Goal: Task Accomplishment & Management: Complete application form

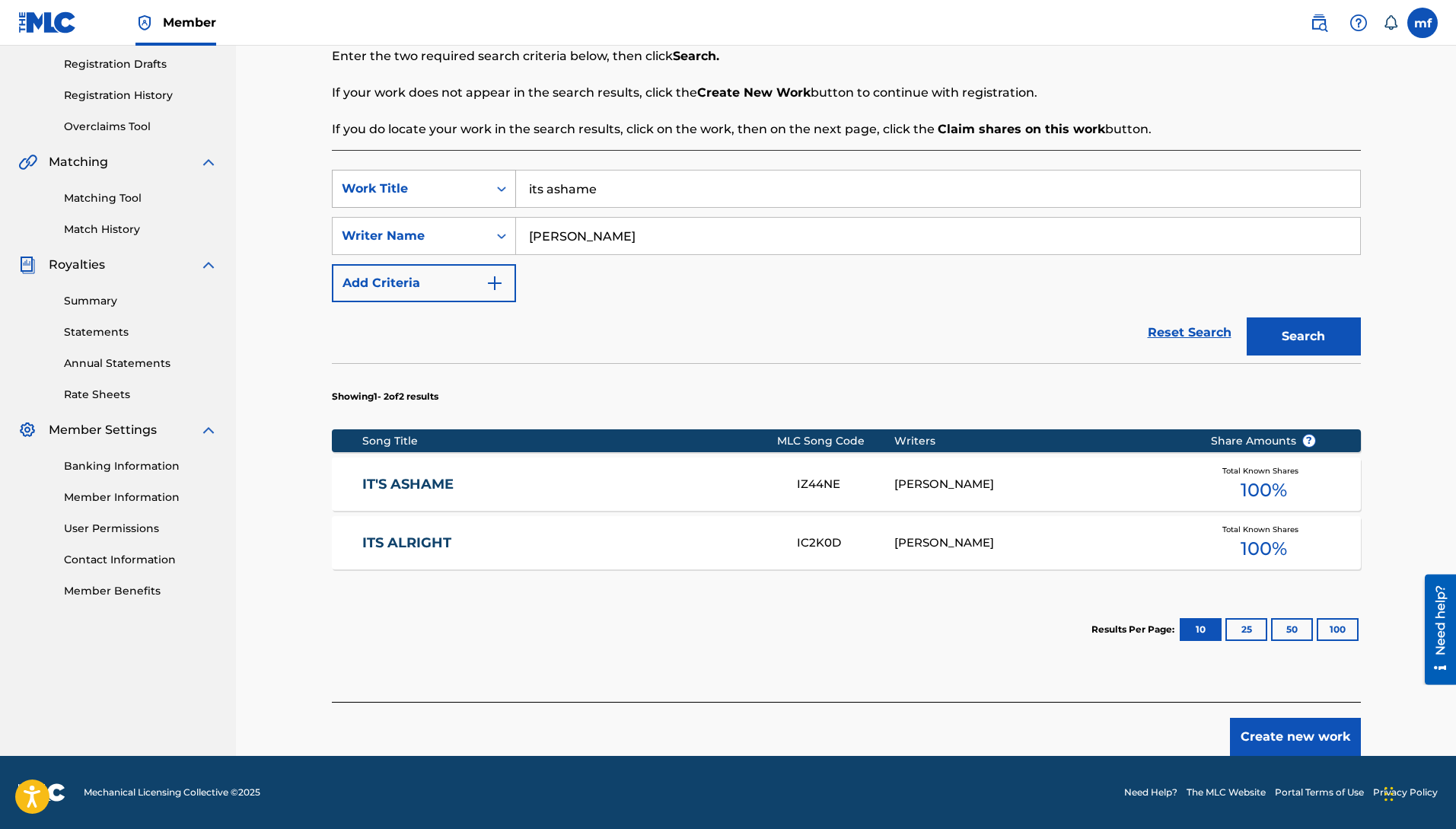
click at [482, 169] on div "SearchWithCriteriab157fa9f-de39-4ef1-81b7-1e381401eec9 Work Title its ashame" at bounding box center [846, 188] width 1029 height 38
click at [564, 221] on strong "shawty" at bounding box center [553, 222] width 47 height 14
click at [1270, 337] on button "Search" at bounding box center [1304, 336] width 115 height 38
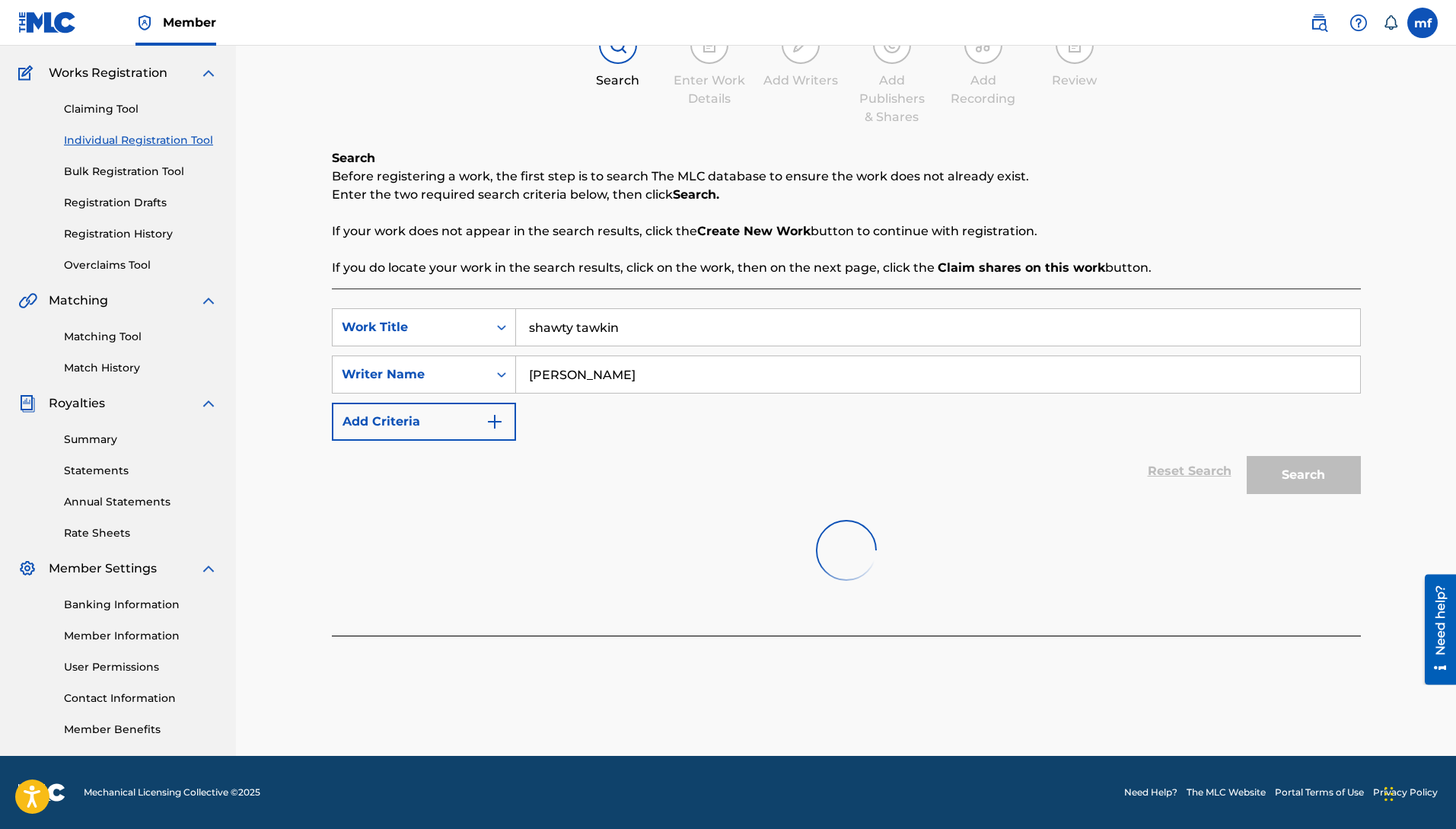
scroll to position [254, 0]
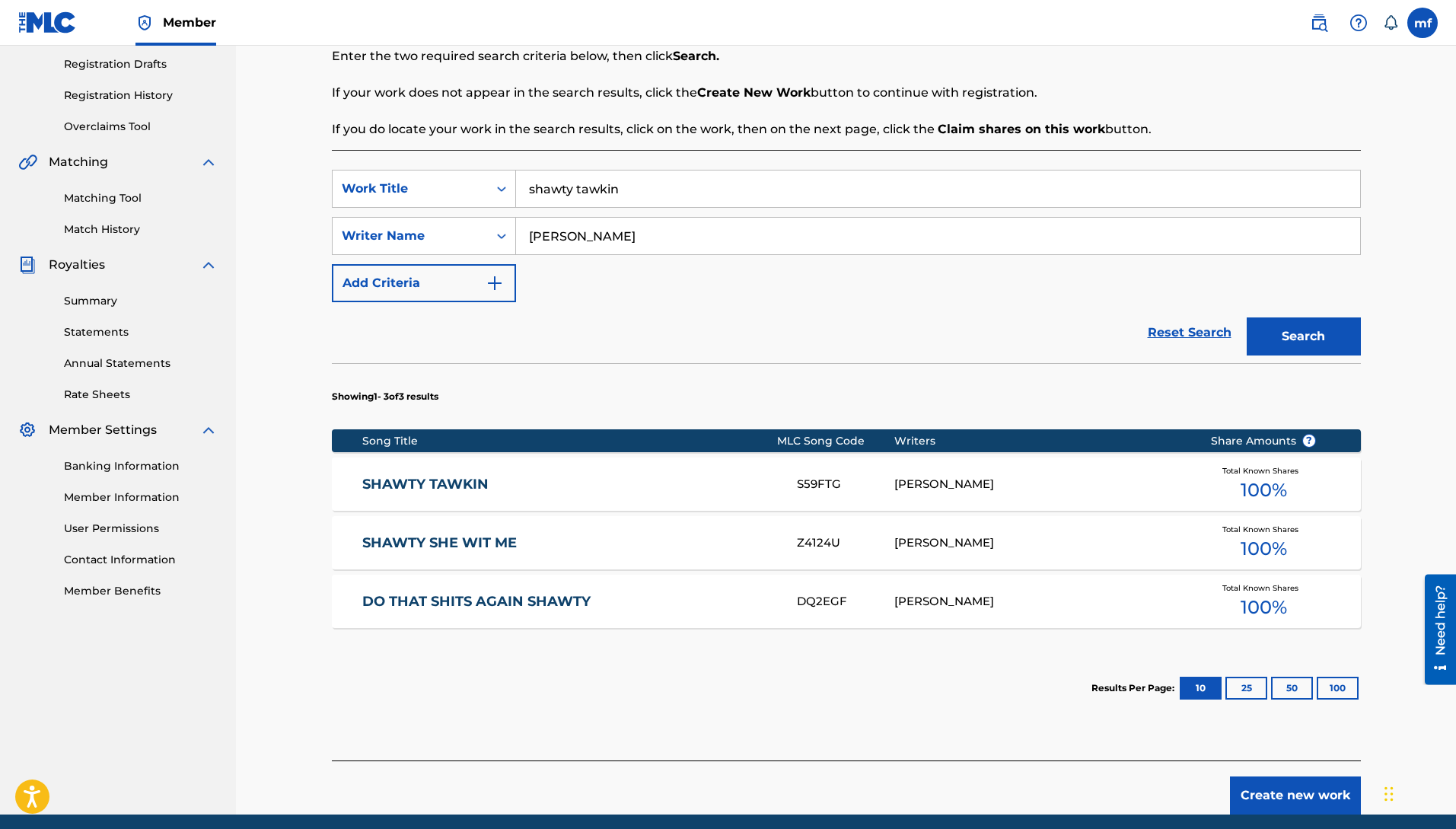
drag, startPoint x: 642, startPoint y: 183, endPoint x: 534, endPoint y: 188, distance: 108.1
click at [534, 188] on input "shawty tawkin" at bounding box center [938, 188] width 844 height 36
type input "s"
type input "l"
click at [1247, 318] on button "Search" at bounding box center [1304, 336] width 115 height 38
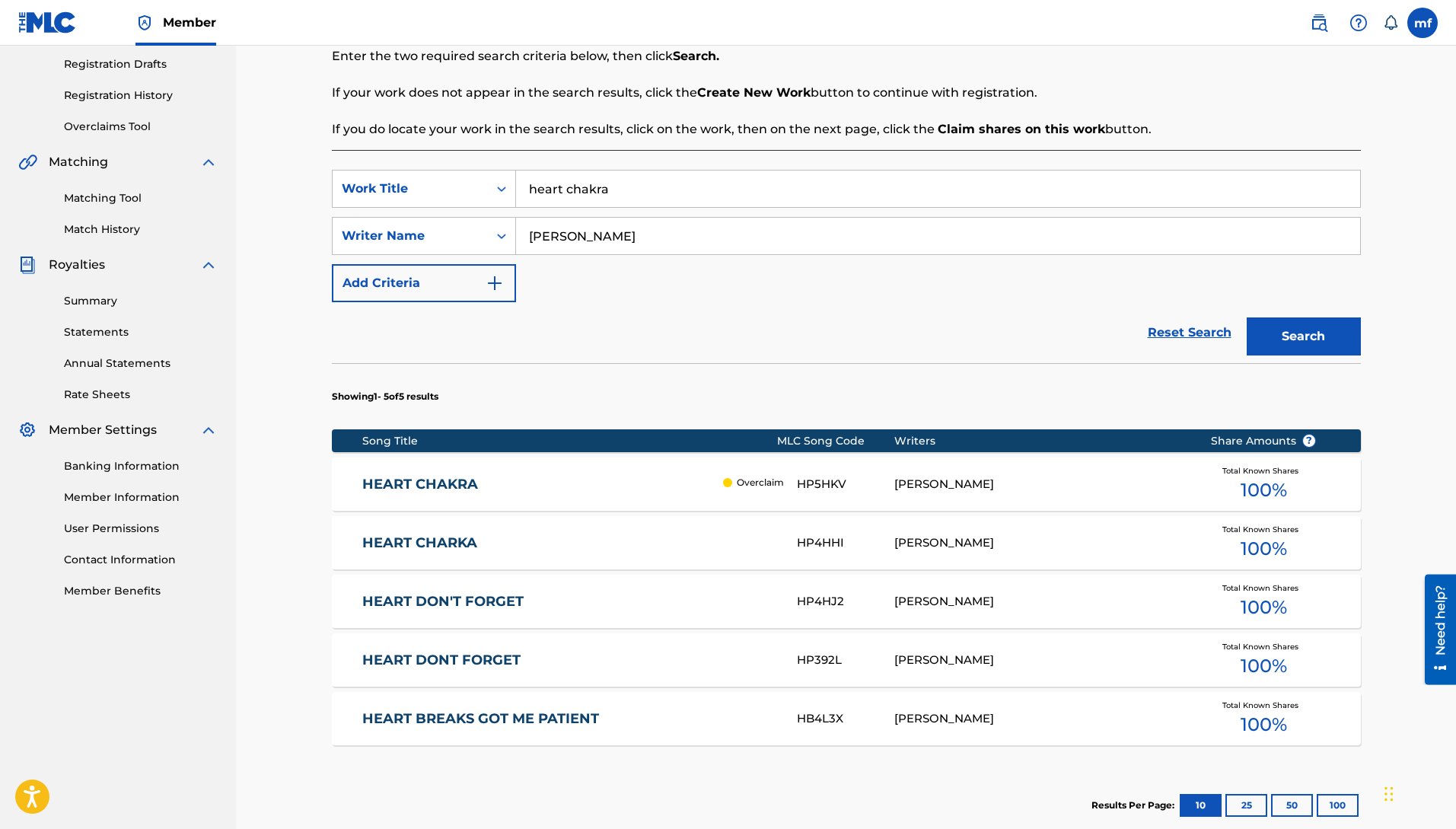
drag, startPoint x: 620, startPoint y: 190, endPoint x: 517, endPoint y: 182, distance: 103.3
click at [517, 182] on input "heart chakra" at bounding box center [938, 188] width 844 height 36
click at [1247, 318] on button "Search" at bounding box center [1304, 336] width 115 height 38
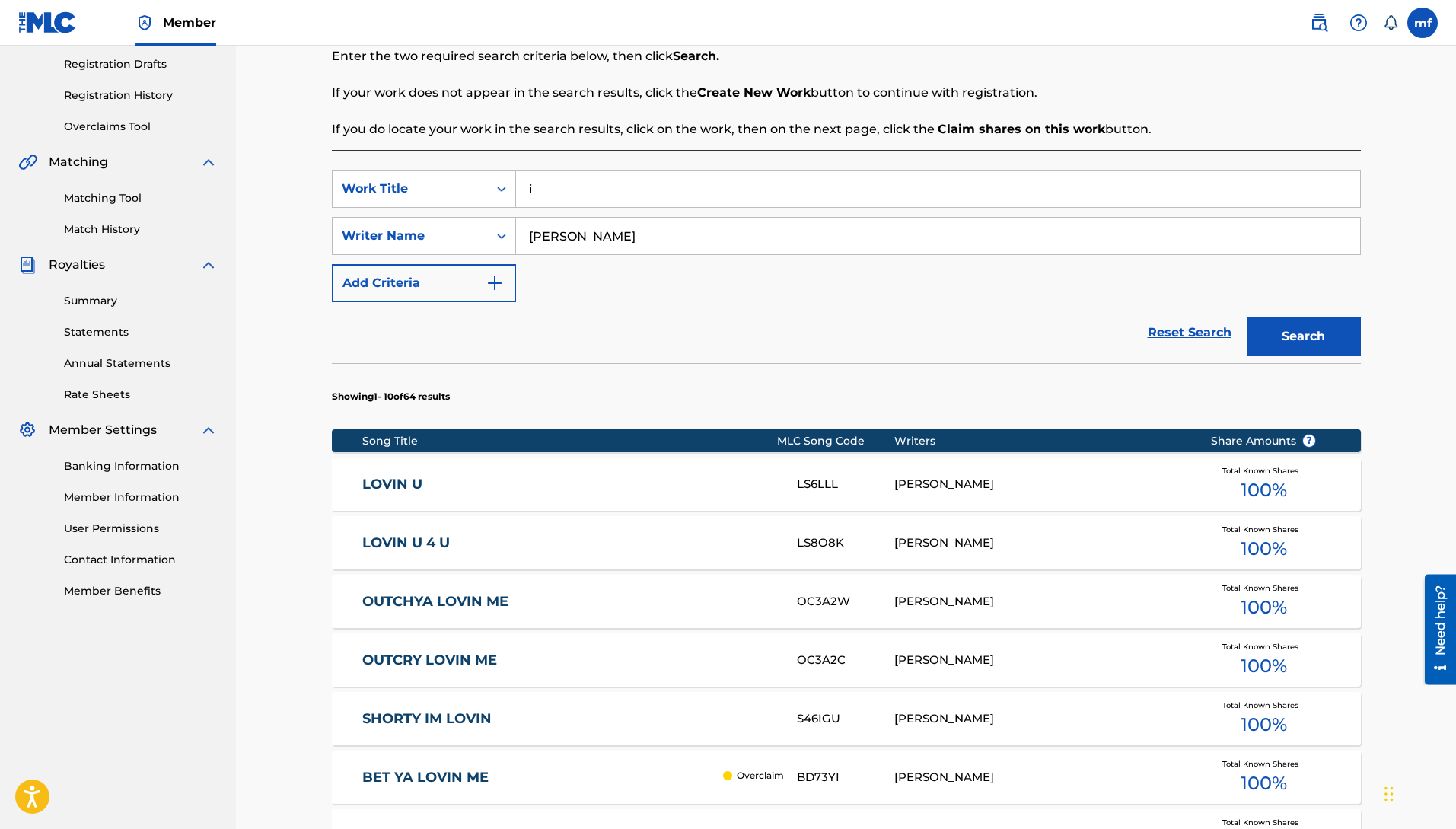
type input "i"
type input "empower me"
click at [1247, 318] on button "Search" at bounding box center [1304, 336] width 115 height 38
drag, startPoint x: 619, startPoint y: 191, endPoint x: 535, endPoint y: 200, distance: 84.5
click at [568, 188] on input "empower me" at bounding box center [938, 188] width 844 height 36
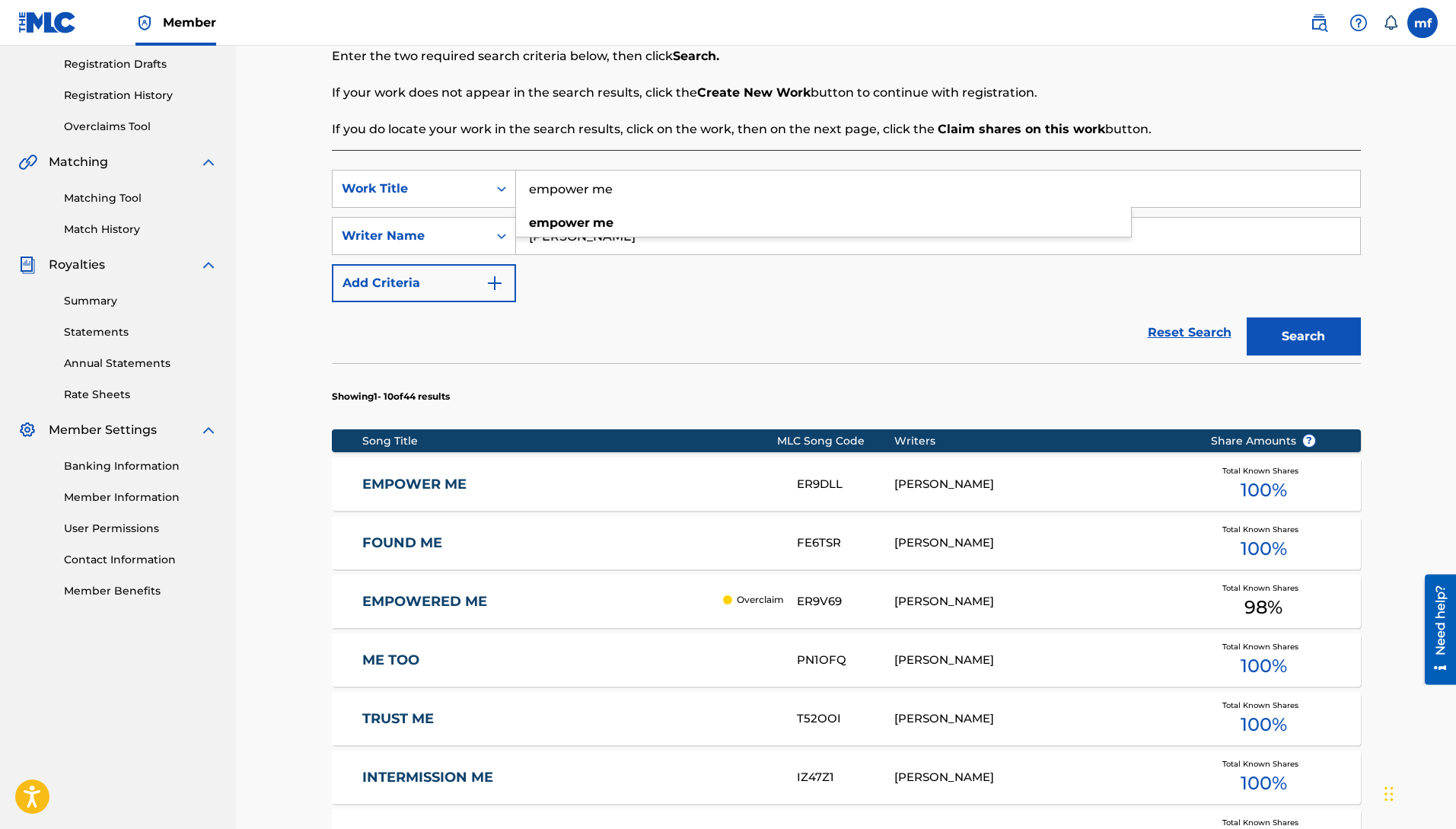
click at [612, 188] on input "empower me" at bounding box center [938, 188] width 844 height 36
drag, startPoint x: 618, startPoint y: 193, endPoint x: 535, endPoint y: 180, distance: 84.0
click at [535, 180] on input "empower me" at bounding box center [938, 188] width 844 height 36
type input "[PERSON_NAME]"
click at [1247, 318] on button "Search" at bounding box center [1304, 336] width 115 height 38
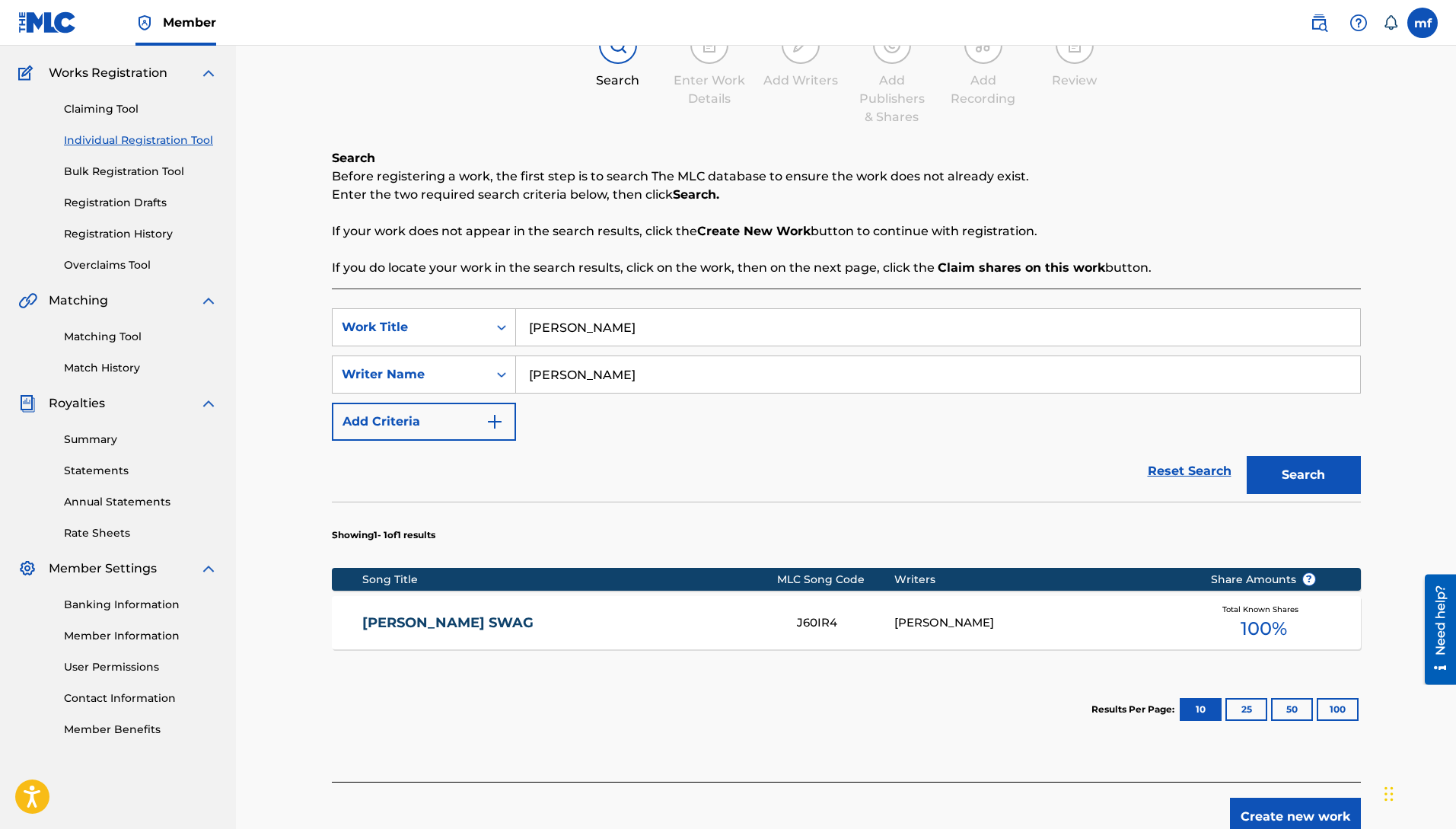
scroll to position [195, 0]
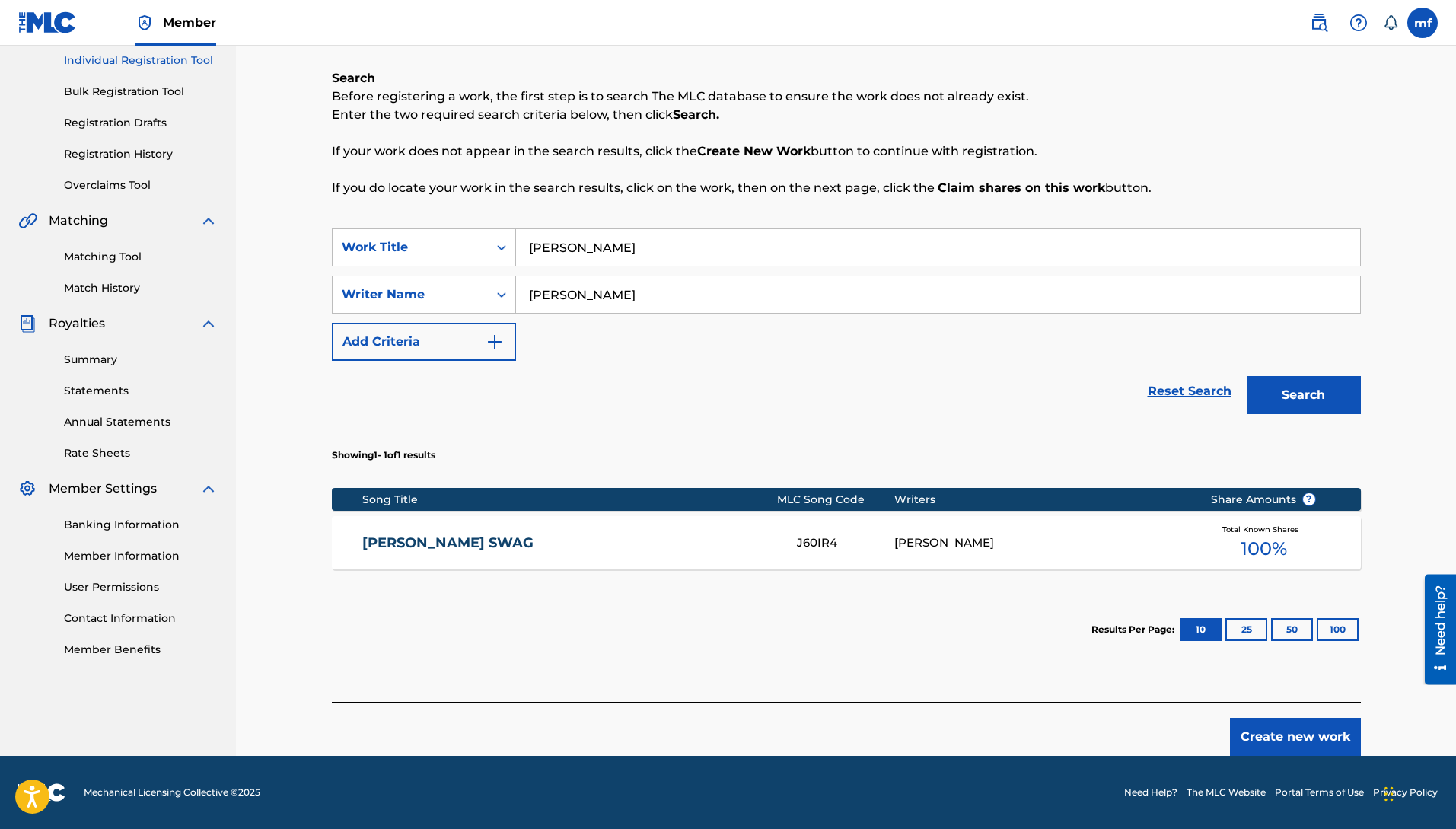
drag, startPoint x: 602, startPoint y: 249, endPoint x: 533, endPoint y: 256, distance: 69.4
click at [533, 256] on input "[PERSON_NAME]" at bounding box center [938, 247] width 844 height 36
drag, startPoint x: 602, startPoint y: 249, endPoint x: 527, endPoint y: 247, distance: 75.0
click at [527, 247] on input "[PERSON_NAME]" at bounding box center [938, 247] width 844 height 36
click at [1247, 376] on button "Search" at bounding box center [1304, 394] width 115 height 38
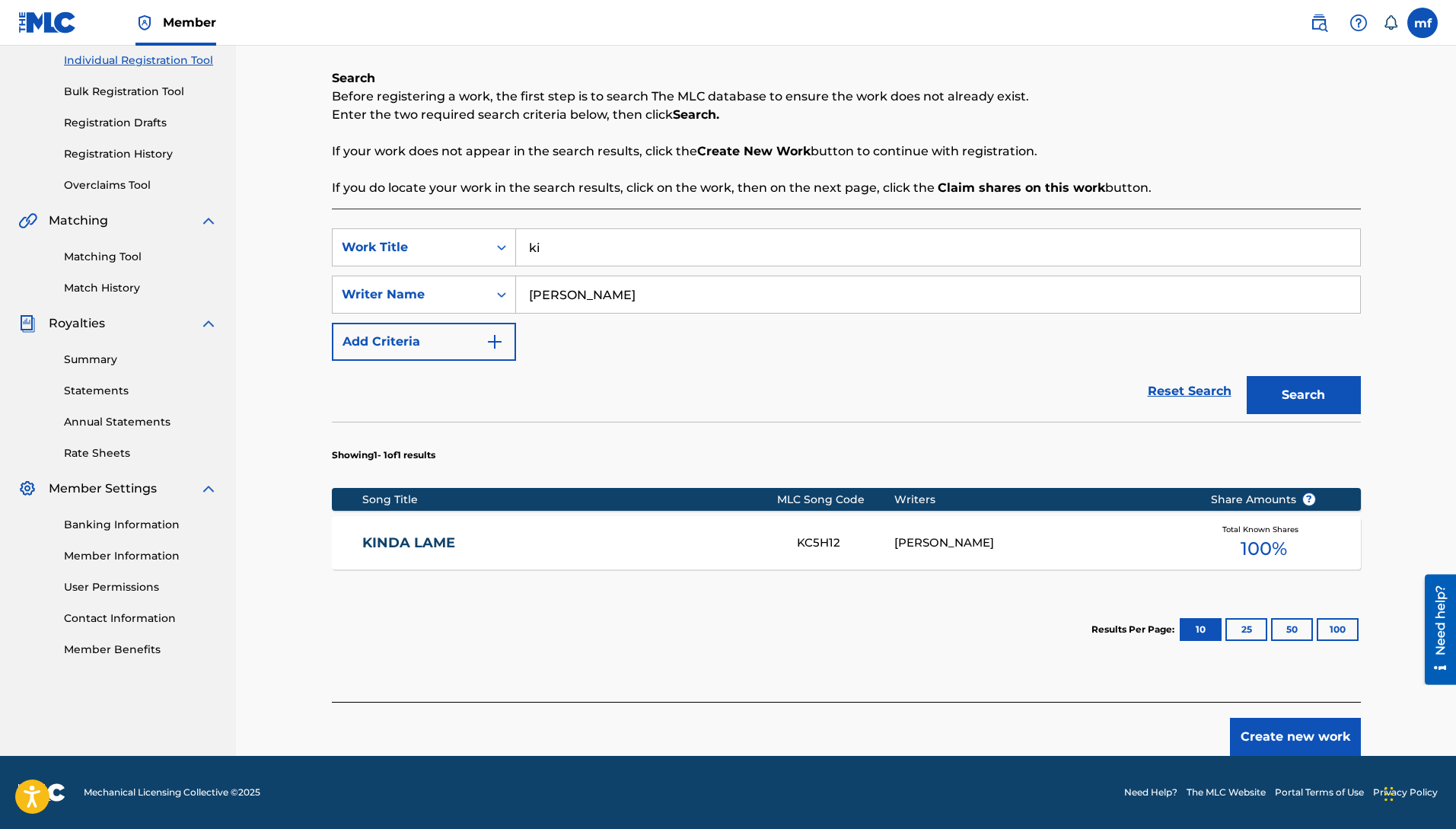
type input "k"
type input "y"
click at [1247, 376] on button "Search" at bounding box center [1304, 394] width 115 height 38
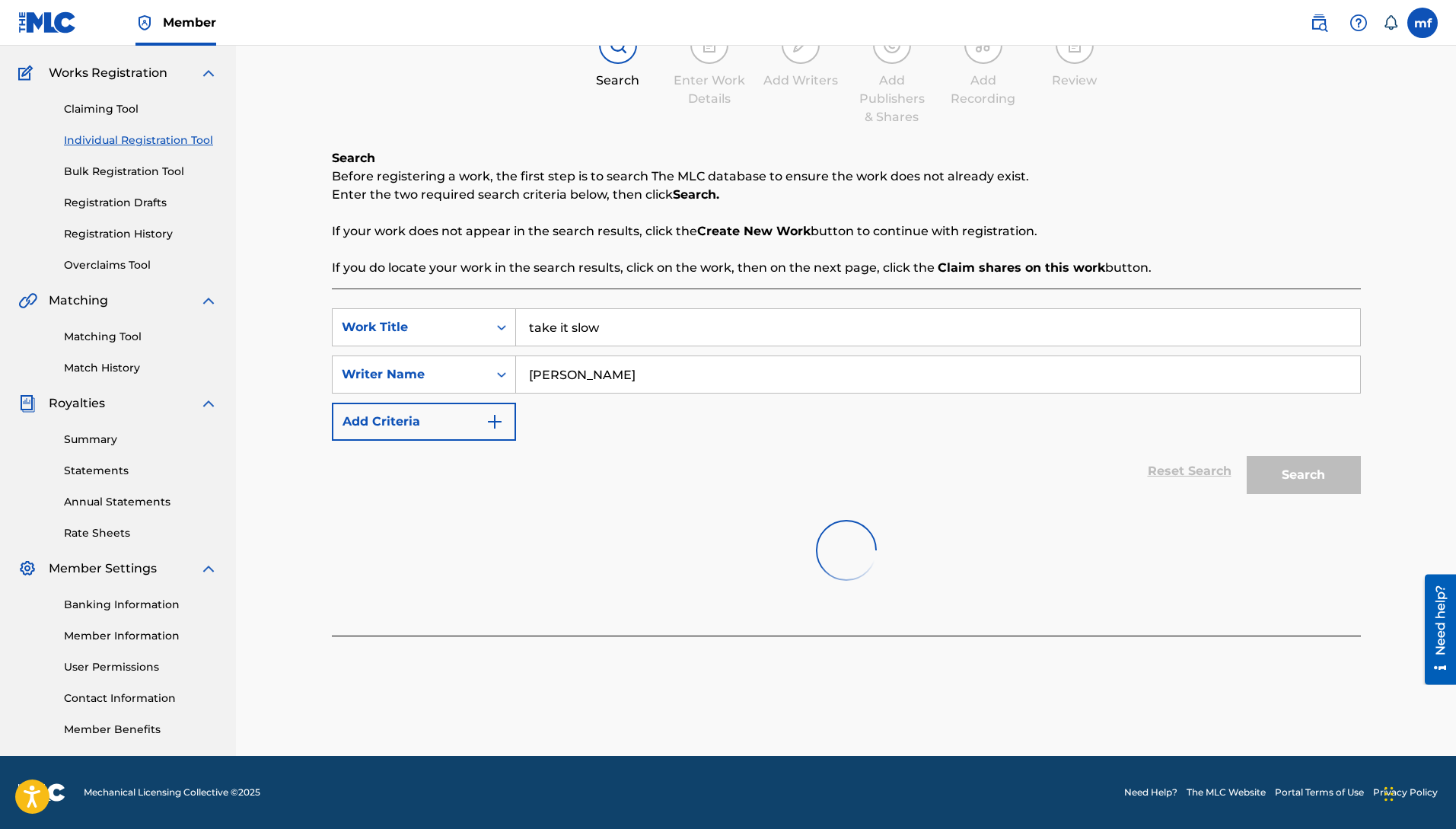
scroll to position [254, 0]
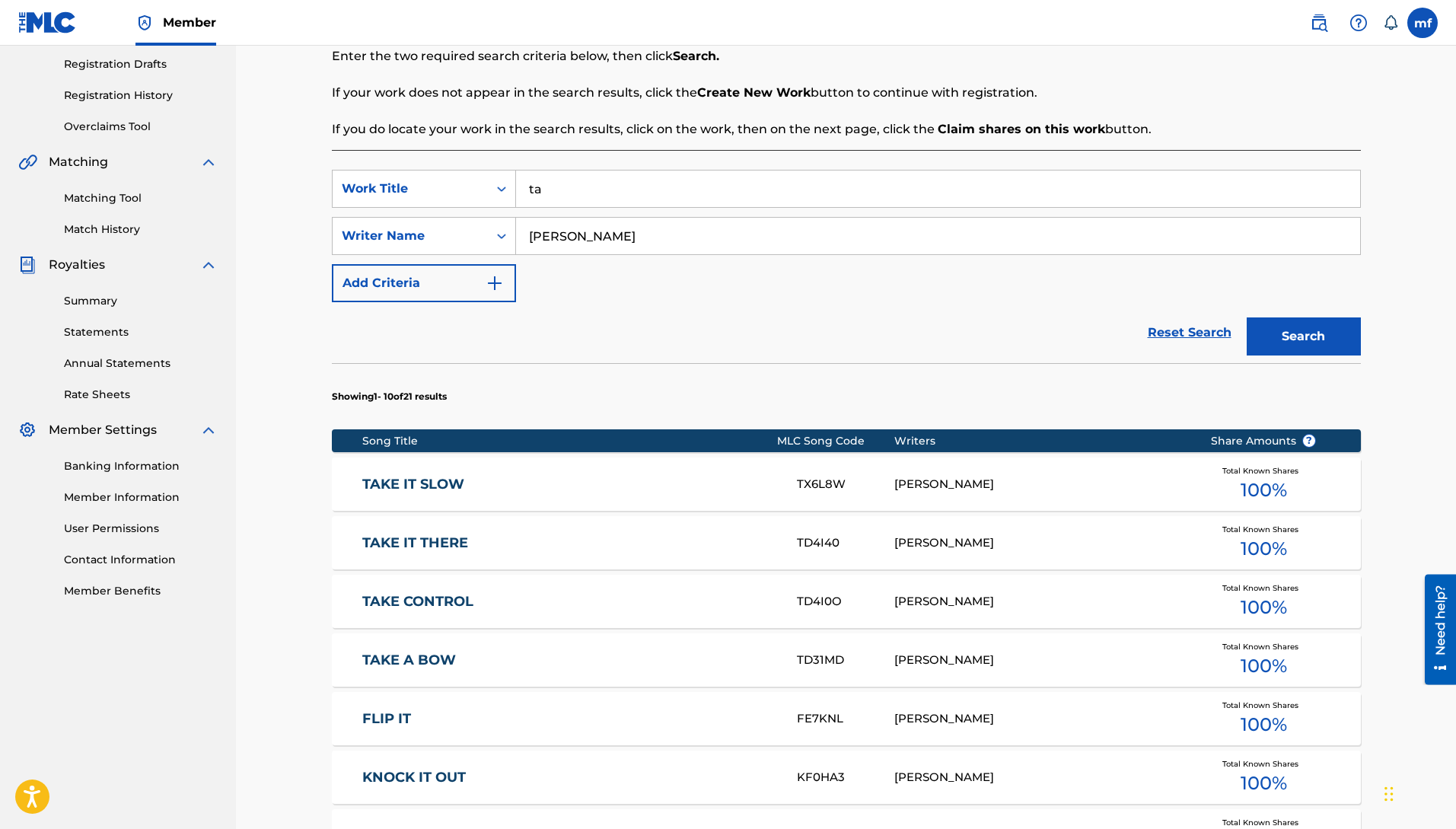
type input "t"
click at [1247, 318] on button "Search" at bounding box center [1304, 336] width 115 height 38
type input "n"
click at [1247, 318] on button "Search" at bounding box center [1304, 336] width 115 height 38
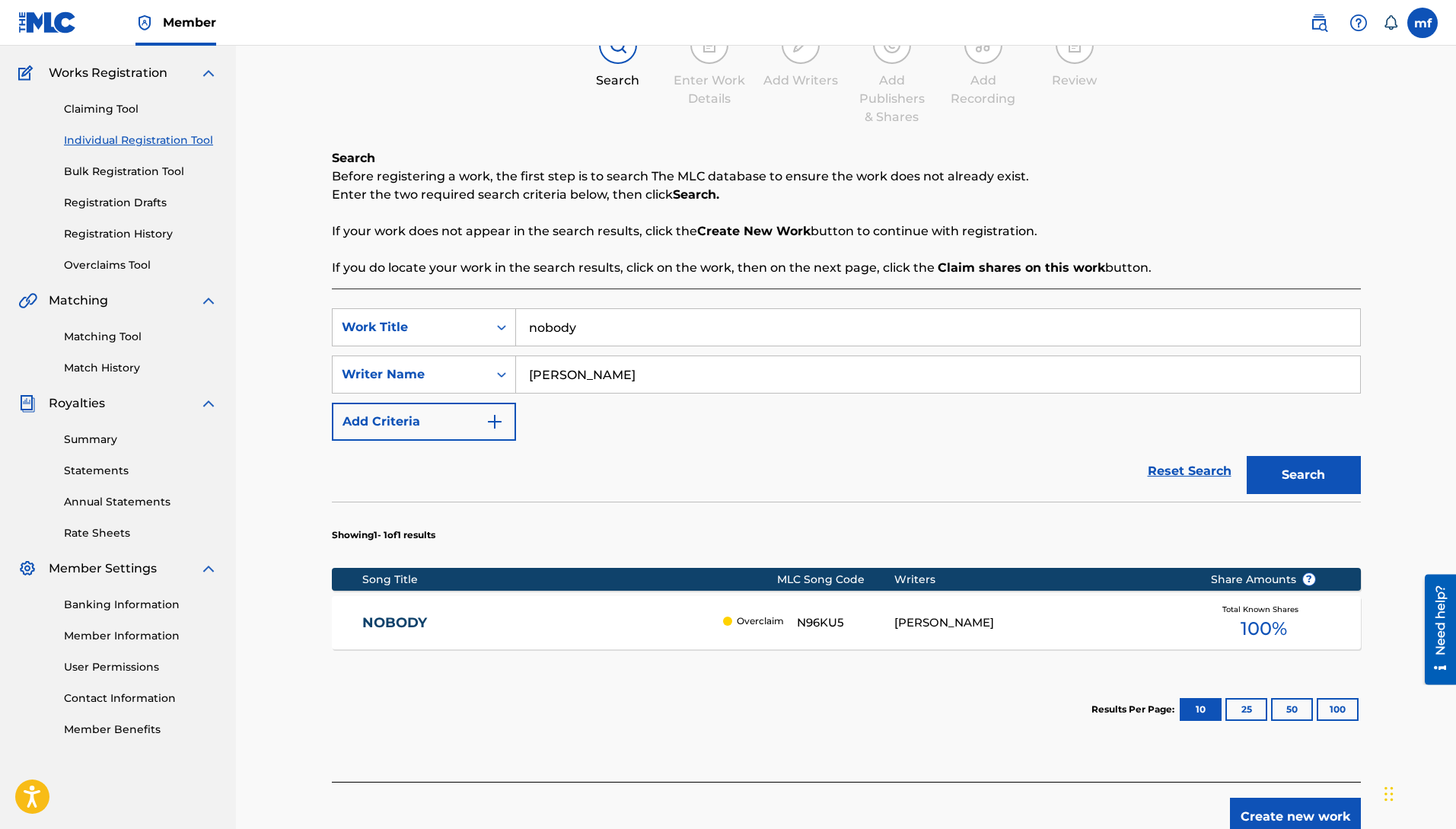
scroll to position [195, 0]
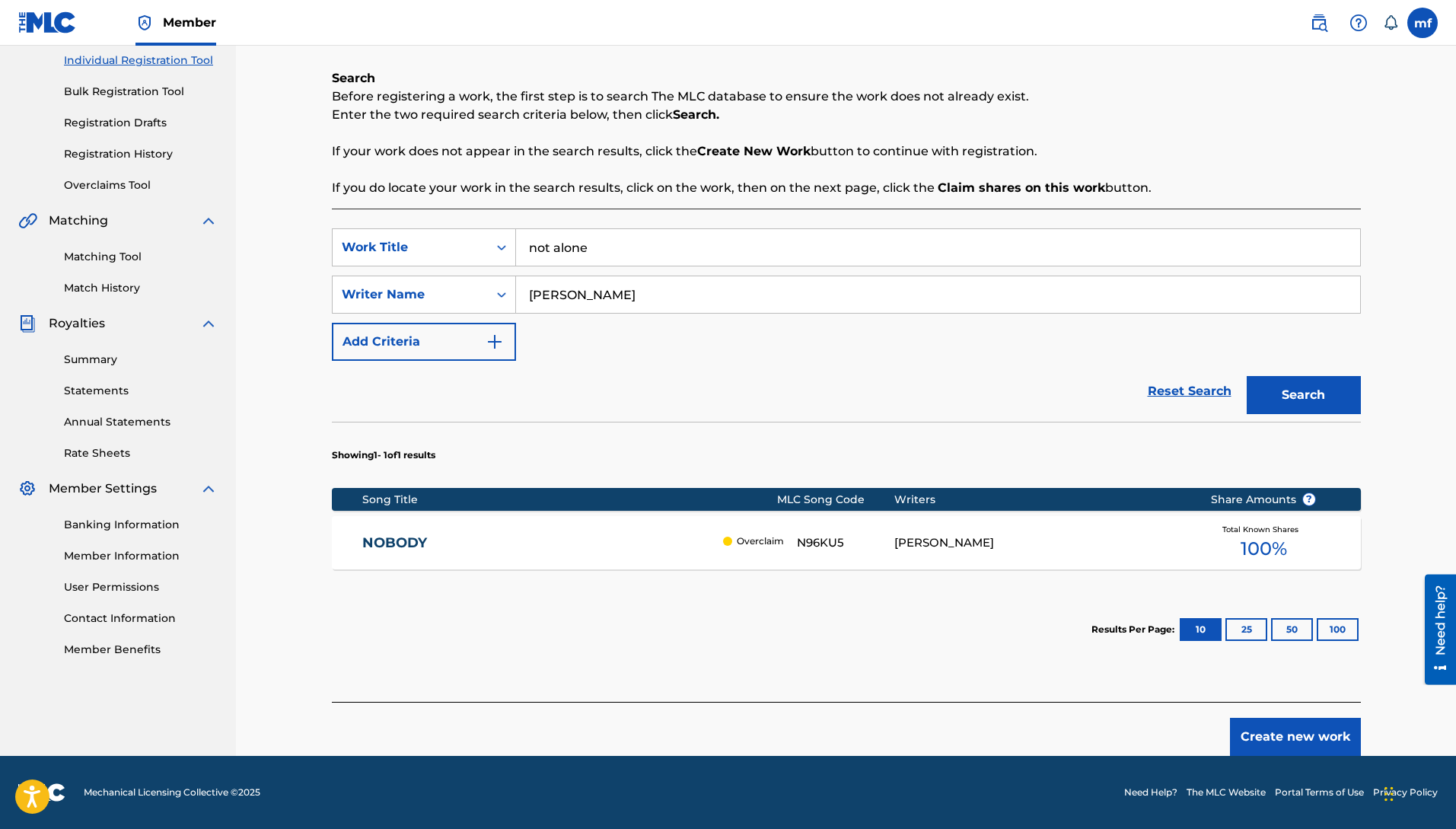
click at [1247, 376] on button "Search" at bounding box center [1304, 394] width 115 height 38
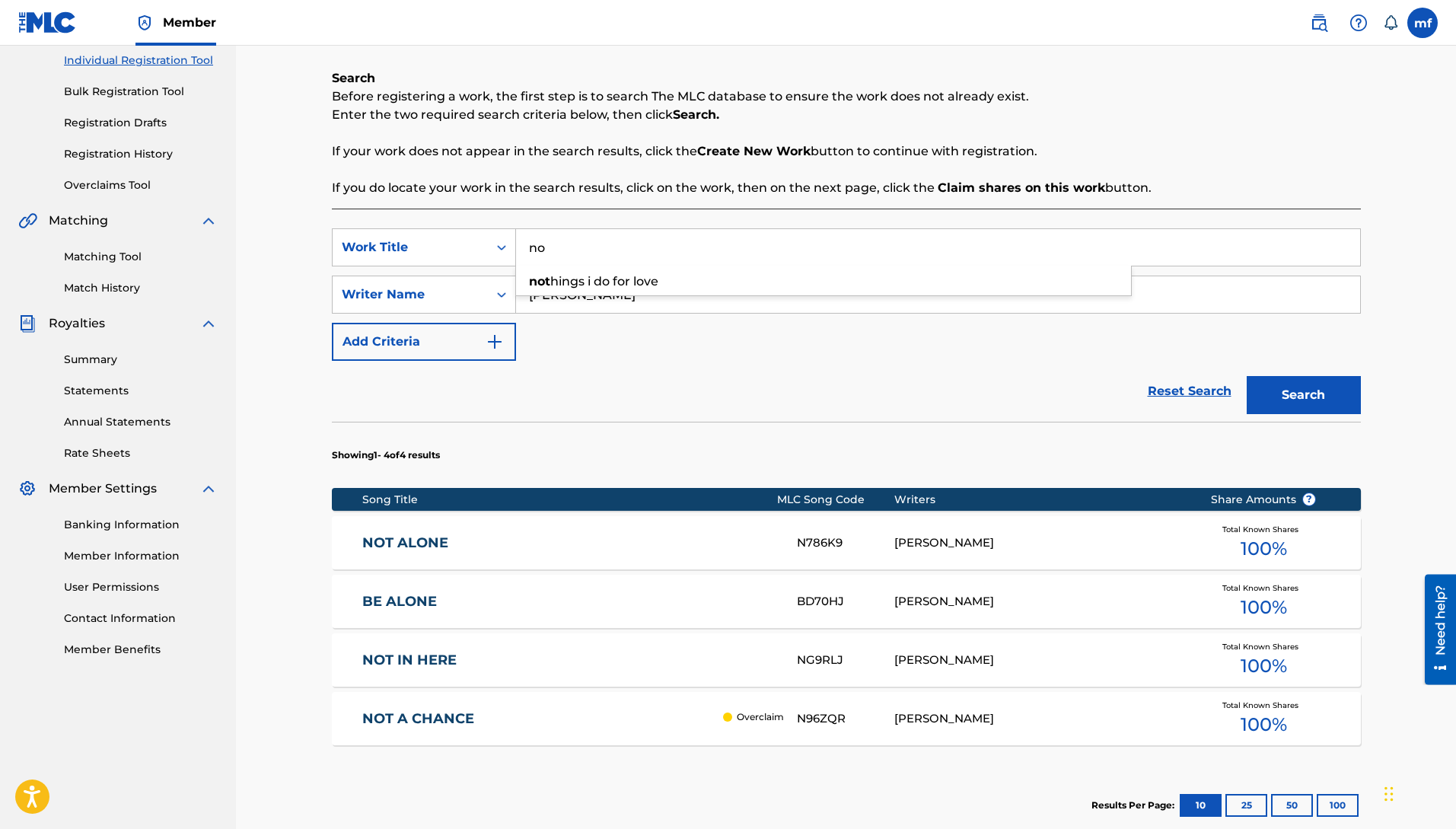
type input "n"
click at [1247, 376] on button "Search" at bounding box center [1304, 394] width 115 height 38
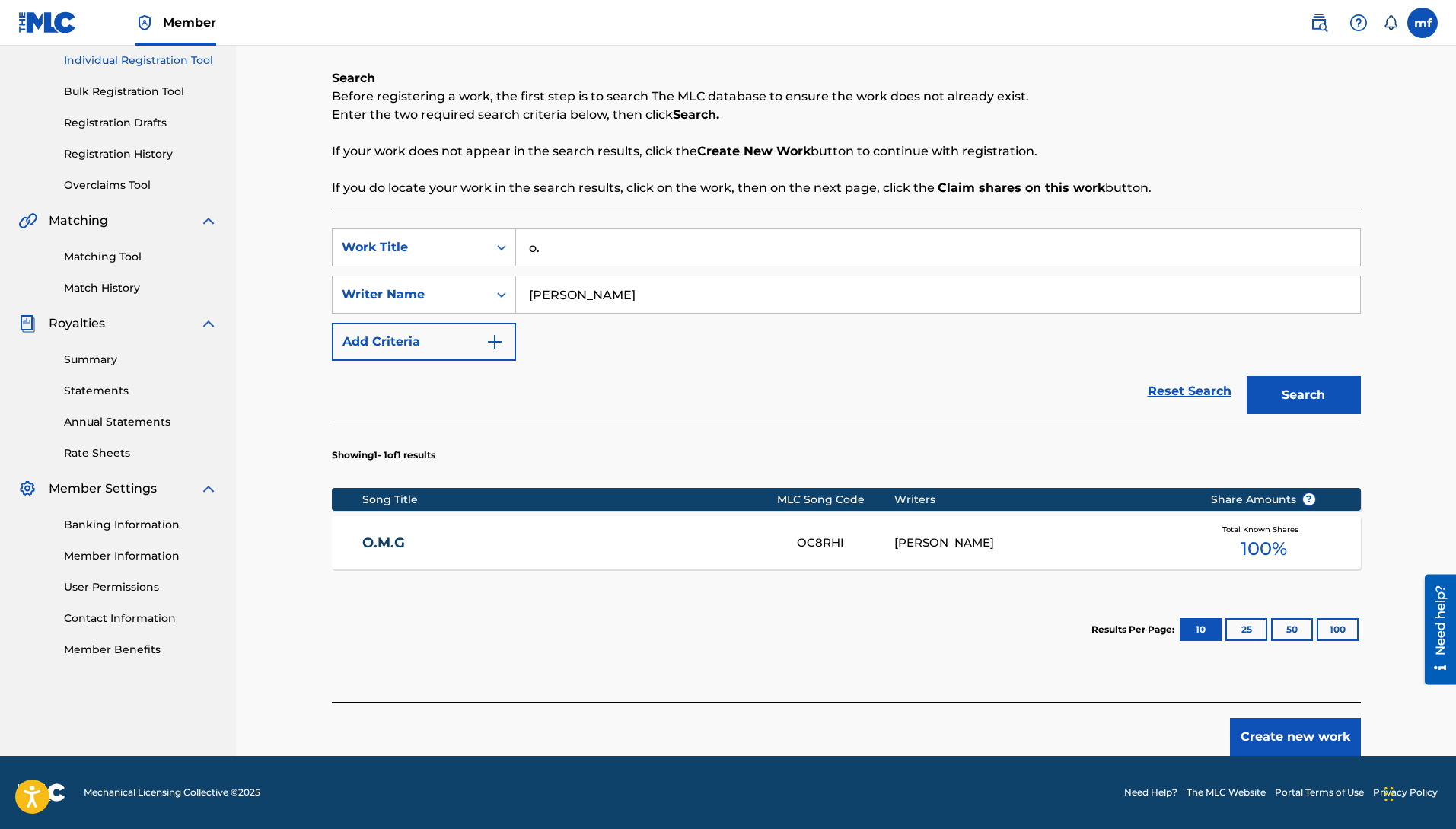
type input "o"
click at [1247, 376] on button "Search" at bounding box center [1304, 394] width 115 height 38
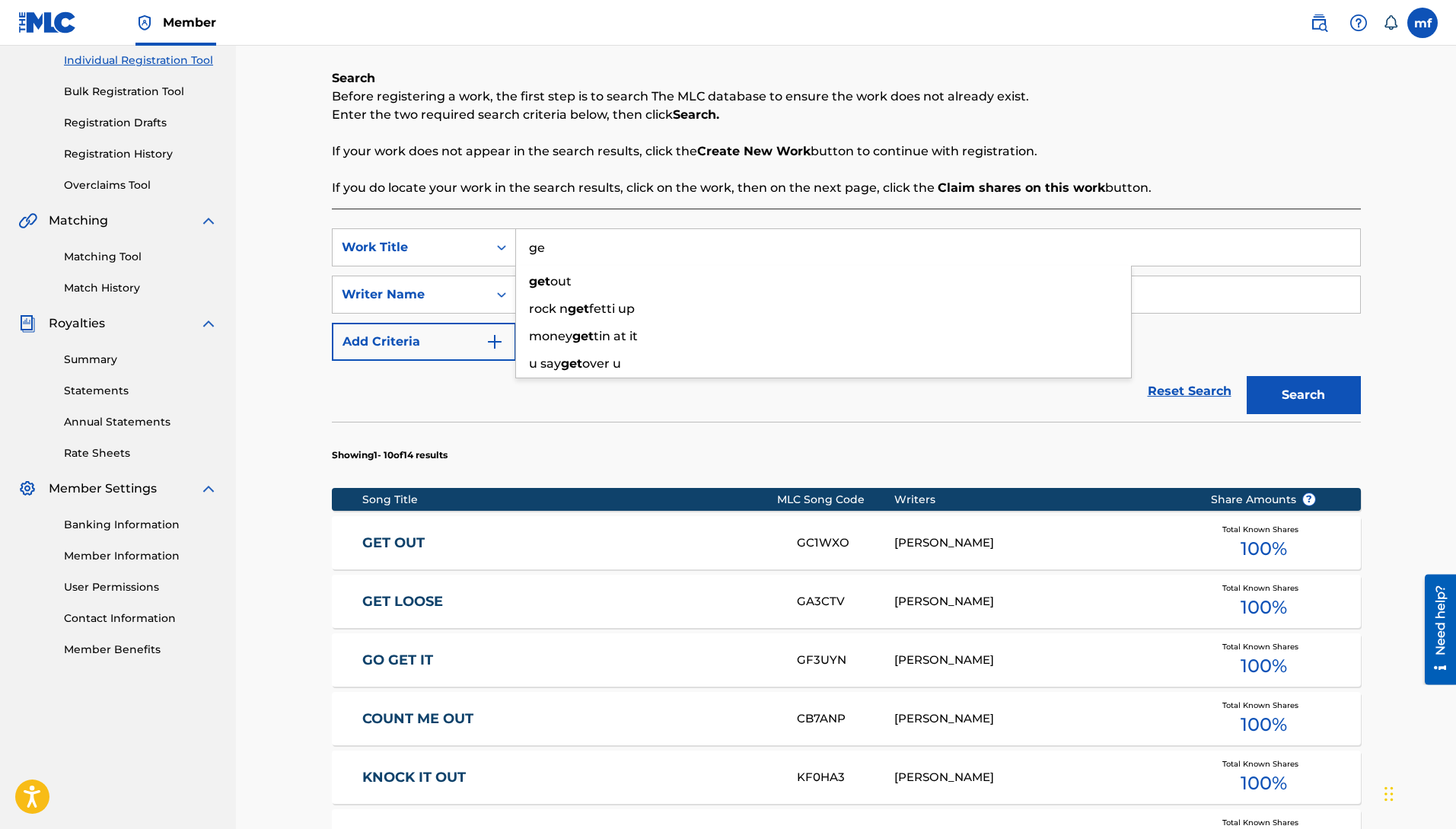
type input "g"
type input "i"
click at [1247, 376] on button "Search" at bounding box center [1304, 394] width 115 height 38
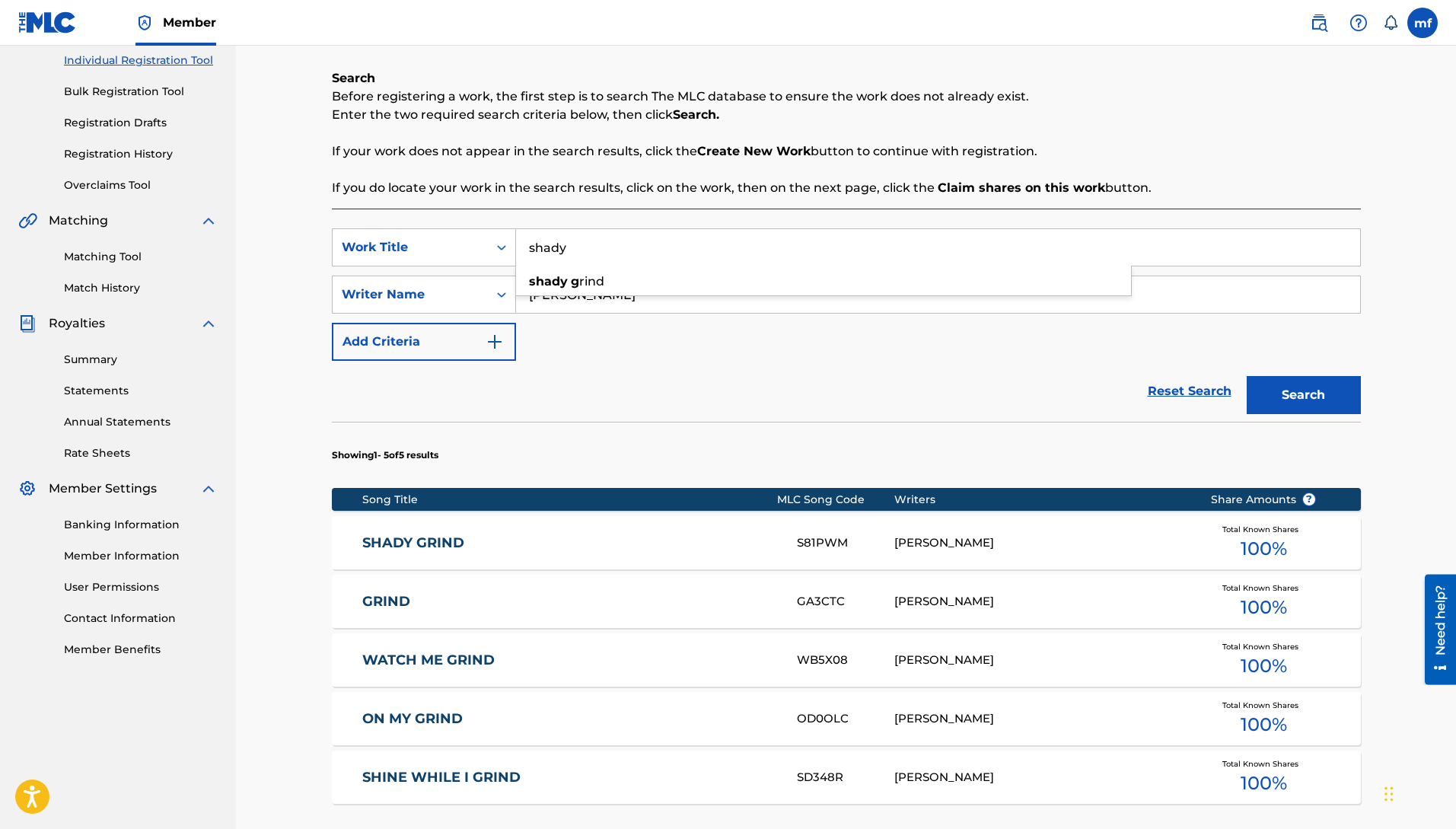
type input "shady"
drag, startPoint x: 598, startPoint y: 249, endPoint x: 499, endPoint y: 226, distance: 101.6
click at [508, 233] on div "SearchWithCriteriab157fa9f-de39-4ef1-81b7-1e381401eec9 Work Title shady shady g…" at bounding box center [846, 247] width 1029 height 38
click at [1247, 376] on button "Search" at bounding box center [1304, 394] width 115 height 38
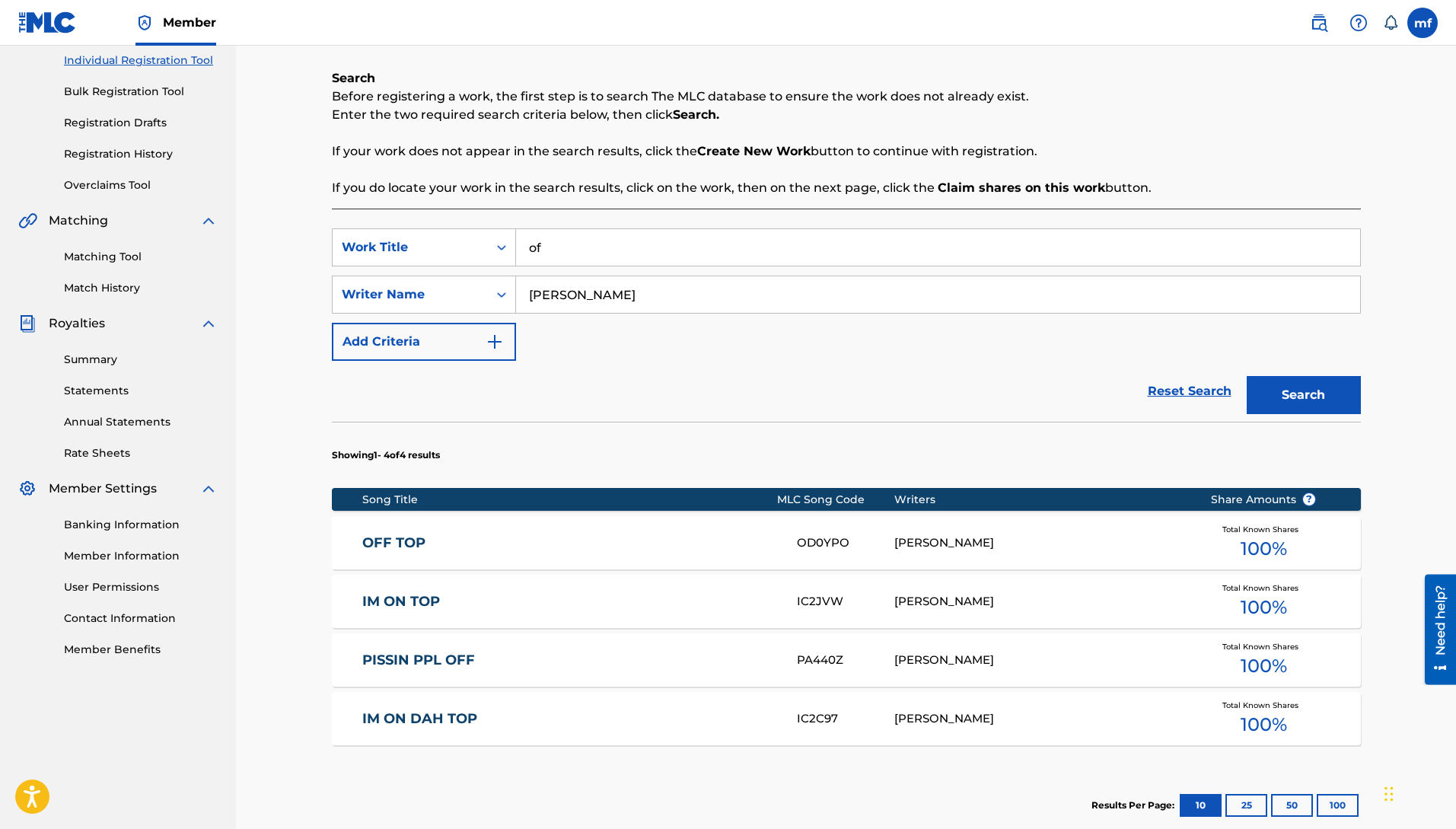
type input "o"
click at [1247, 376] on button "Search" at bounding box center [1304, 394] width 115 height 38
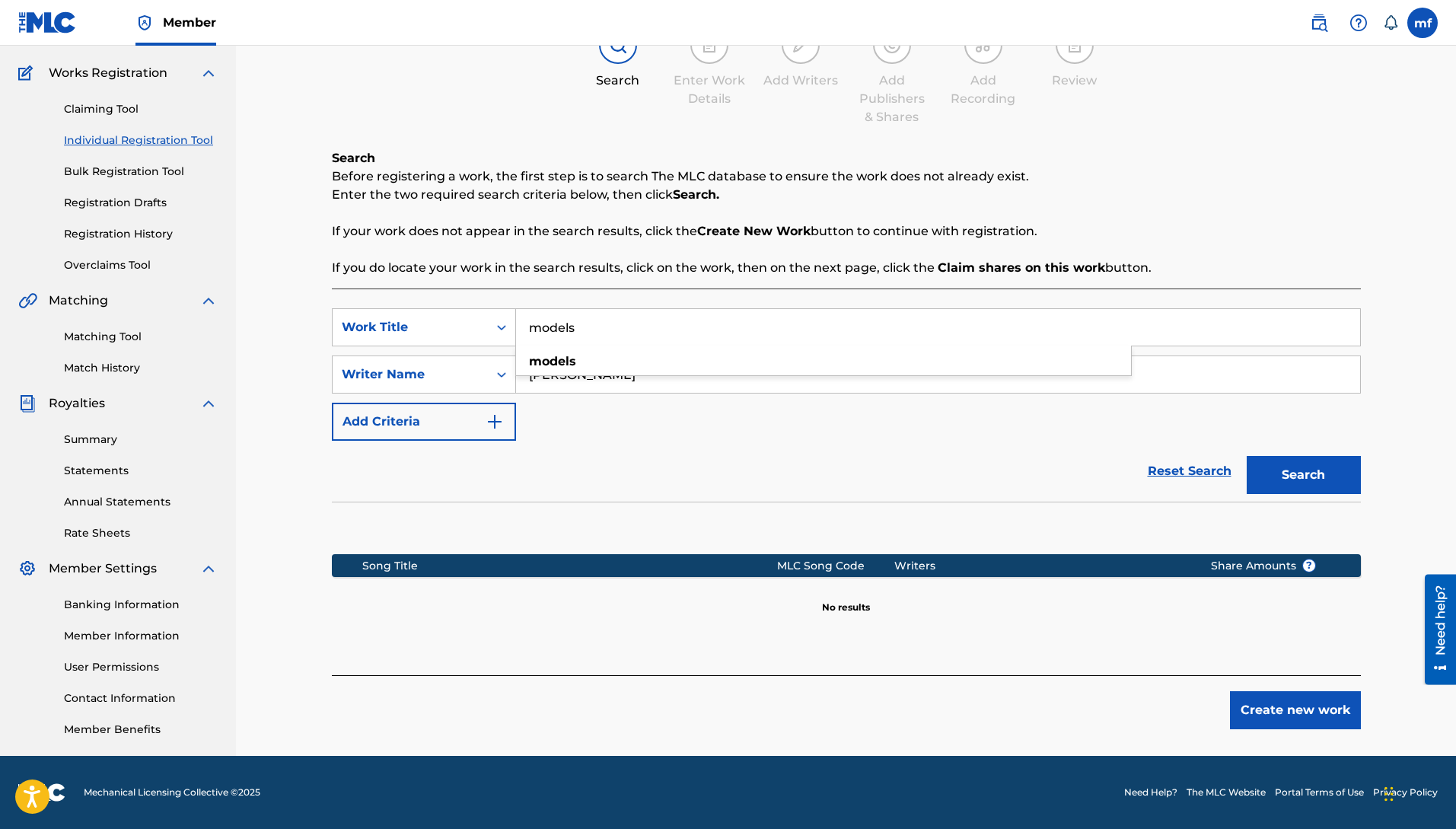
click at [1247, 456] on button "Search" at bounding box center [1304, 474] width 115 height 38
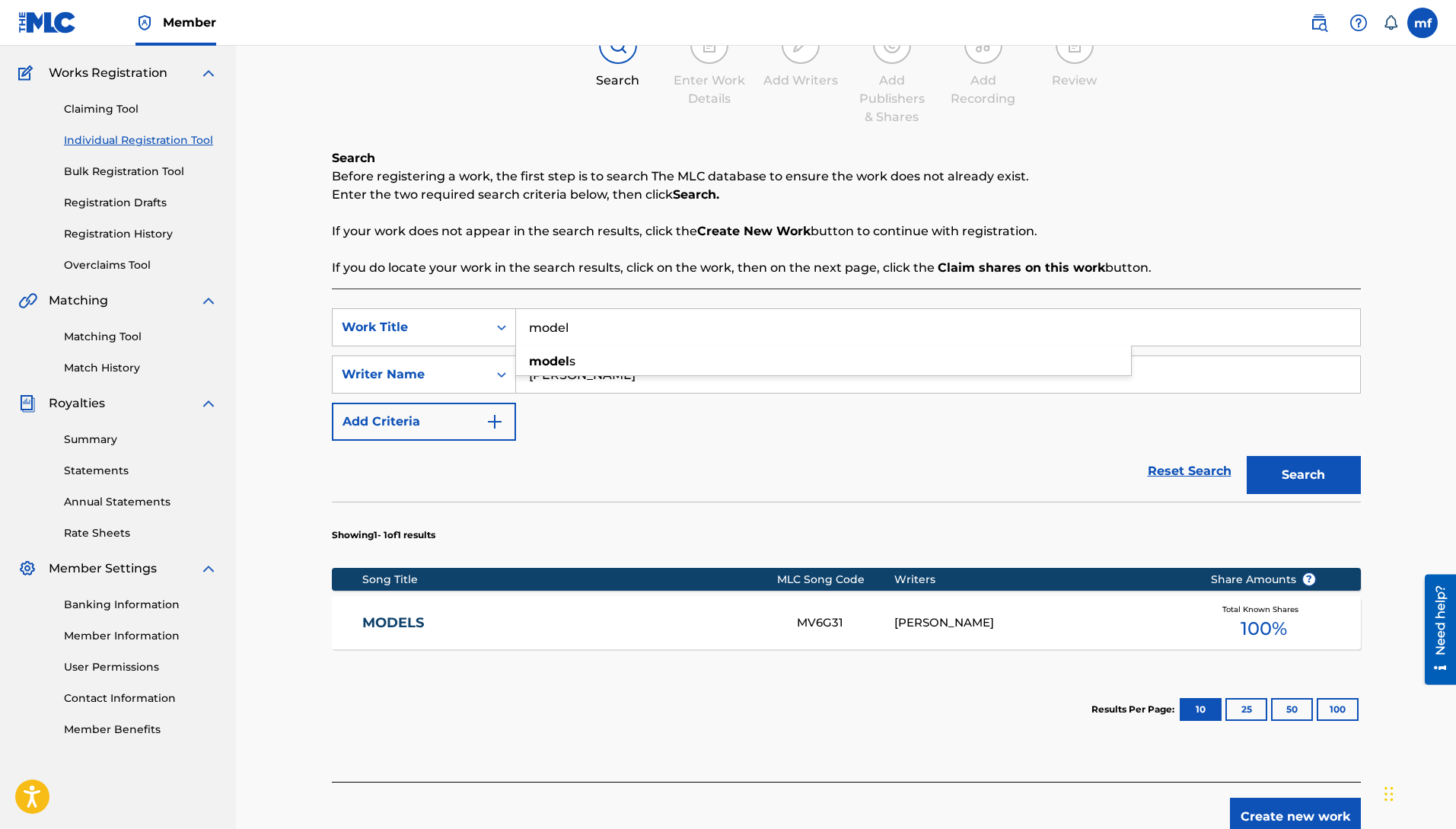
type input "model"
click at [1247, 456] on button "Search" at bounding box center [1304, 474] width 115 height 38
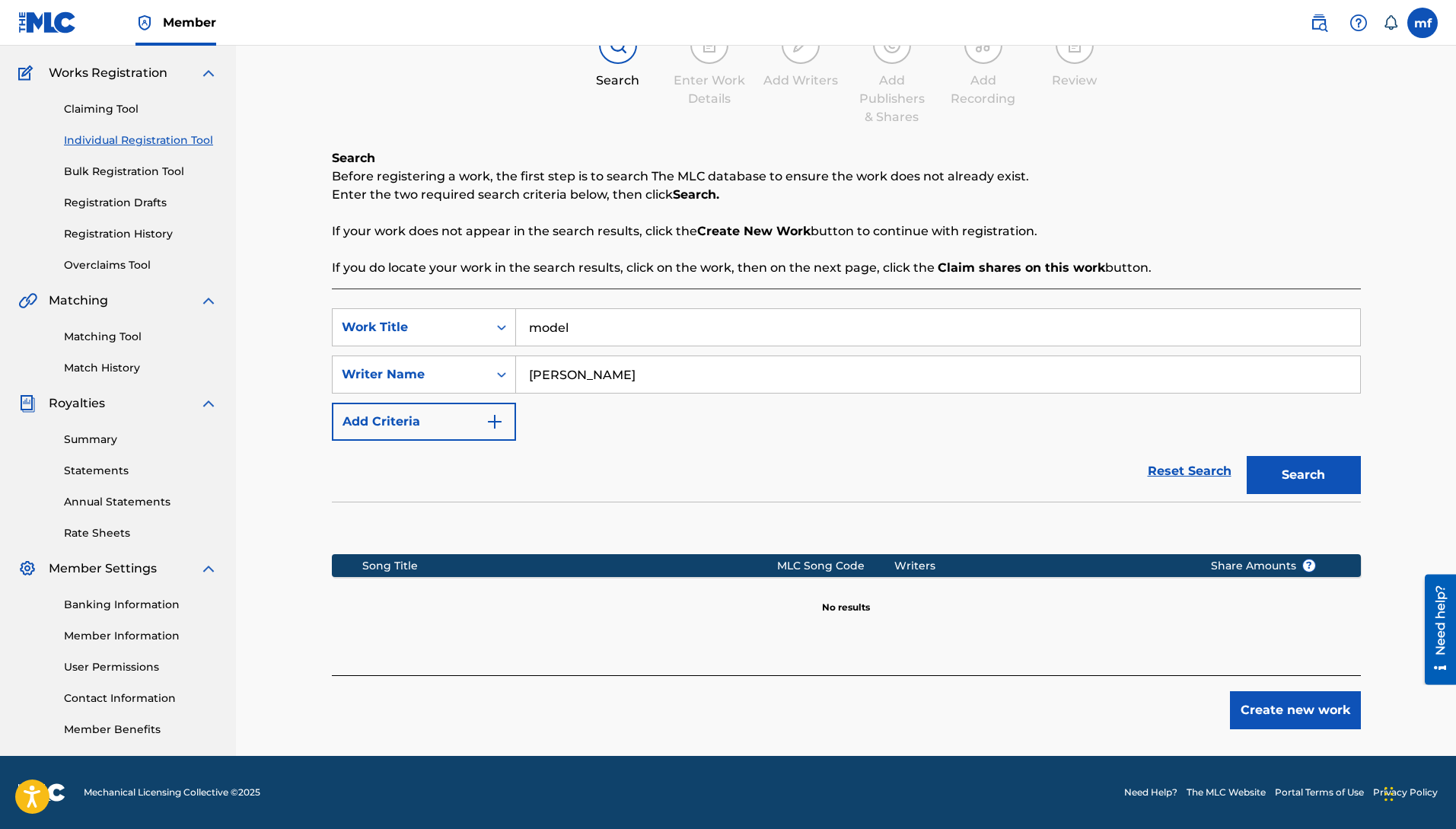
click at [1265, 705] on button "Create new work" at bounding box center [1295, 709] width 131 height 38
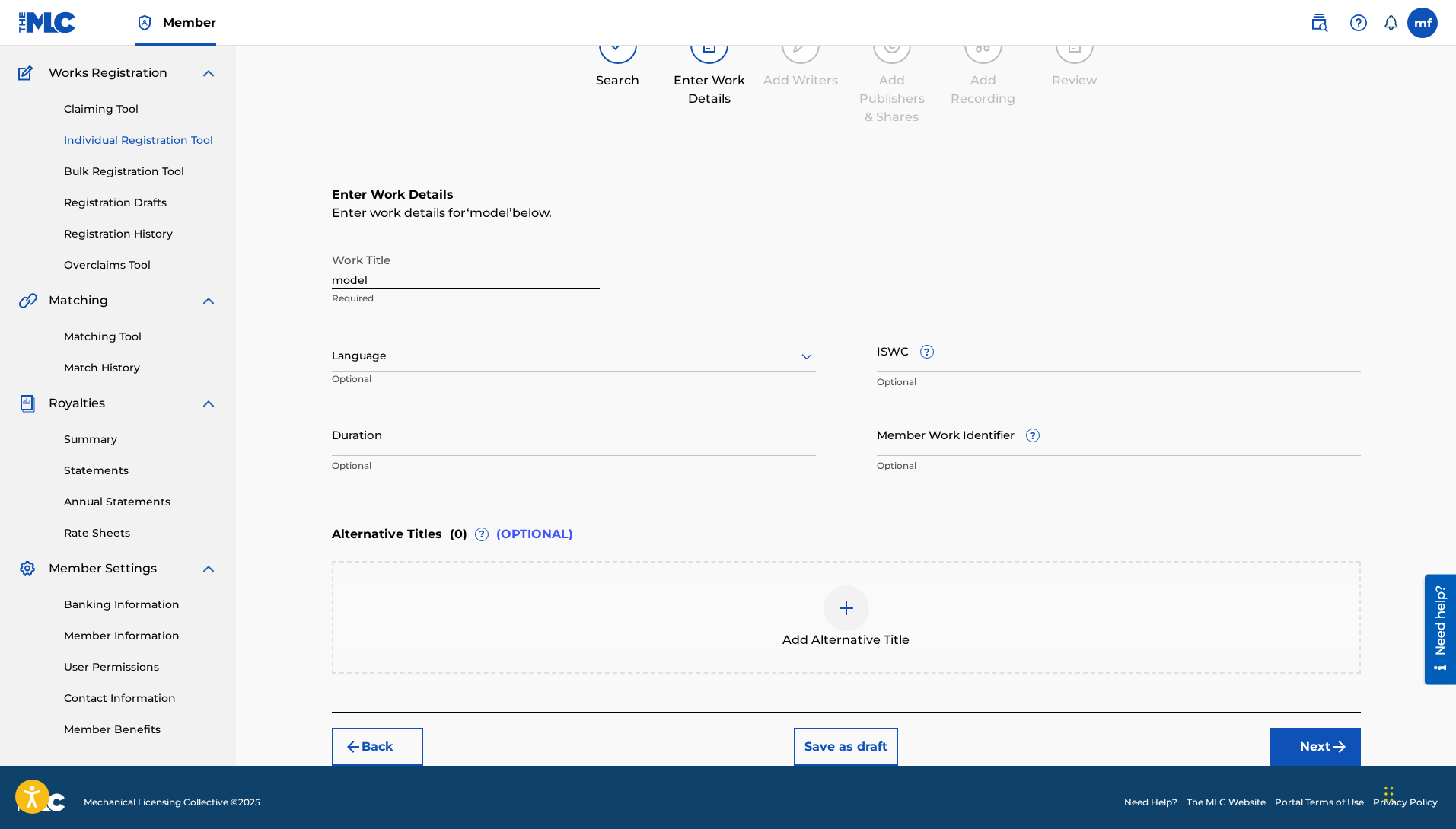
scroll to position [125, 0]
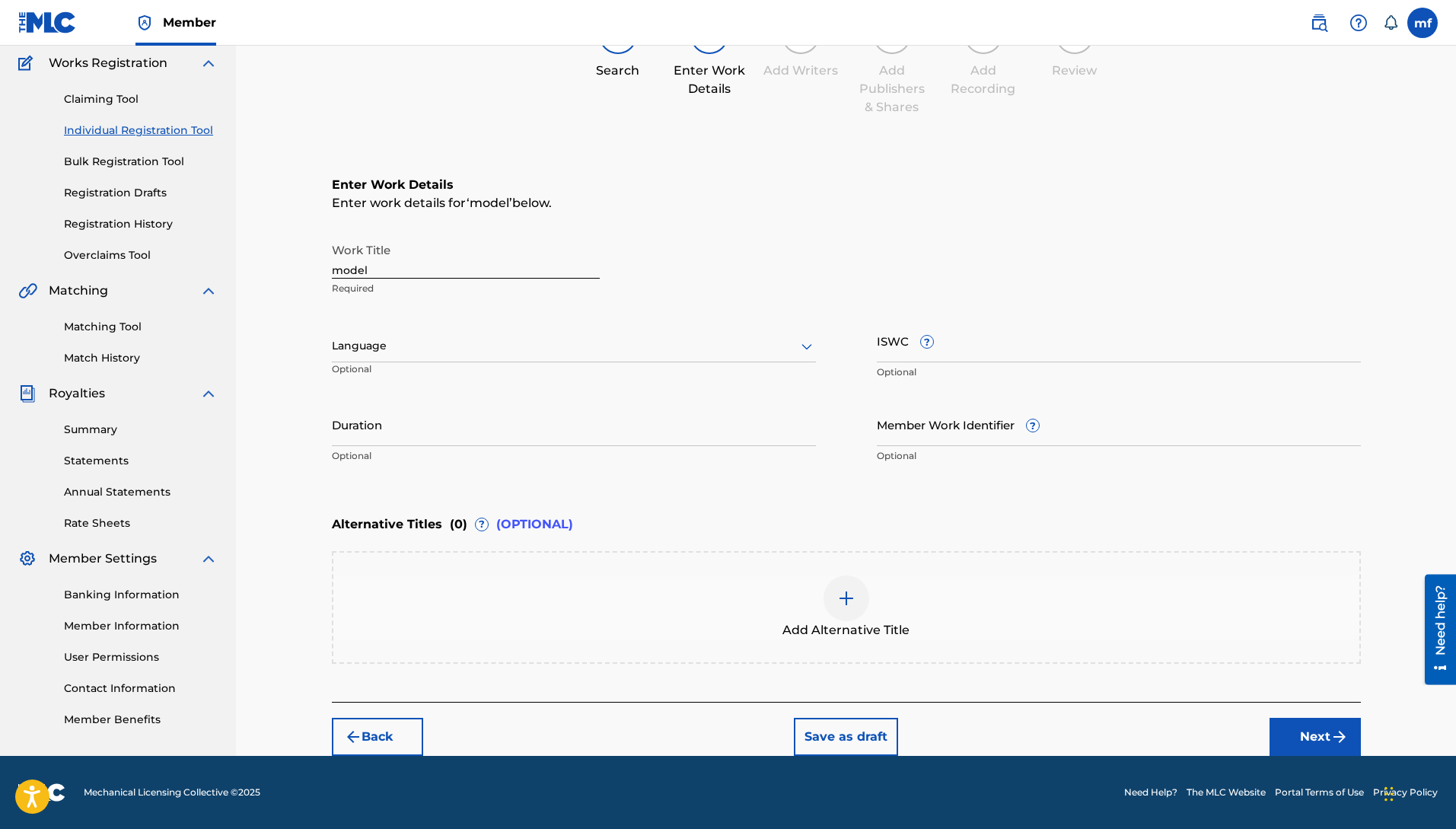
click at [848, 597] on img at bounding box center [847, 598] width 19 height 19
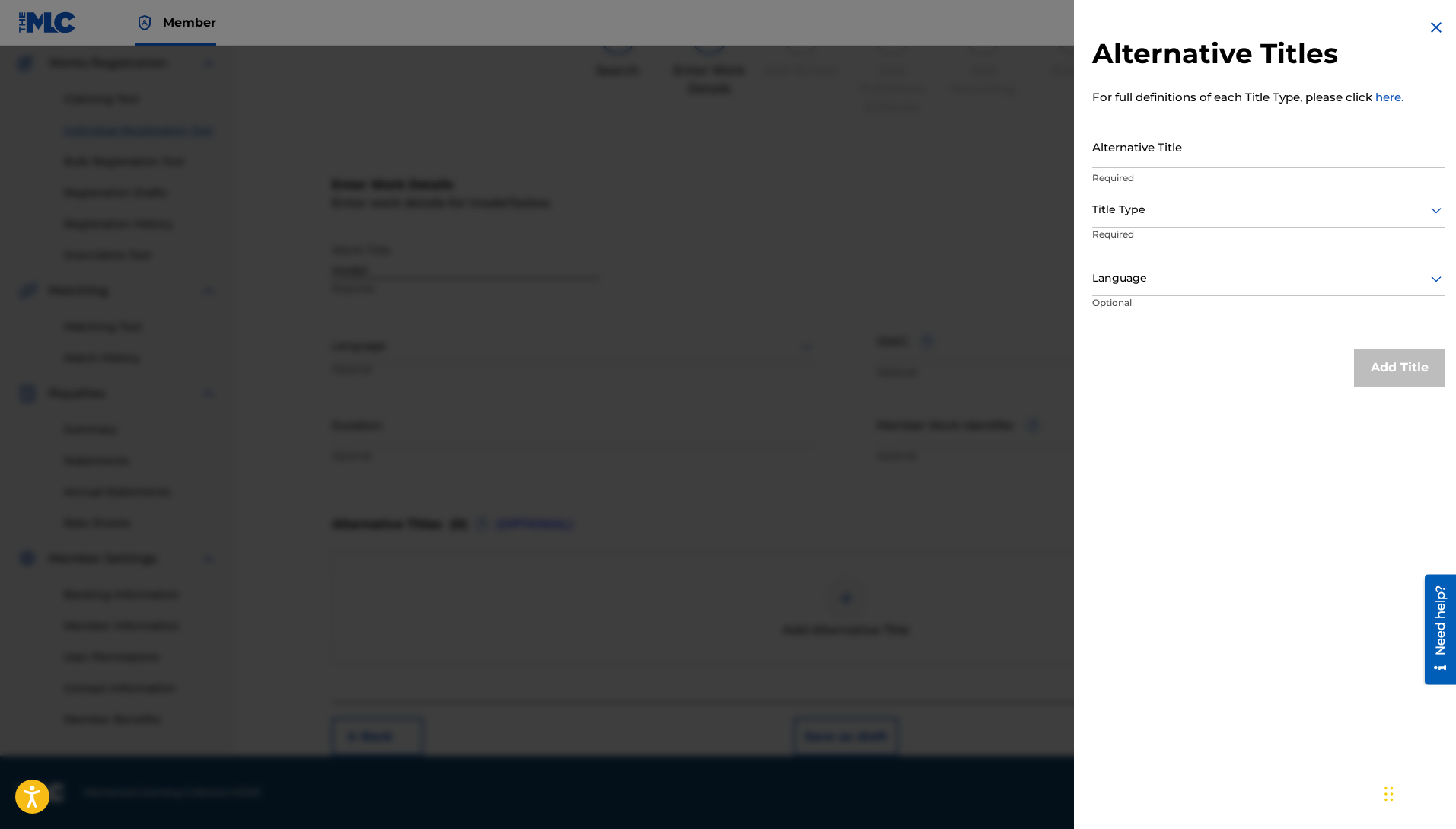
click at [1202, 160] on input "Alternative Title" at bounding box center [1268, 146] width 353 height 43
type input "models"
click at [1191, 207] on div at bounding box center [1268, 210] width 353 height 19
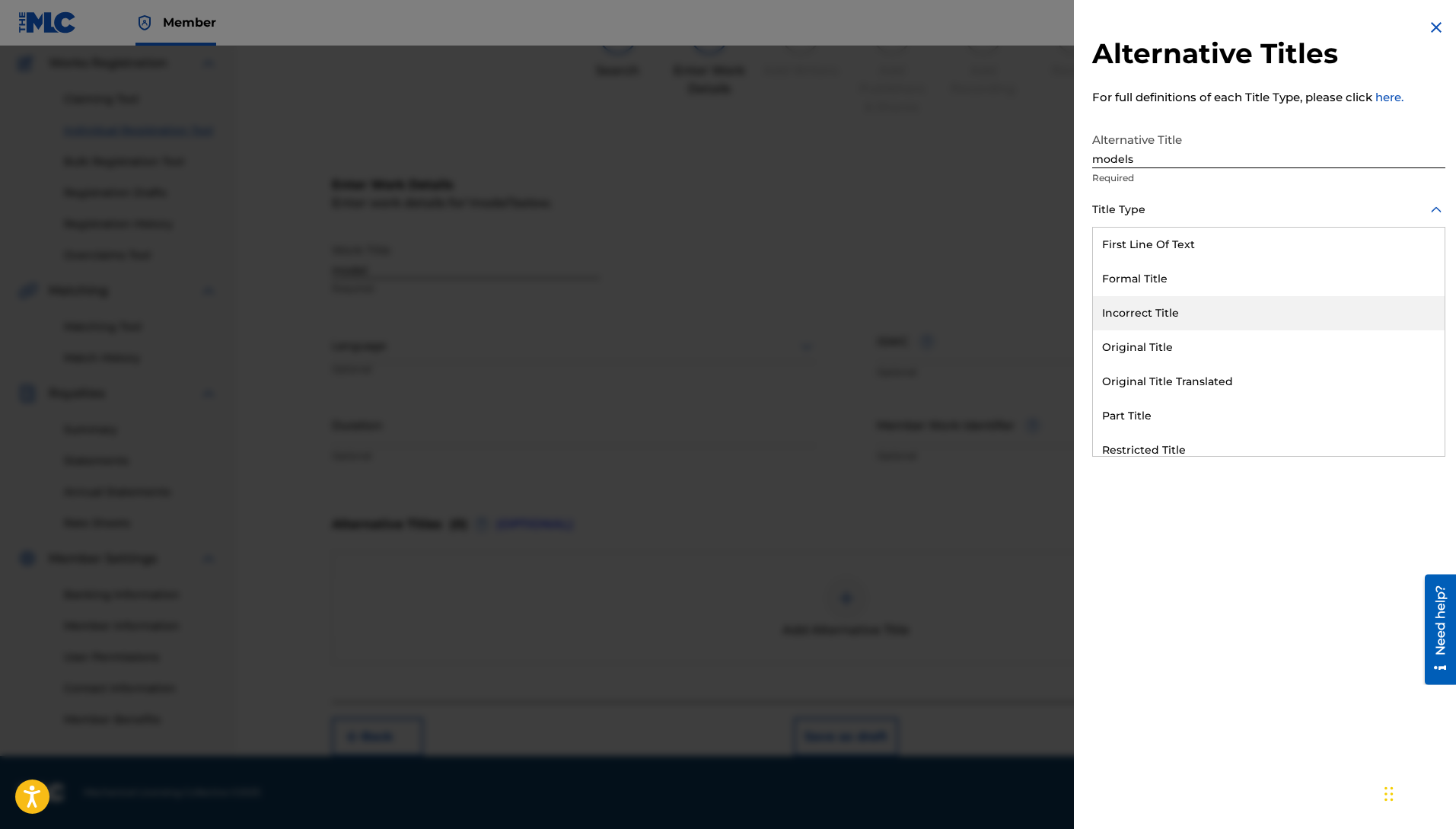
click at [1148, 310] on div "Incorrect Title" at bounding box center [1268, 313] width 351 height 35
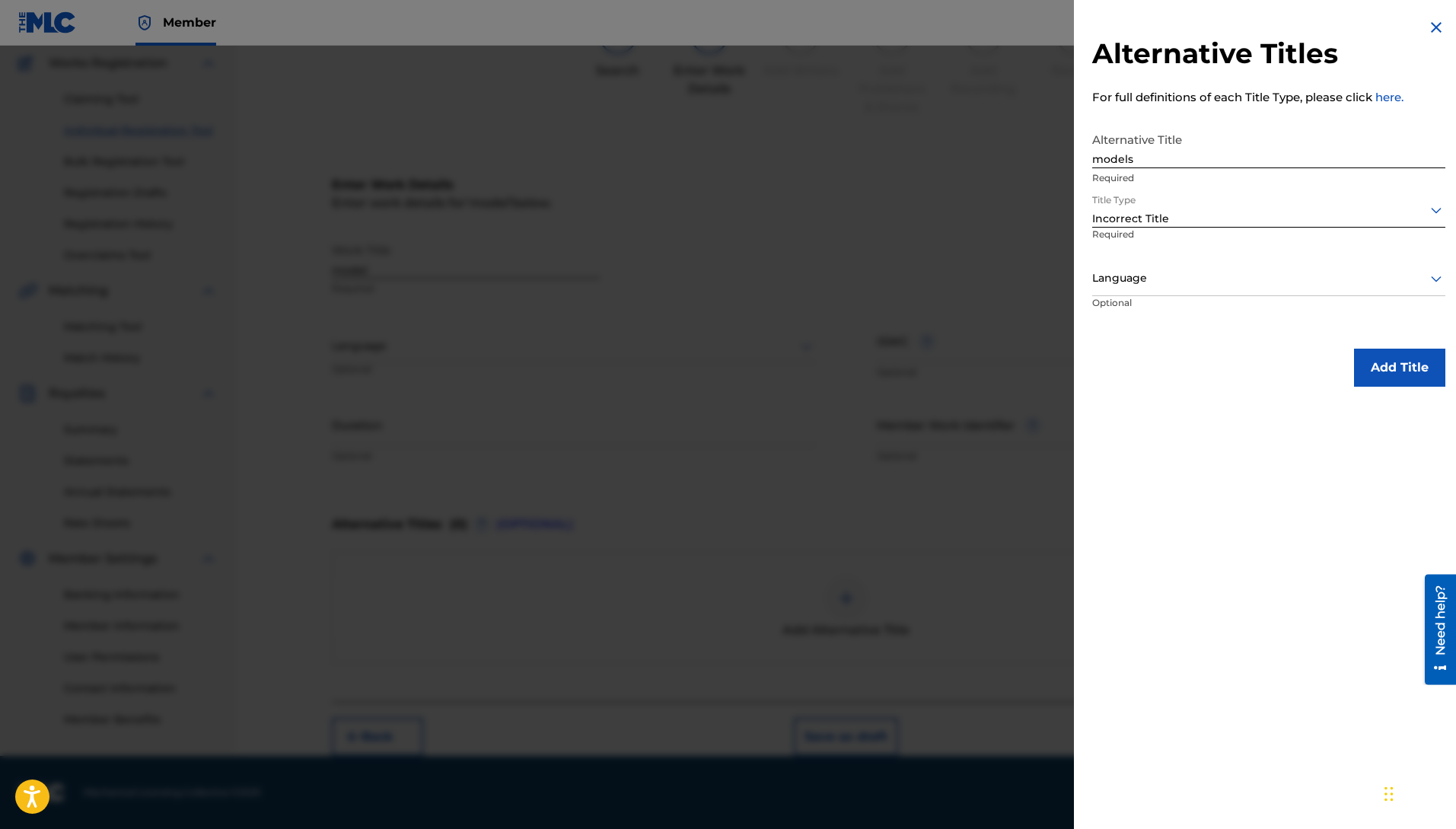
click at [1155, 263] on div "Language" at bounding box center [1268, 279] width 353 height 35
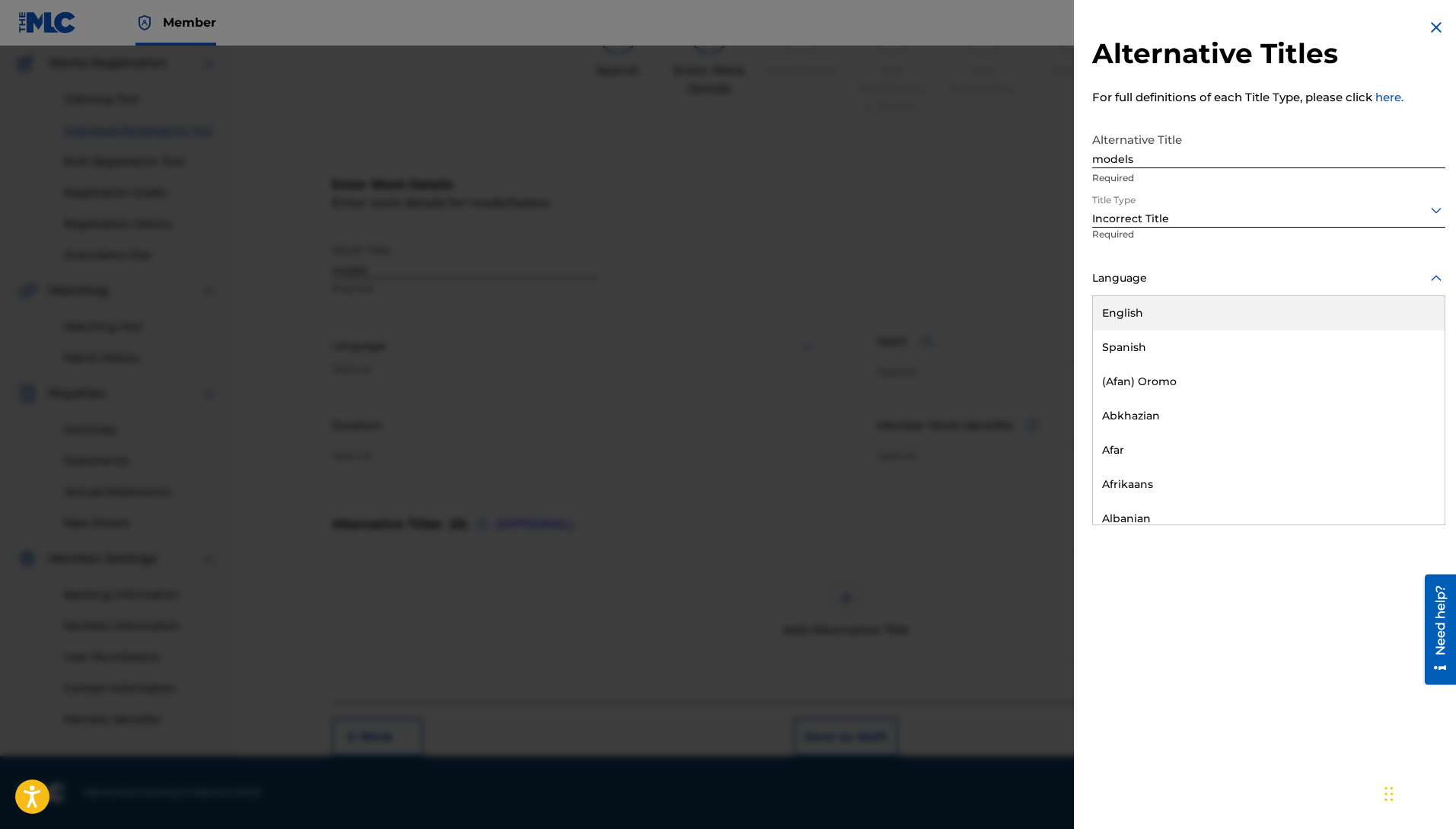
click at [1147, 311] on div "English" at bounding box center [1268, 313] width 351 height 35
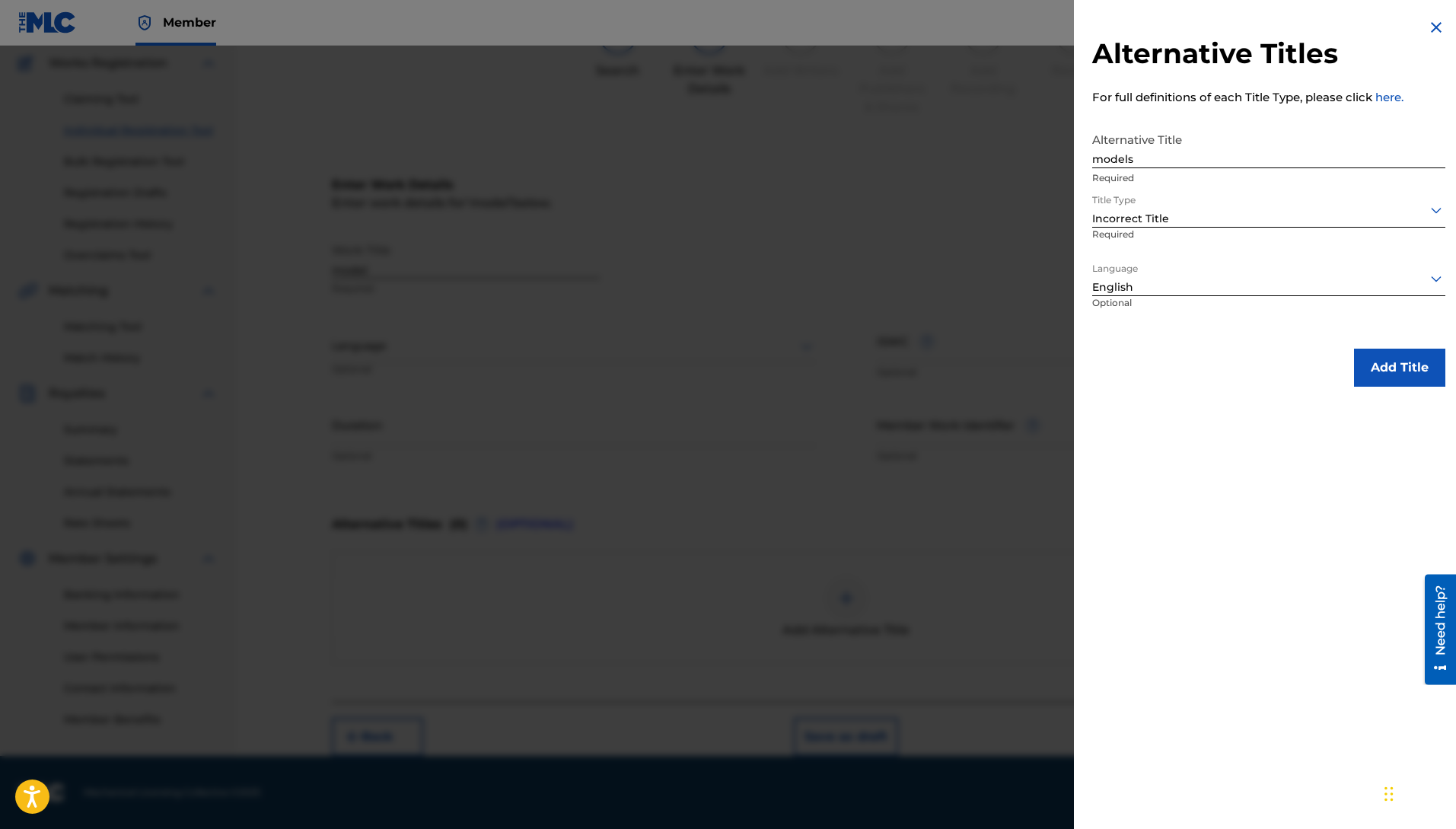
click at [1393, 374] on button "Add Title" at bounding box center [1400, 367] width 91 height 38
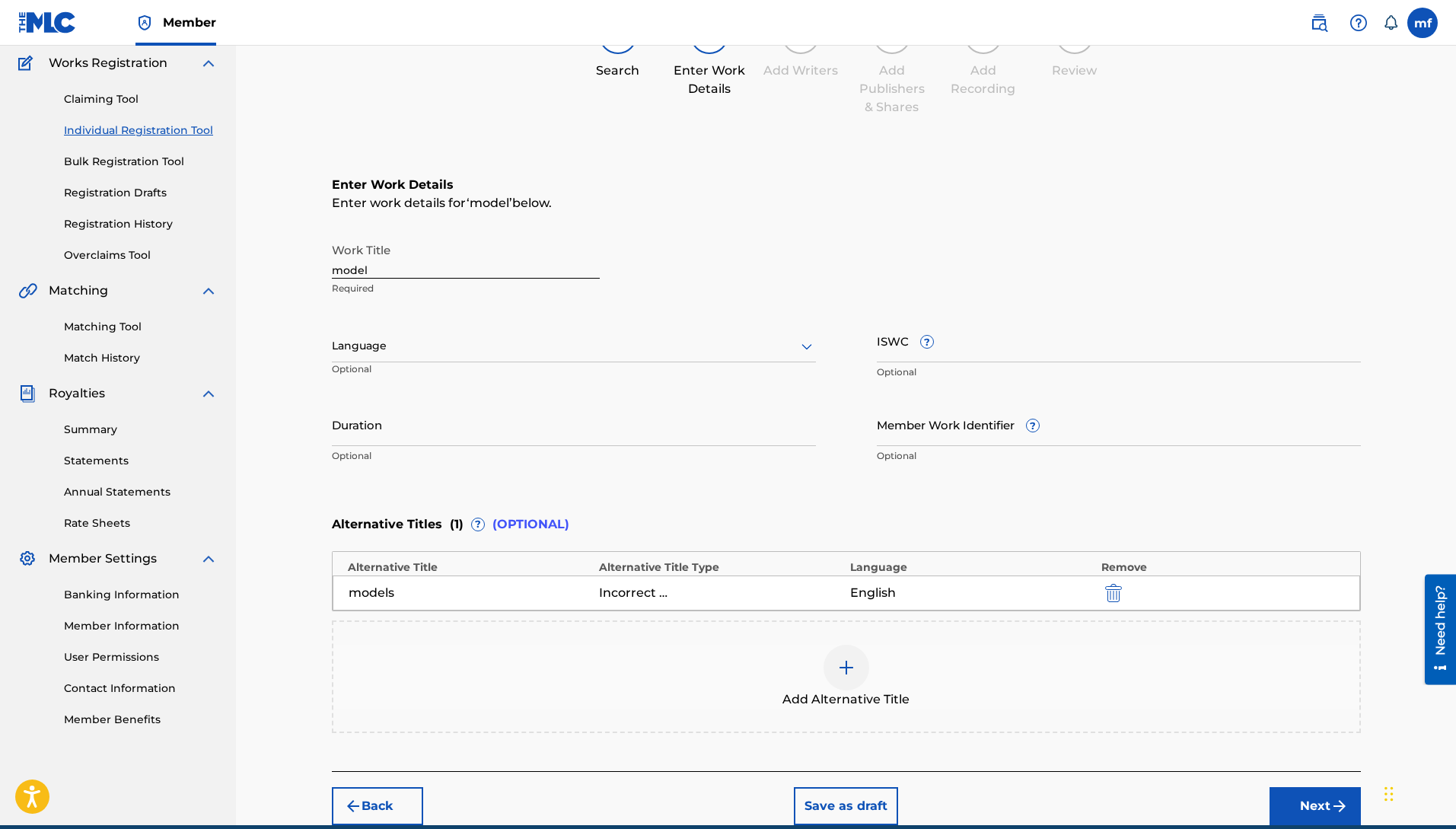
click at [639, 463] on div "Duration Optional" at bounding box center [574, 436] width 484 height 68
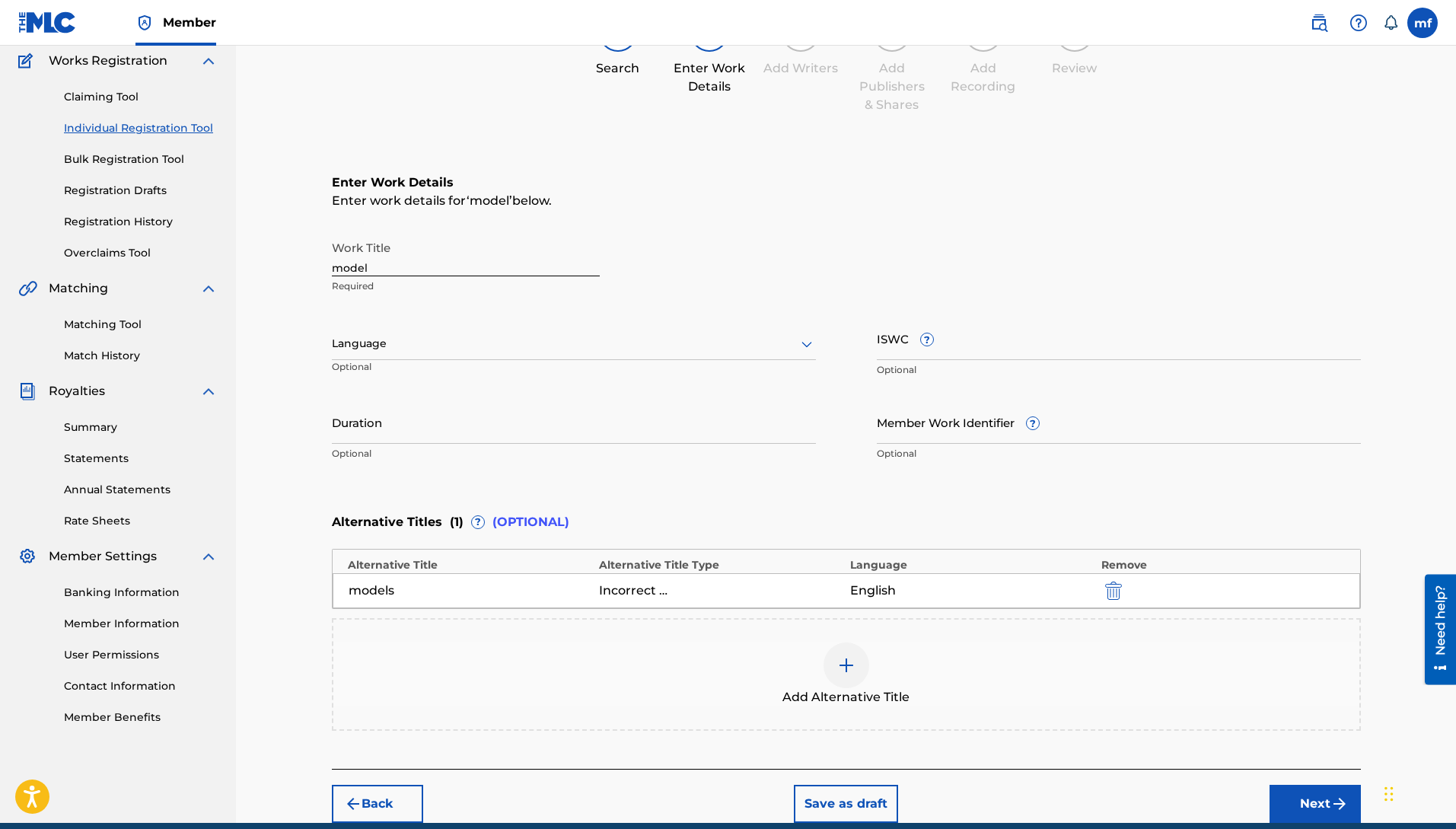
scroll to position [128, 0]
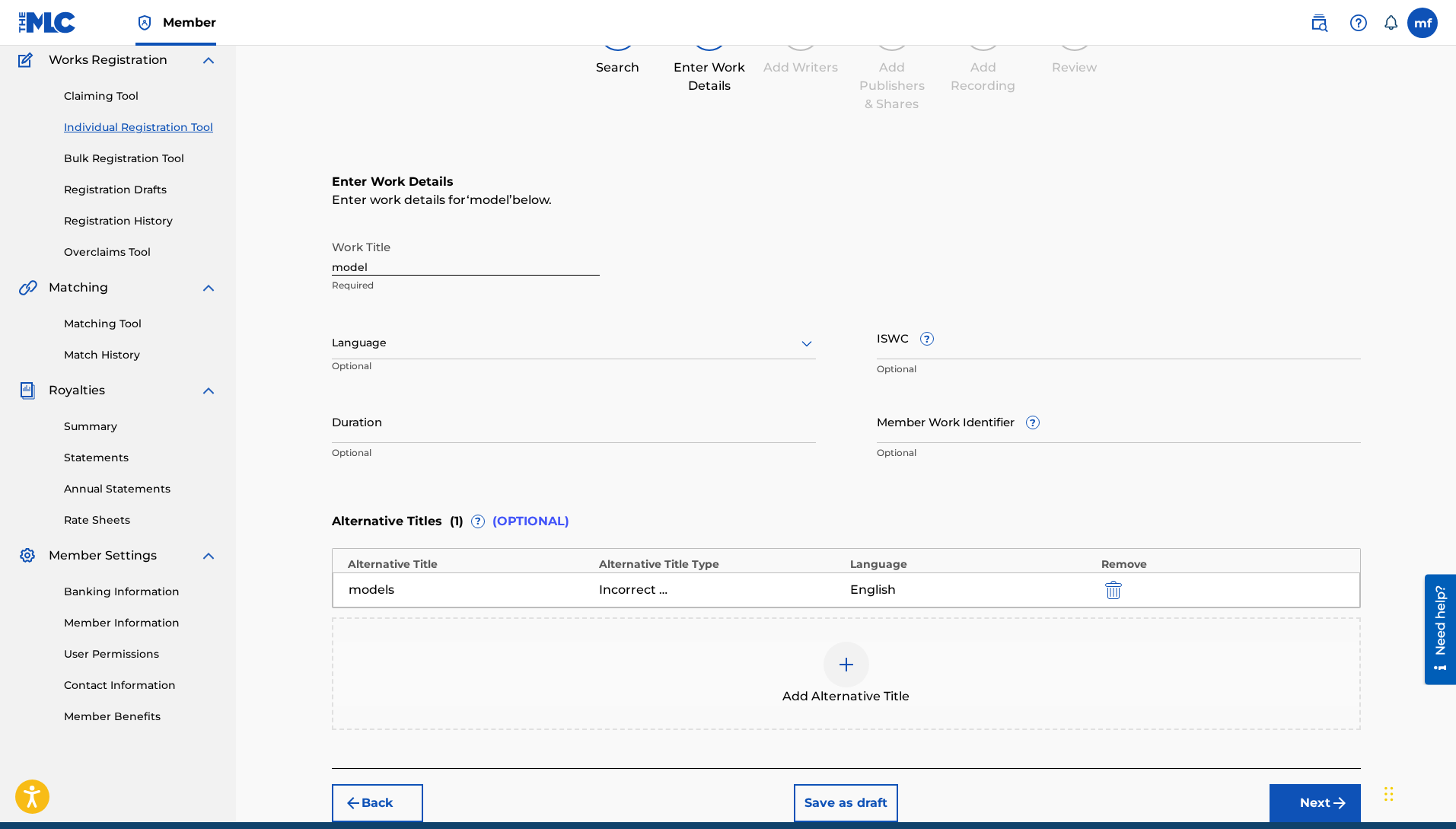
click at [711, 466] on div "Duration Optional" at bounding box center [574, 433] width 484 height 68
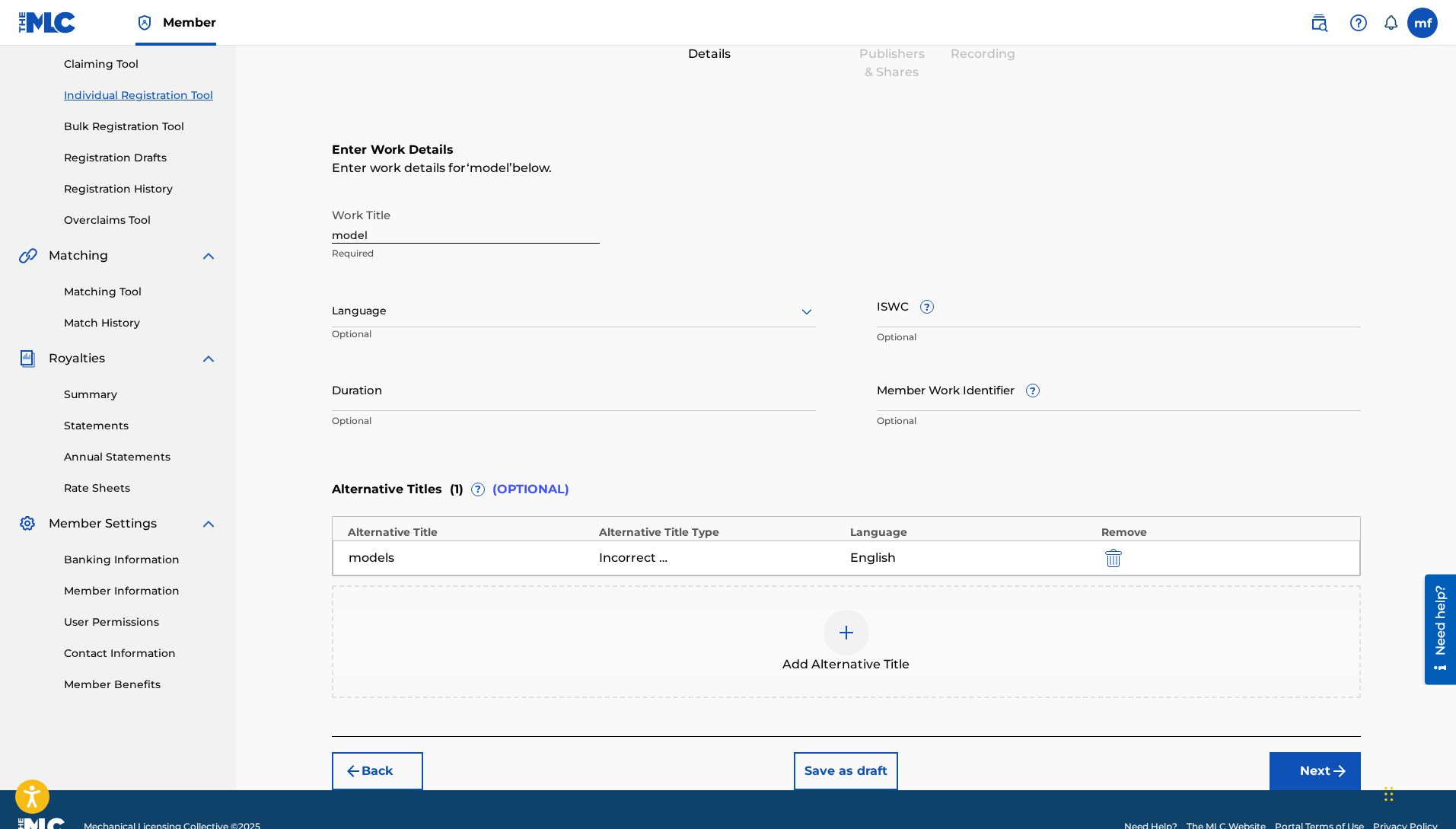
scroll to position [194, 0]
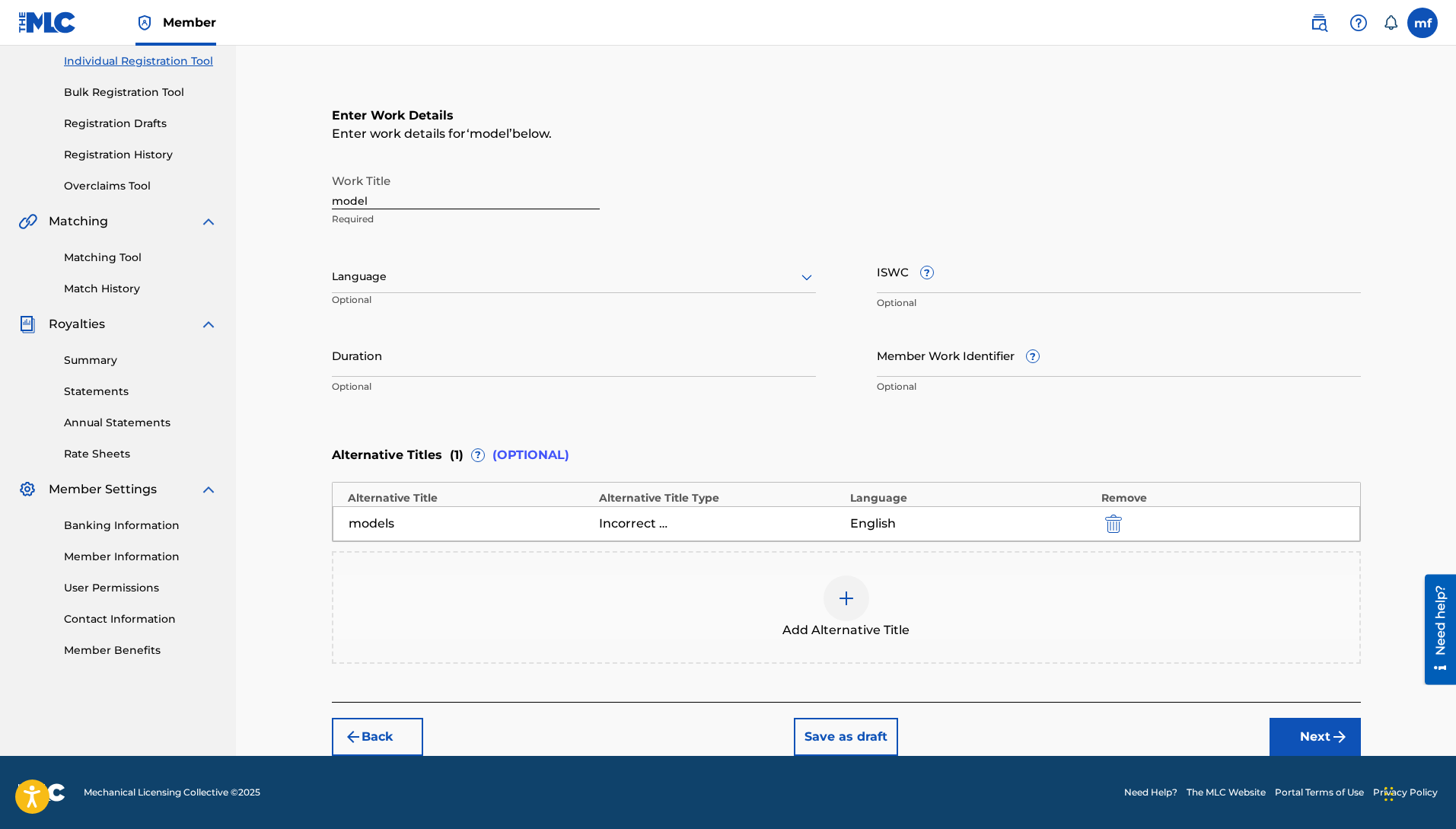
click at [1325, 745] on button "Next" at bounding box center [1315, 736] width 91 height 38
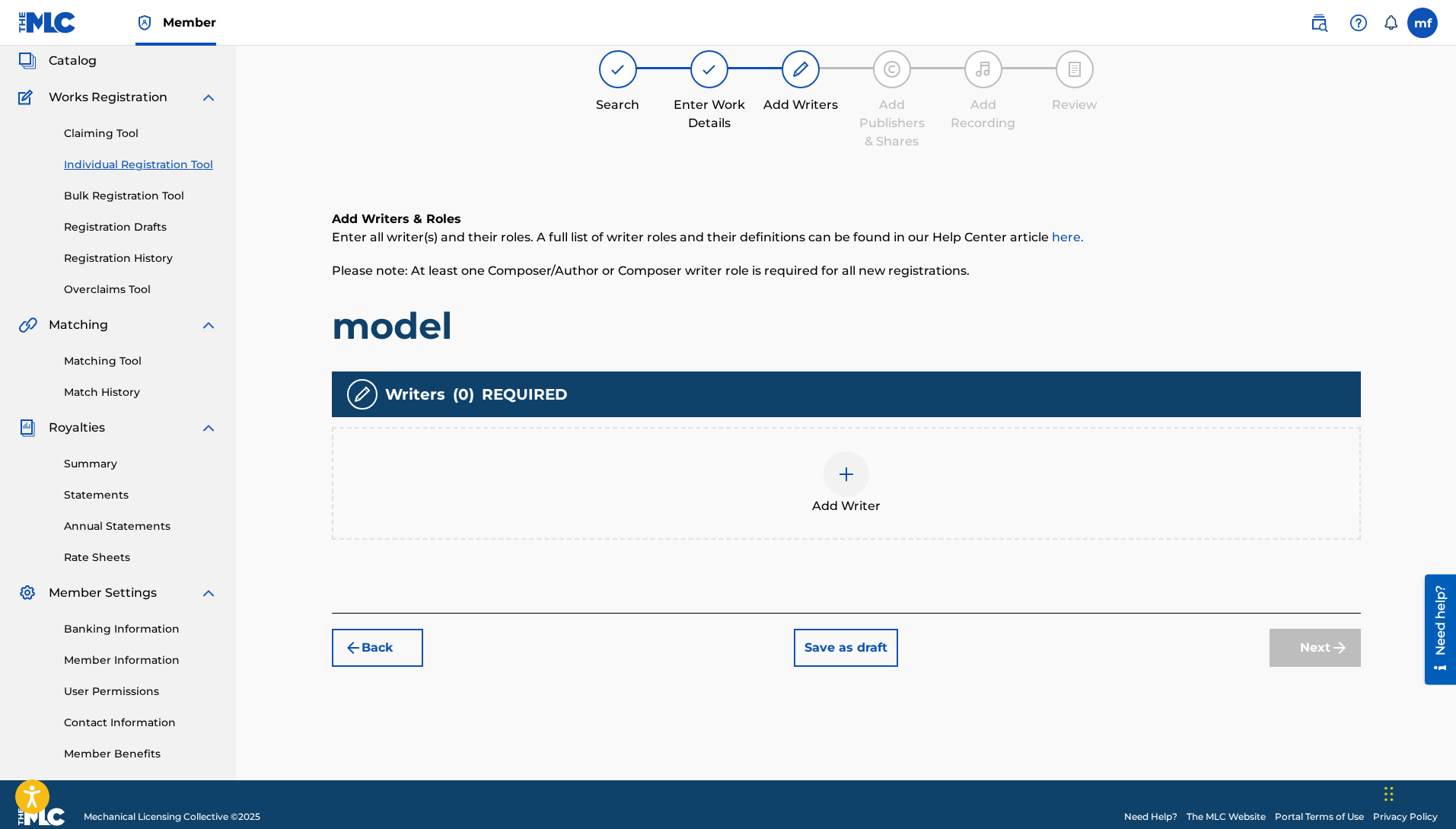
scroll to position [68, 0]
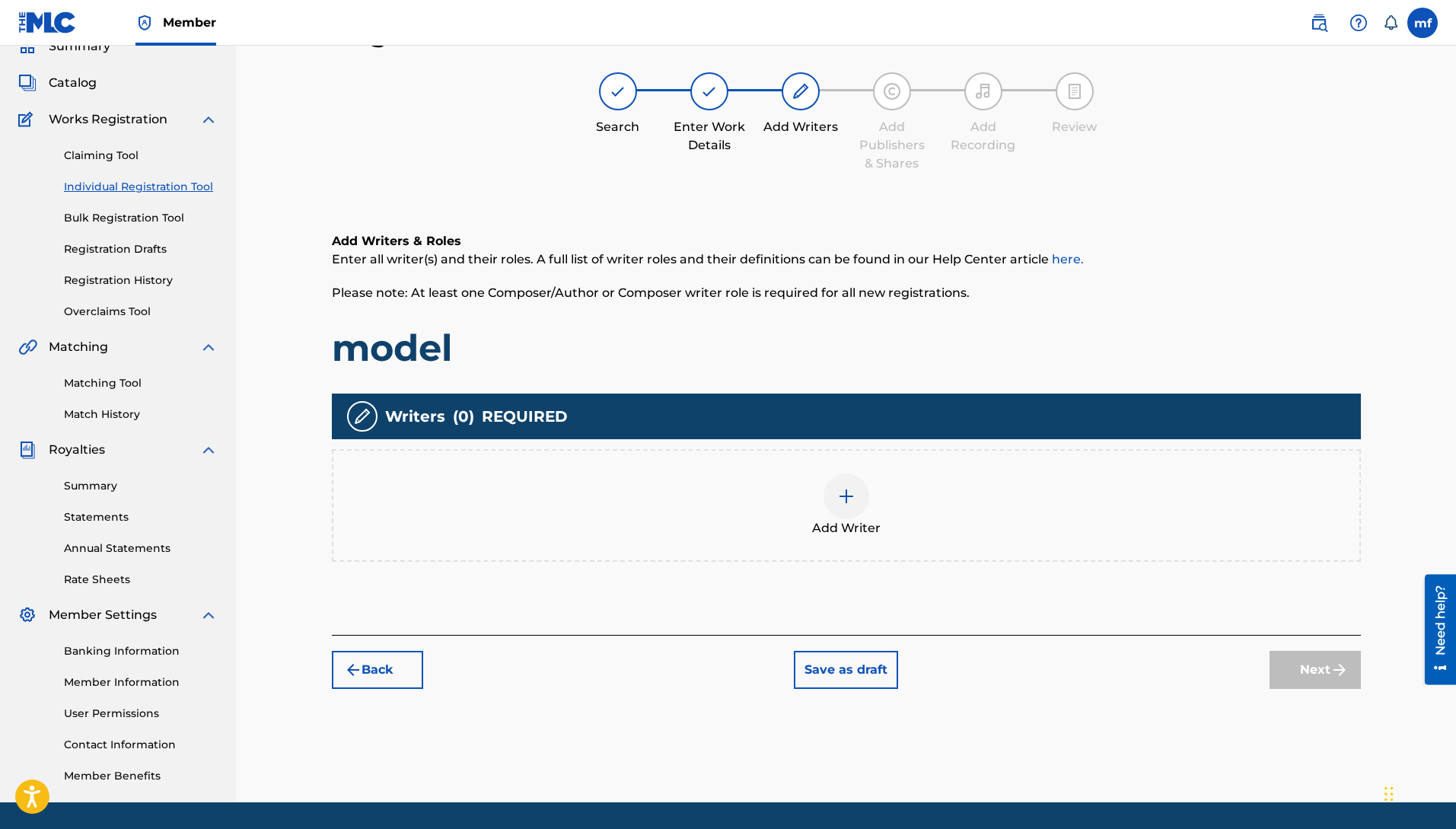
click at [876, 501] on div "Add Writer" at bounding box center [847, 505] width 1026 height 64
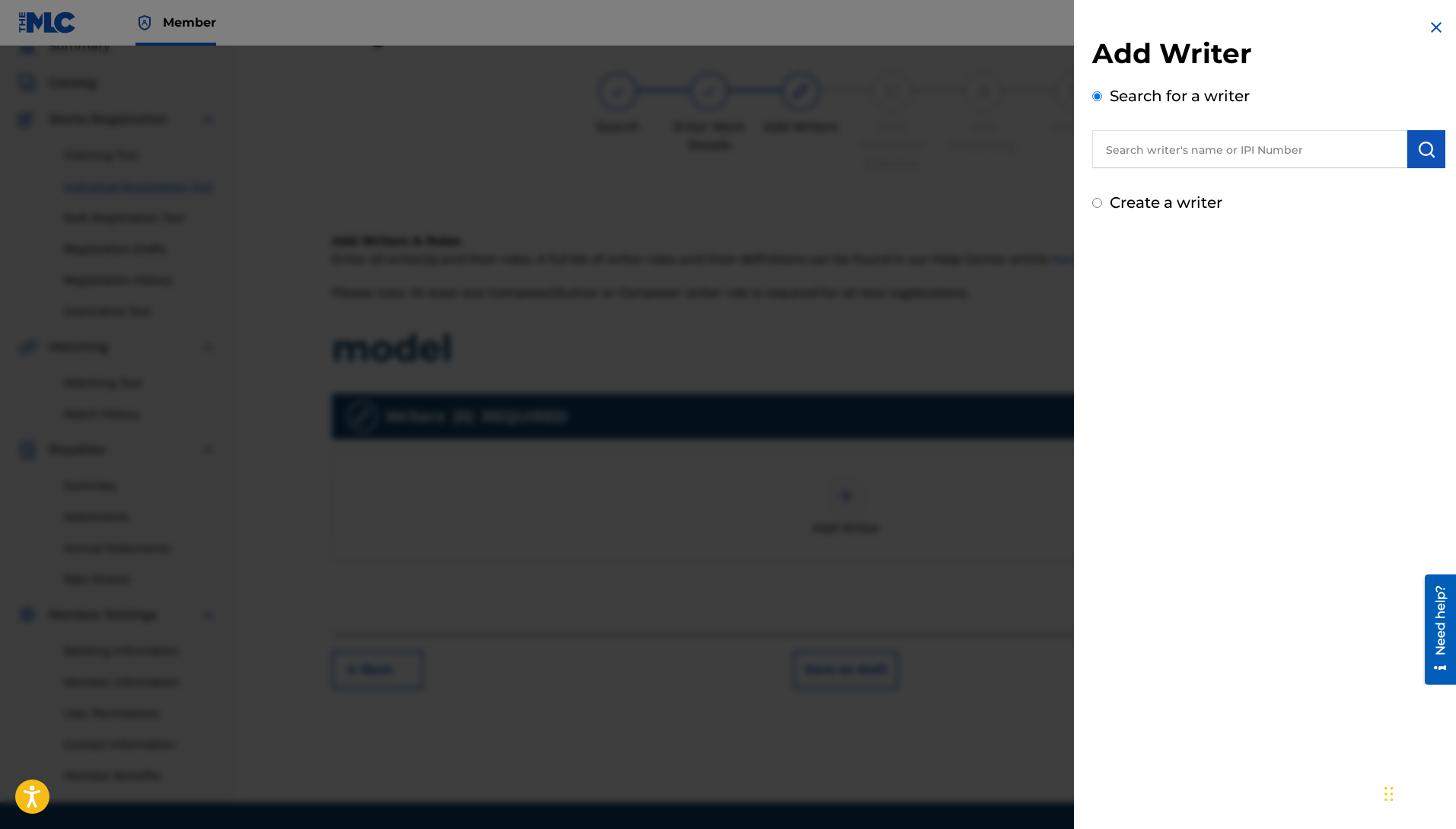
click at [848, 501] on div at bounding box center [728, 460] width 1456 height 829
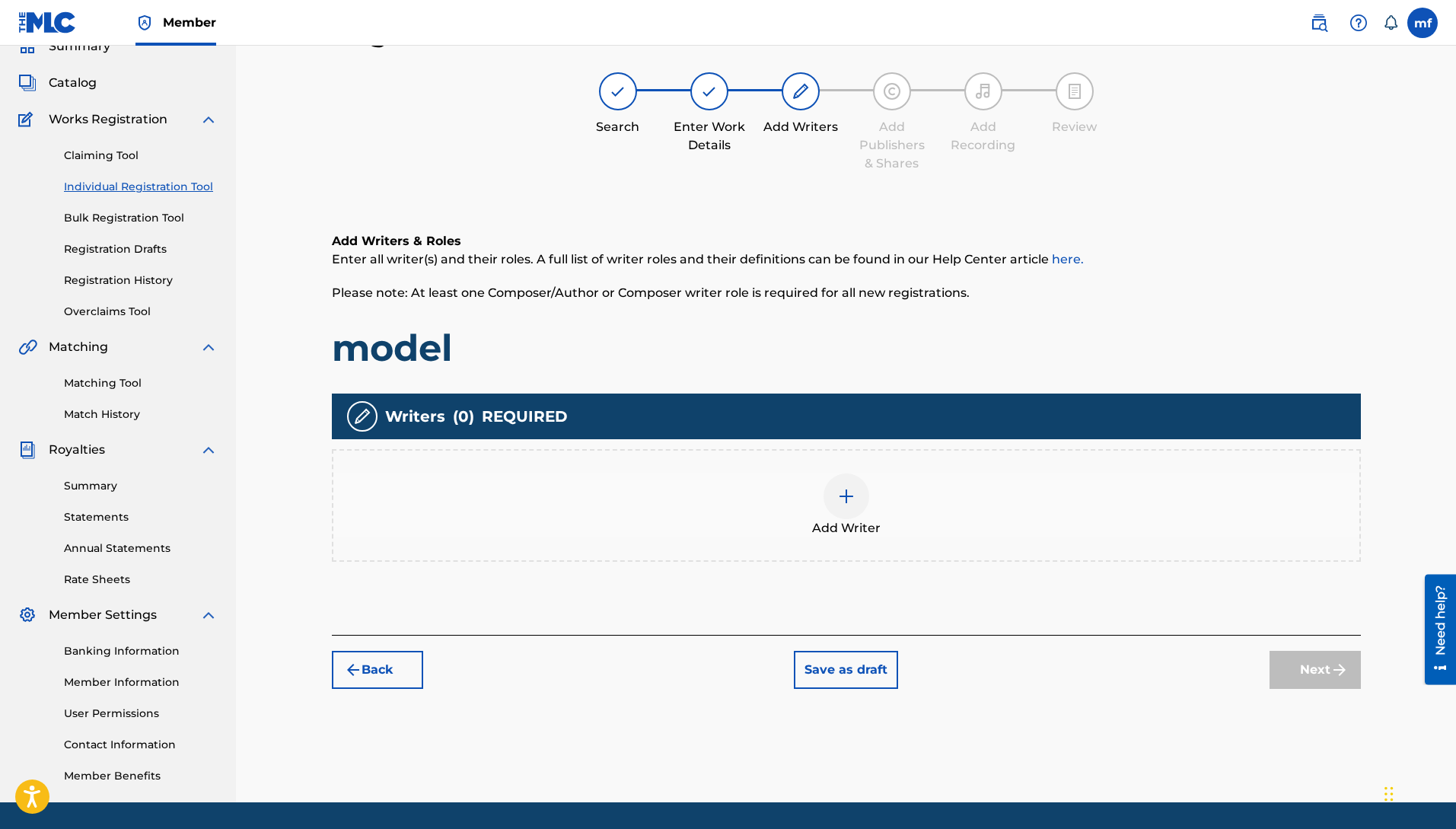
click at [842, 496] on img at bounding box center [847, 496] width 19 height 19
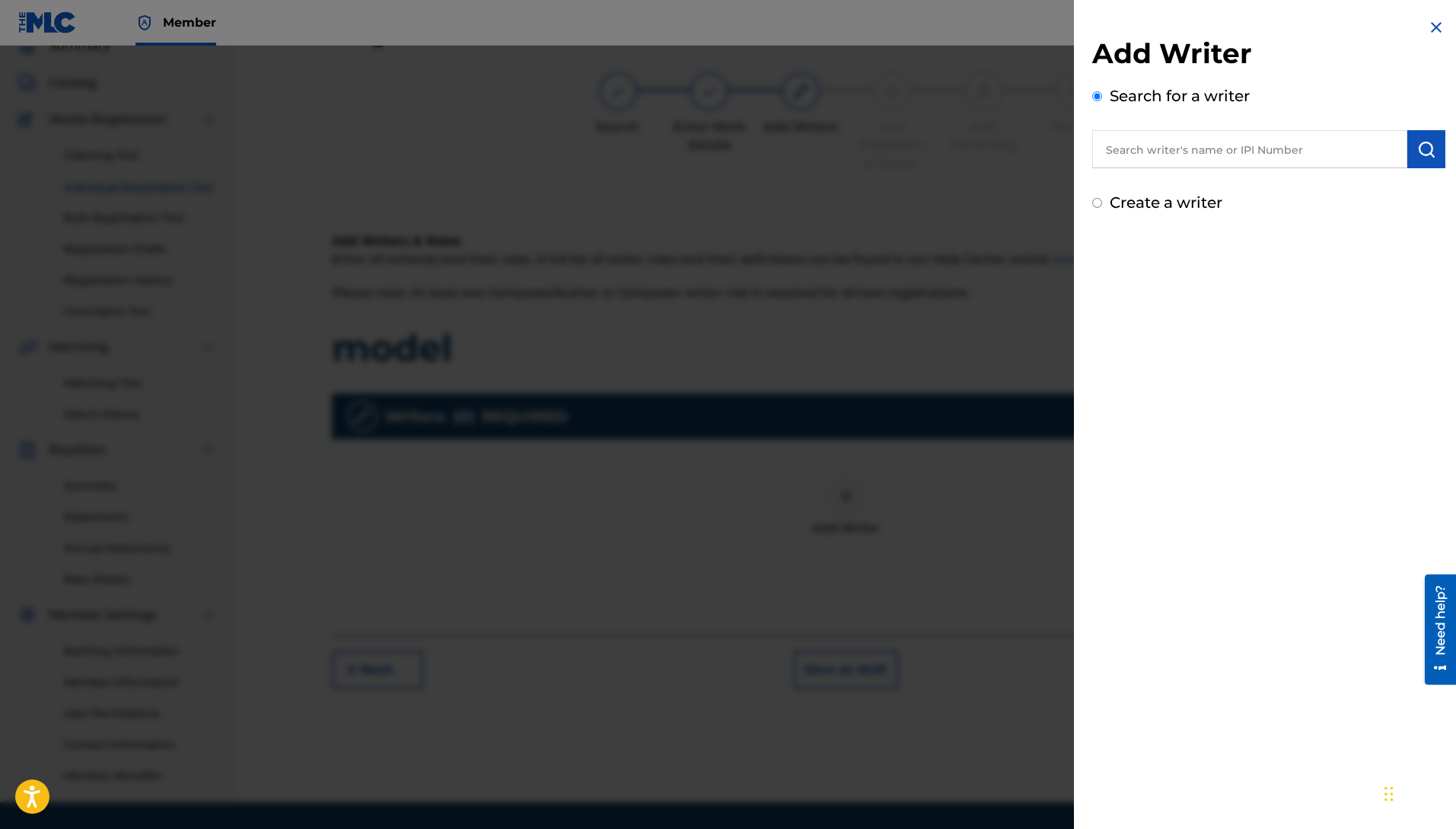
click at [1190, 150] on input "text" at bounding box center [1250, 148] width 315 height 38
click at [1126, 47] on h2 "Add Writer" at bounding box center [1268, 56] width 353 height 39
drag, startPoint x: 1126, startPoint y: 47, endPoint x: 1121, endPoint y: 152, distance: 105.1
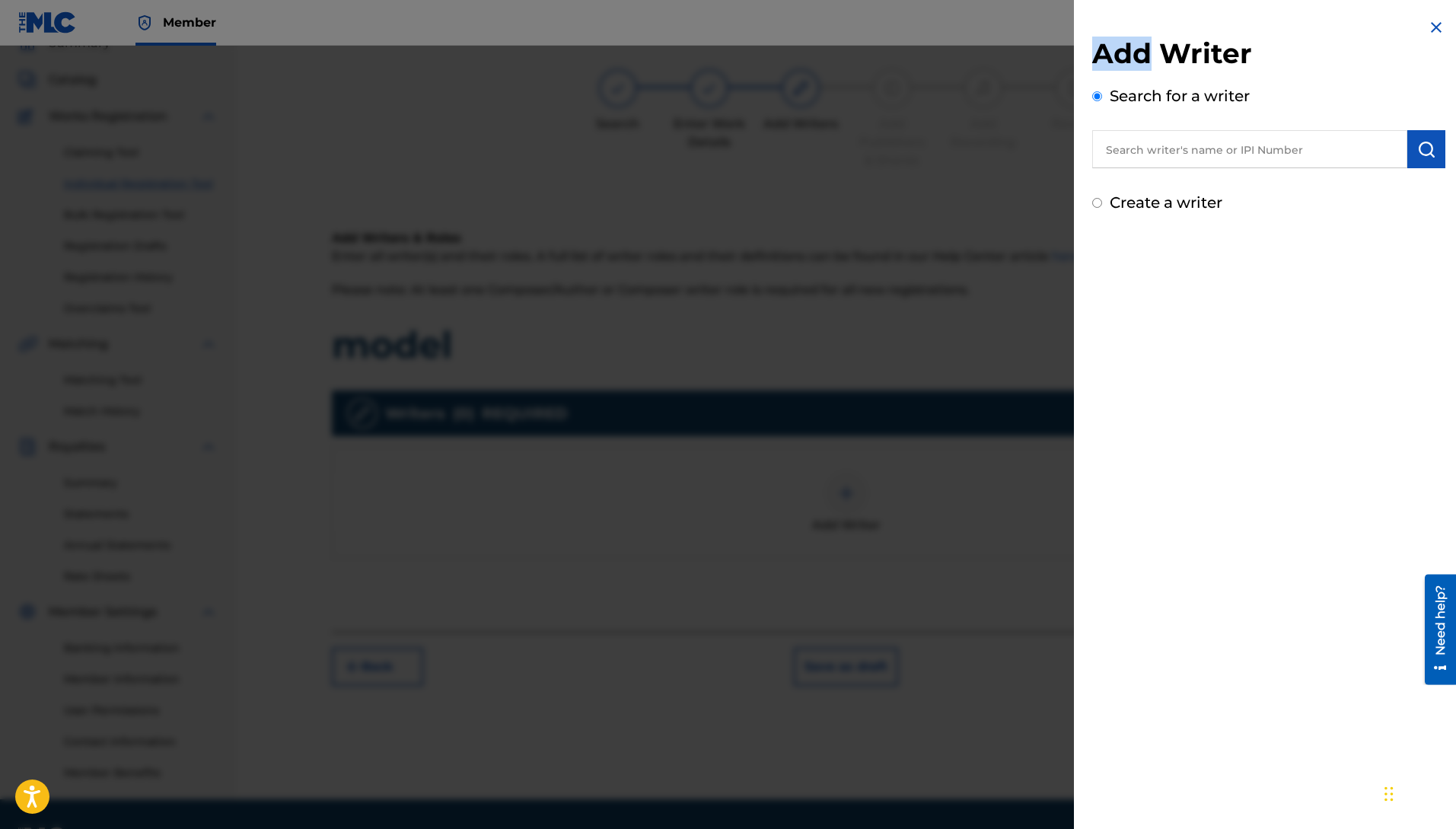
click at [1119, 152] on div "Add Writer Search for a writer" at bounding box center [1268, 102] width 353 height 131
click at [1121, 152] on input "text" at bounding box center [1250, 148] width 315 height 38
click at [1123, 149] on input "text" at bounding box center [1250, 148] width 315 height 38
click at [1153, 153] on input "[PERSON_NAME]" at bounding box center [1250, 148] width 315 height 38
click at [1151, 146] on input "[PERSON_NAME]" at bounding box center [1250, 148] width 315 height 38
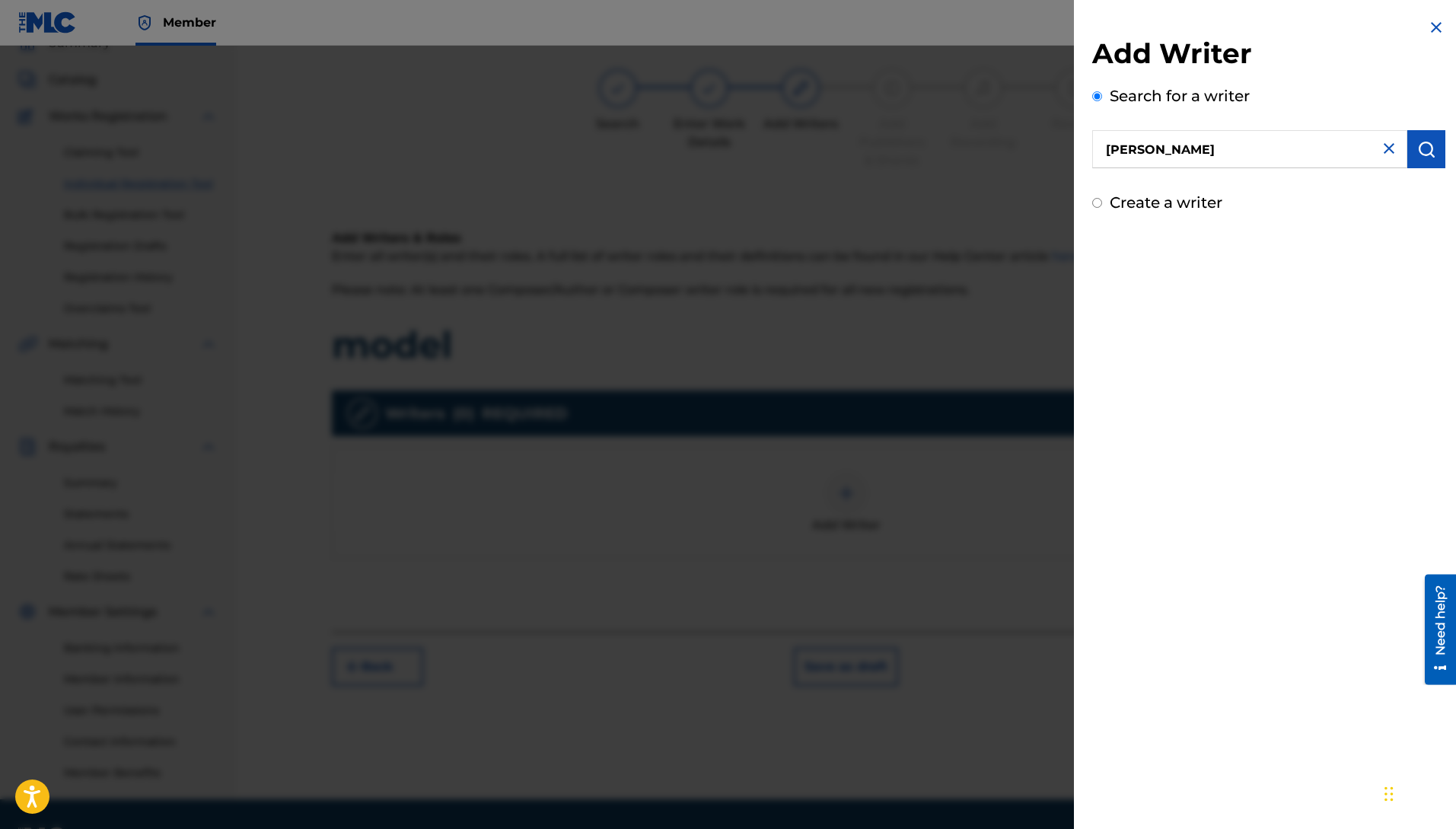
type input "[PERSON_NAME]"
click at [1218, 180] on strong "[PERSON_NAME]" at bounding box center [1236, 184] width 109 height 14
click at [1422, 152] on img "submit" at bounding box center [1427, 149] width 19 height 19
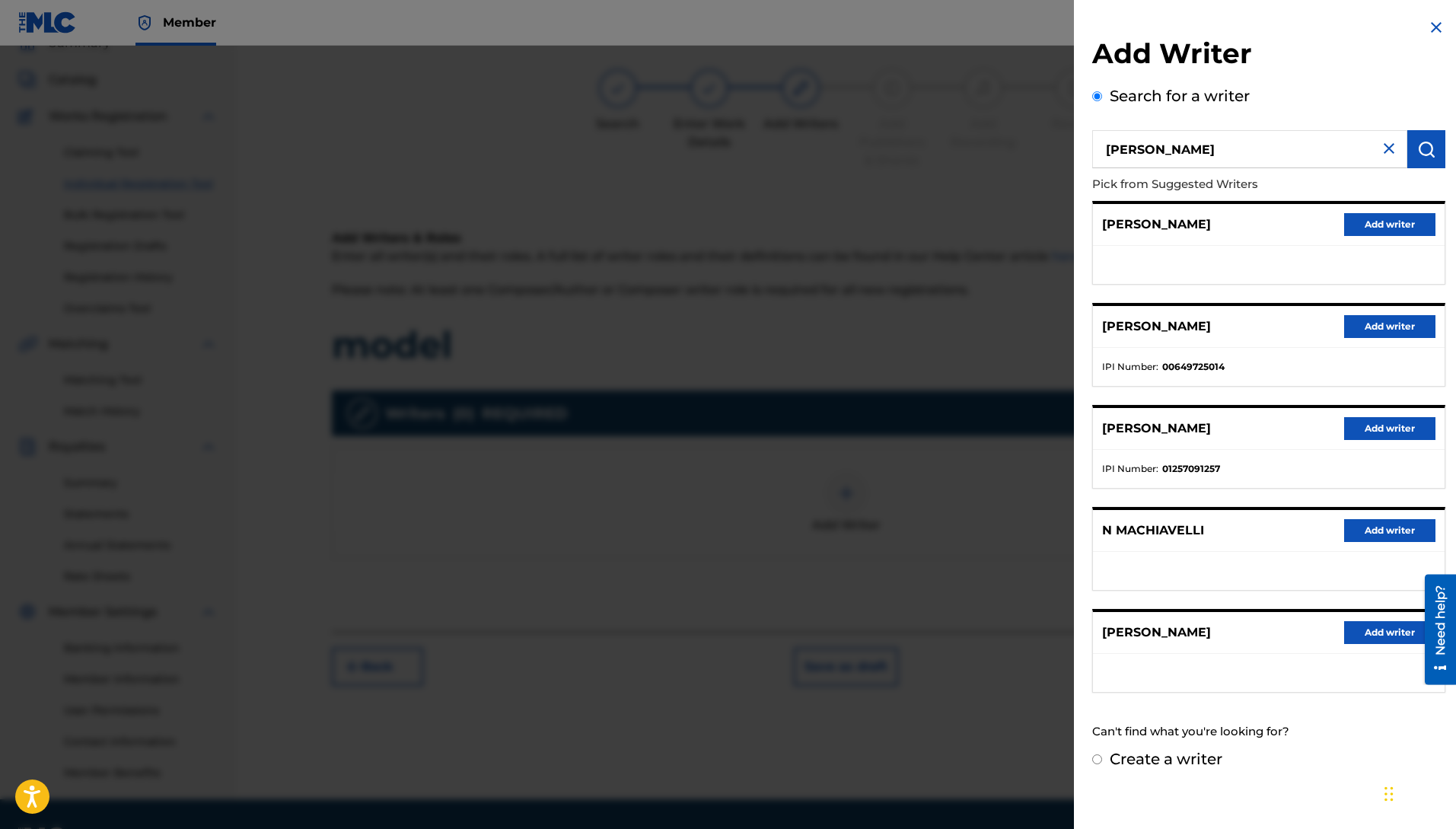
click at [1373, 331] on button "Add writer" at bounding box center [1389, 326] width 91 height 23
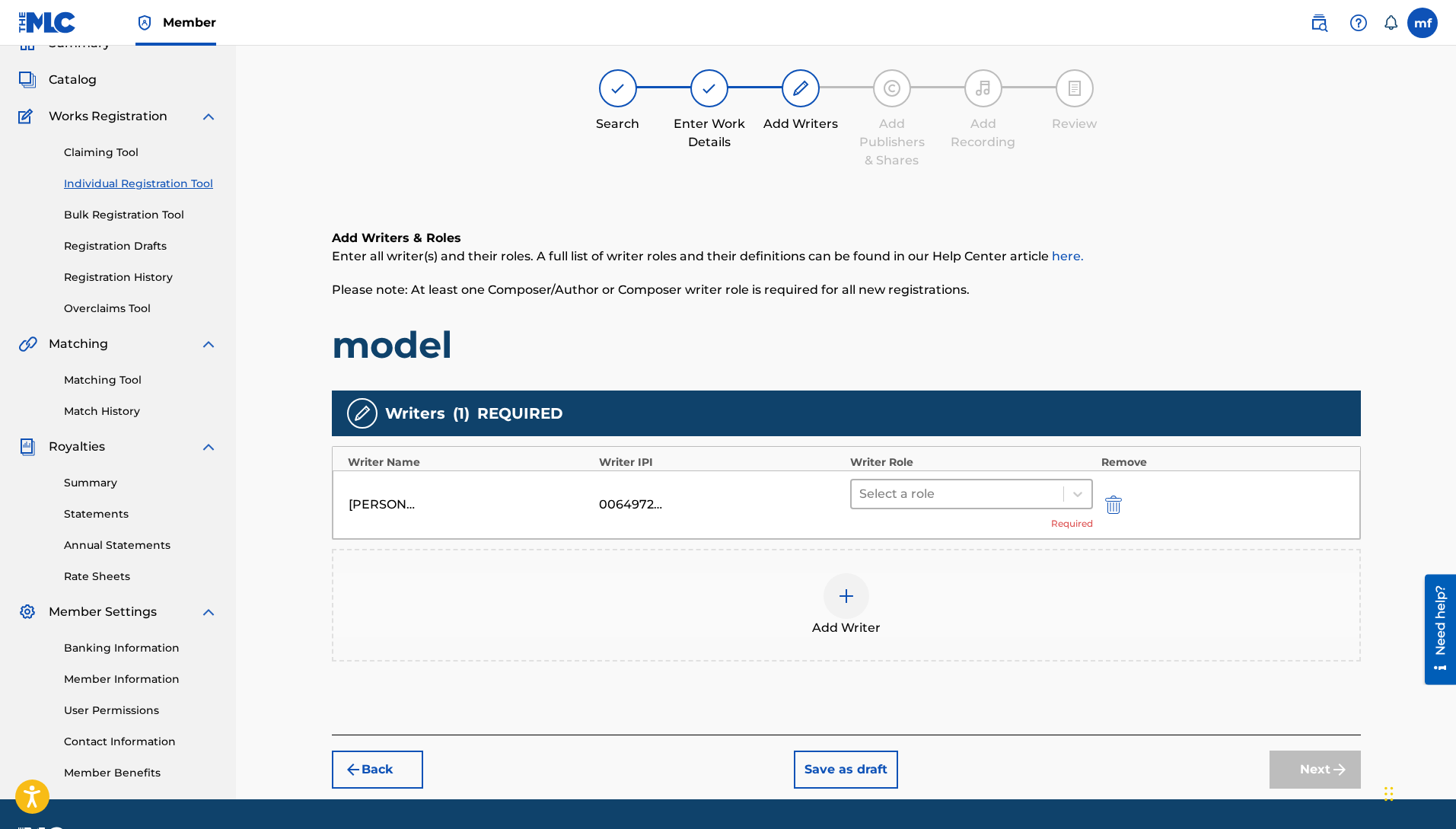
click at [942, 502] on div at bounding box center [958, 494] width 197 height 21
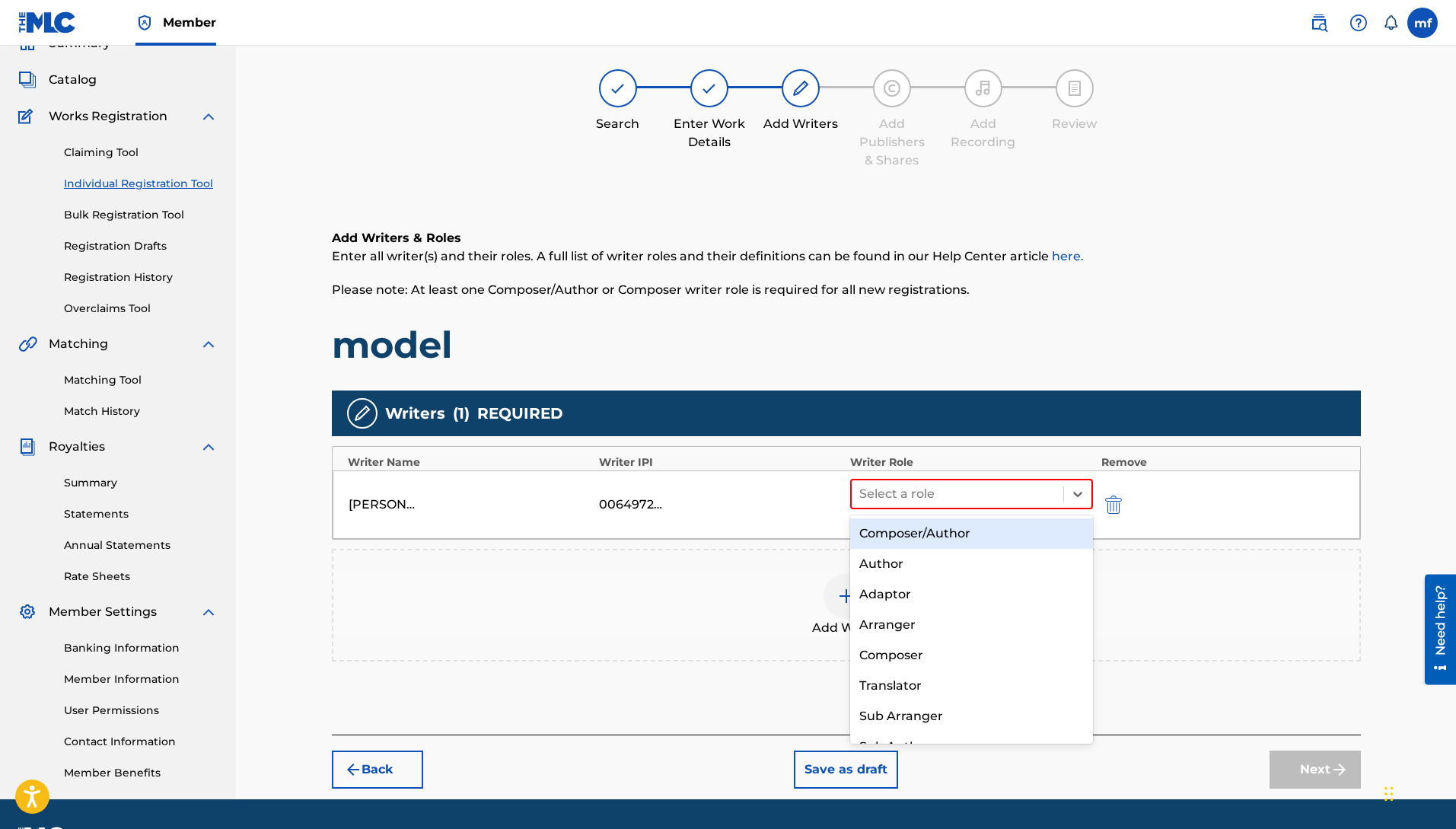
click at [941, 528] on div "Composer/Author" at bounding box center [972, 533] width 244 height 30
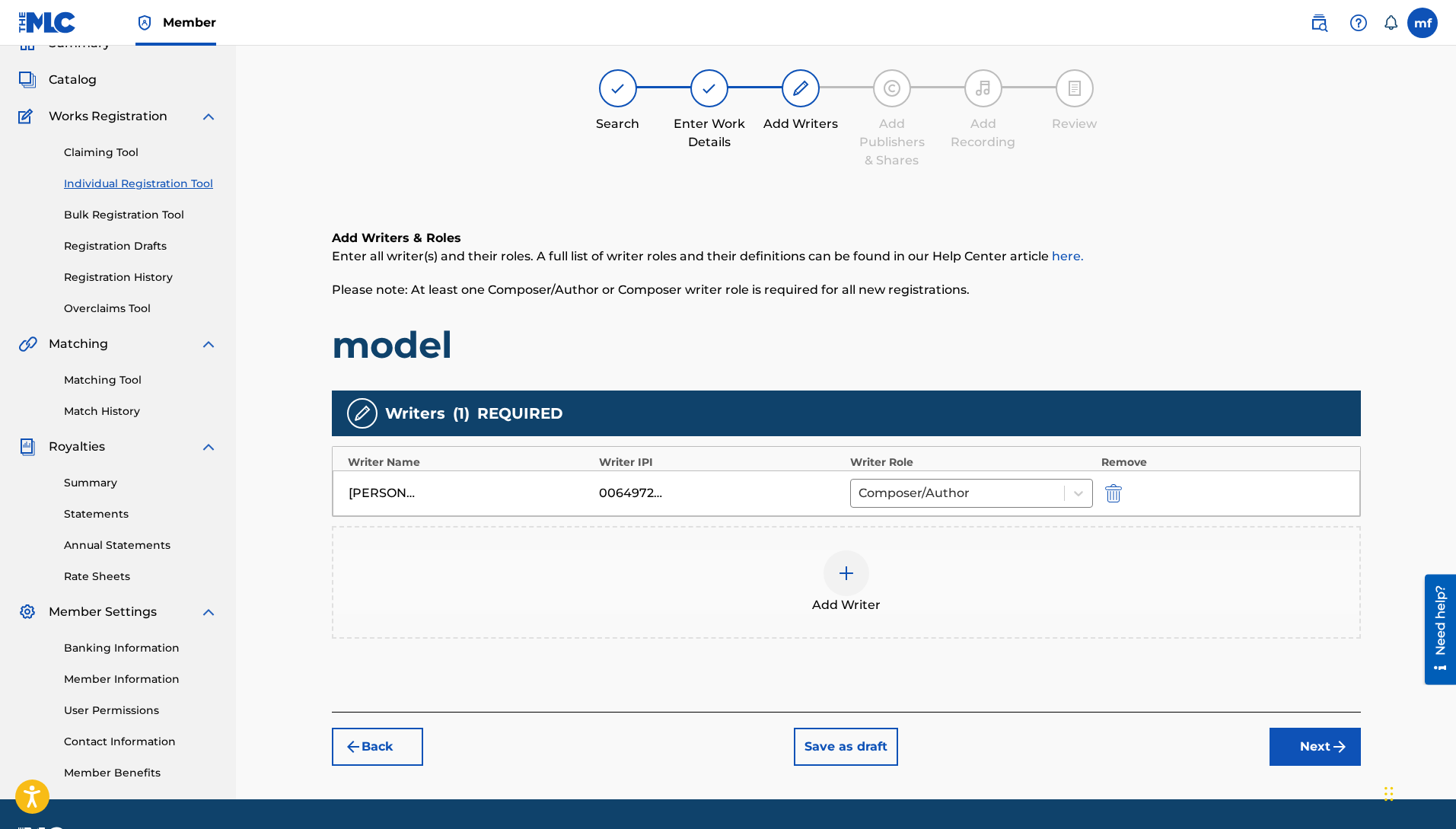
click at [1291, 732] on button "Next" at bounding box center [1315, 746] width 91 height 38
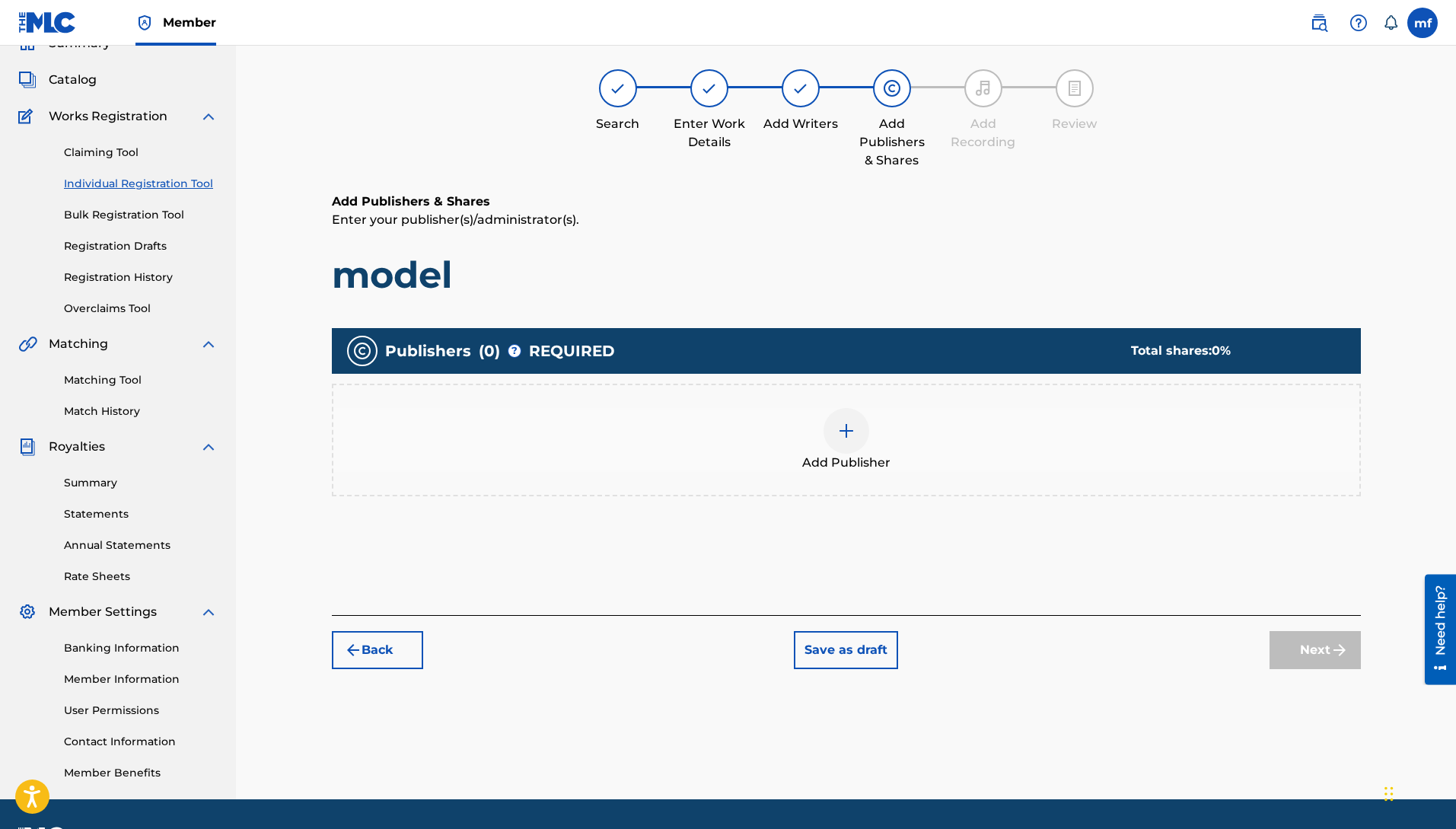
scroll to position [68, 0]
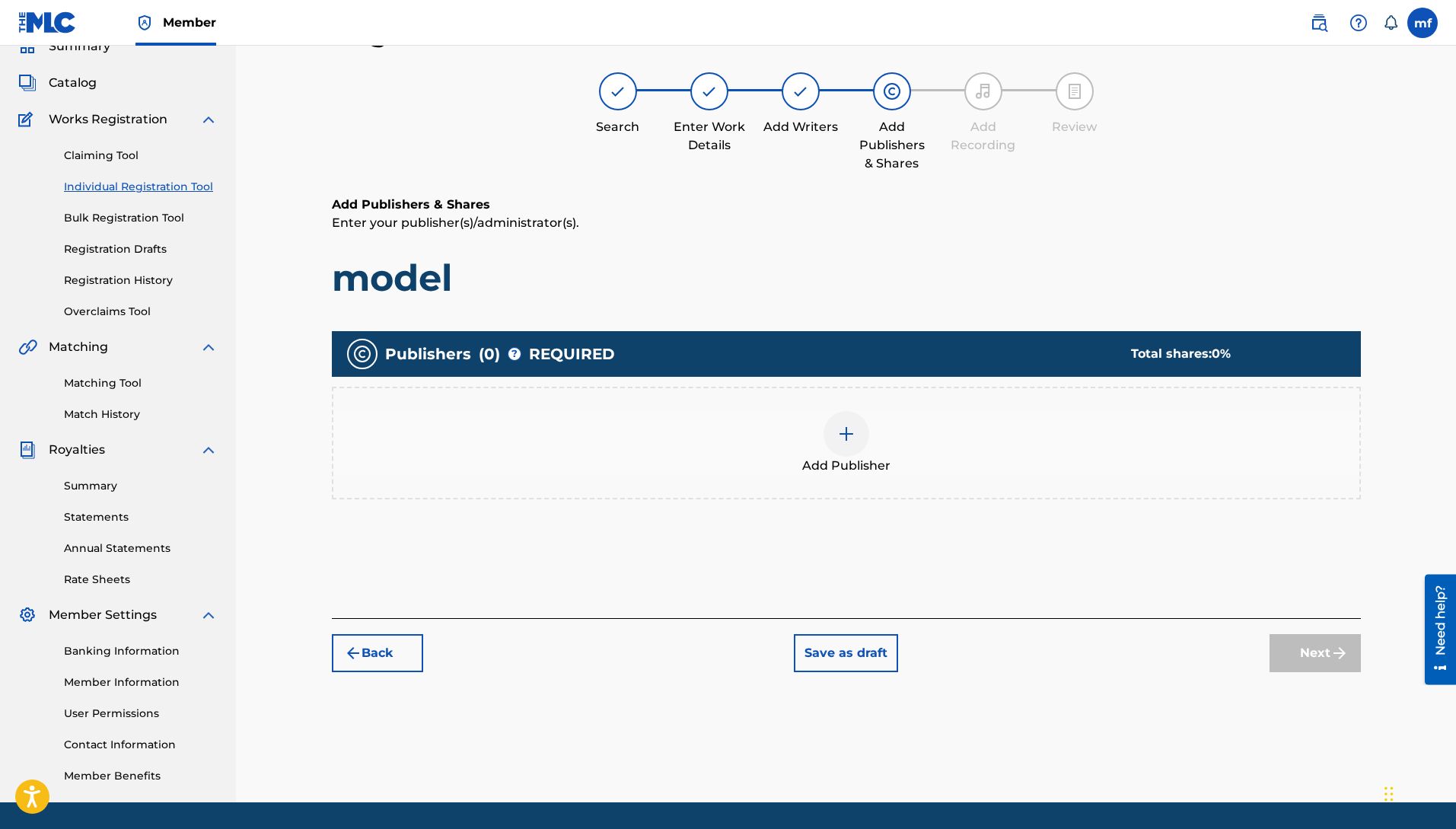
click at [854, 436] on img at bounding box center [847, 434] width 19 height 19
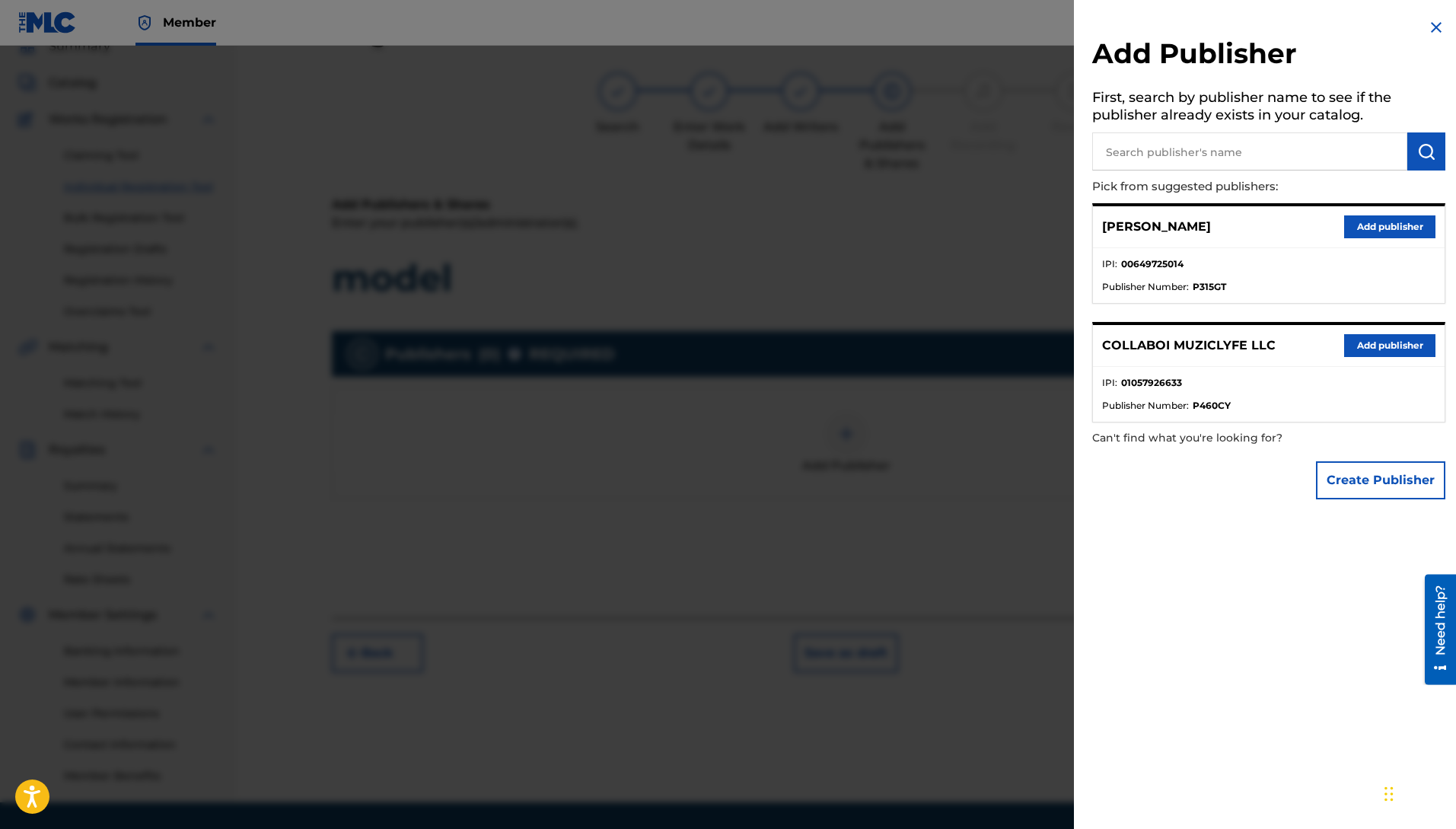
click at [1398, 336] on button "Add publisher" at bounding box center [1389, 345] width 91 height 23
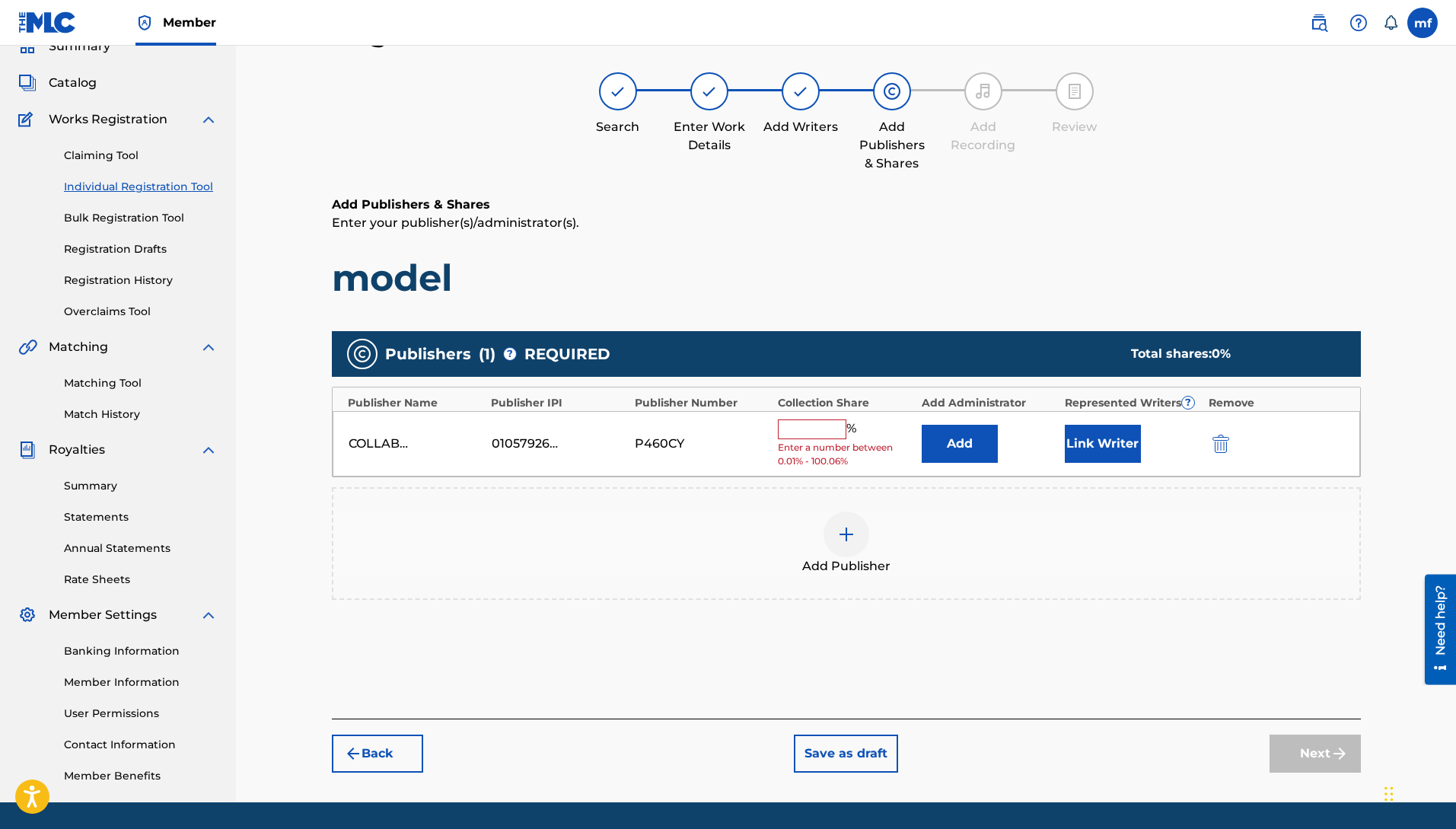
click at [788, 426] on input "text" at bounding box center [811, 429] width 68 height 19
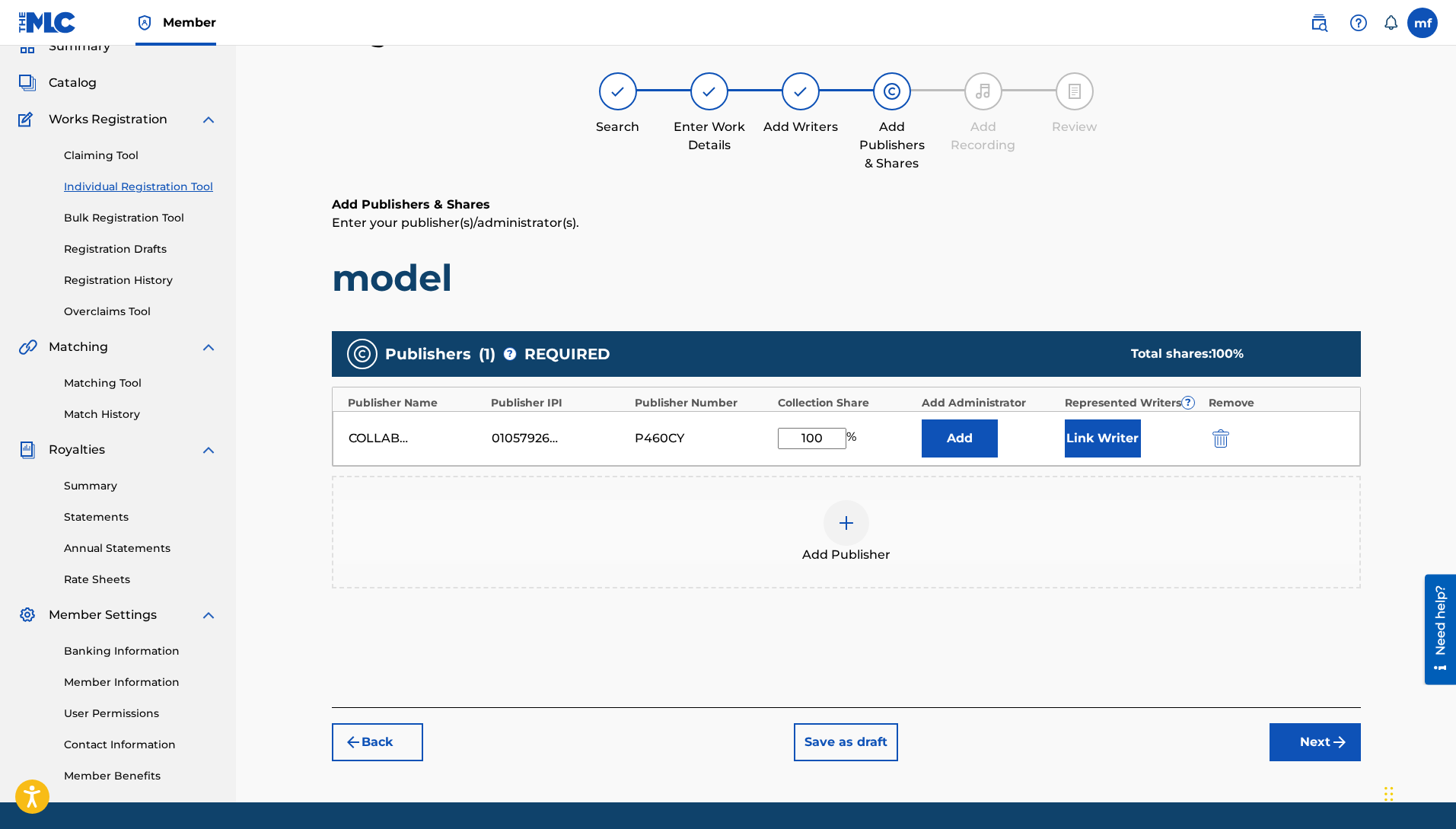
type input "100"
drag, startPoint x: 976, startPoint y: 416, endPoint x: 976, endPoint y: 425, distance: 9.0
click at [976, 415] on div "COLLABOI MUZICLYFE LLC 01057926633 P460CY 100 % Add Link Writer" at bounding box center [847, 438] width 1028 height 55
click at [974, 432] on button "Add" at bounding box center [960, 438] width 76 height 38
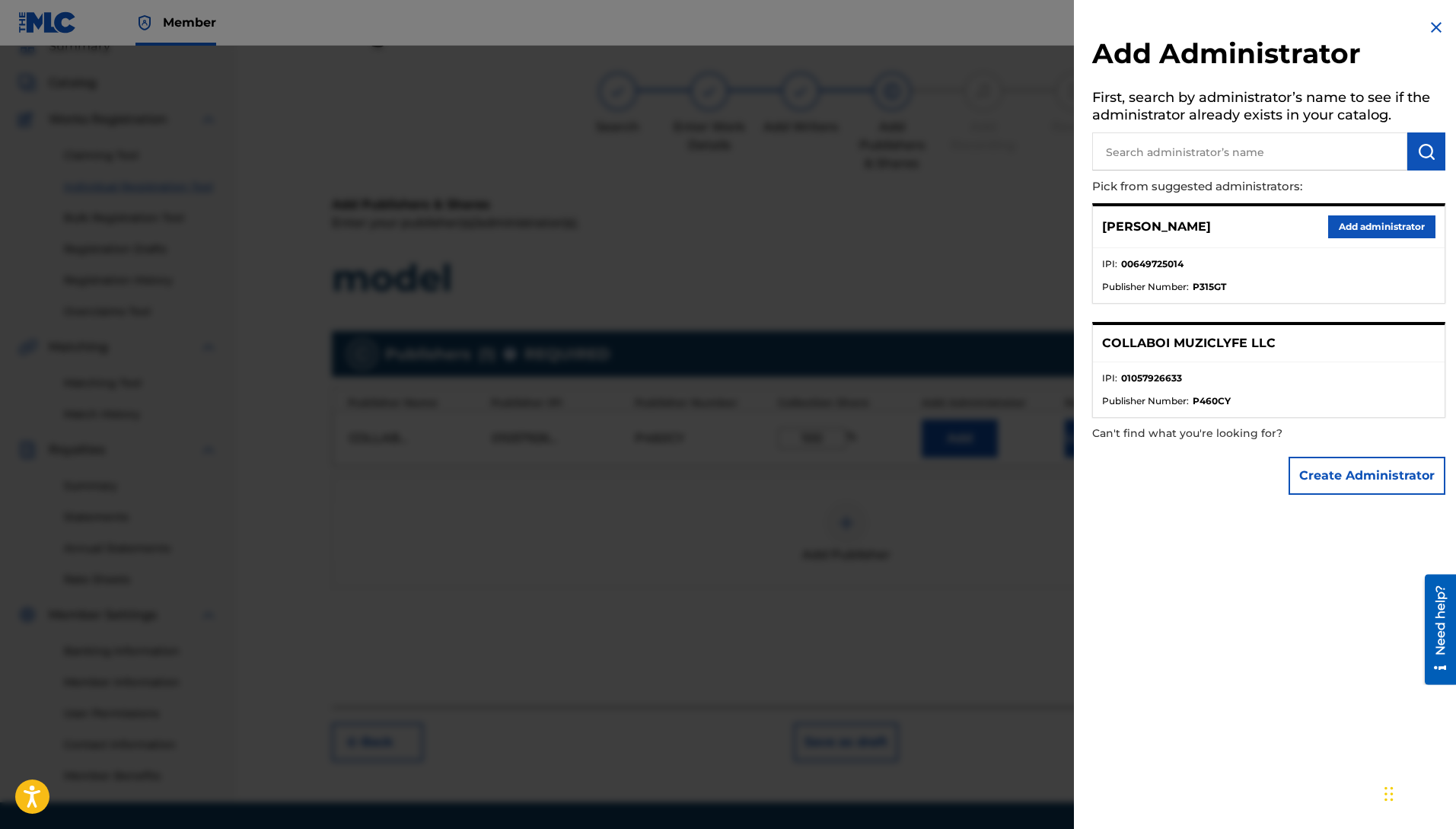
click at [1166, 149] on input "text" at bounding box center [1250, 151] width 315 height 38
click at [1344, 217] on button "Add administrator" at bounding box center [1381, 227] width 107 height 23
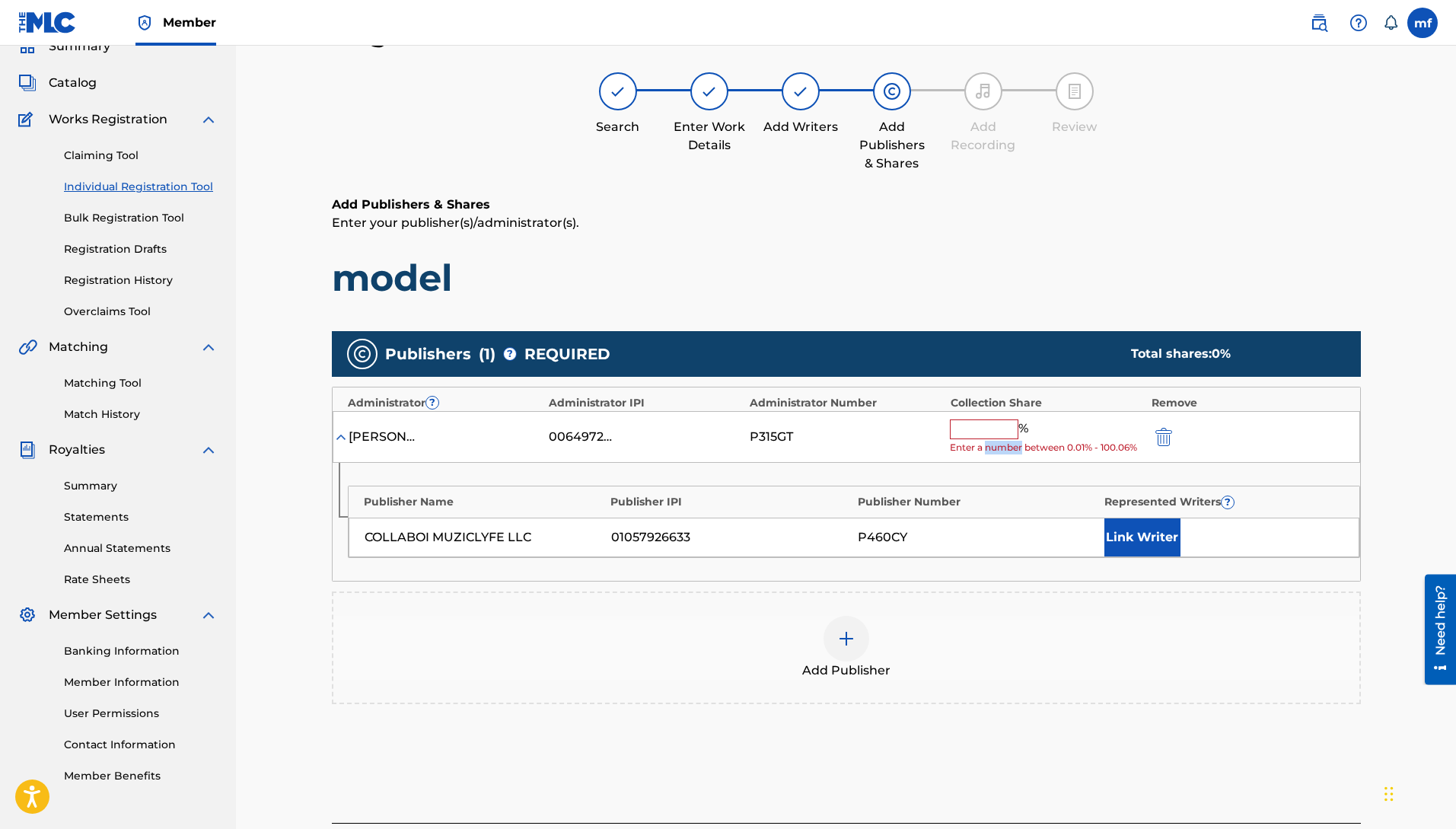
click at [988, 430] on div "% Enter a number between 0.01% - 100.06%" at bounding box center [1046, 437] width 193 height 35
drag, startPoint x: 1014, startPoint y: 452, endPoint x: 988, endPoint y: 429, distance: 34.7
click at [988, 429] on input "text" at bounding box center [983, 429] width 68 height 19
click at [981, 429] on input "text" at bounding box center [983, 429] width 68 height 19
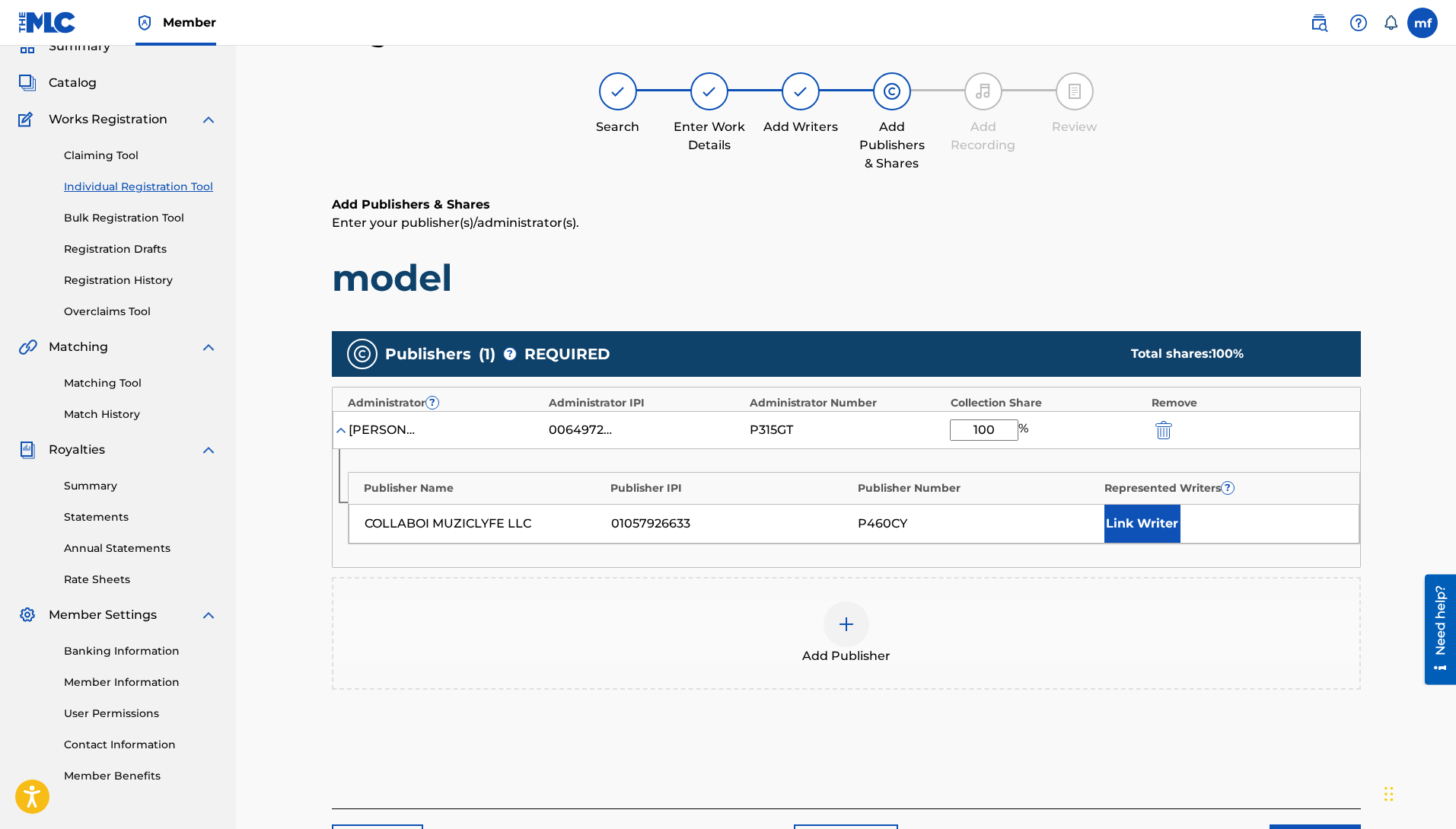
type input "100"
click at [1123, 517] on button "Link Writer" at bounding box center [1143, 523] width 76 height 38
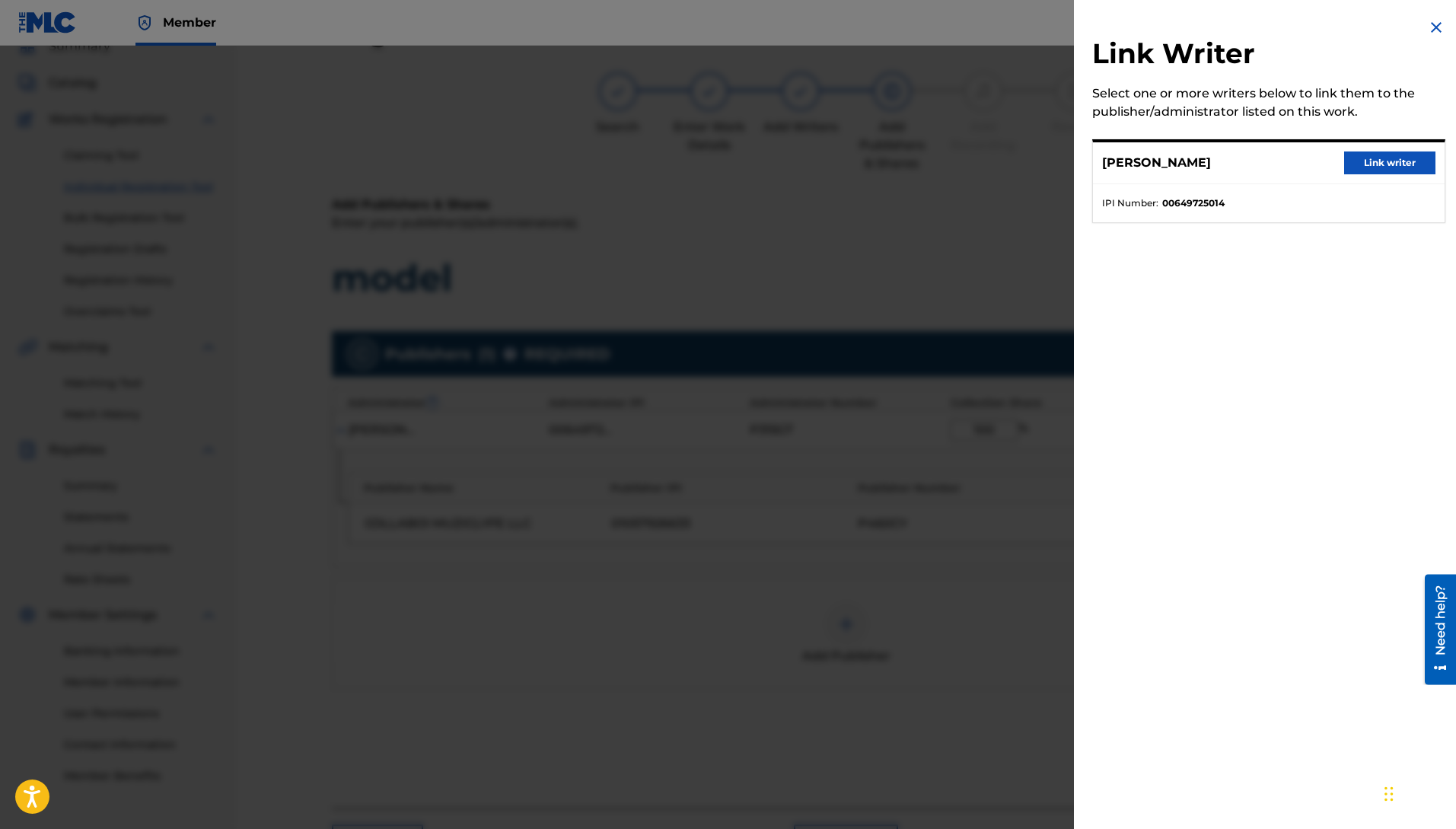
click at [1375, 156] on button "Link writer" at bounding box center [1389, 163] width 91 height 23
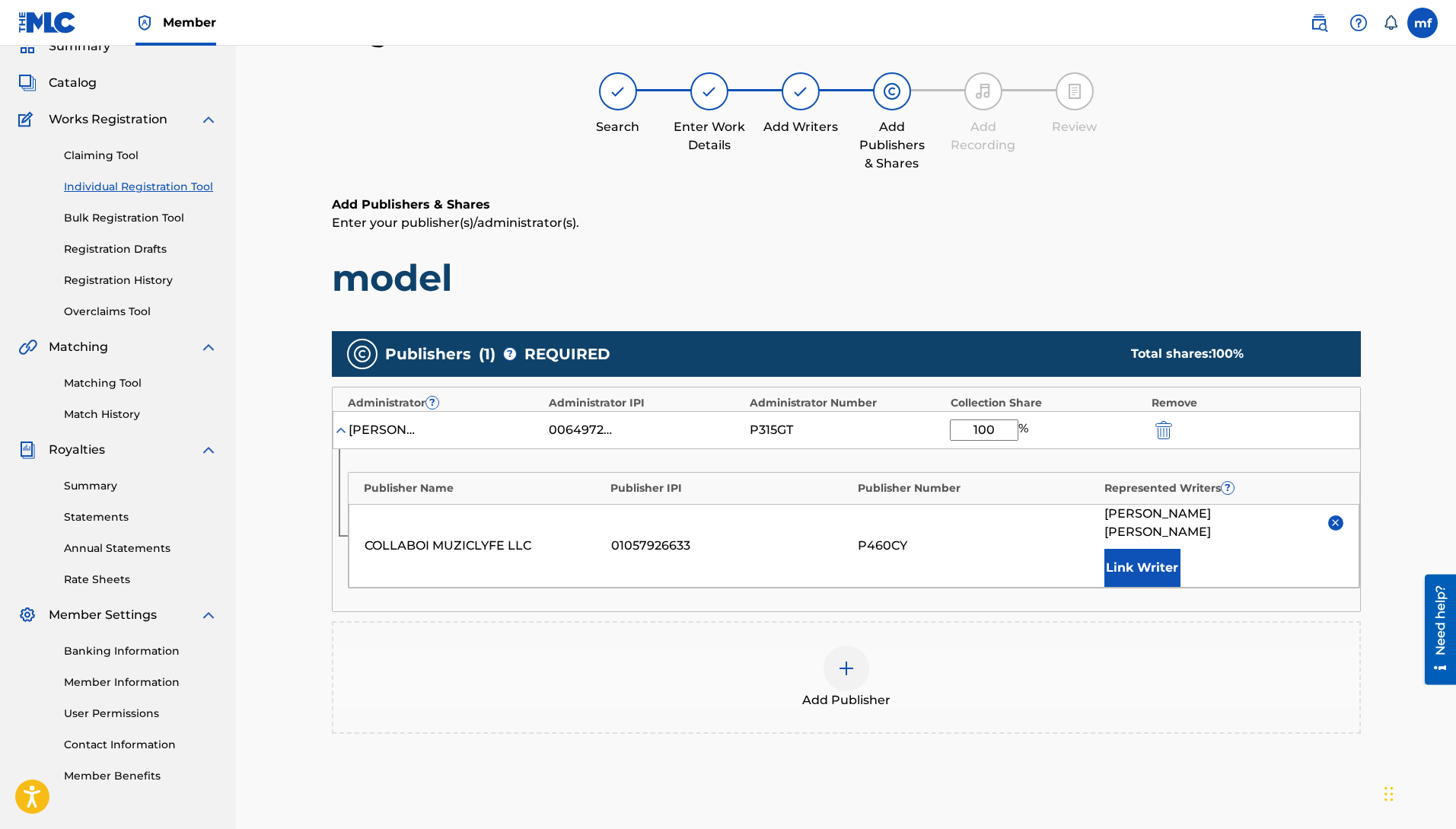
scroll to position [201, 0]
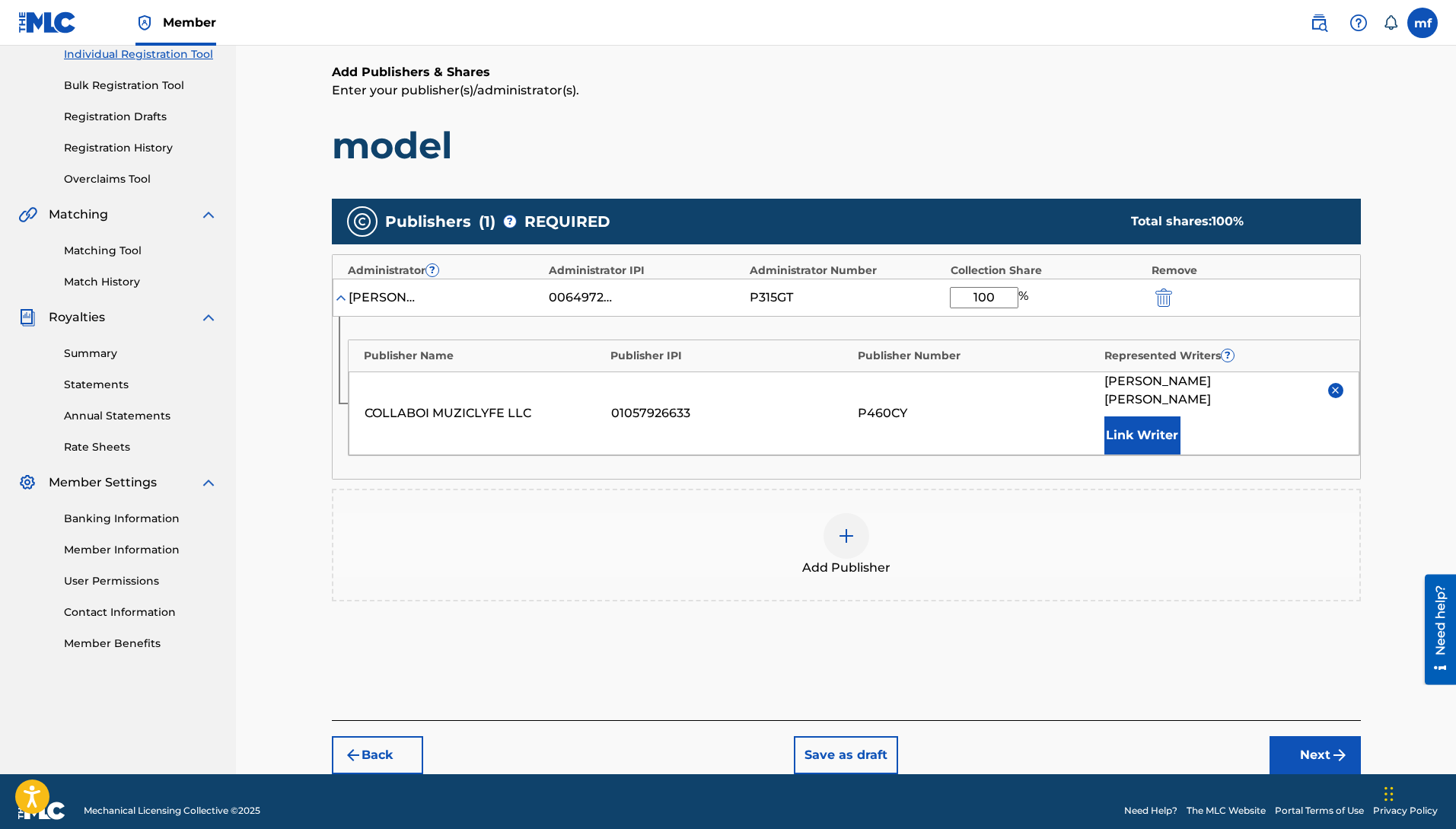
drag, startPoint x: 1028, startPoint y: 766, endPoint x: 982, endPoint y: 550, distance: 220.8
click at [1028, 766] on div "Member mf [PERSON_NAME] [PERSON_NAME] [EMAIL_ADDRESS][DOMAIN_NAME] Notification…" at bounding box center [728, 324] width 1456 height 1048
click at [1288, 743] on button "Next" at bounding box center [1315, 755] width 91 height 38
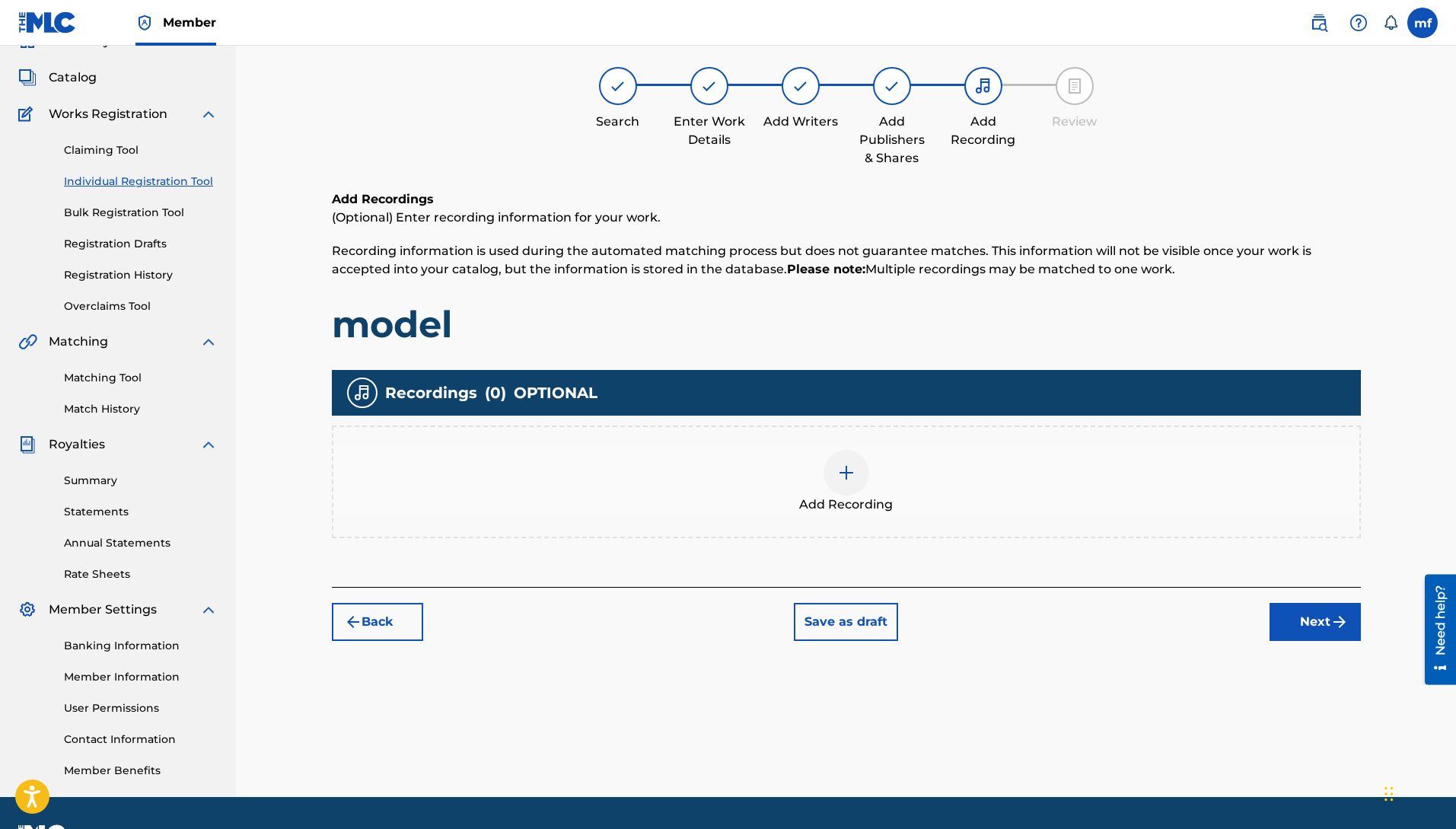
click at [856, 463] on div at bounding box center [846, 473] width 46 height 45
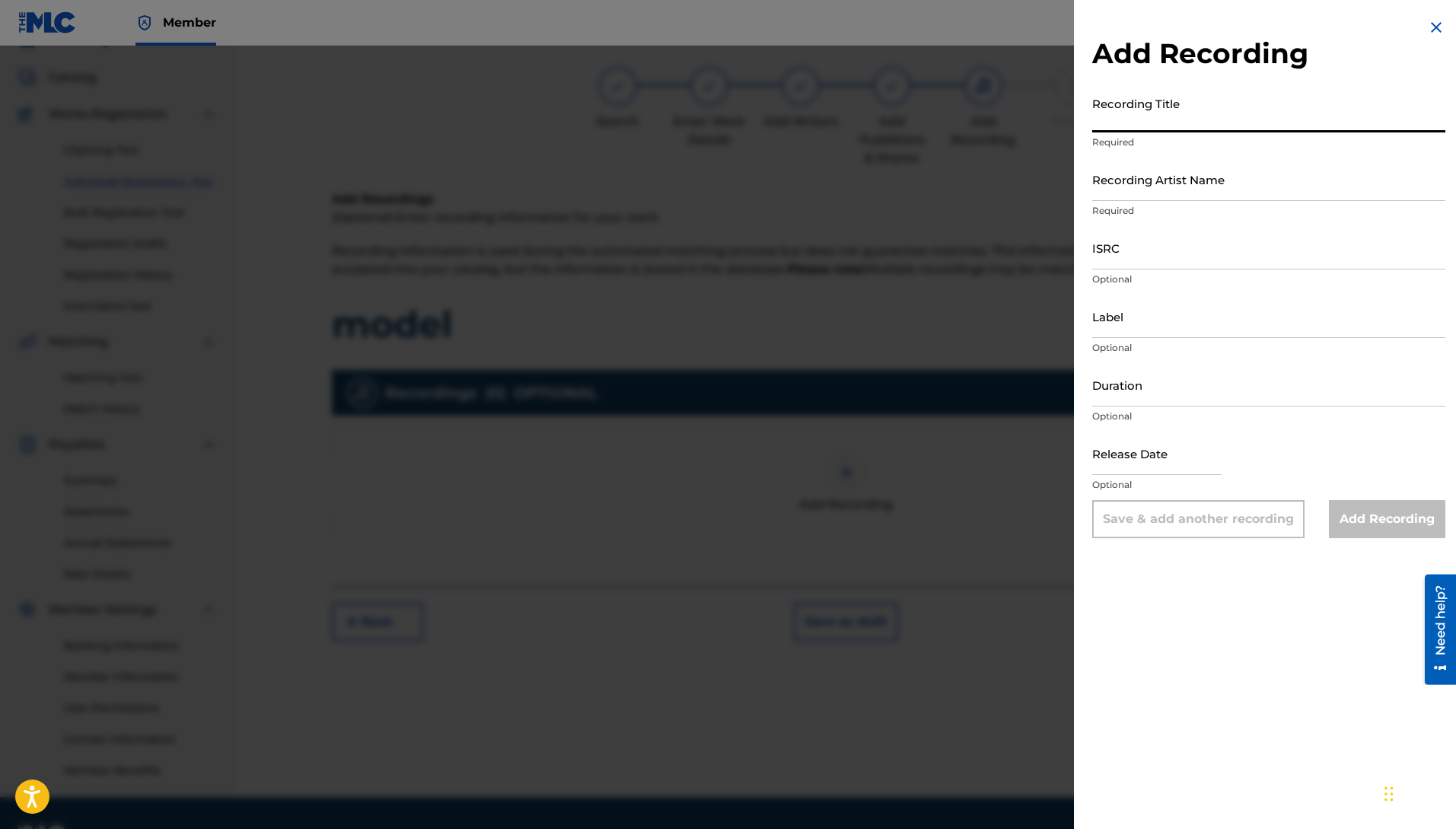
click at [1099, 124] on input "Recording Title" at bounding box center [1268, 110] width 353 height 43
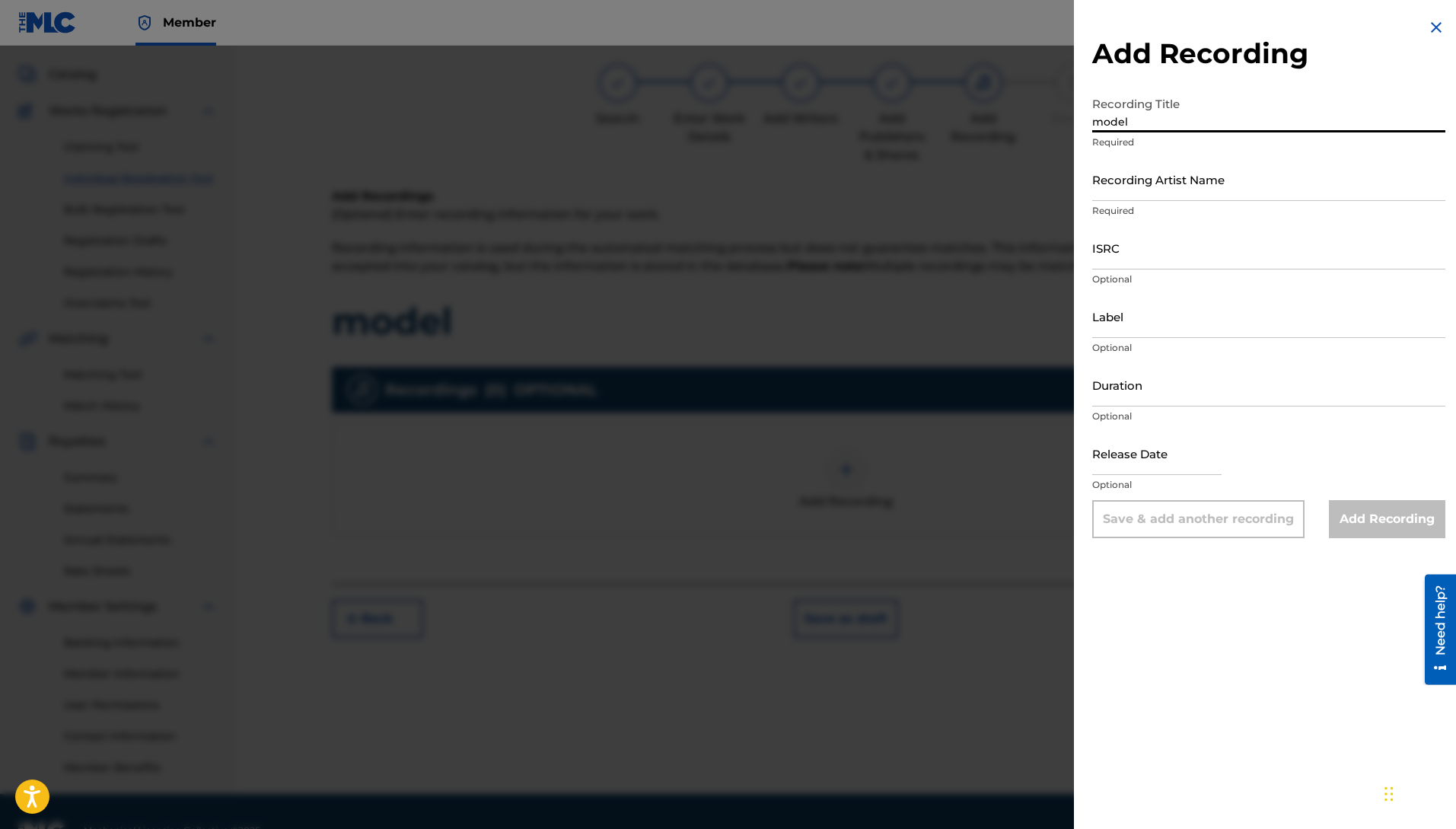
type input "model"
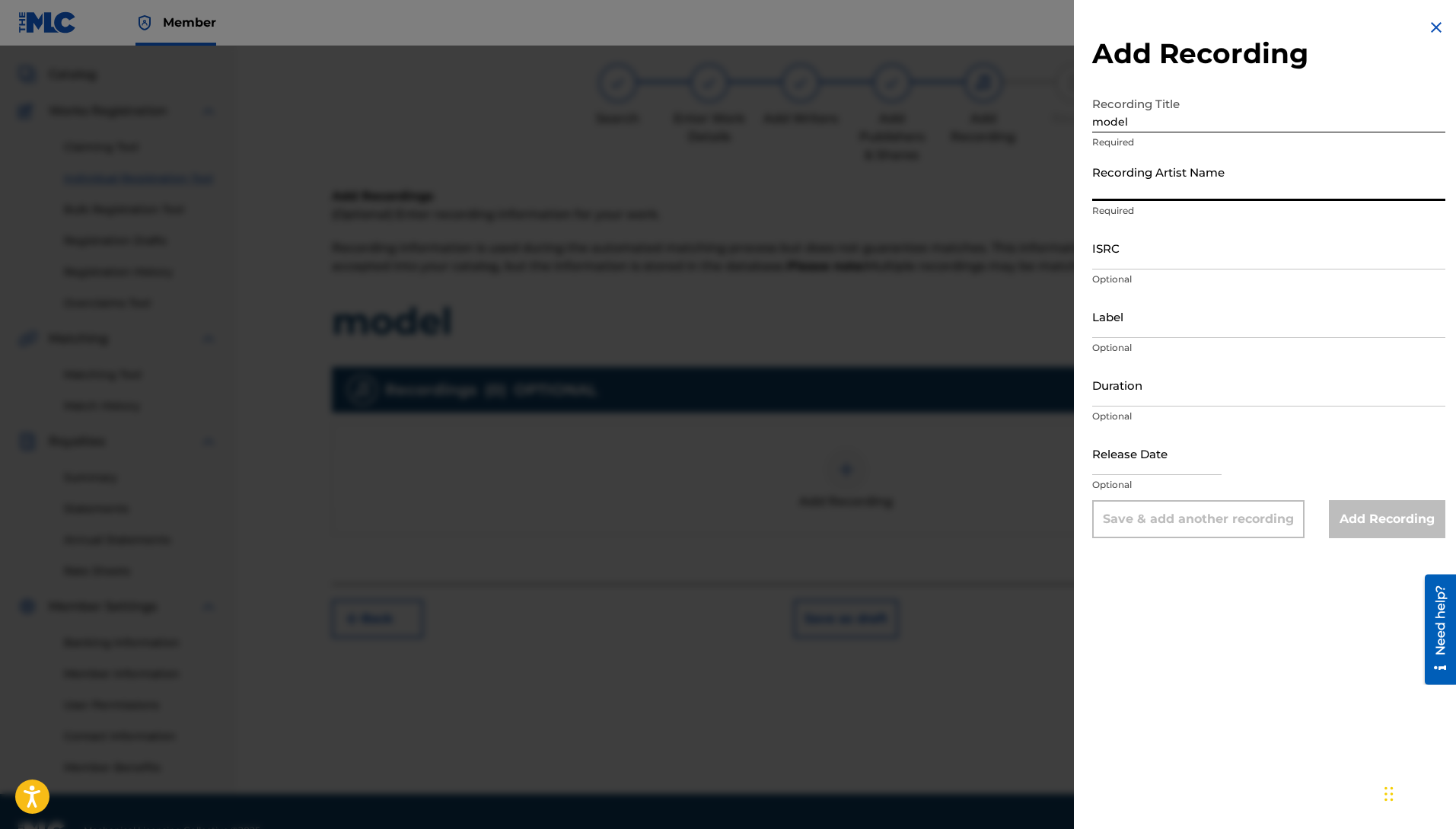
click at [1135, 198] on input "Recording Artist Name" at bounding box center [1268, 179] width 353 height 43
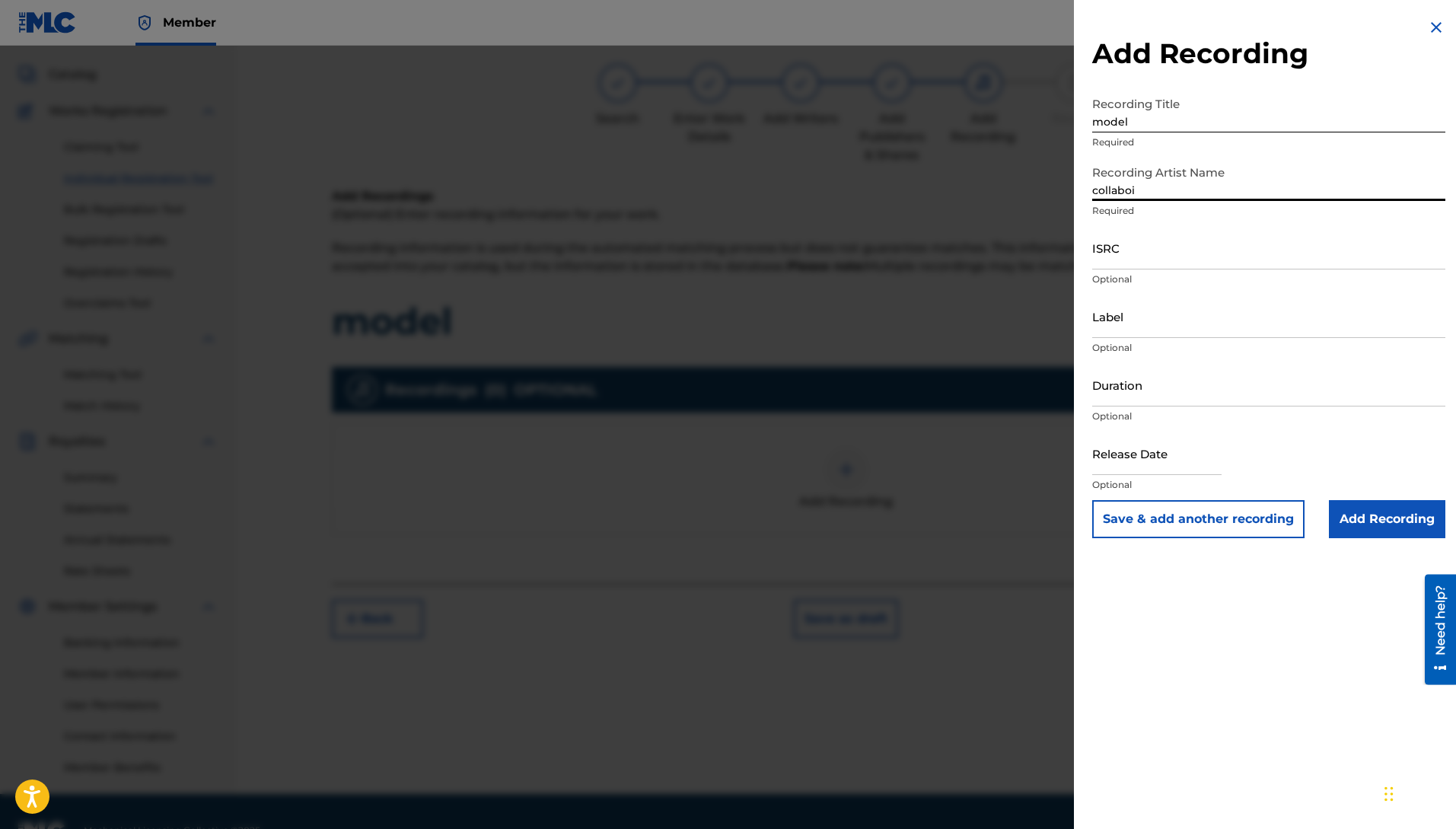
type input "collaboi"
click at [1163, 337] on input "Label" at bounding box center [1268, 316] width 353 height 43
type input "collaboi muziclyfe llc"
click at [1399, 529] on input "Add Recording" at bounding box center [1387, 519] width 116 height 38
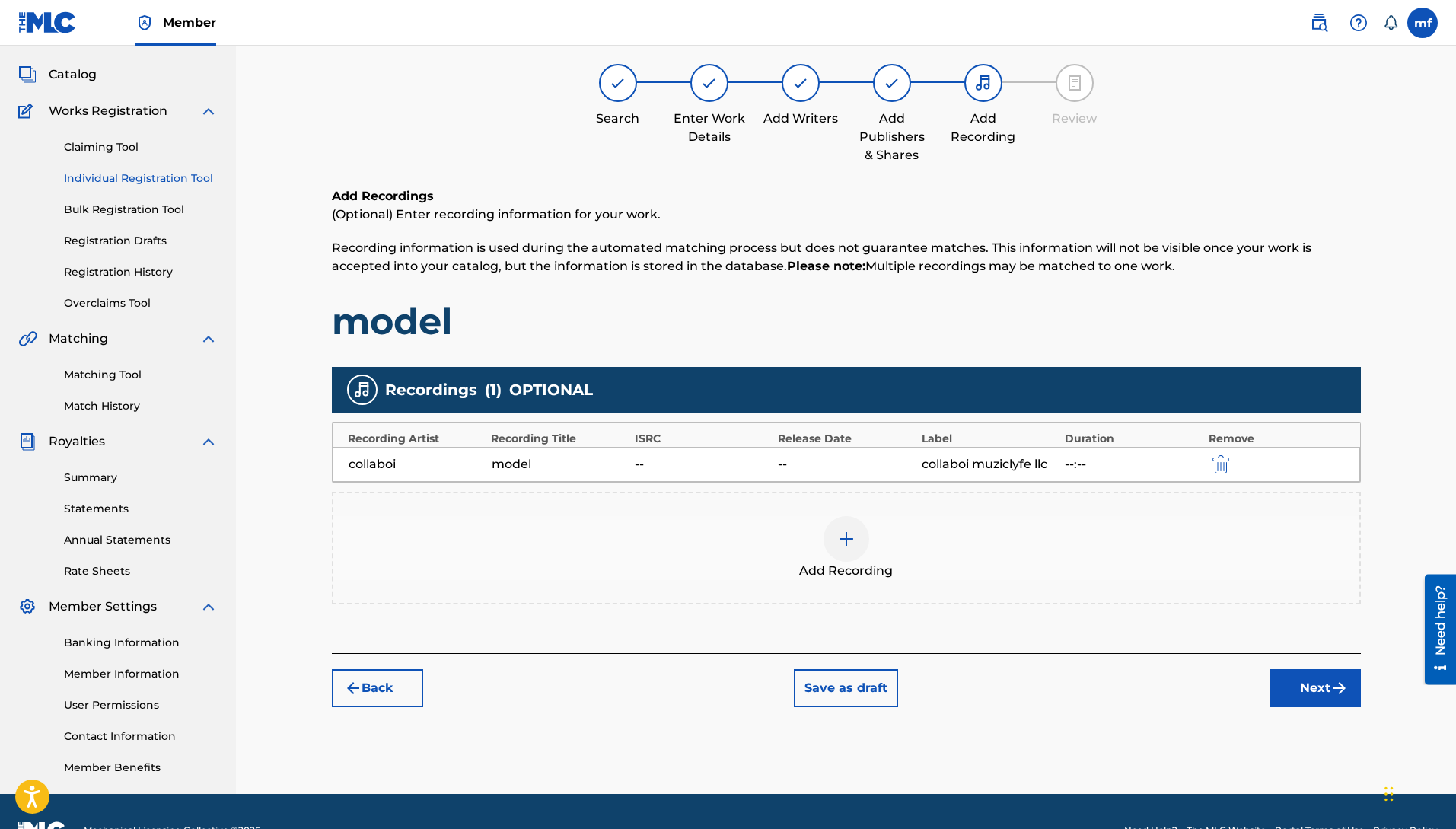
click at [839, 540] on img at bounding box center [847, 539] width 19 height 19
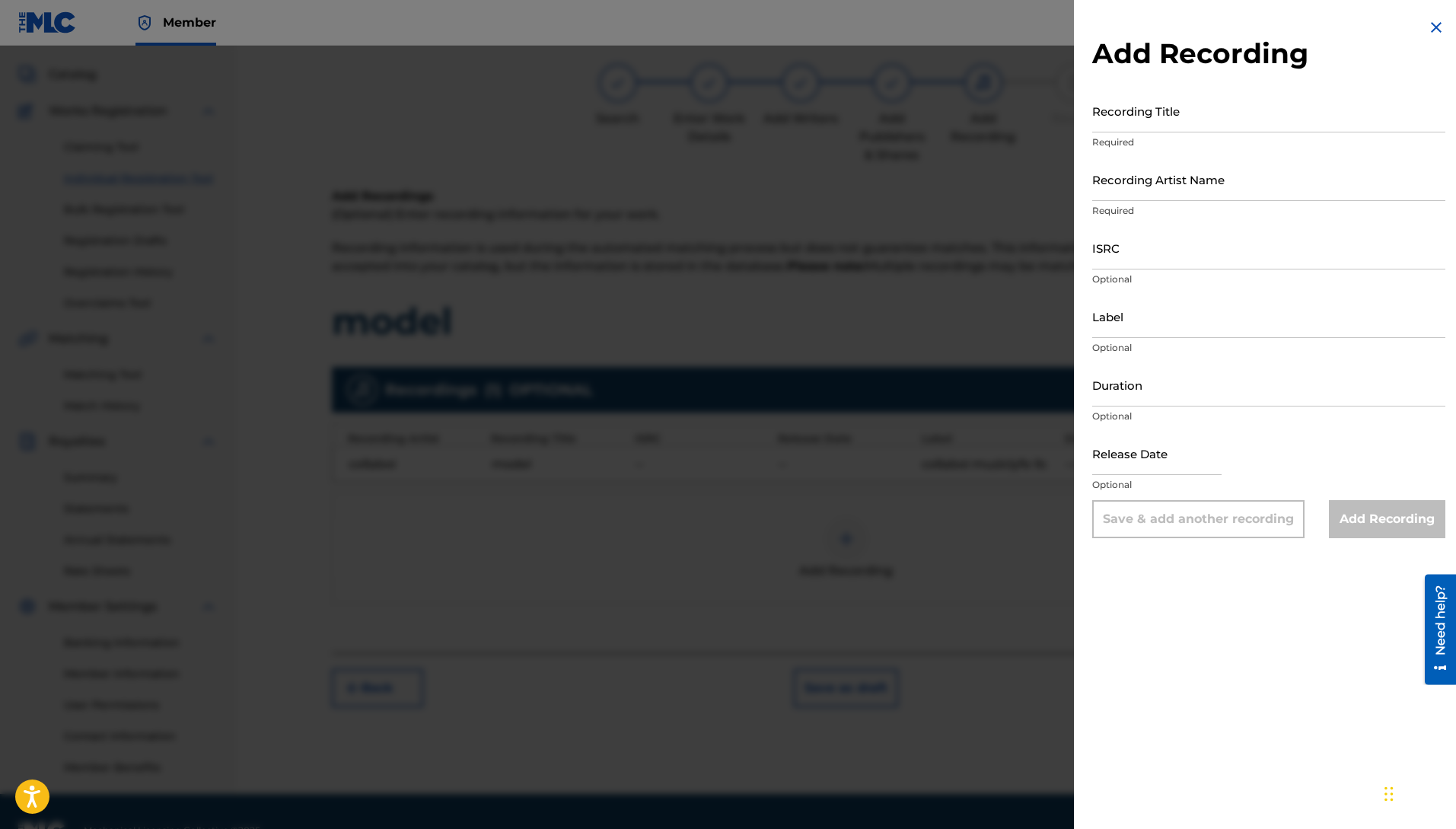
click at [1430, 25] on img at bounding box center [1437, 28] width 19 height 19
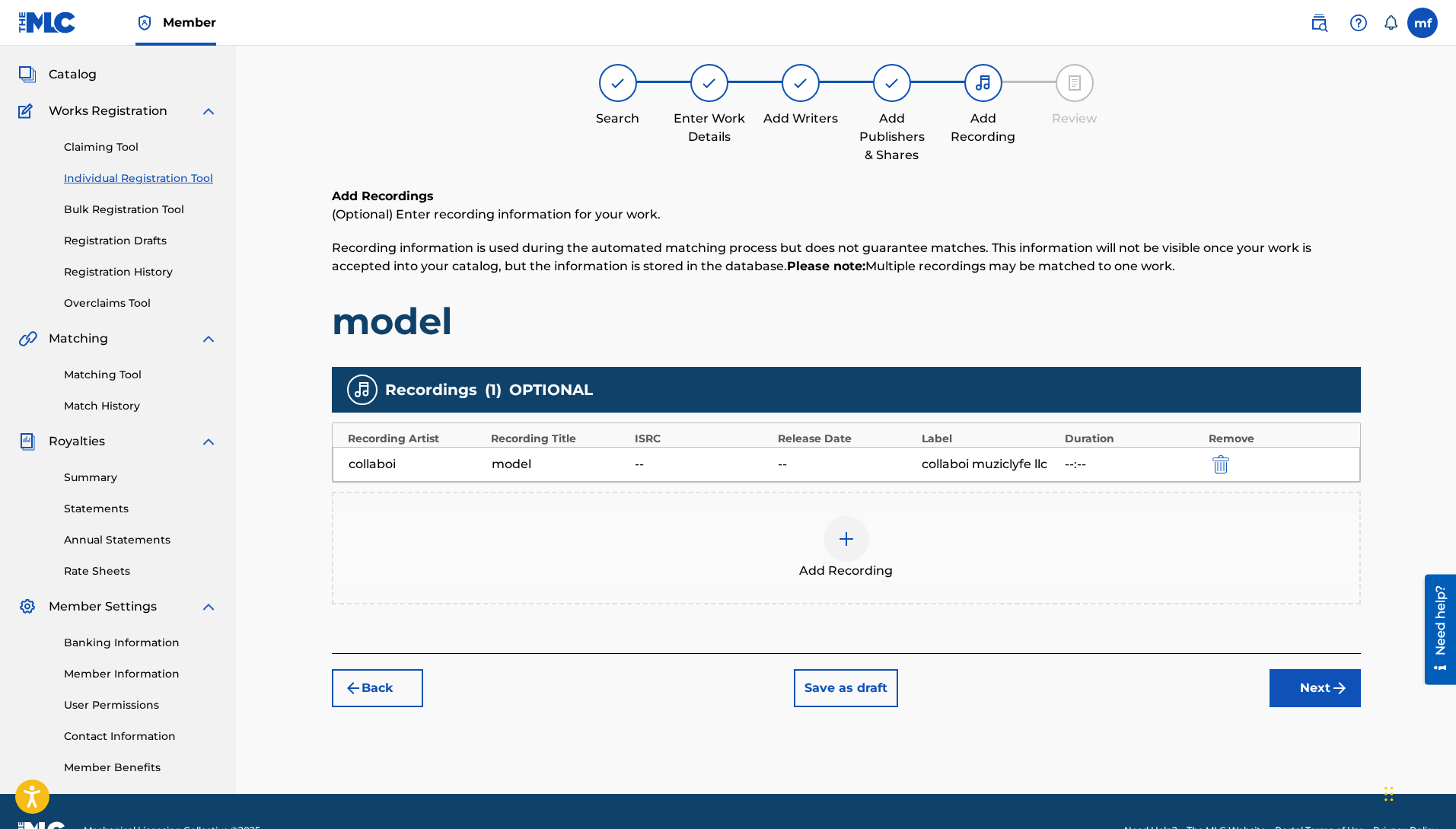
click at [522, 468] on div "model" at bounding box center [559, 464] width 136 height 19
click at [1224, 457] on img "submit" at bounding box center [1221, 464] width 17 height 19
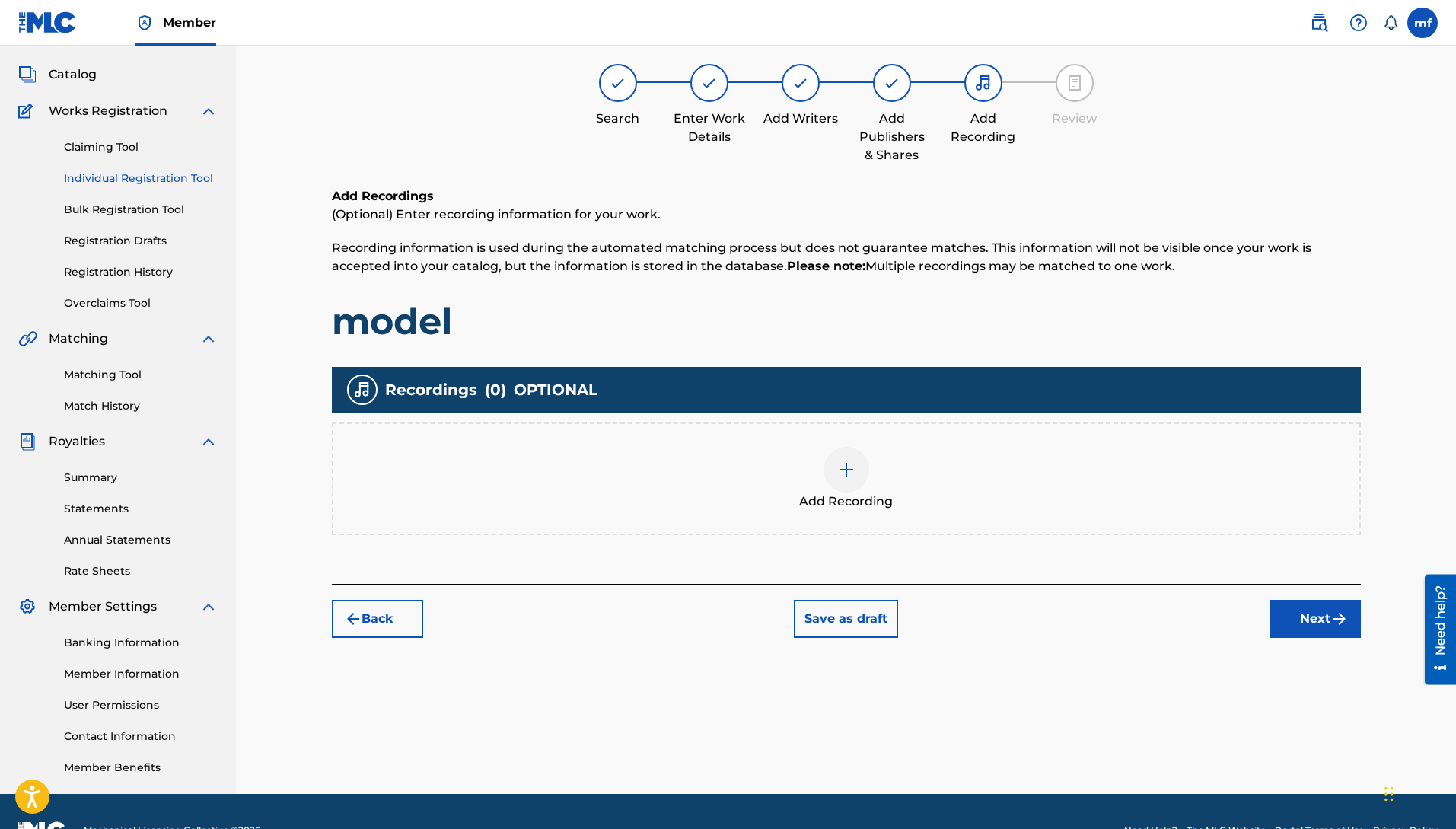
click at [827, 468] on div at bounding box center [846, 469] width 46 height 45
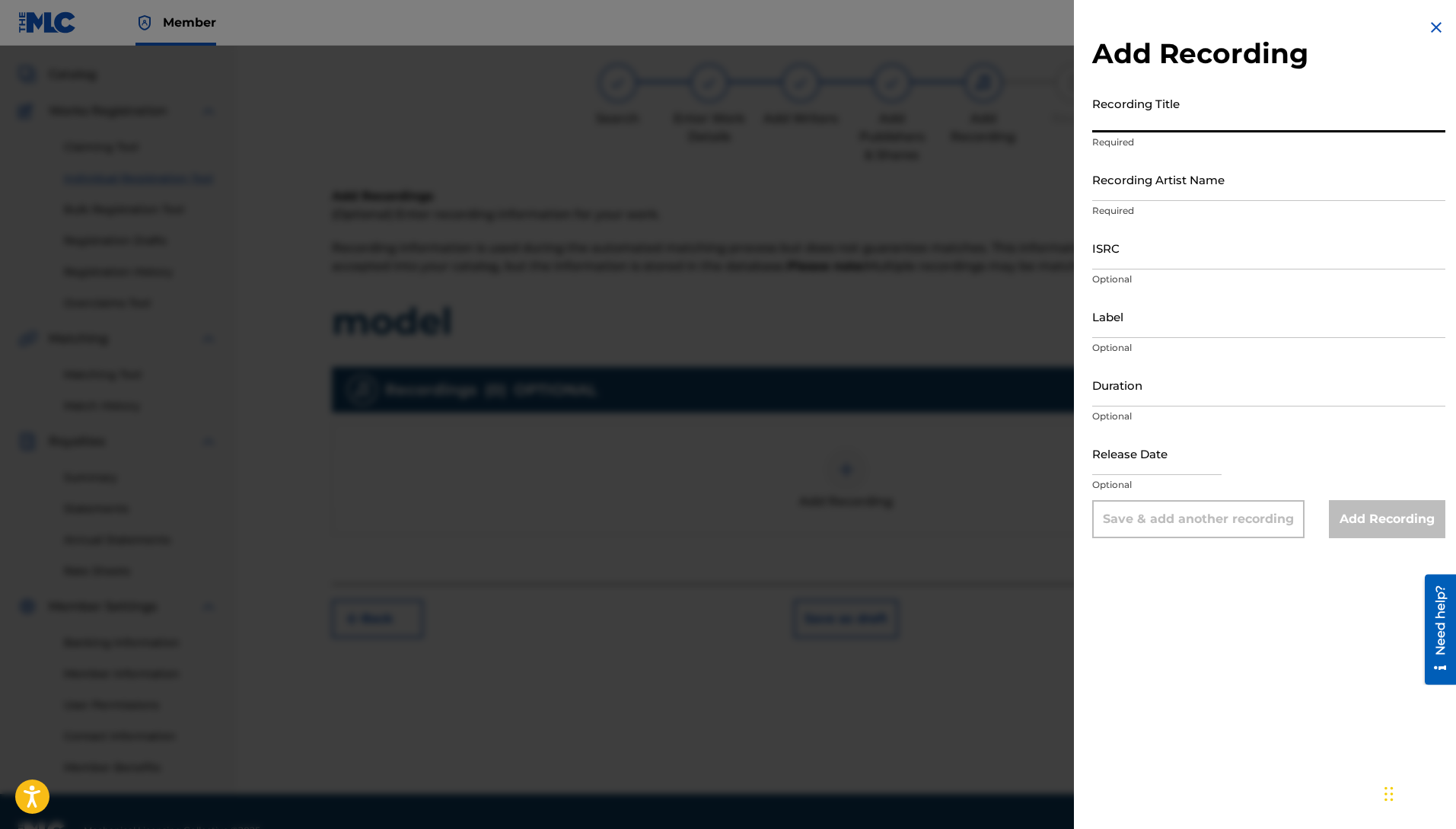
click at [1178, 115] on input "Recording Title" at bounding box center [1268, 110] width 353 height 43
click at [1158, 115] on input "Recording Title" at bounding box center [1268, 110] width 353 height 43
type input "model"
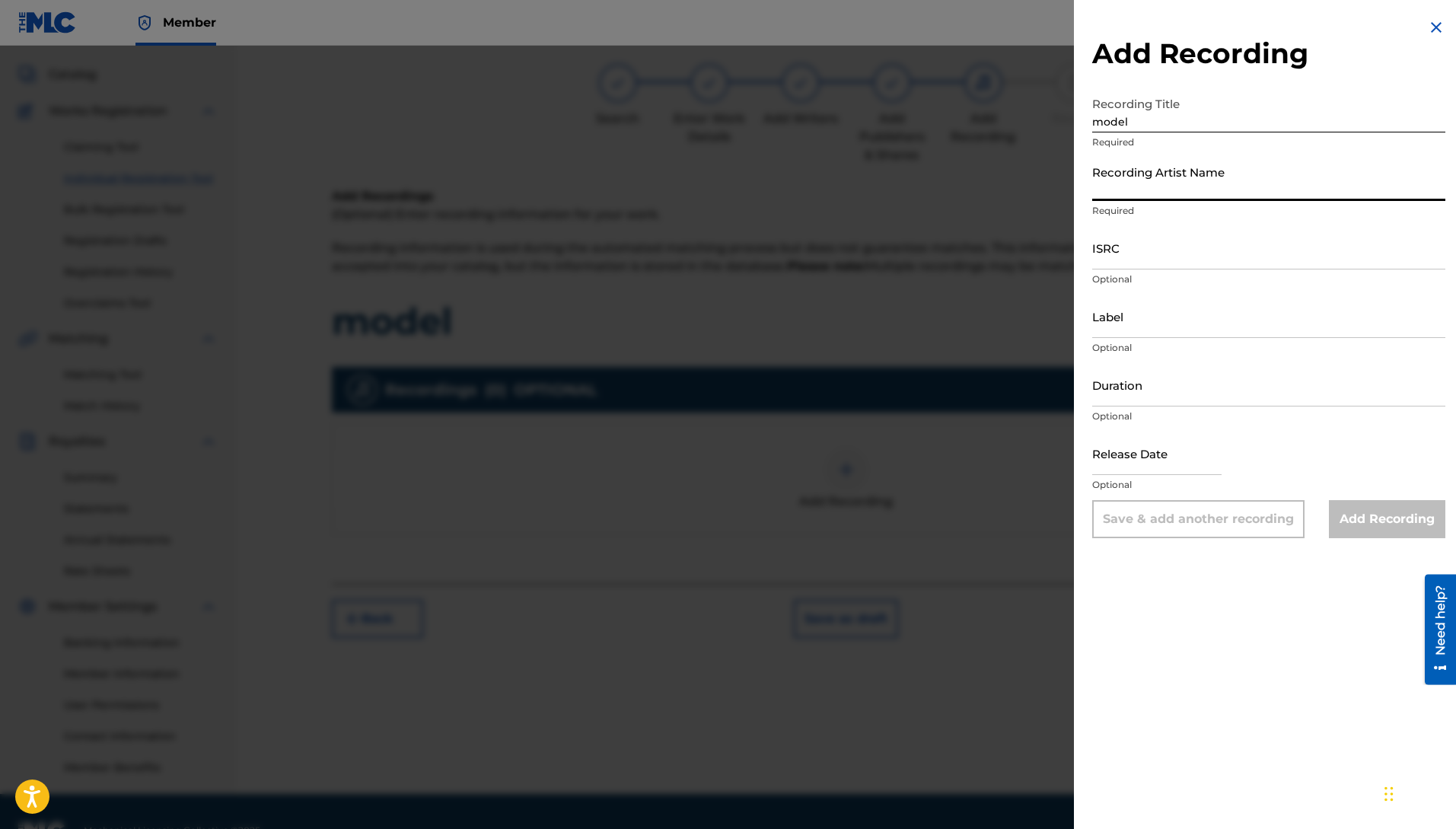
click at [1142, 191] on input "Recording Artist Name" at bounding box center [1268, 179] width 353 height 43
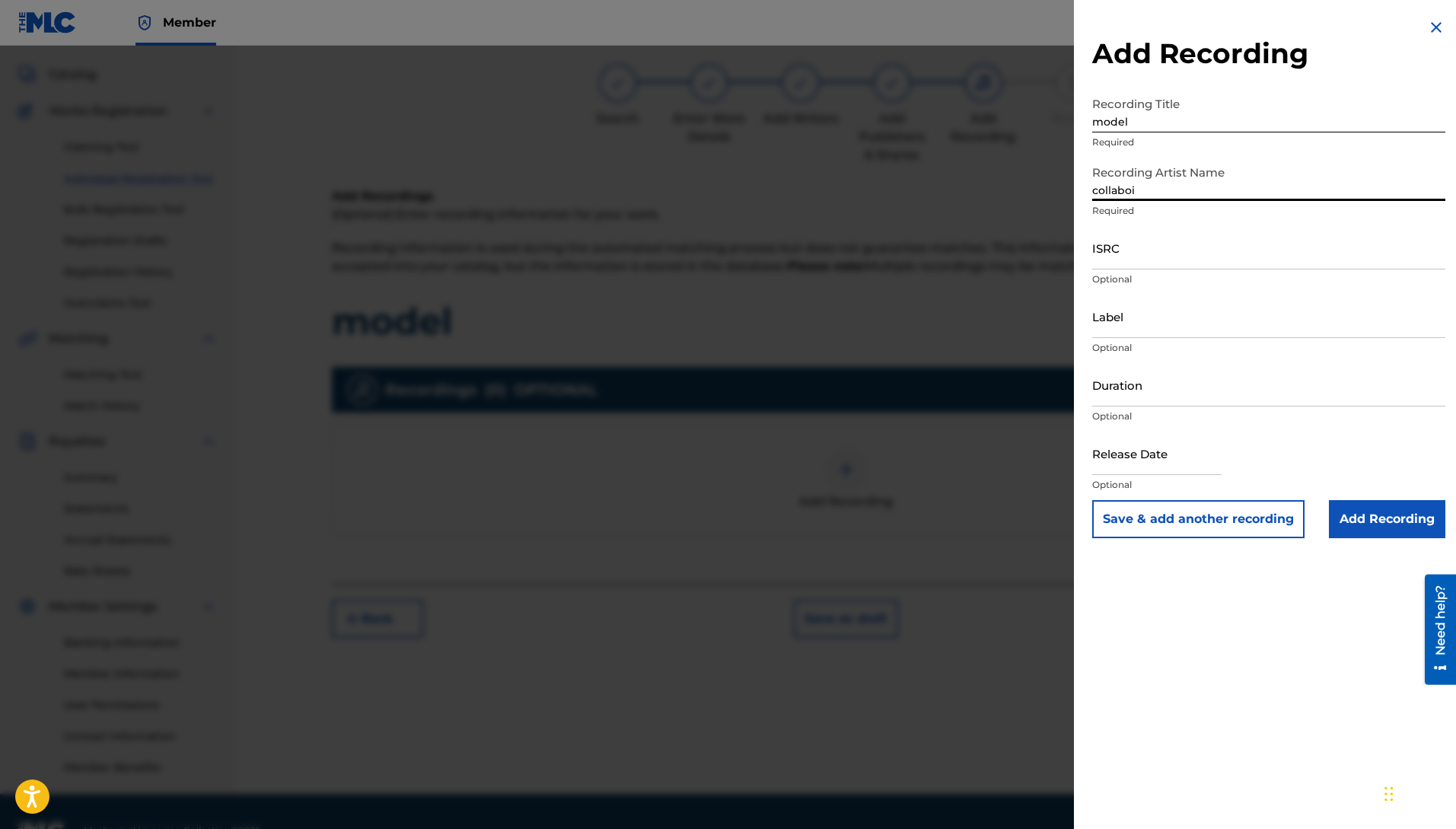
type input "collaboi"
click at [1108, 271] on div "ISRC Optional" at bounding box center [1268, 259] width 353 height 68
click at [1127, 261] on input "ISRC" at bounding box center [1268, 247] width 353 height 43
type input "QZMEM2444006"
click at [1135, 318] on input "Label" at bounding box center [1268, 316] width 353 height 43
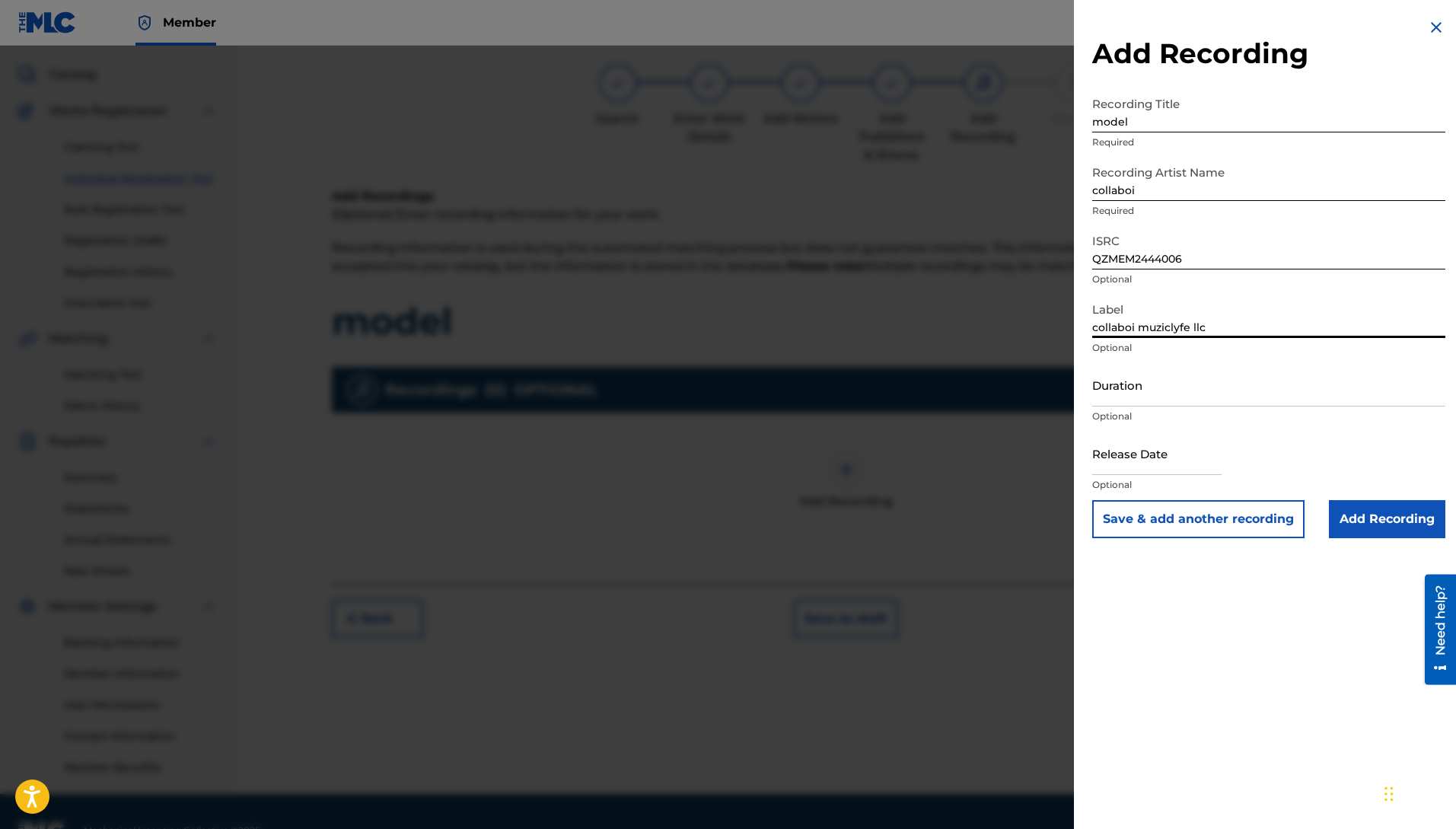
type input "collaboi muziclyfe llc"
click at [1346, 516] on input "Add Recording" at bounding box center [1387, 519] width 116 height 38
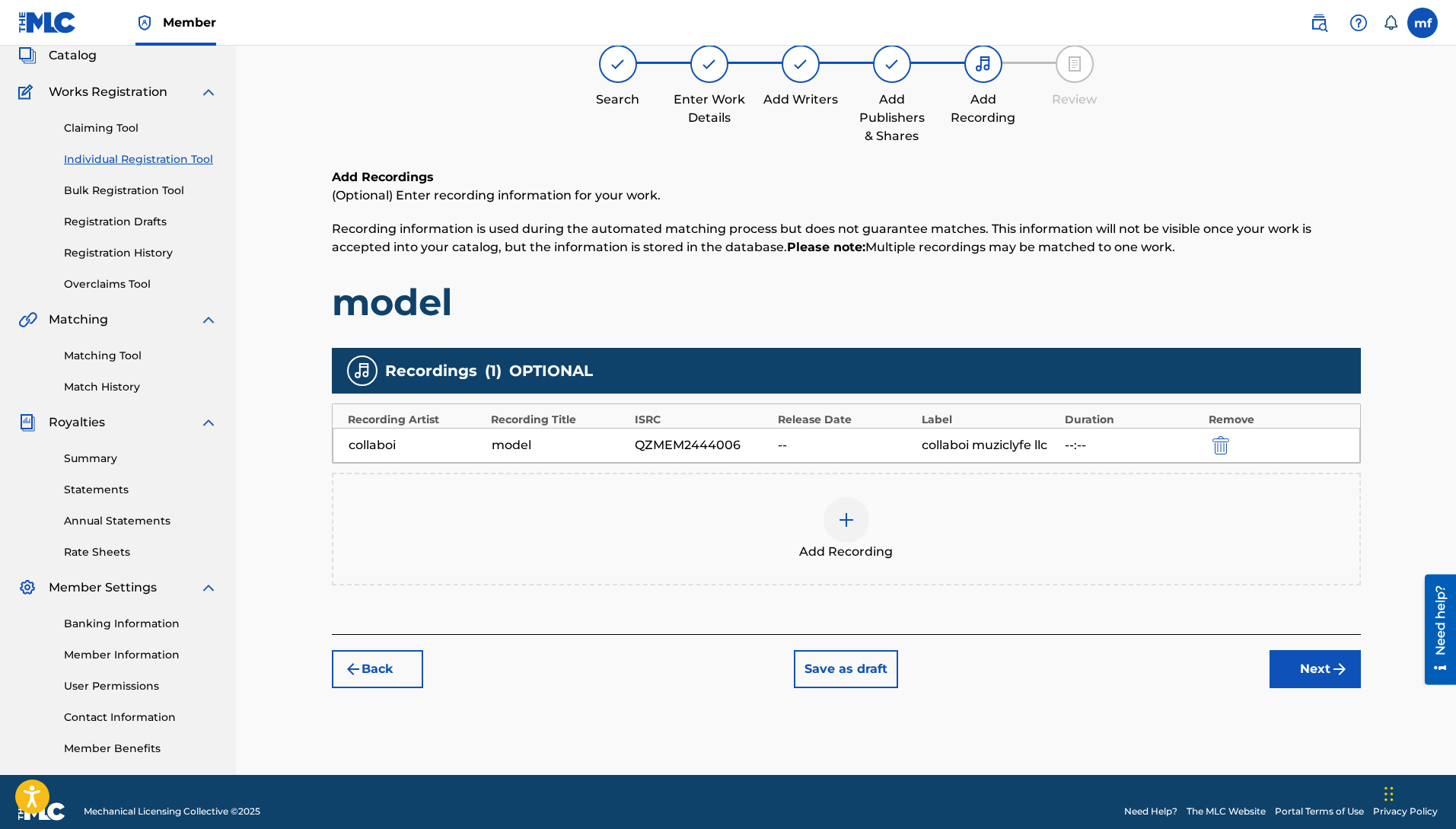
scroll to position [115, 0]
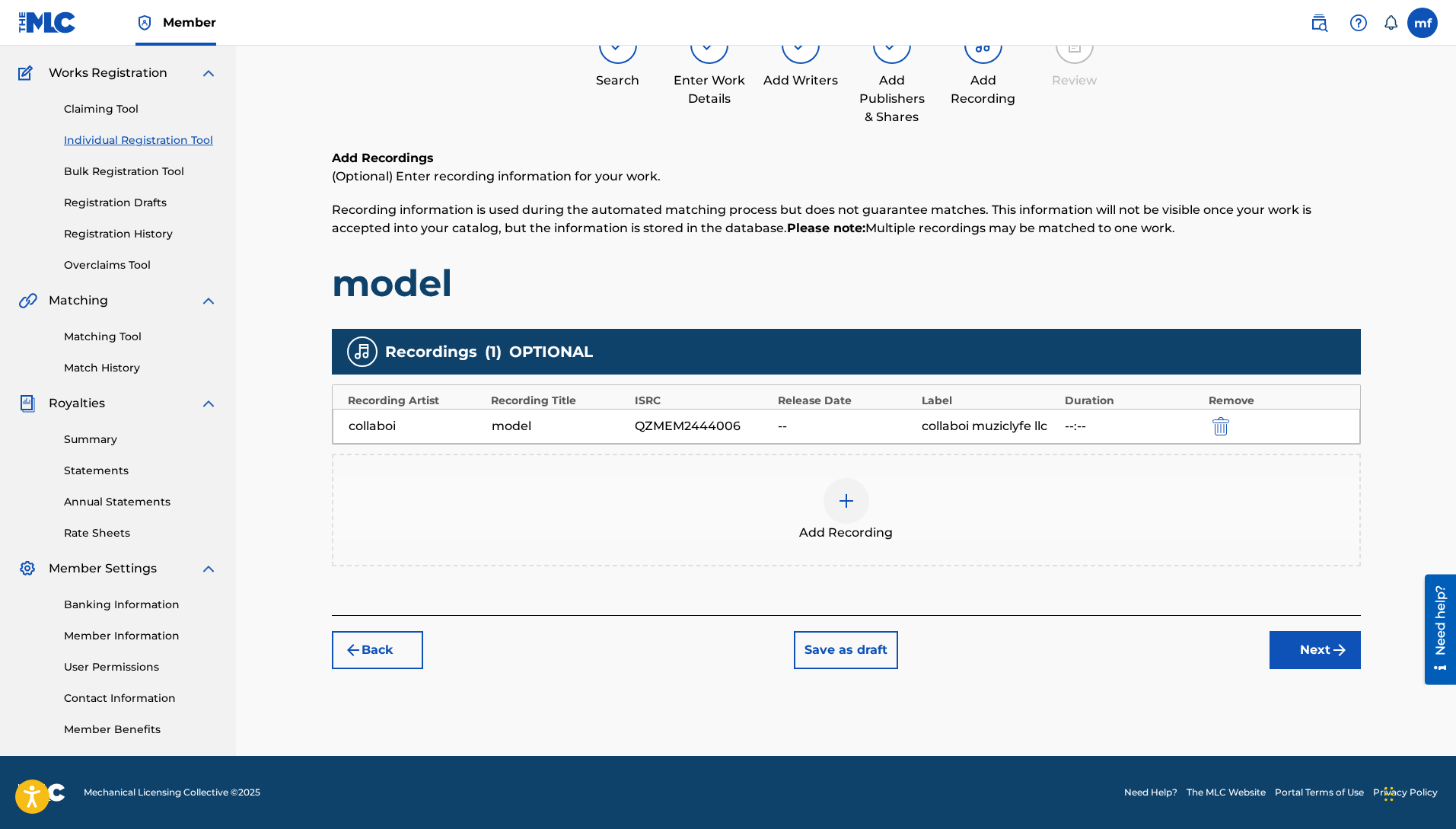
click at [1287, 649] on button "Next" at bounding box center [1315, 650] width 91 height 38
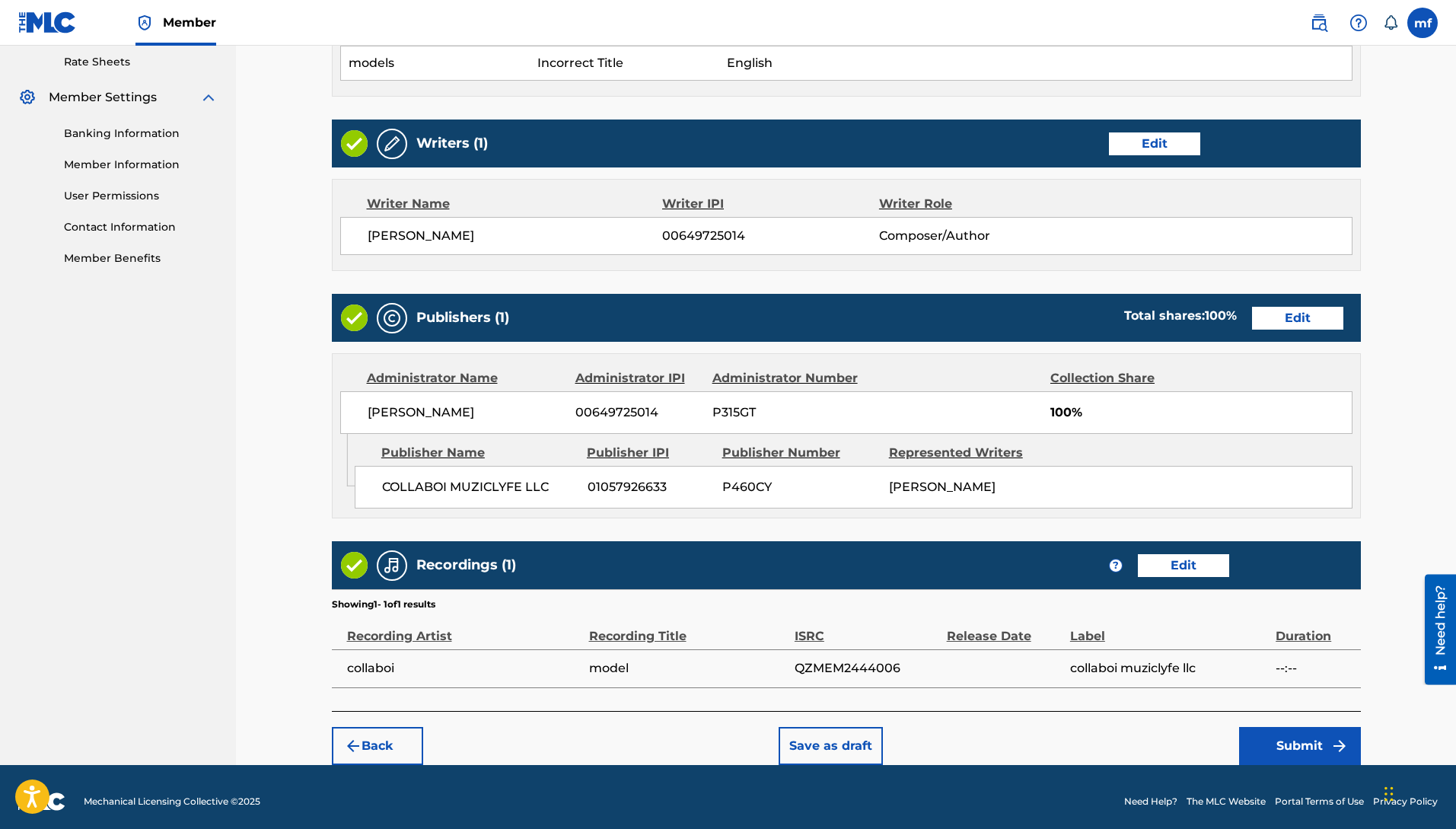
scroll to position [610, 0]
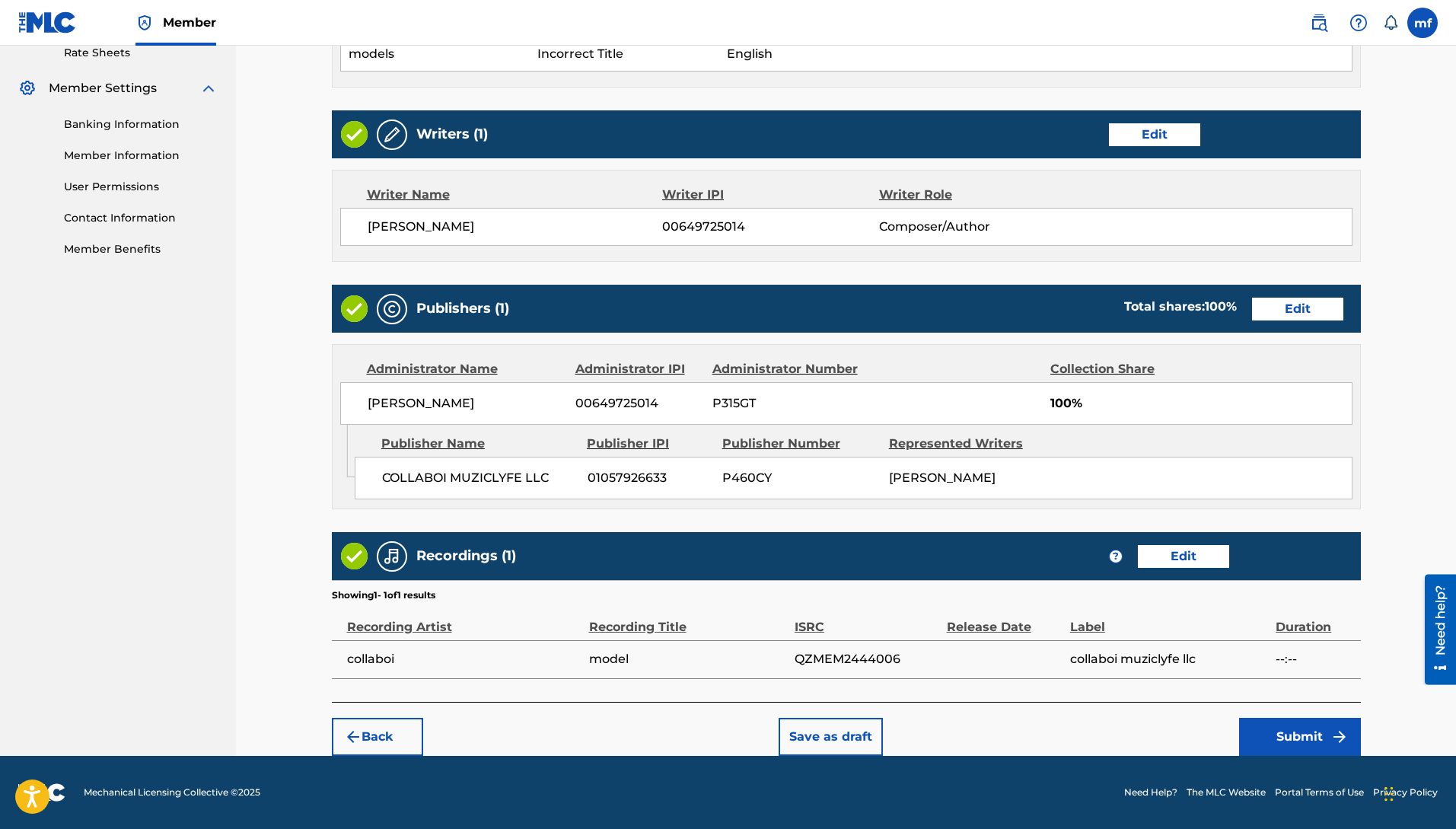
click at [1280, 729] on button "Submit" at bounding box center [1300, 736] width 122 height 38
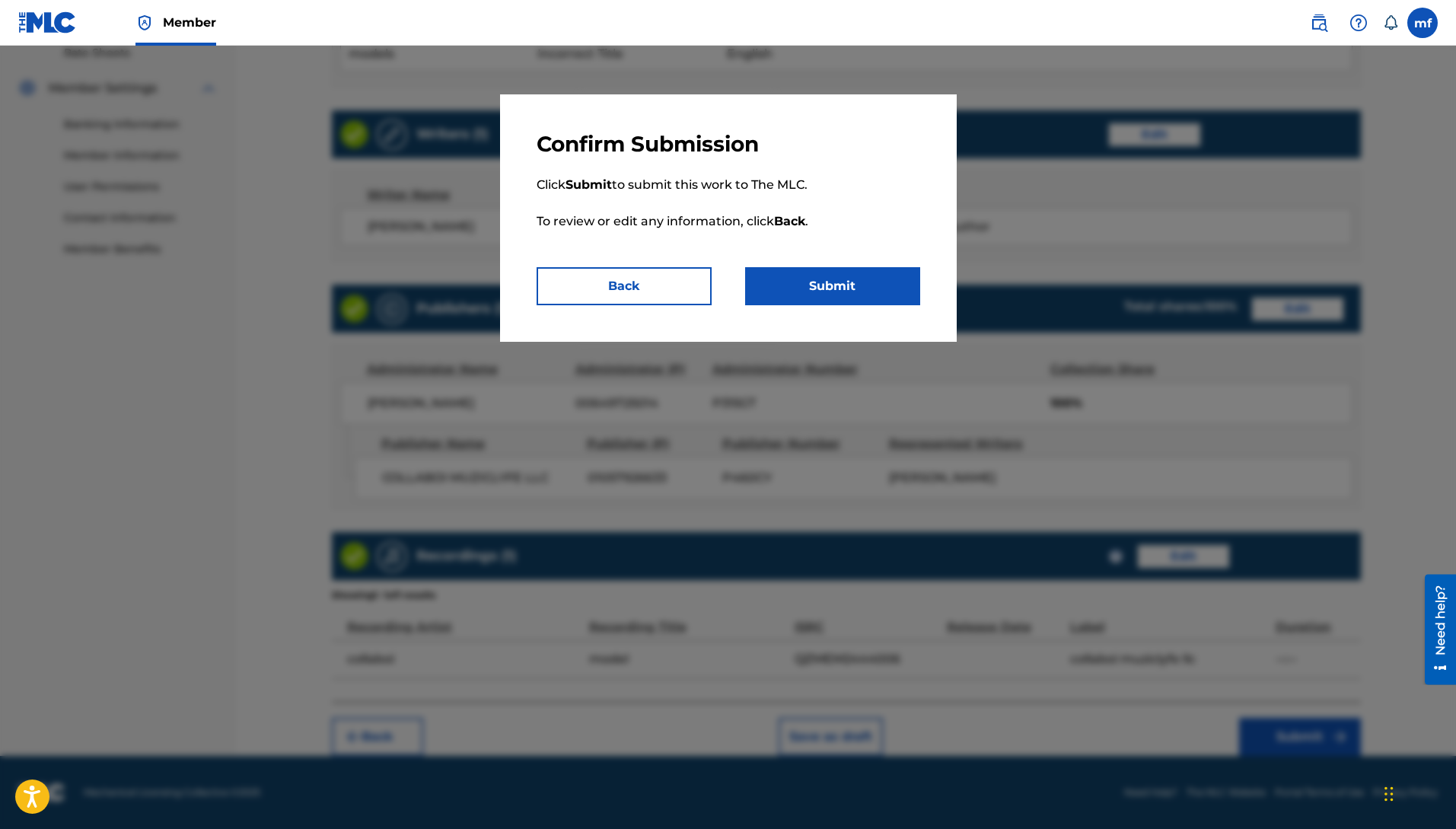
click at [847, 292] on button "Submit" at bounding box center [832, 286] width 175 height 38
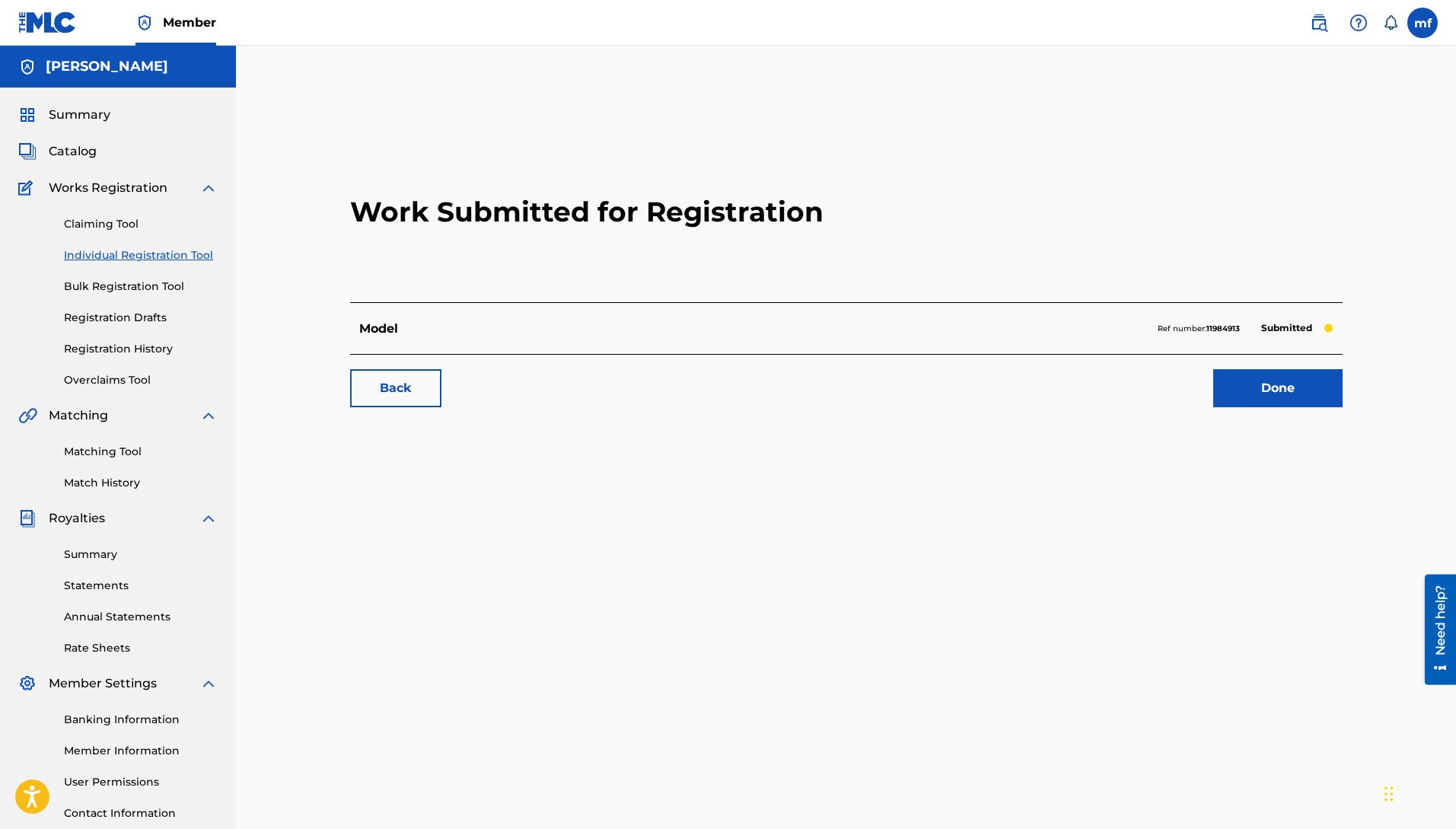
click at [1247, 392] on link "Done" at bounding box center [1278, 388] width 130 height 38
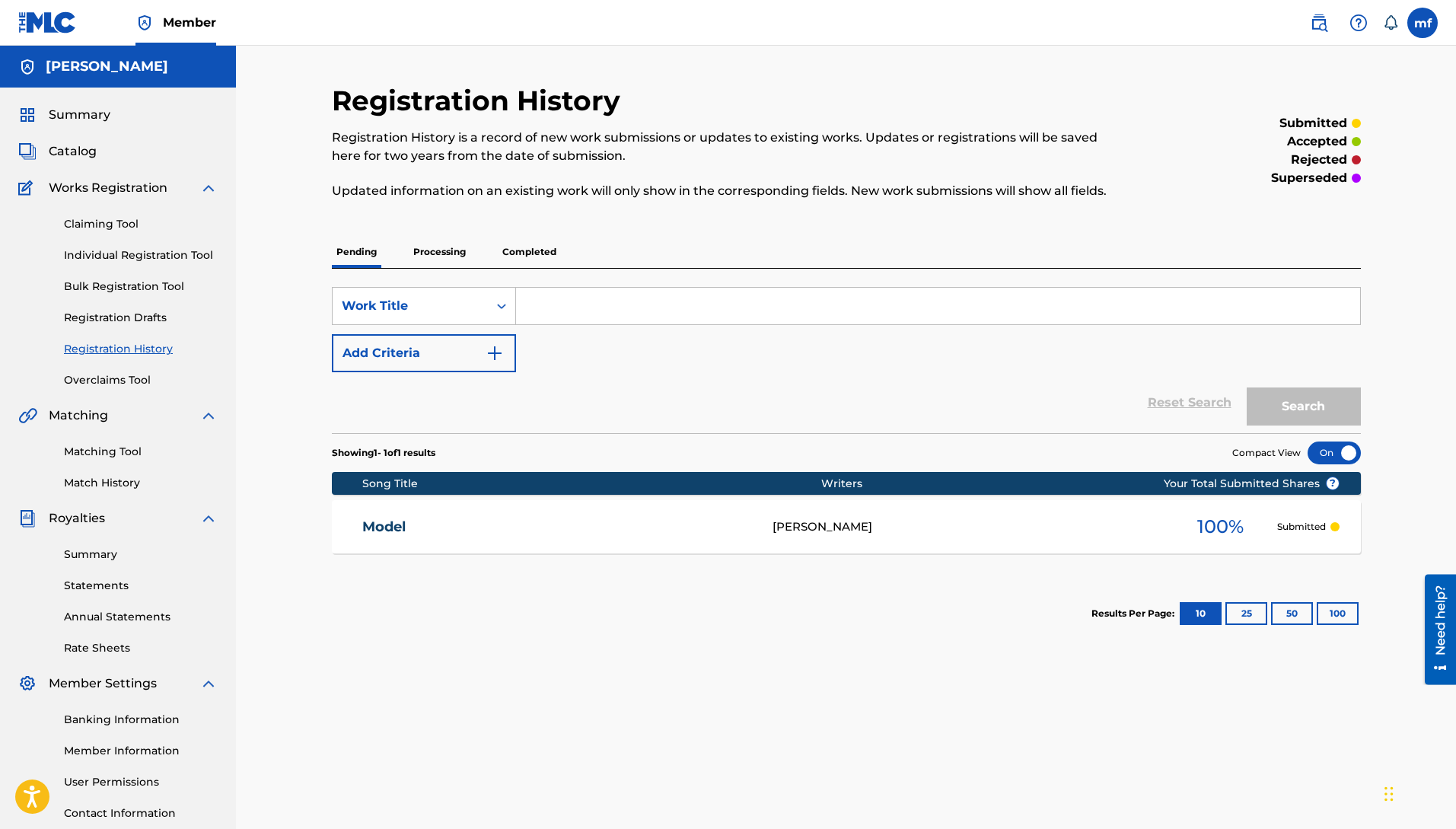
click at [444, 257] on p "Processing" at bounding box center [439, 252] width 62 height 32
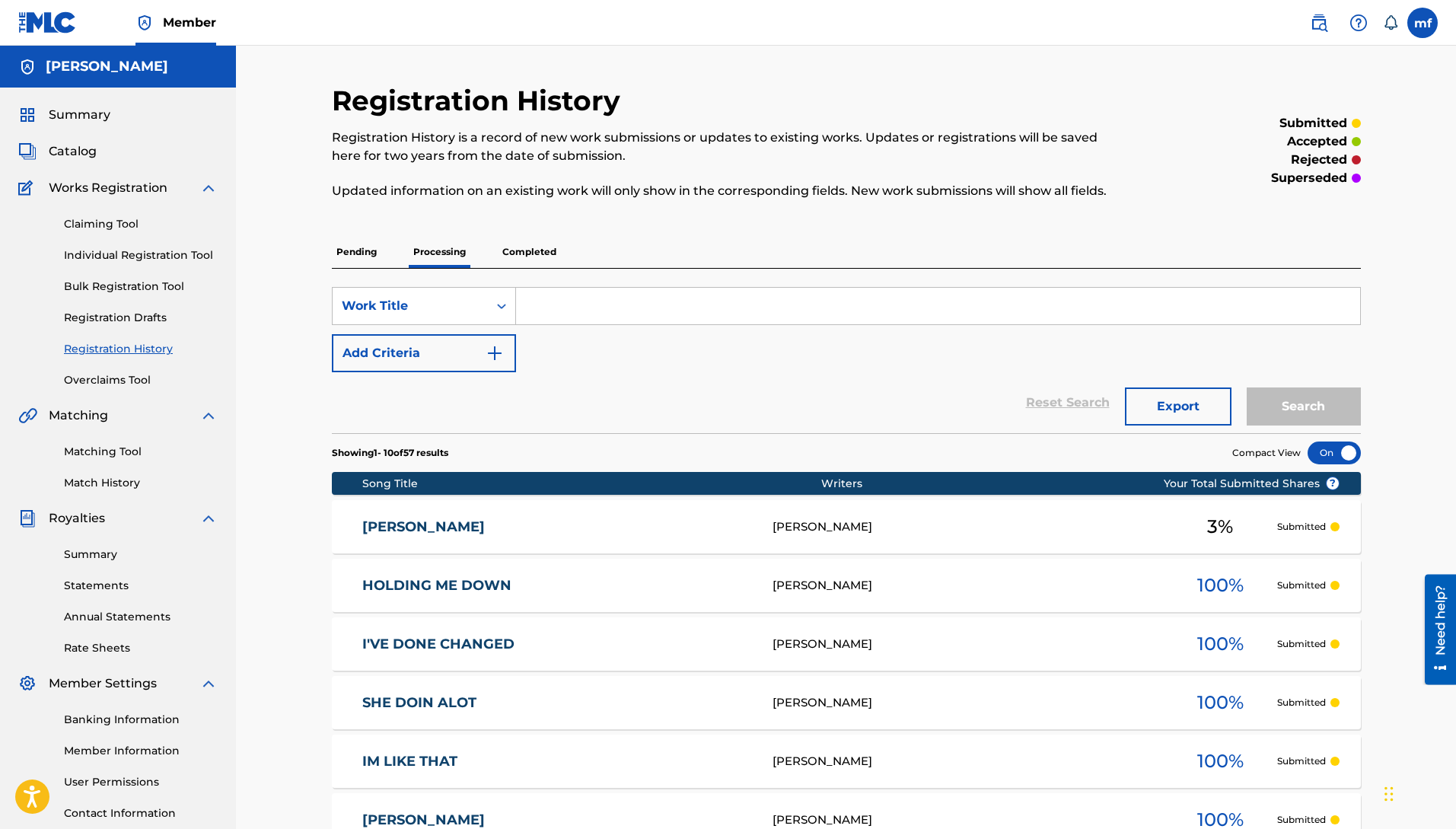
drag, startPoint x: 800, startPoint y: 521, endPoint x: 790, endPoint y: 525, distance: 10.8
click at [800, 524] on div "[PERSON_NAME]" at bounding box center [968, 527] width 391 height 18
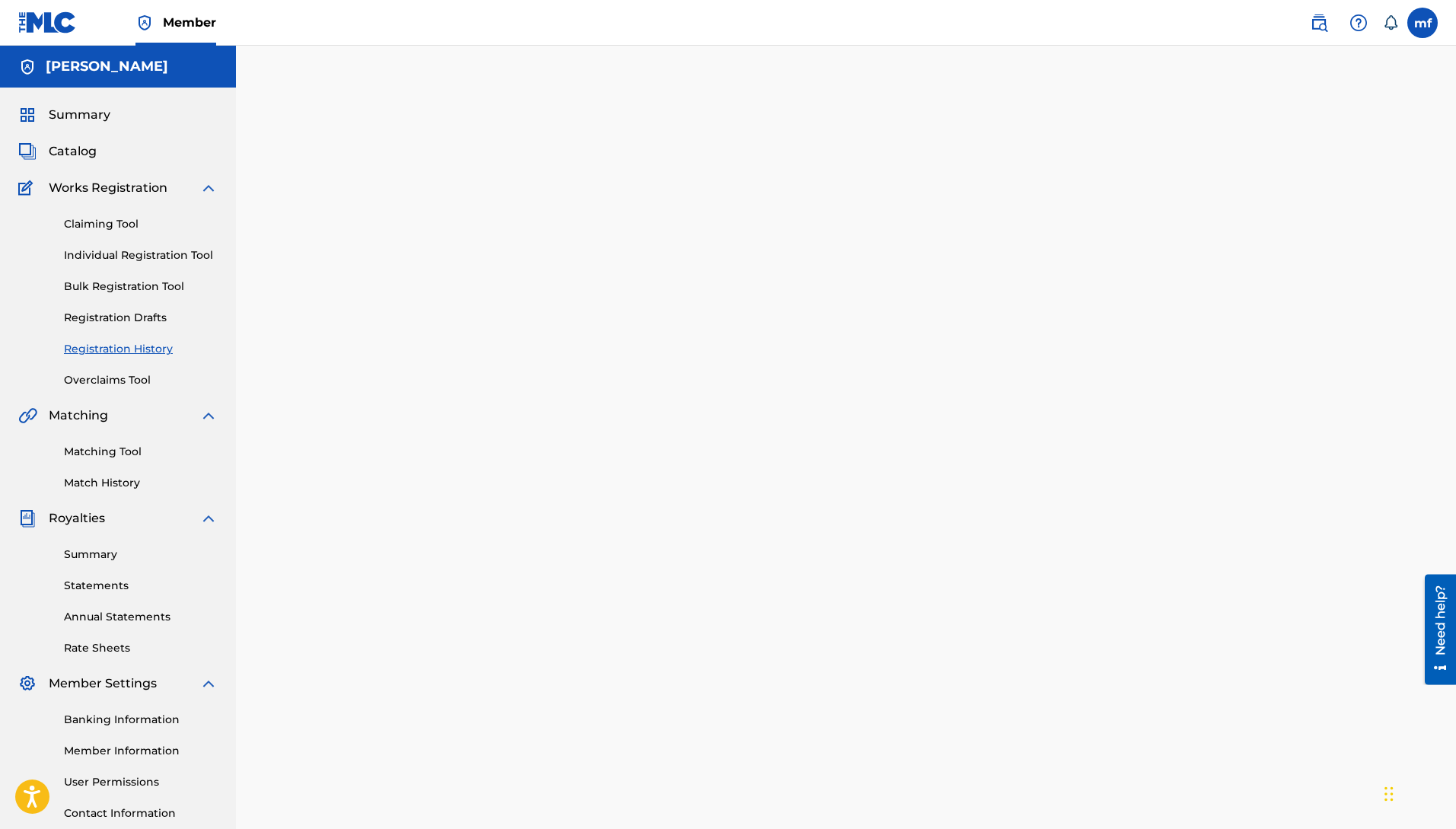
click at [139, 256] on link "Individual Registration Tool" at bounding box center [141, 255] width 153 height 16
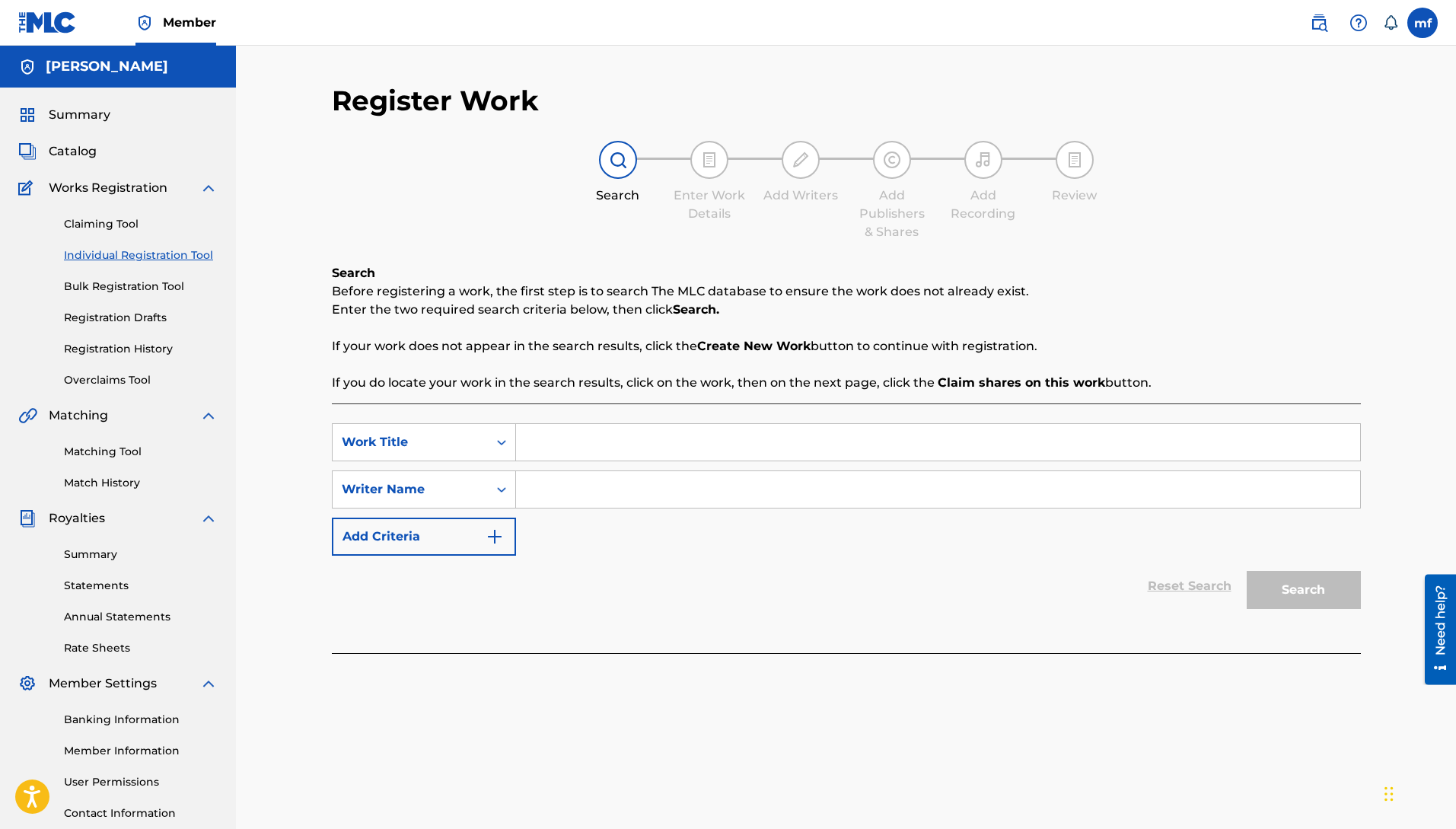
paste input "[PERSON_NAME]"
type input "[PERSON_NAME]"
click at [553, 428] on input "Search Form" at bounding box center [938, 441] width 844 height 36
click at [1247, 571] on button "Search" at bounding box center [1304, 590] width 115 height 38
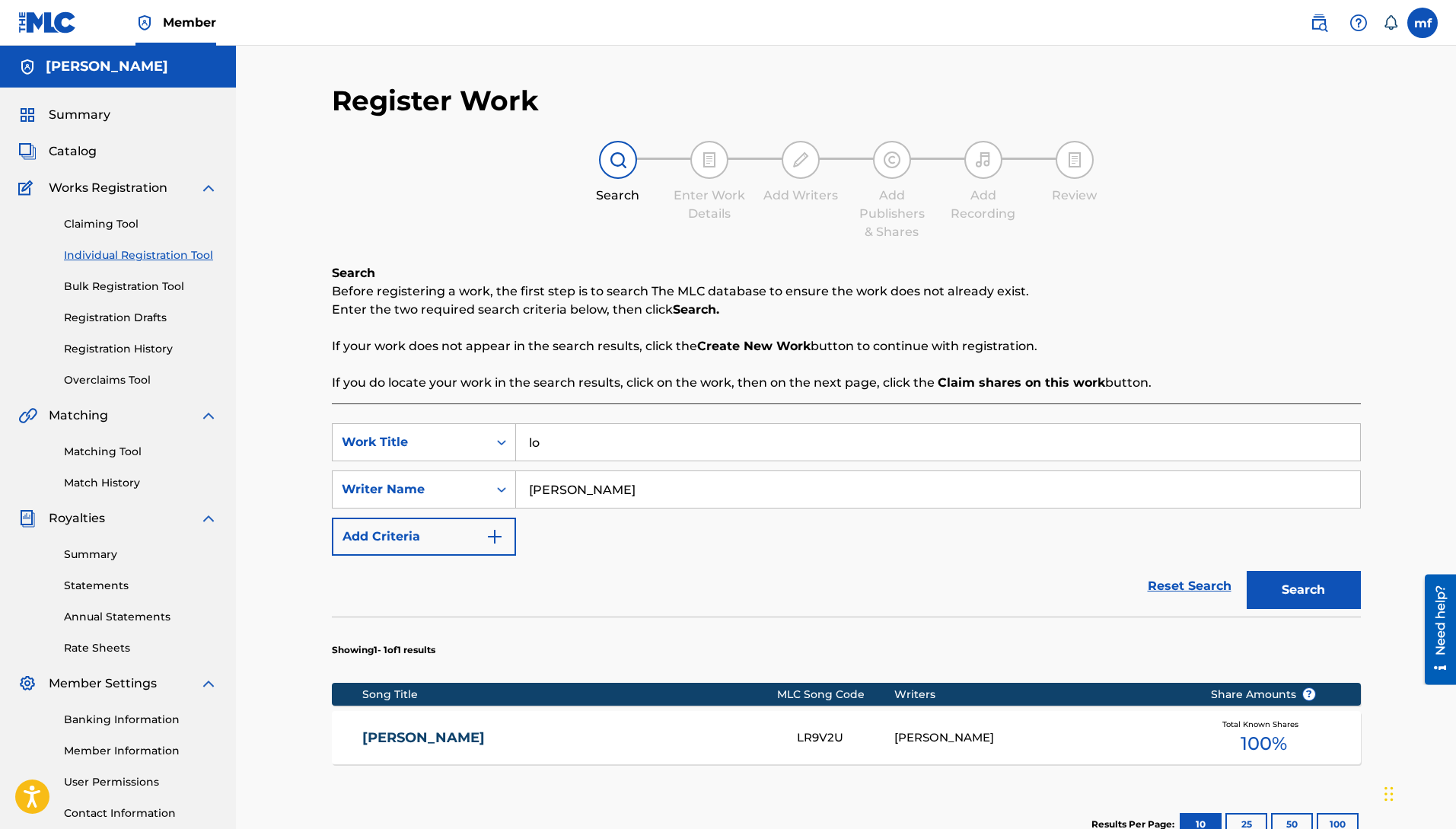
type input "l"
type input "feelin me"
click at [1247, 571] on button "Search" at bounding box center [1304, 590] width 115 height 38
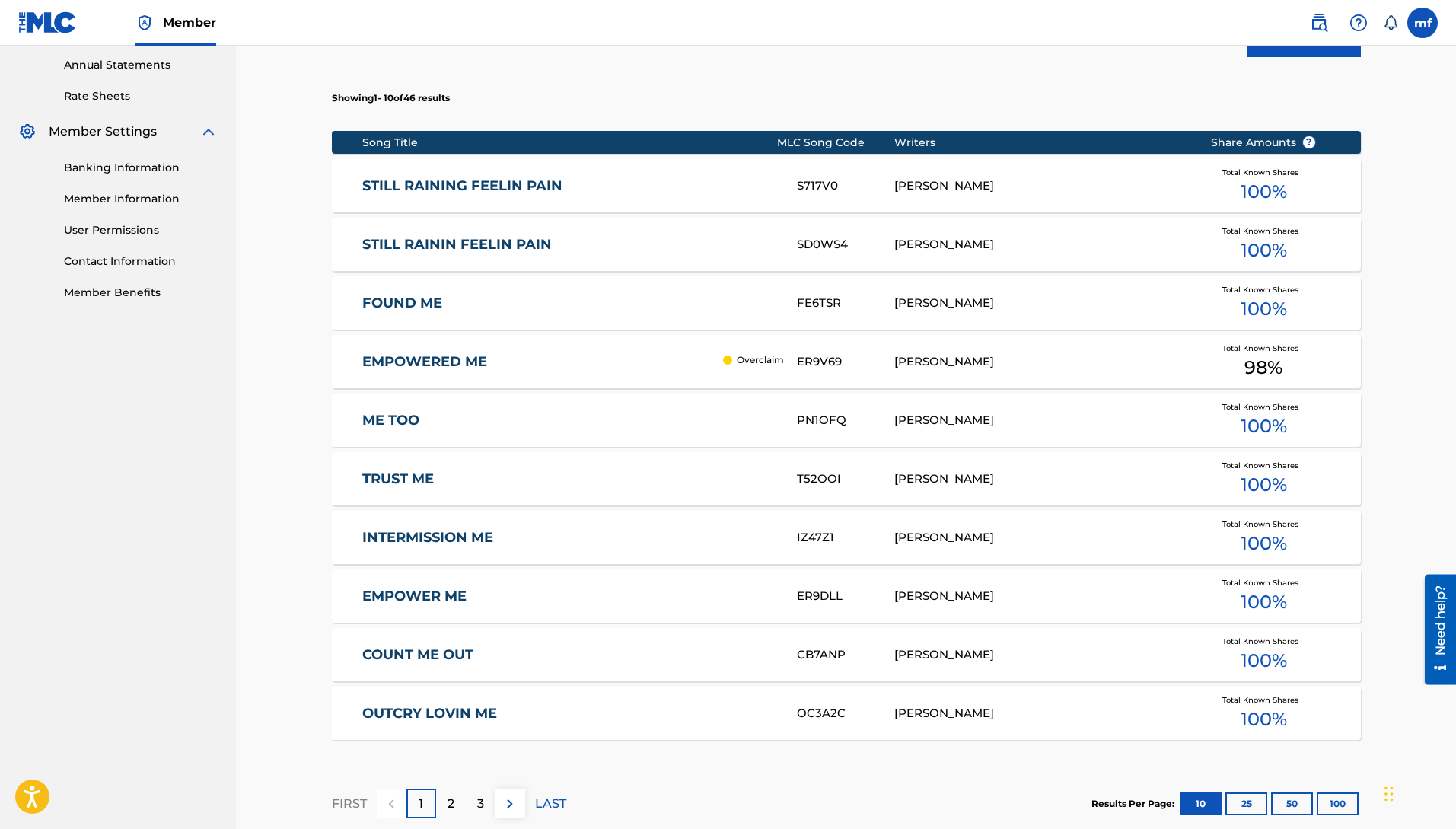
scroll to position [729, 0]
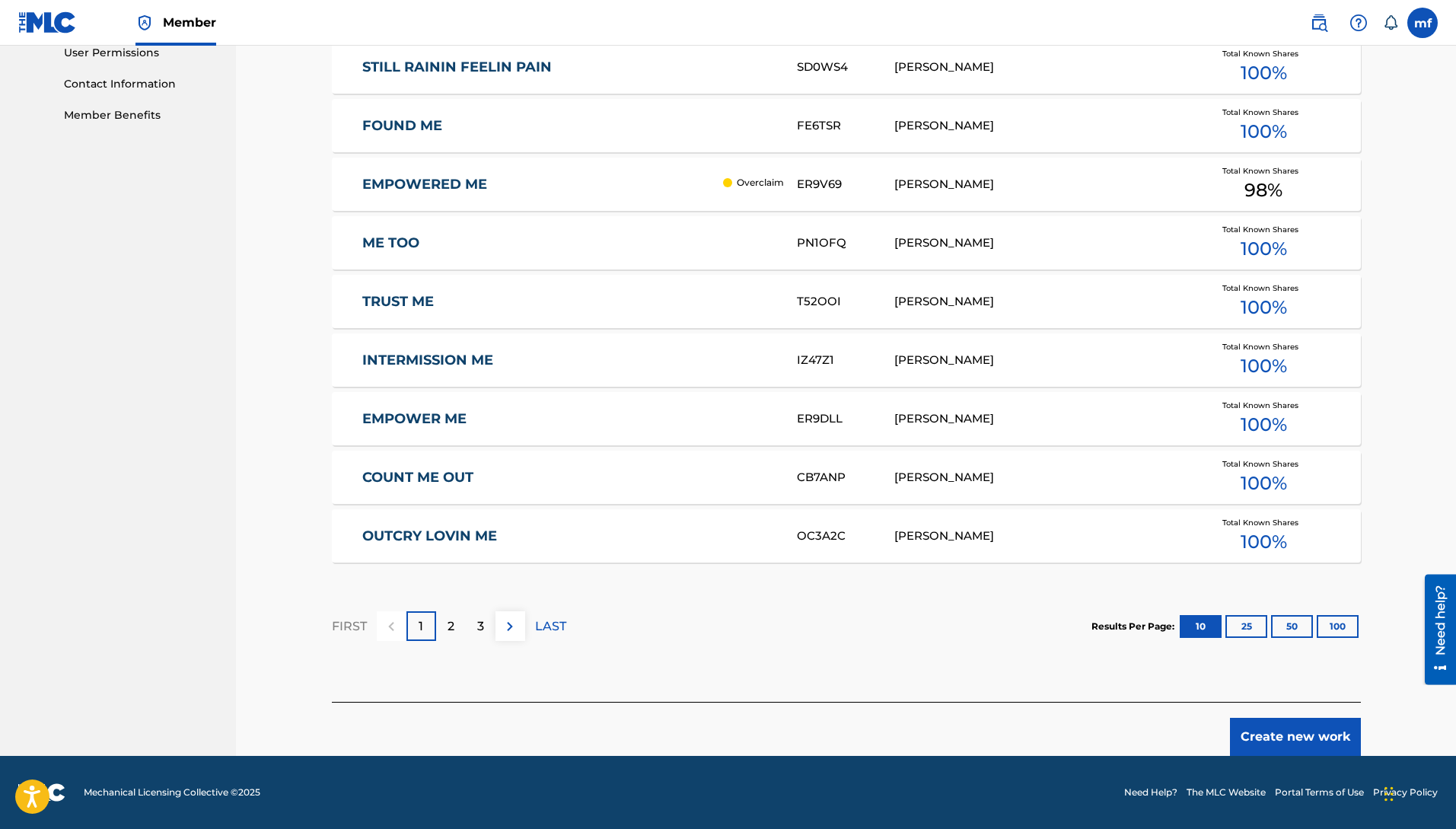
click at [1255, 725] on button "Create new work" at bounding box center [1295, 736] width 131 height 38
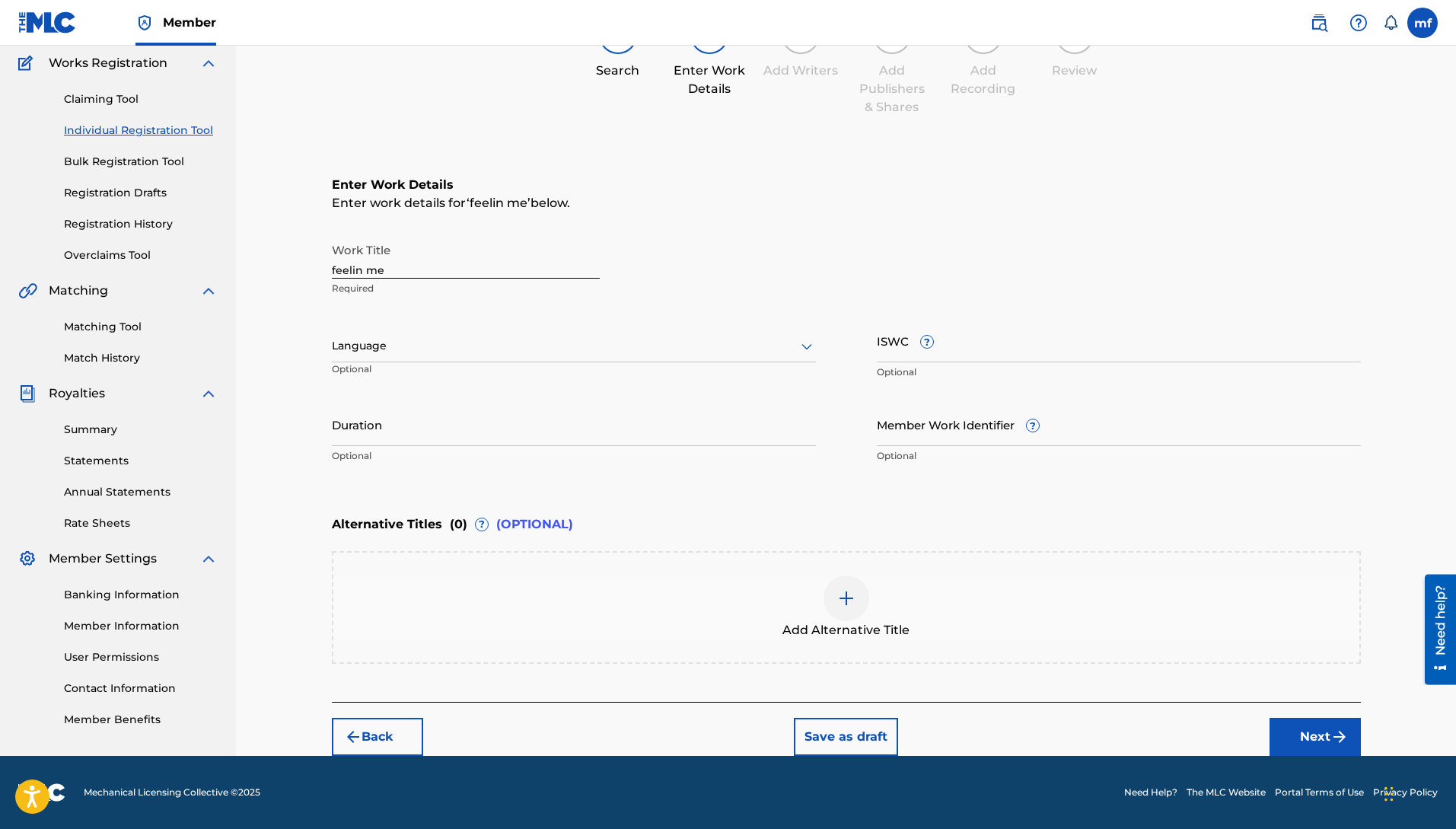
scroll to position [125, 0]
click at [953, 430] on input "Member Work Identifier ?" at bounding box center [1119, 424] width 484 height 43
type input "QZMEM2444012"
click at [997, 512] on div "Alternative Titles ( 0 ) ? (OPTIONAL)" at bounding box center [846, 525] width 1029 height 34
click at [1287, 735] on button "Next" at bounding box center [1315, 736] width 91 height 38
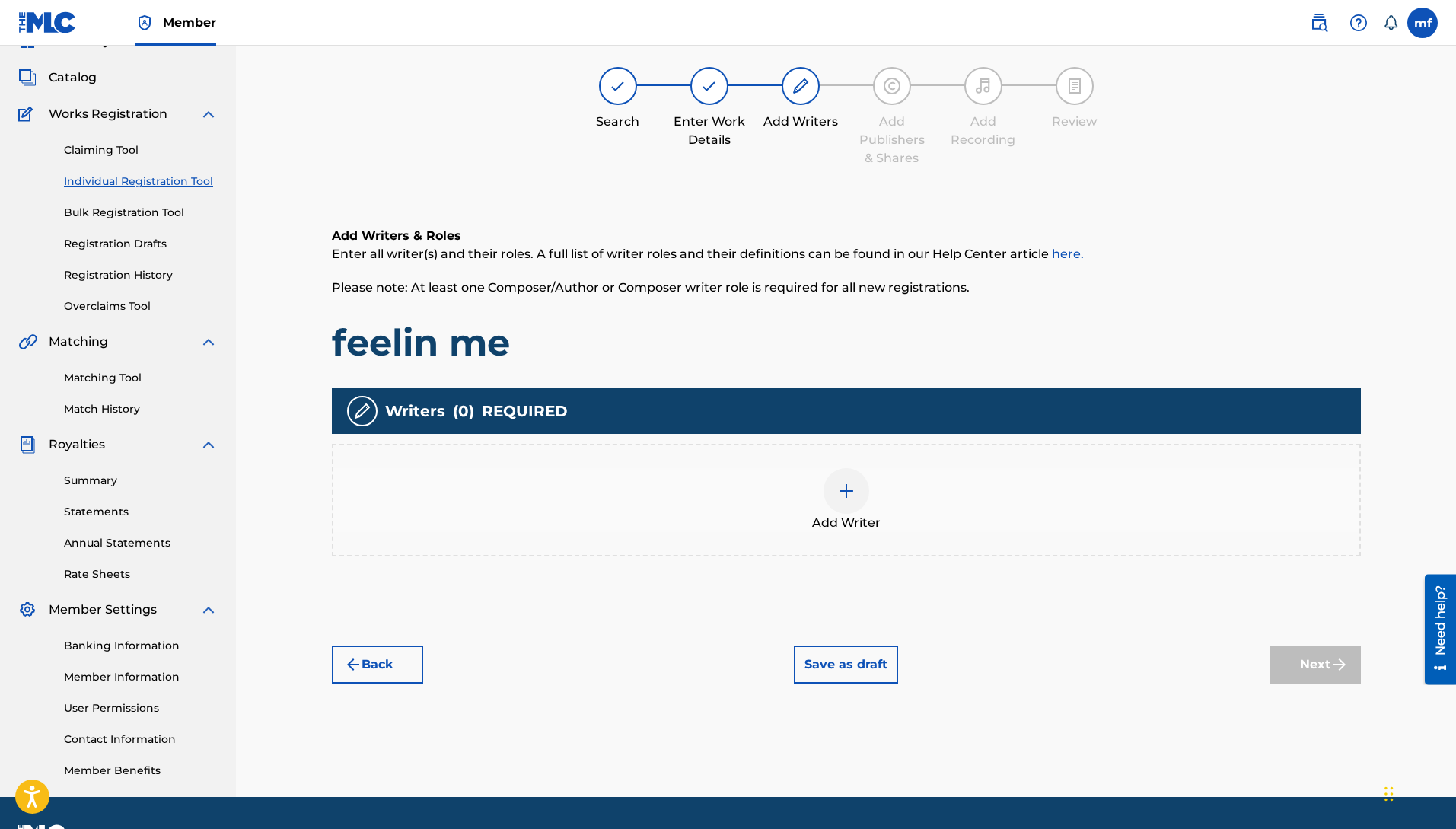
scroll to position [68, 0]
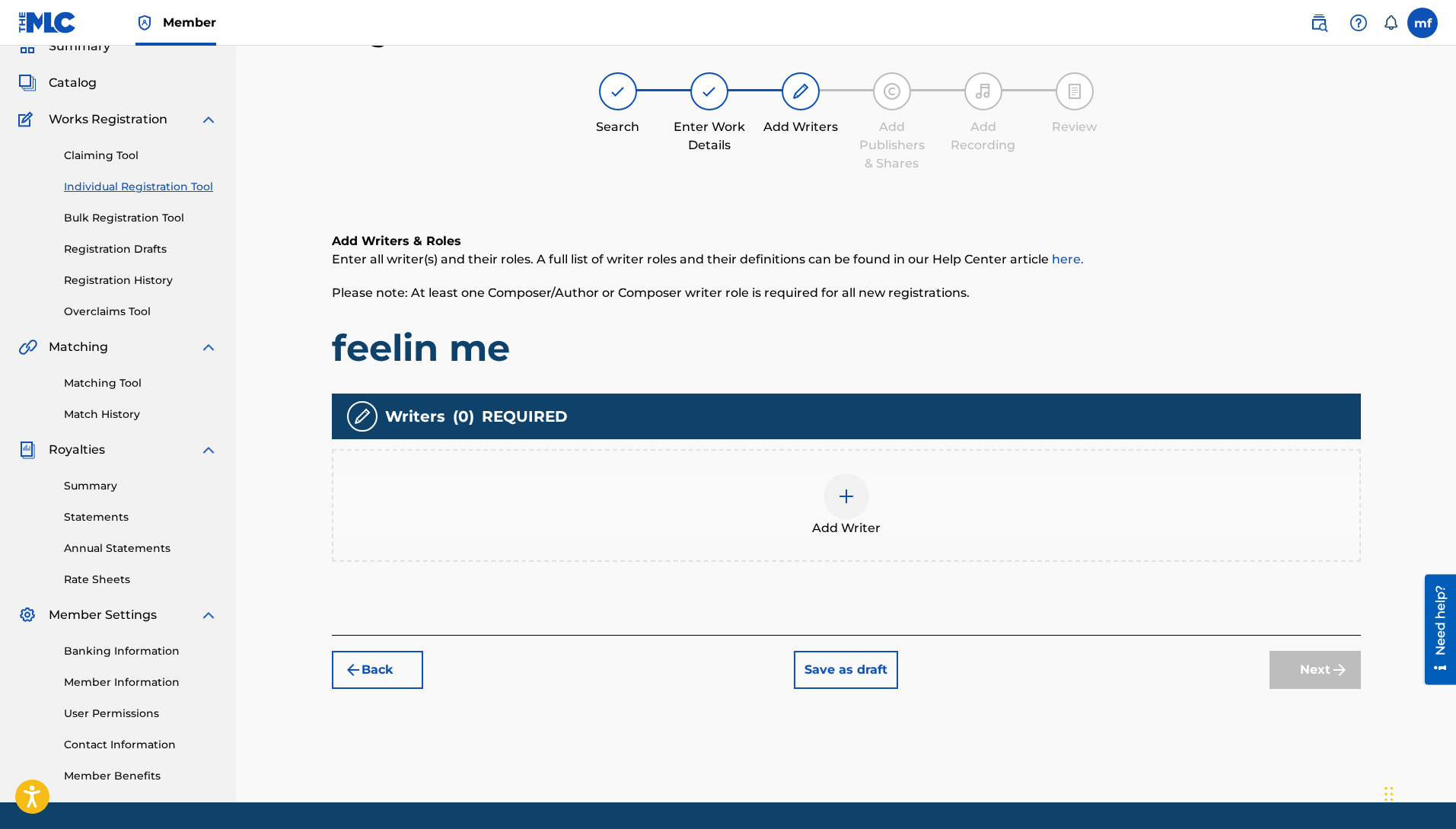
click at [843, 498] on img at bounding box center [847, 496] width 19 height 19
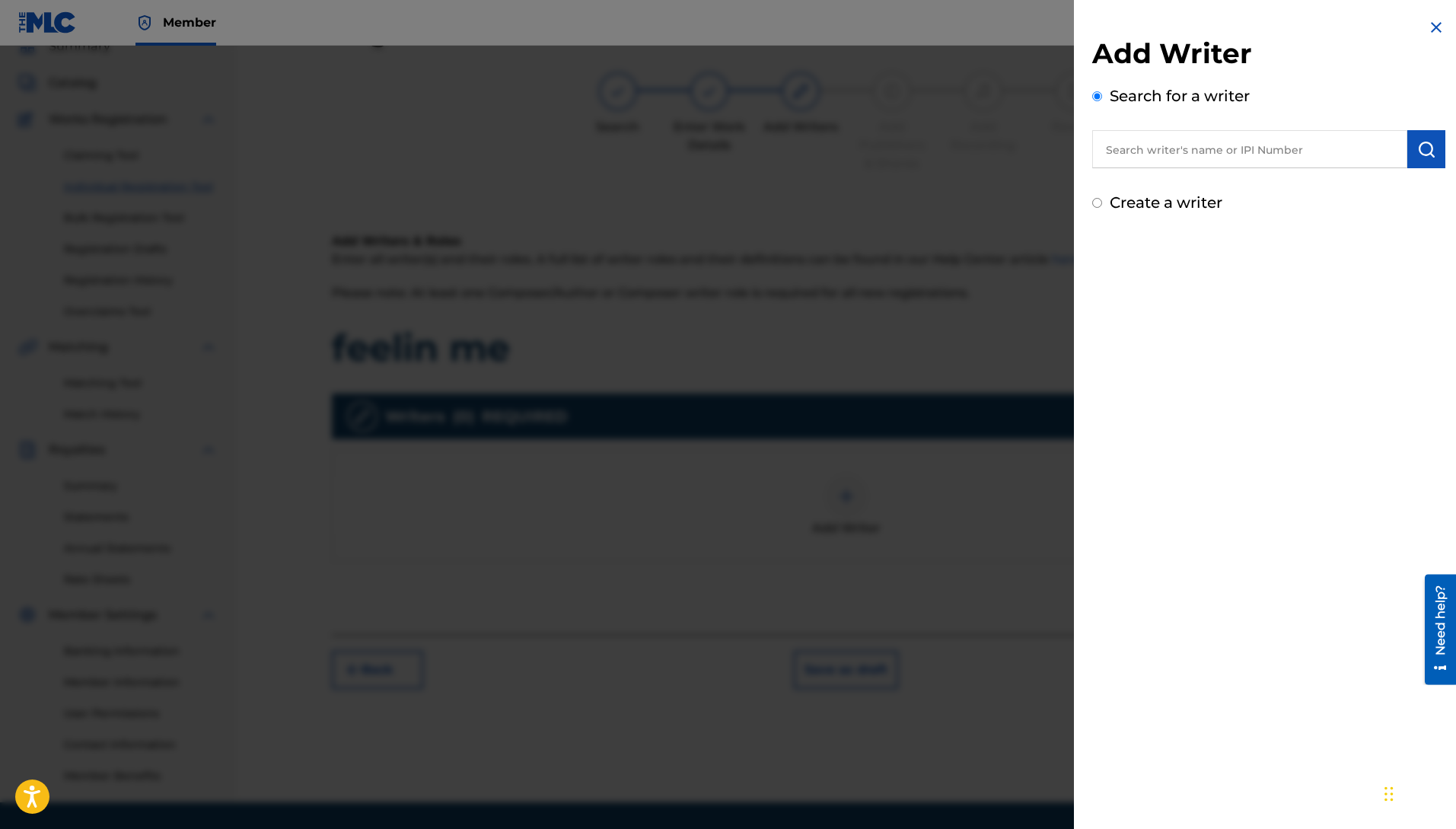
click at [1138, 149] on input "text" at bounding box center [1250, 148] width 315 height 38
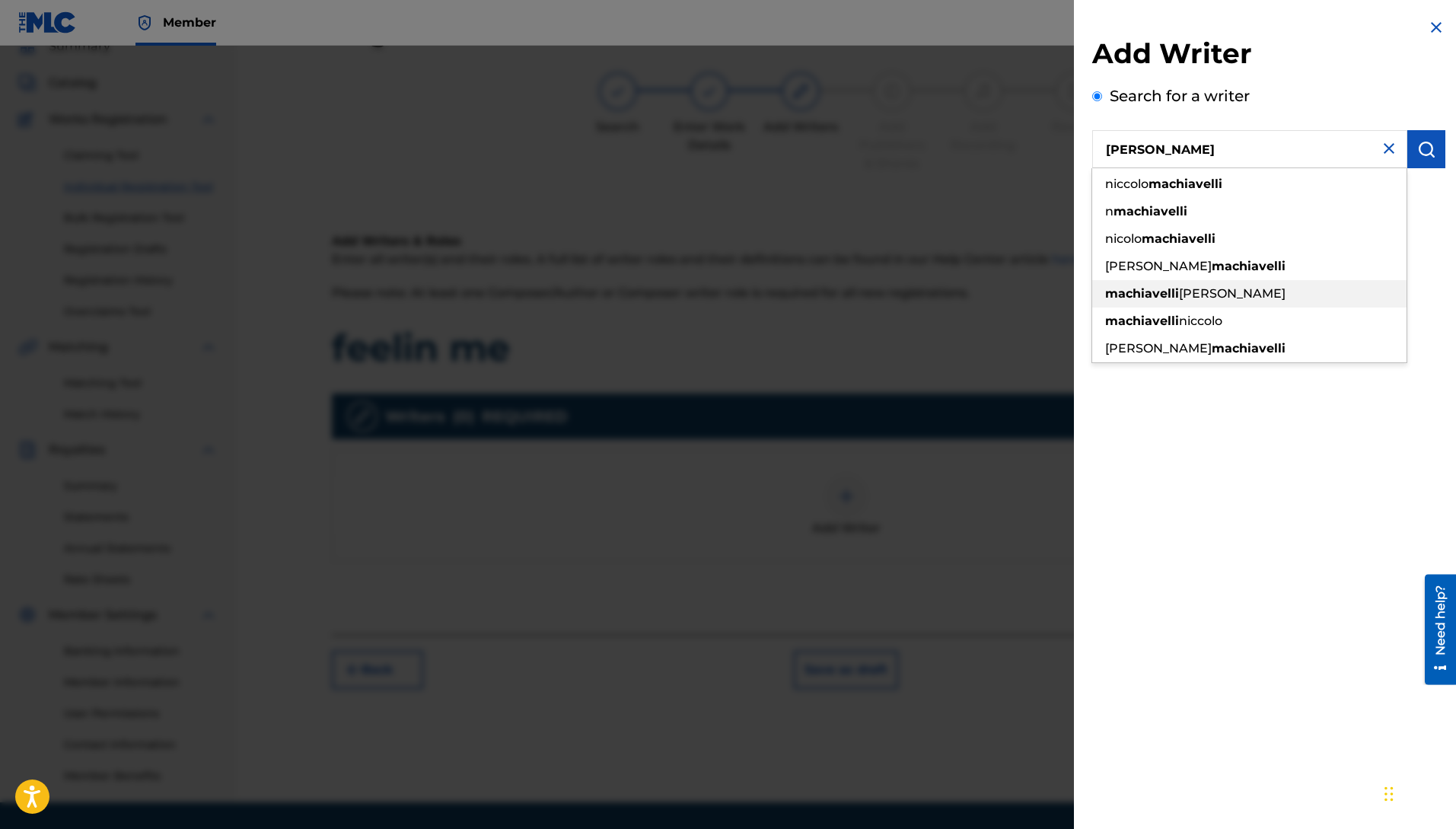
click at [1139, 289] on strong "machiavelli" at bounding box center [1143, 293] width 74 height 14
type input "[PERSON_NAME]"
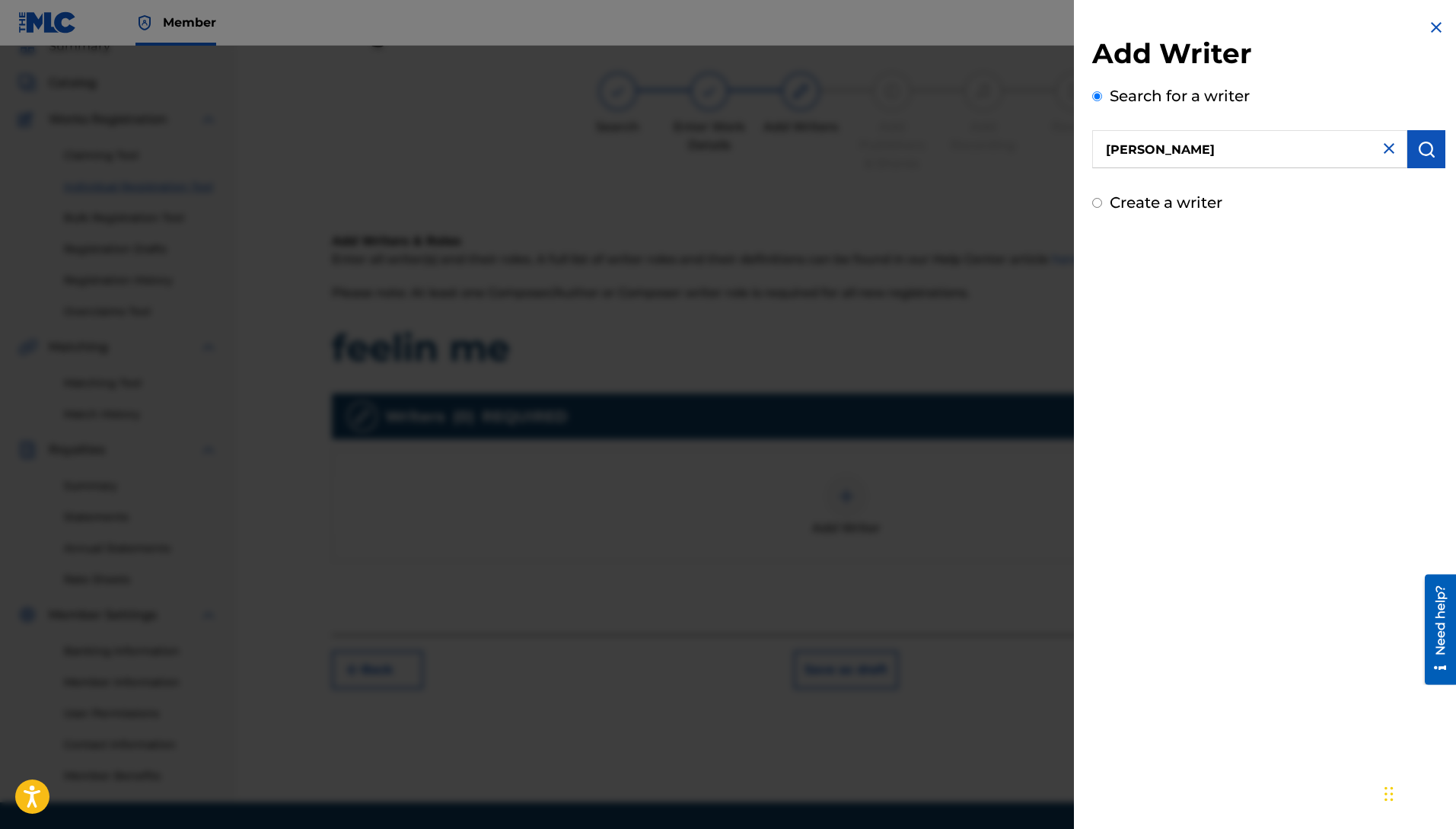
click at [1421, 138] on button "submit" at bounding box center [1426, 148] width 38 height 38
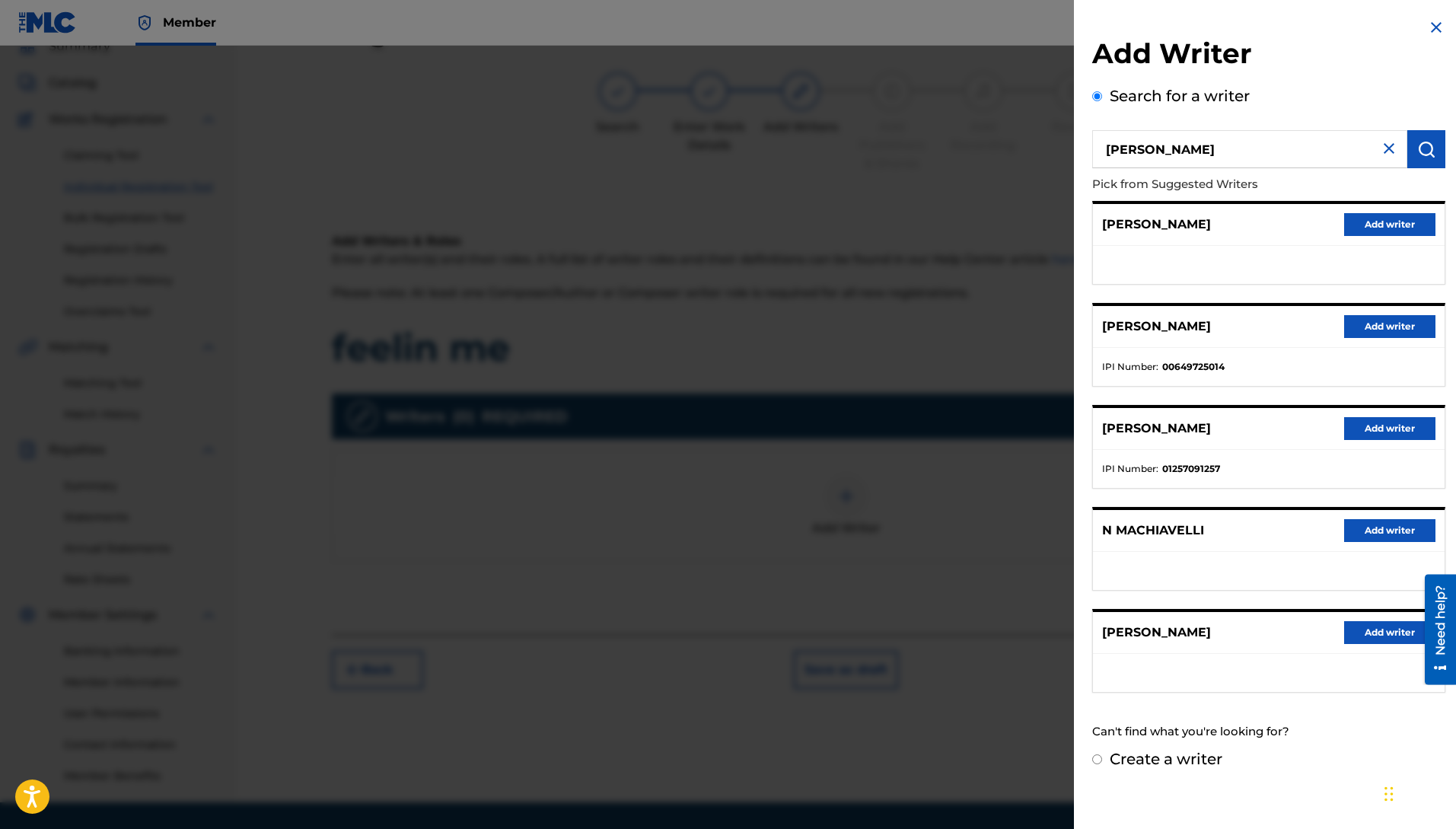
click at [1363, 323] on button "Add writer" at bounding box center [1389, 326] width 91 height 23
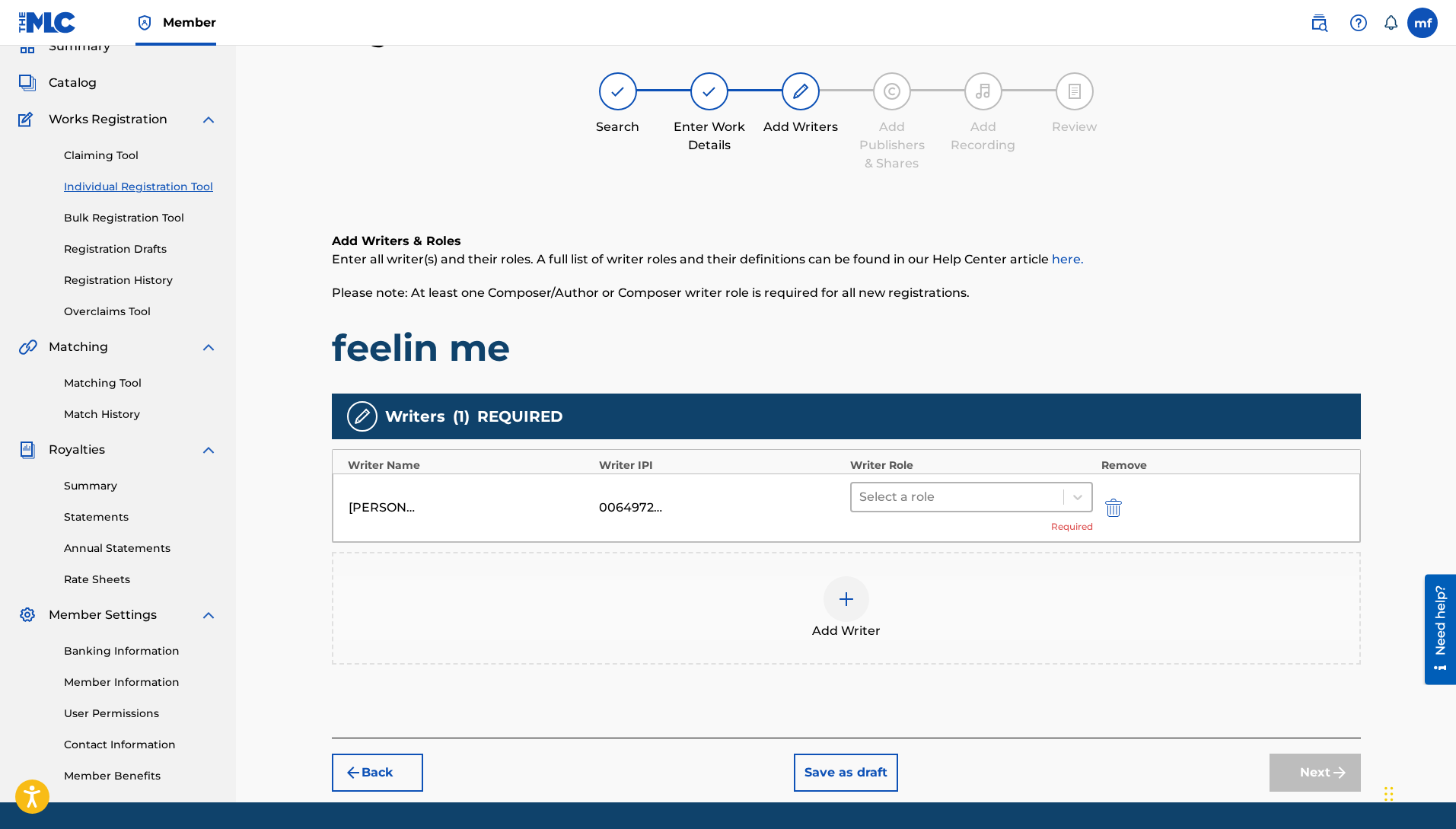
click at [981, 499] on div at bounding box center [958, 496] width 197 height 21
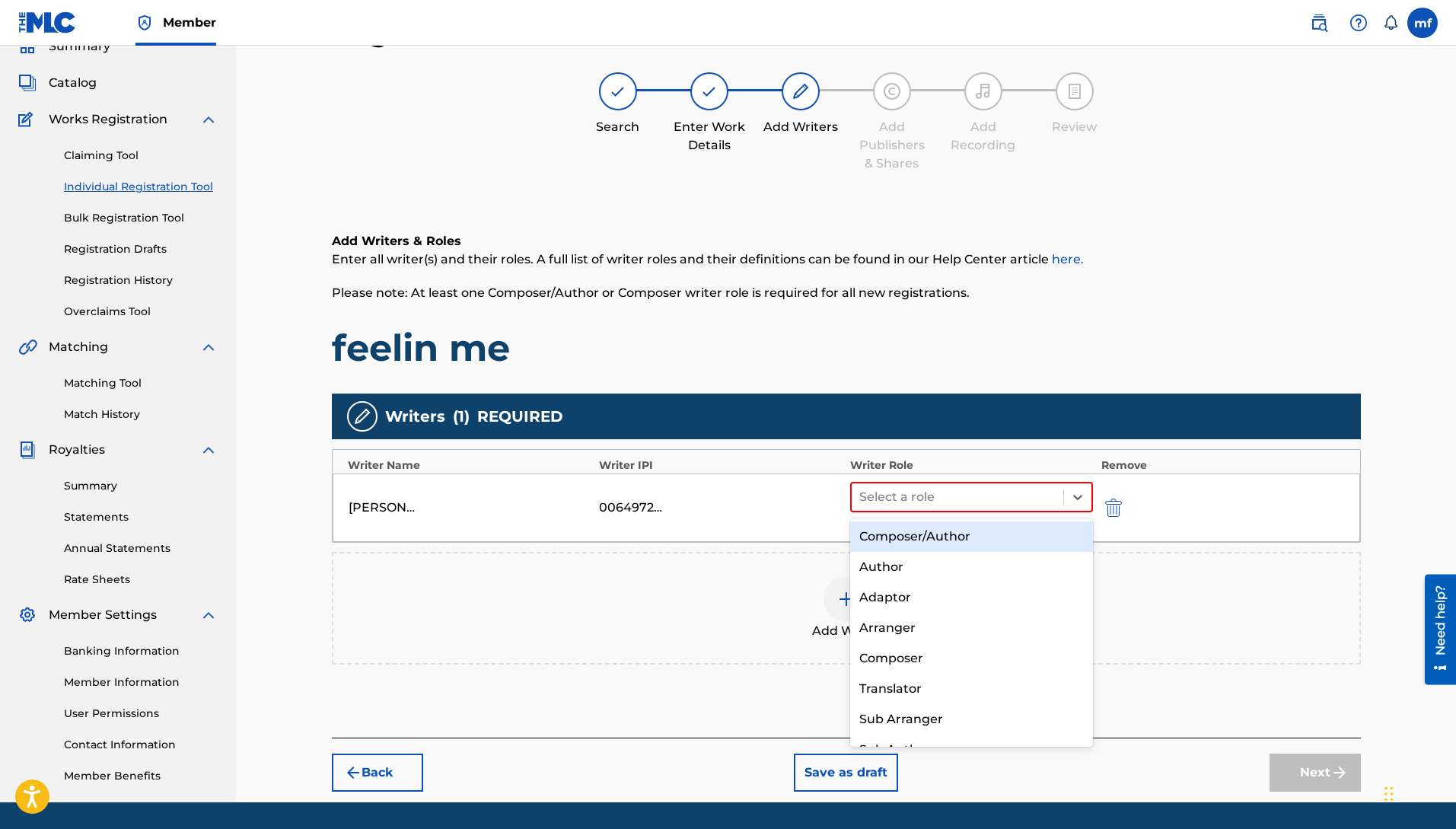
click at [907, 537] on div "Composer/Author" at bounding box center [972, 537] width 244 height 30
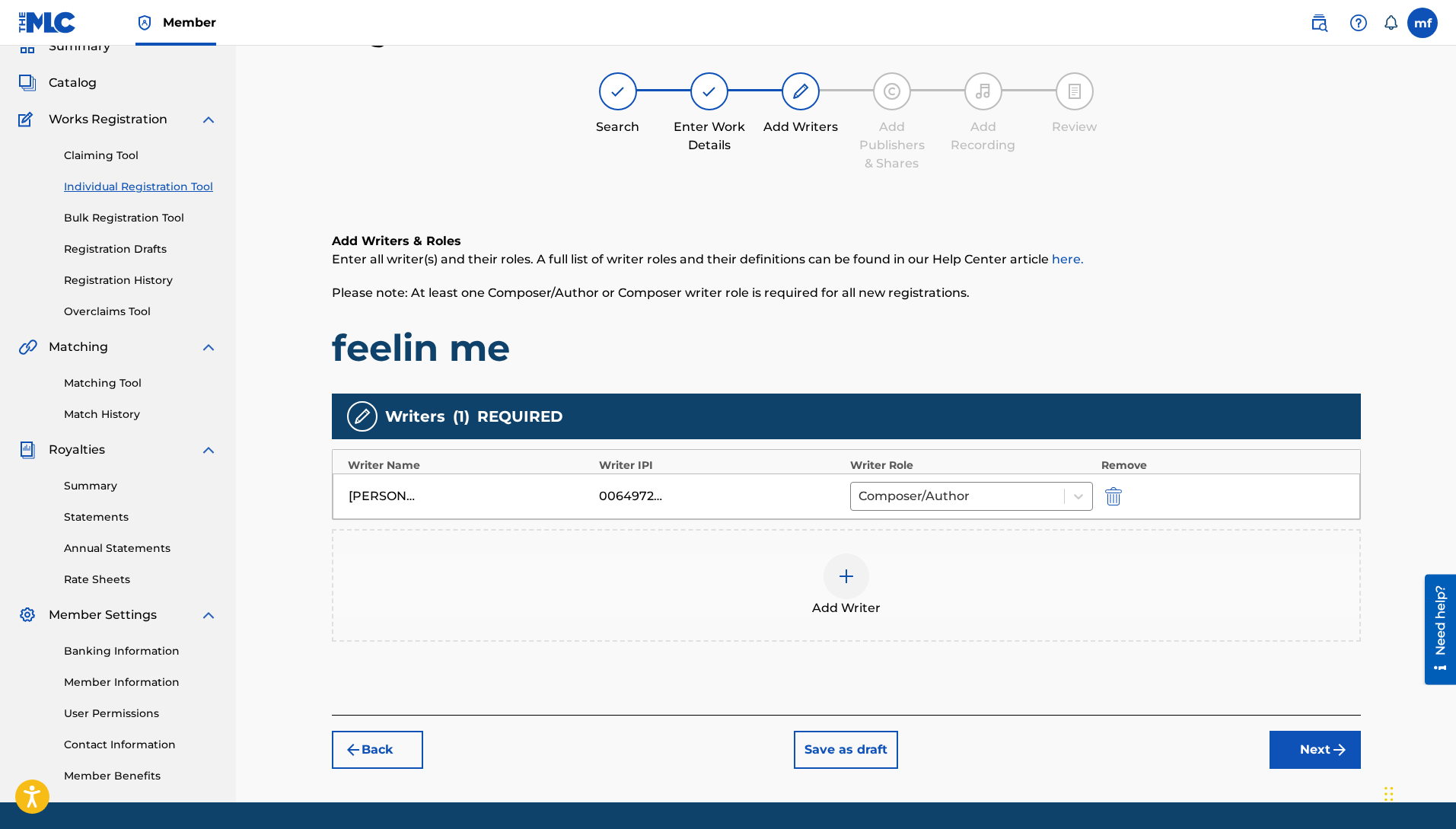
click at [1291, 739] on button "Next" at bounding box center [1315, 749] width 91 height 38
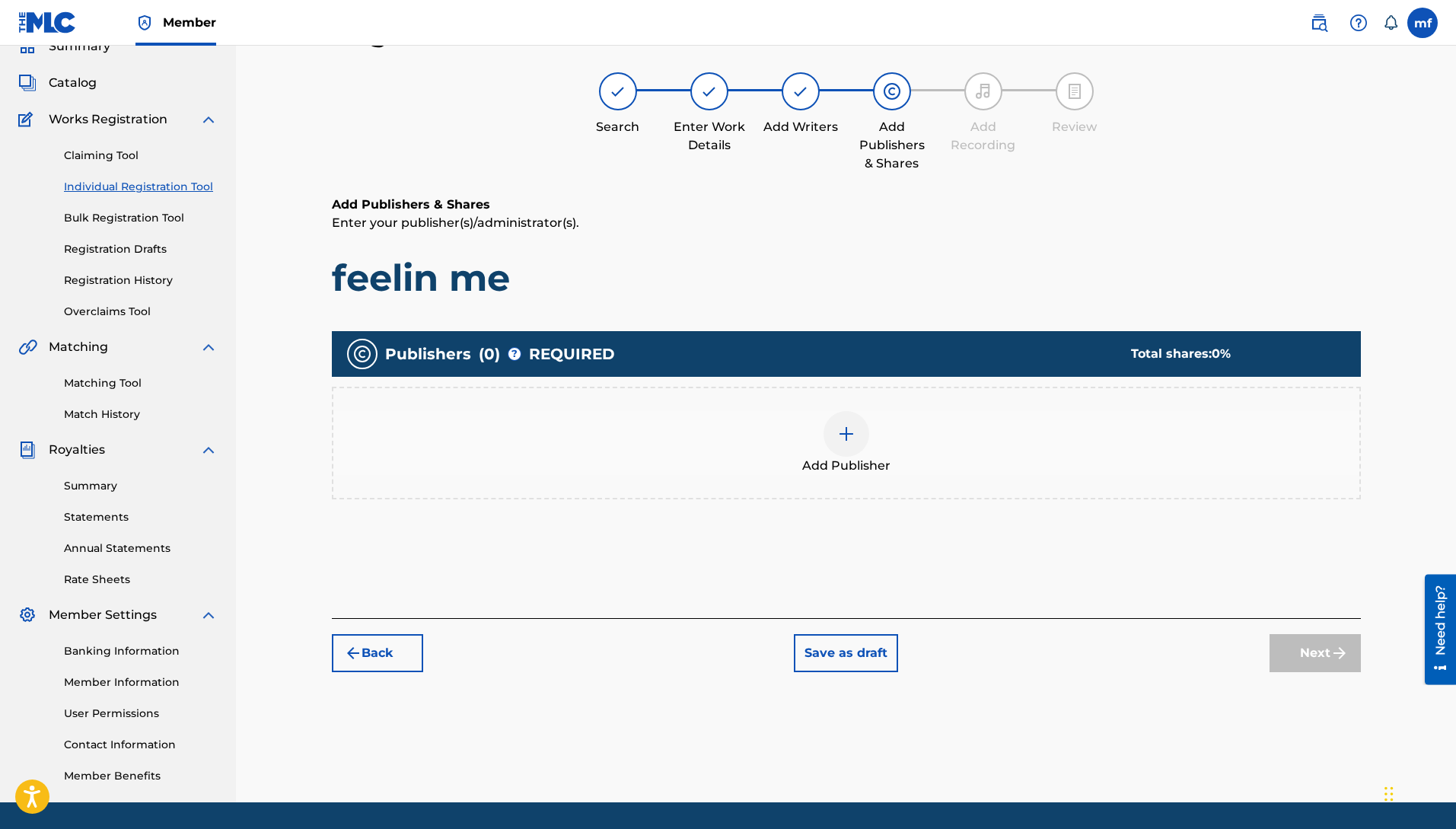
click at [854, 446] on div at bounding box center [846, 434] width 46 height 45
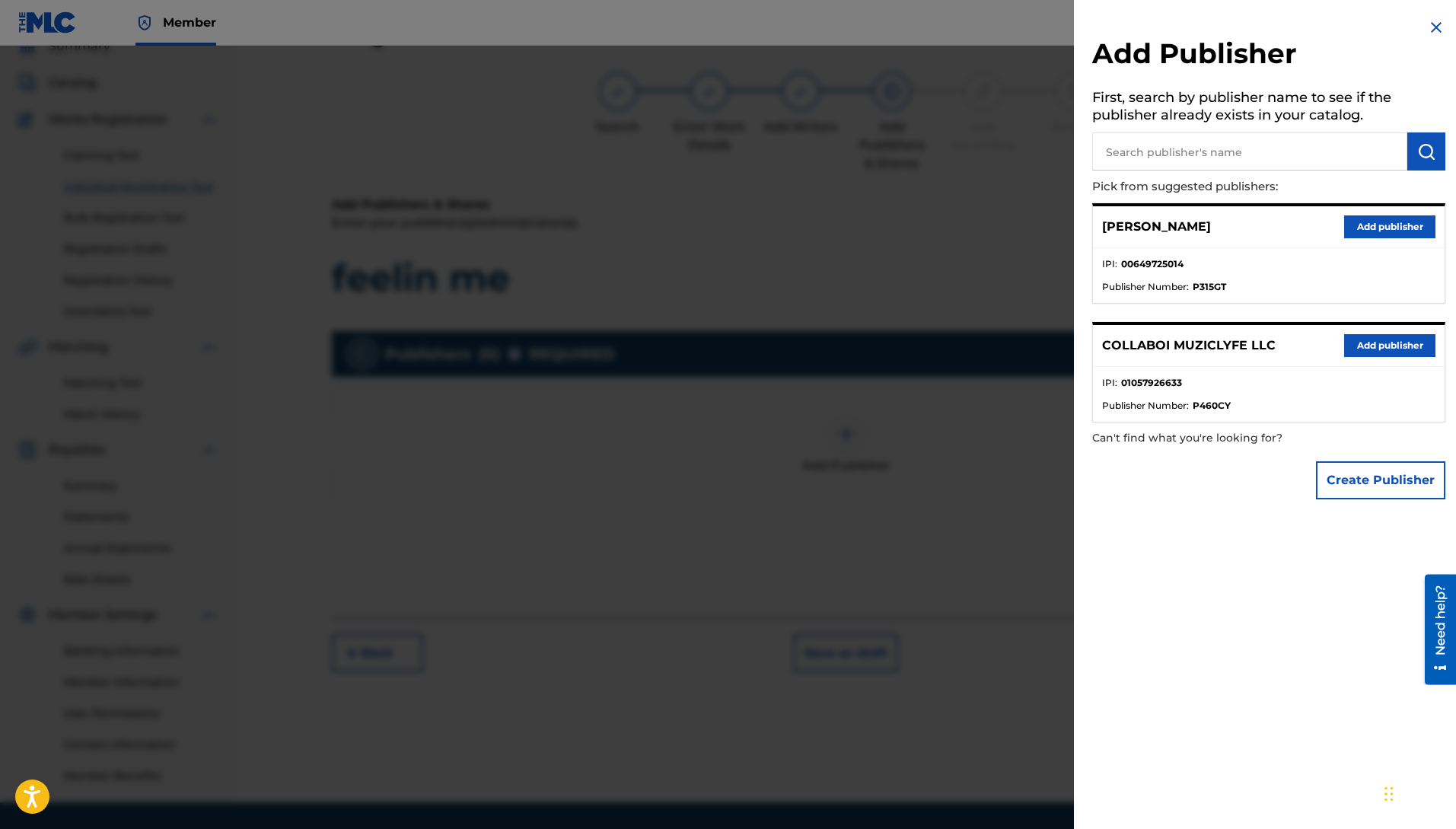
click at [1367, 341] on button "Add publisher" at bounding box center [1389, 345] width 91 height 23
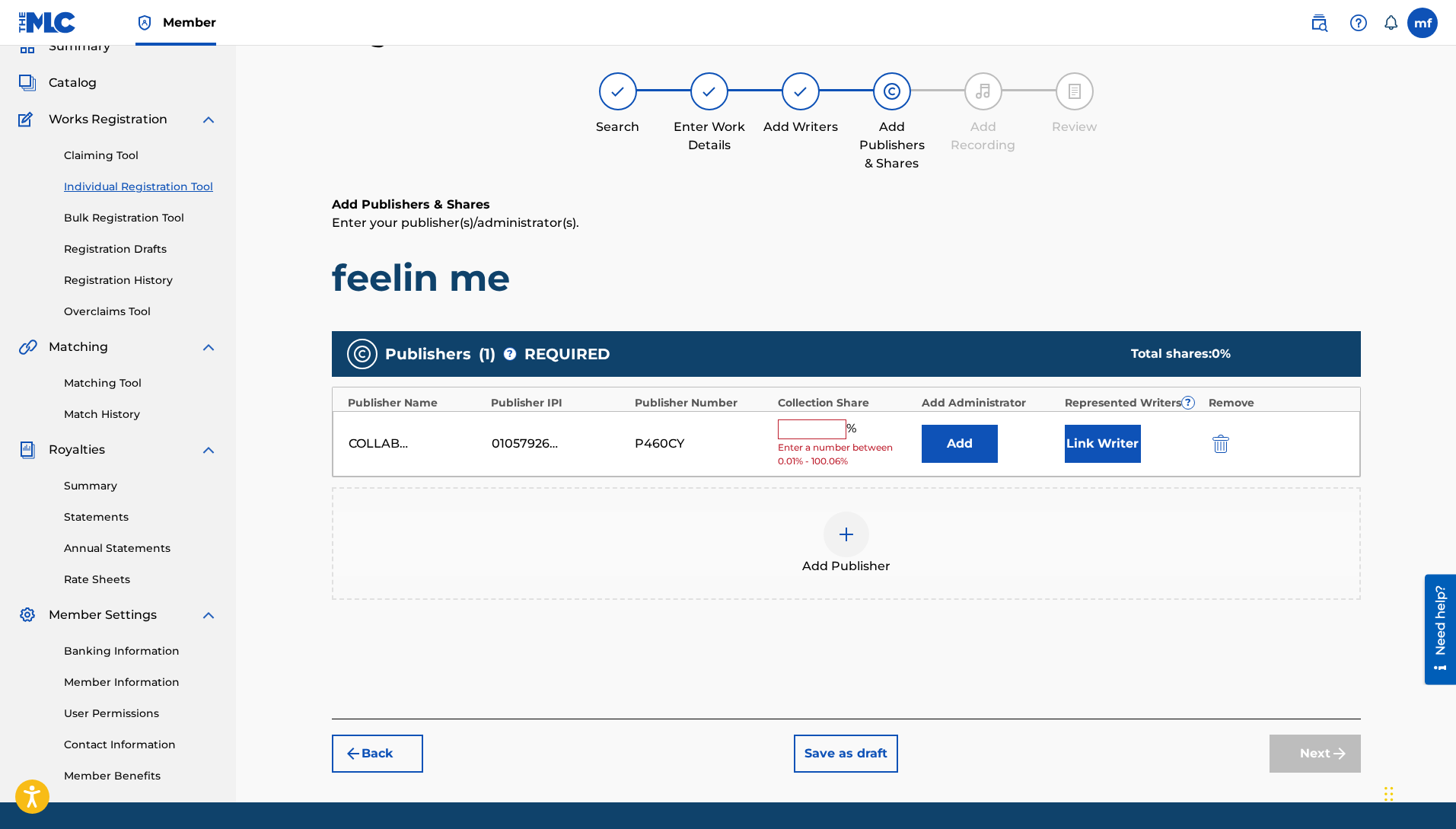
click at [805, 434] on input "text" at bounding box center [811, 429] width 68 height 19
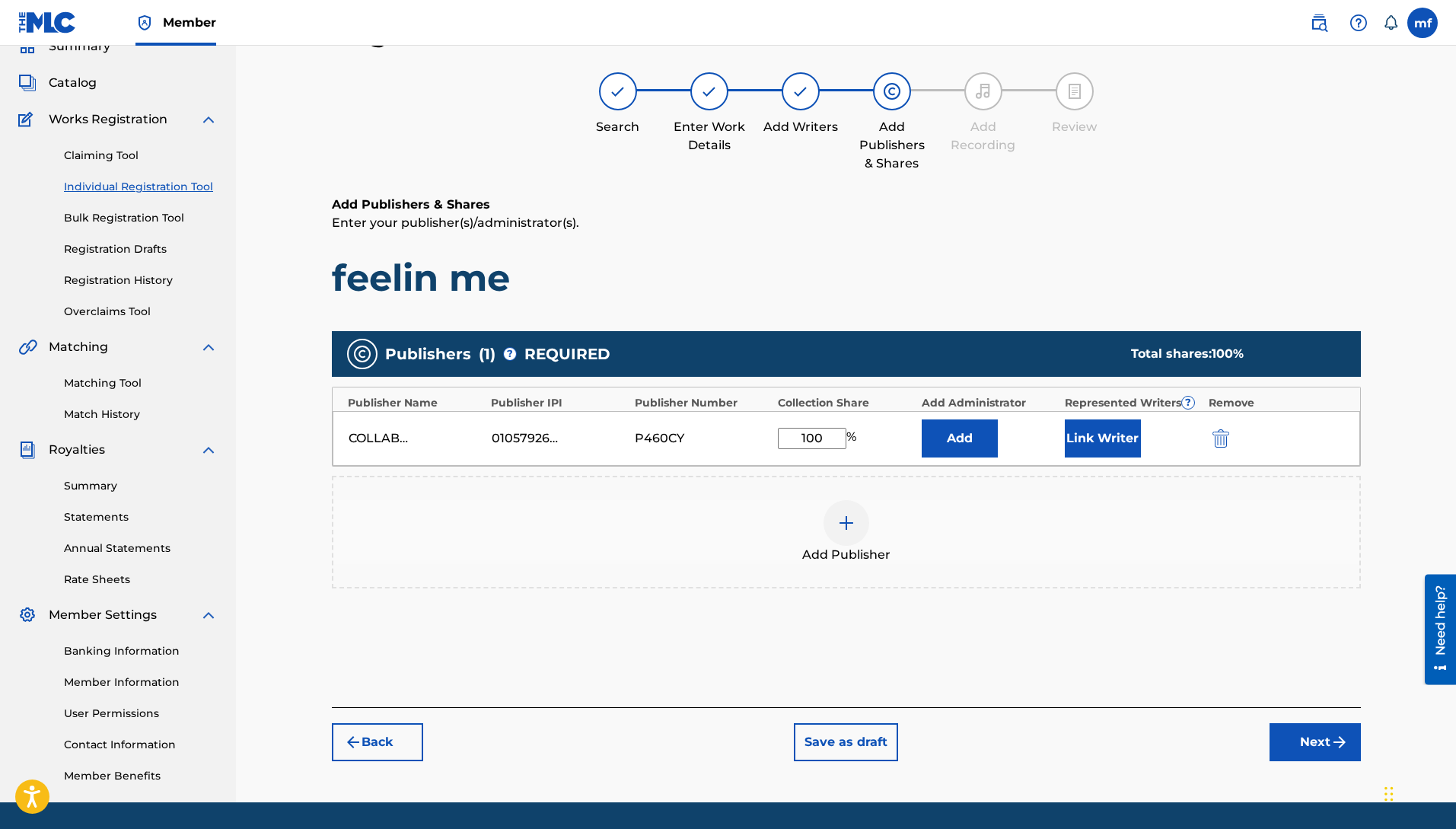
type input "100"
click at [962, 423] on button "Add" at bounding box center [960, 438] width 76 height 38
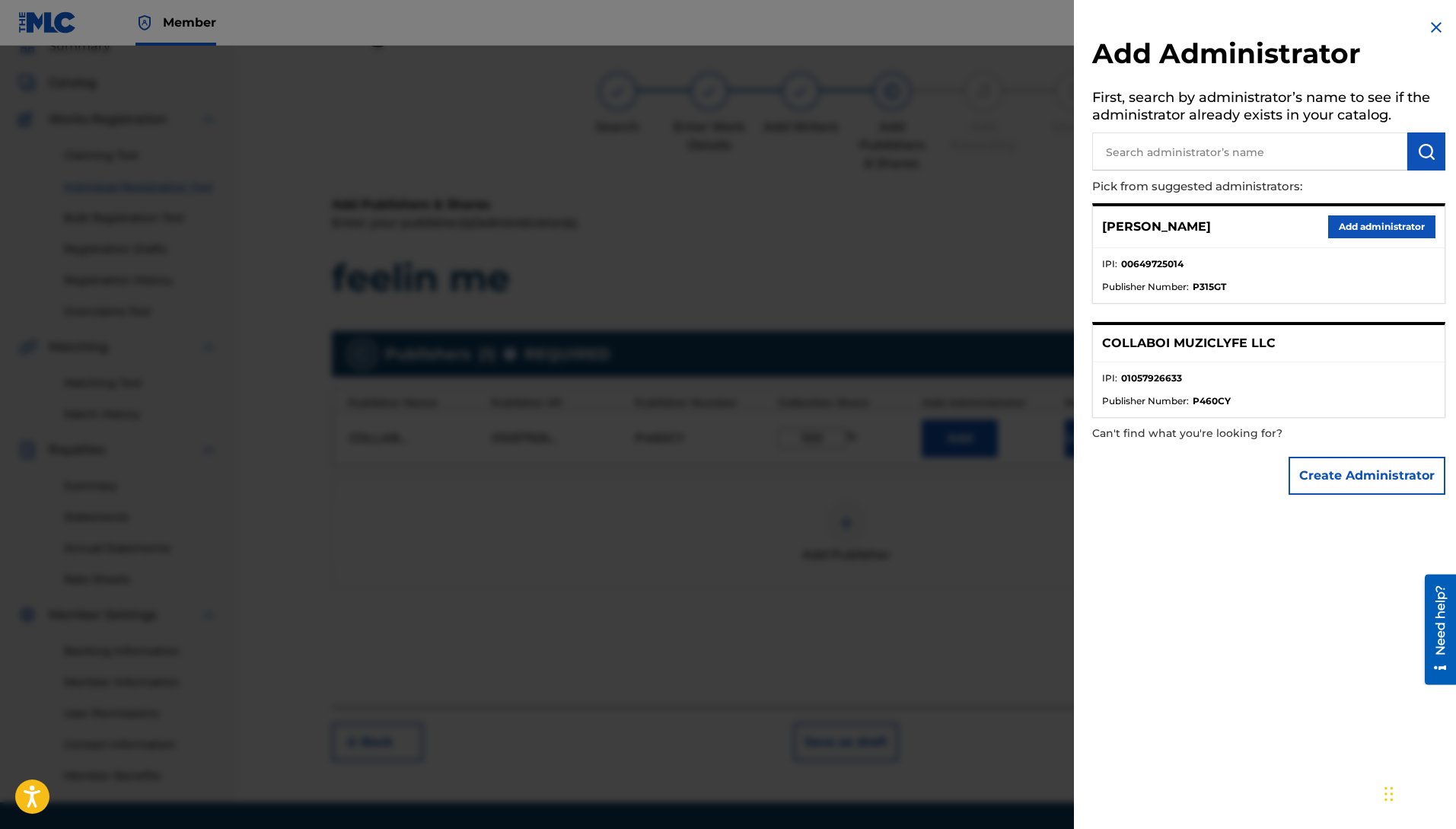
click at [1358, 225] on button "Add administrator" at bounding box center [1381, 227] width 107 height 23
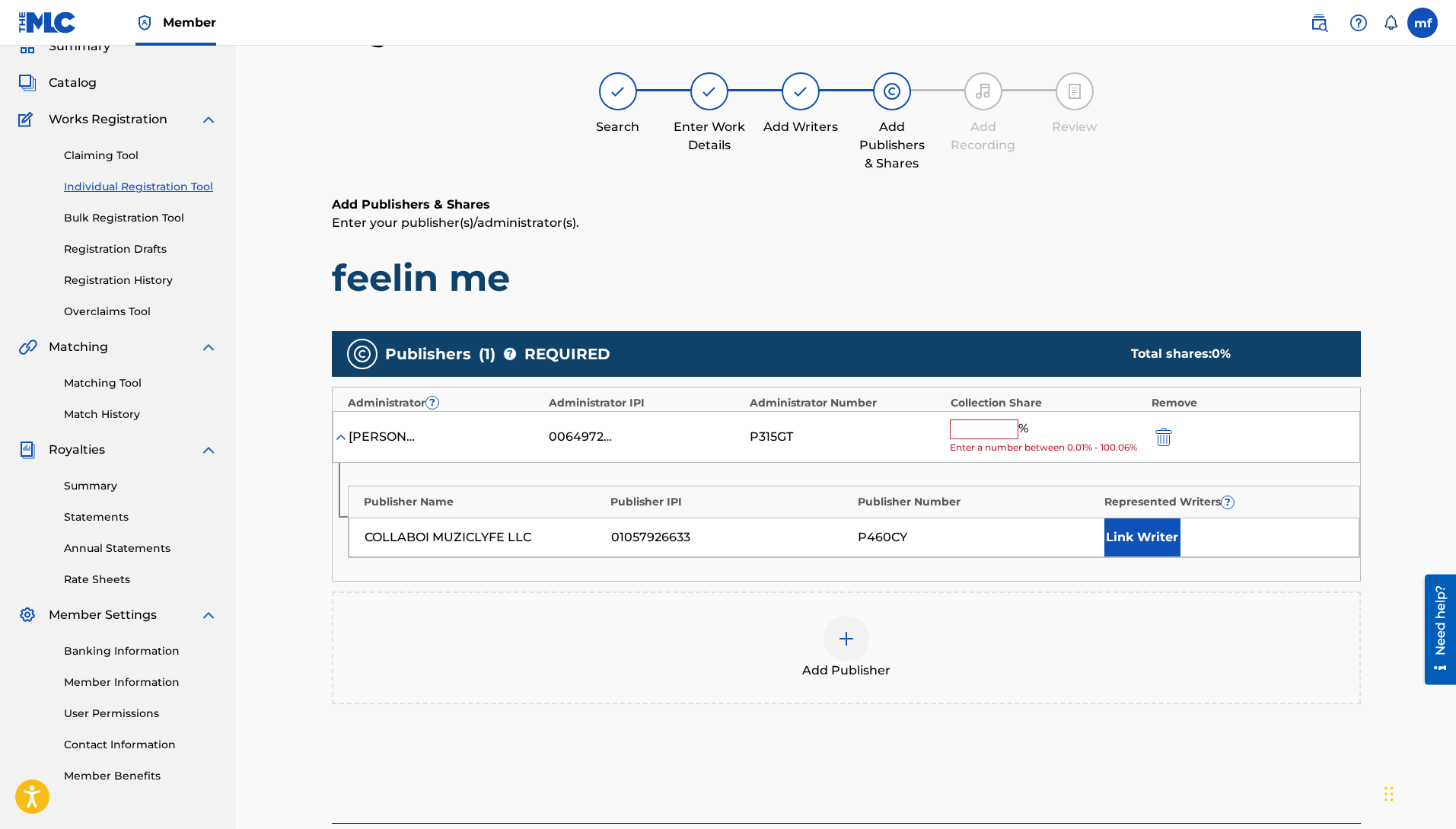
click at [995, 429] on input "text" at bounding box center [983, 429] width 68 height 19
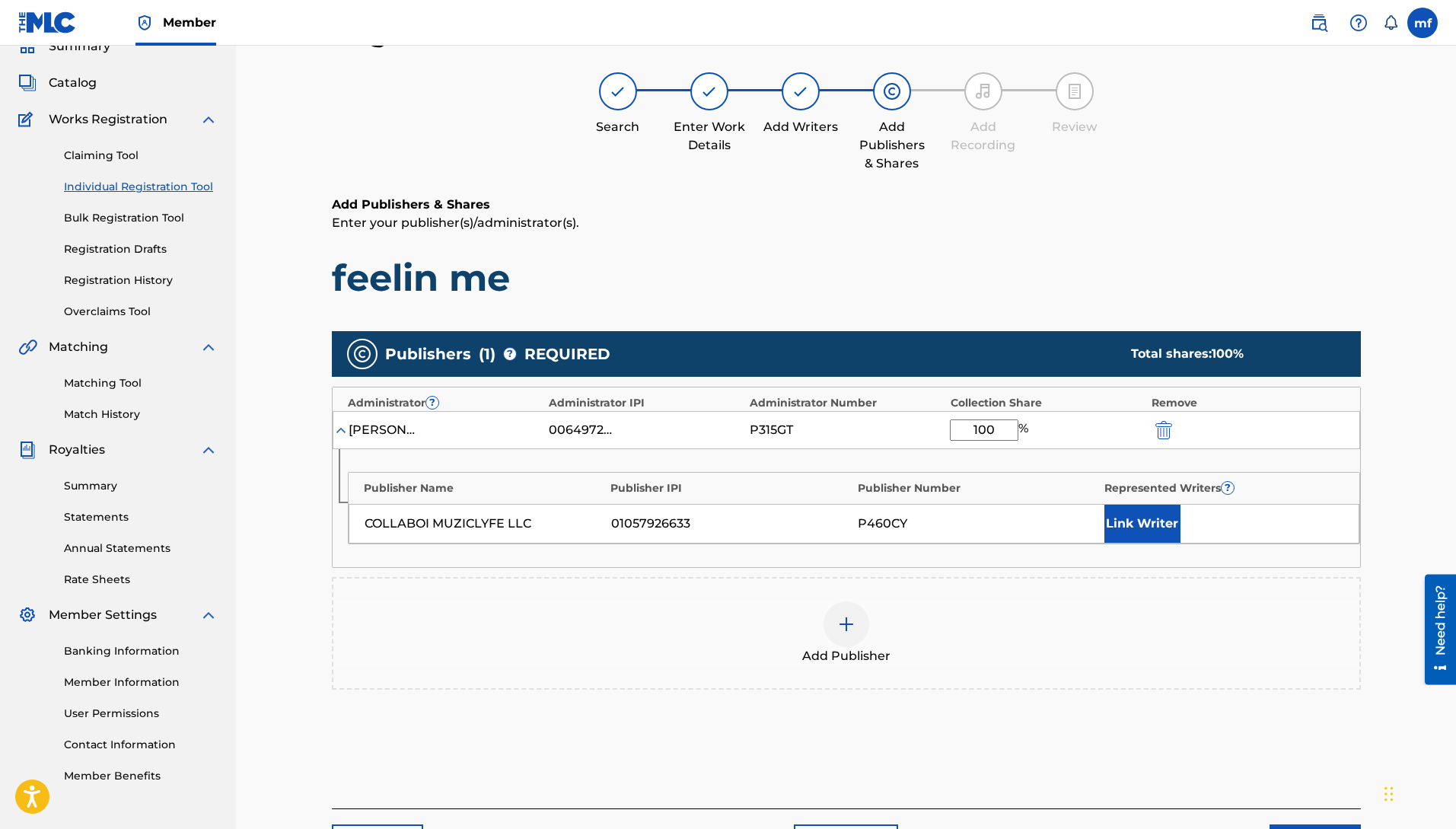
type input "100"
click at [1148, 524] on button "Link Writer" at bounding box center [1143, 523] width 76 height 38
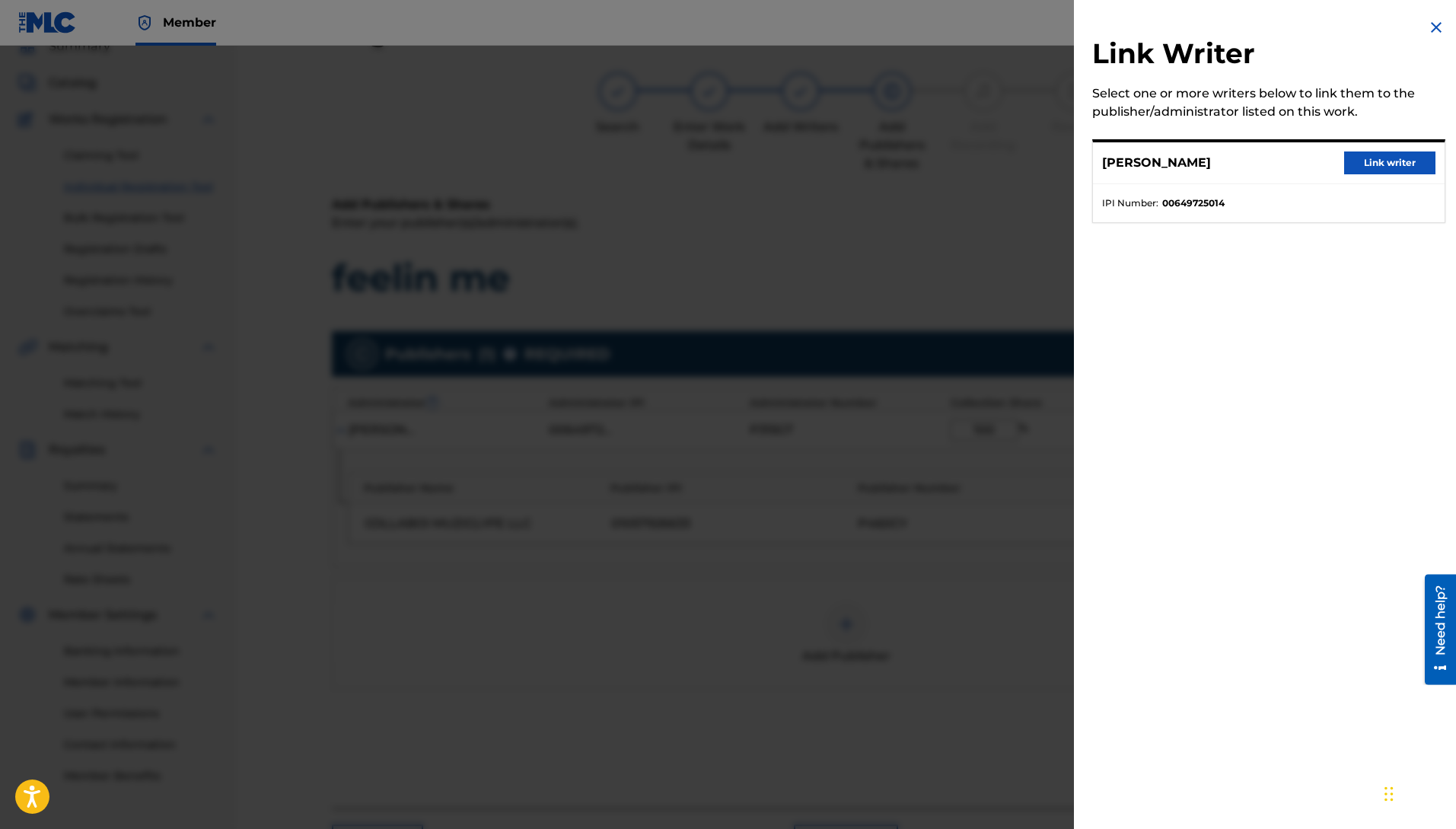
click at [1401, 153] on button "Link writer" at bounding box center [1389, 163] width 91 height 23
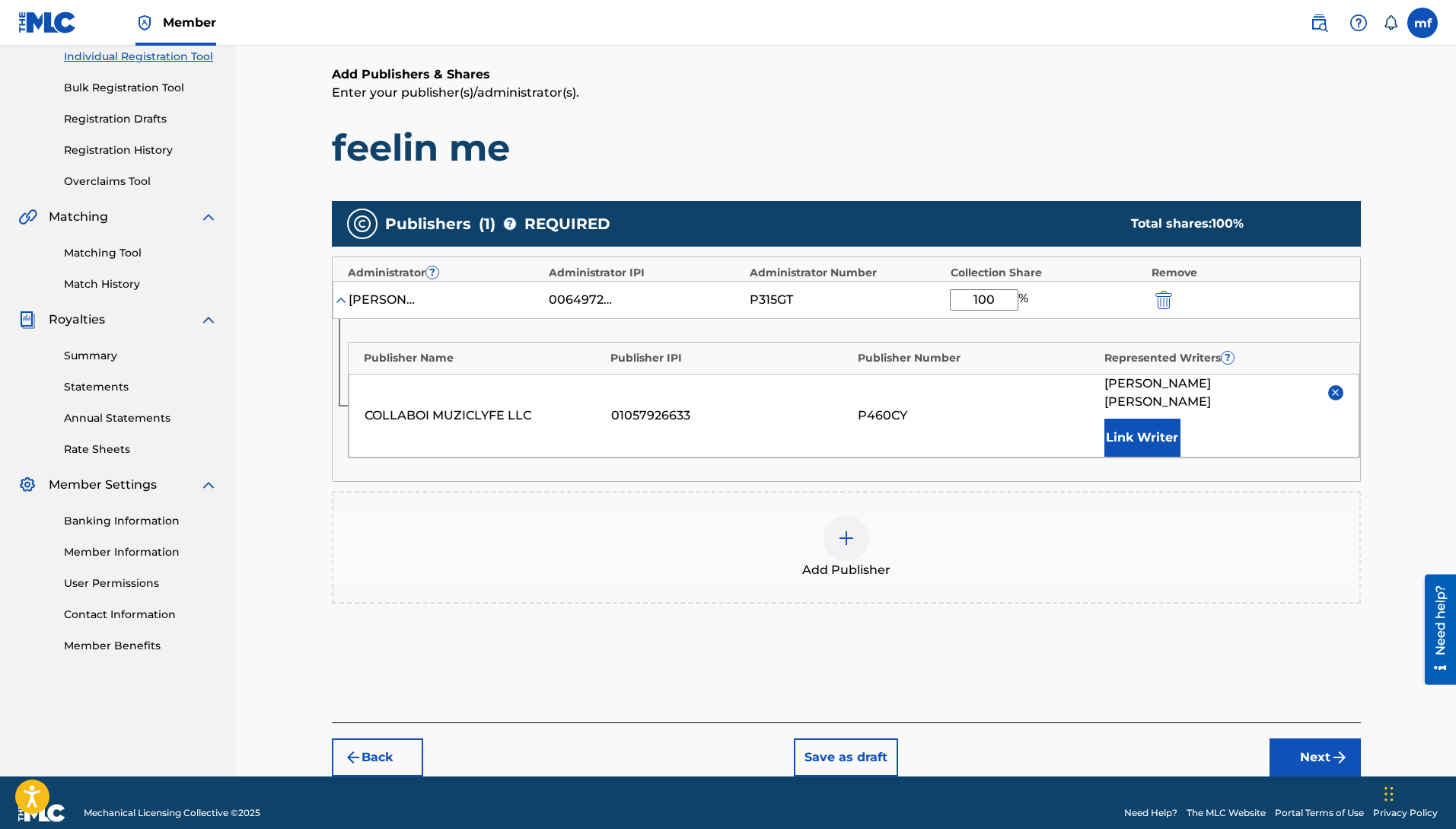
scroll to position [201, 0]
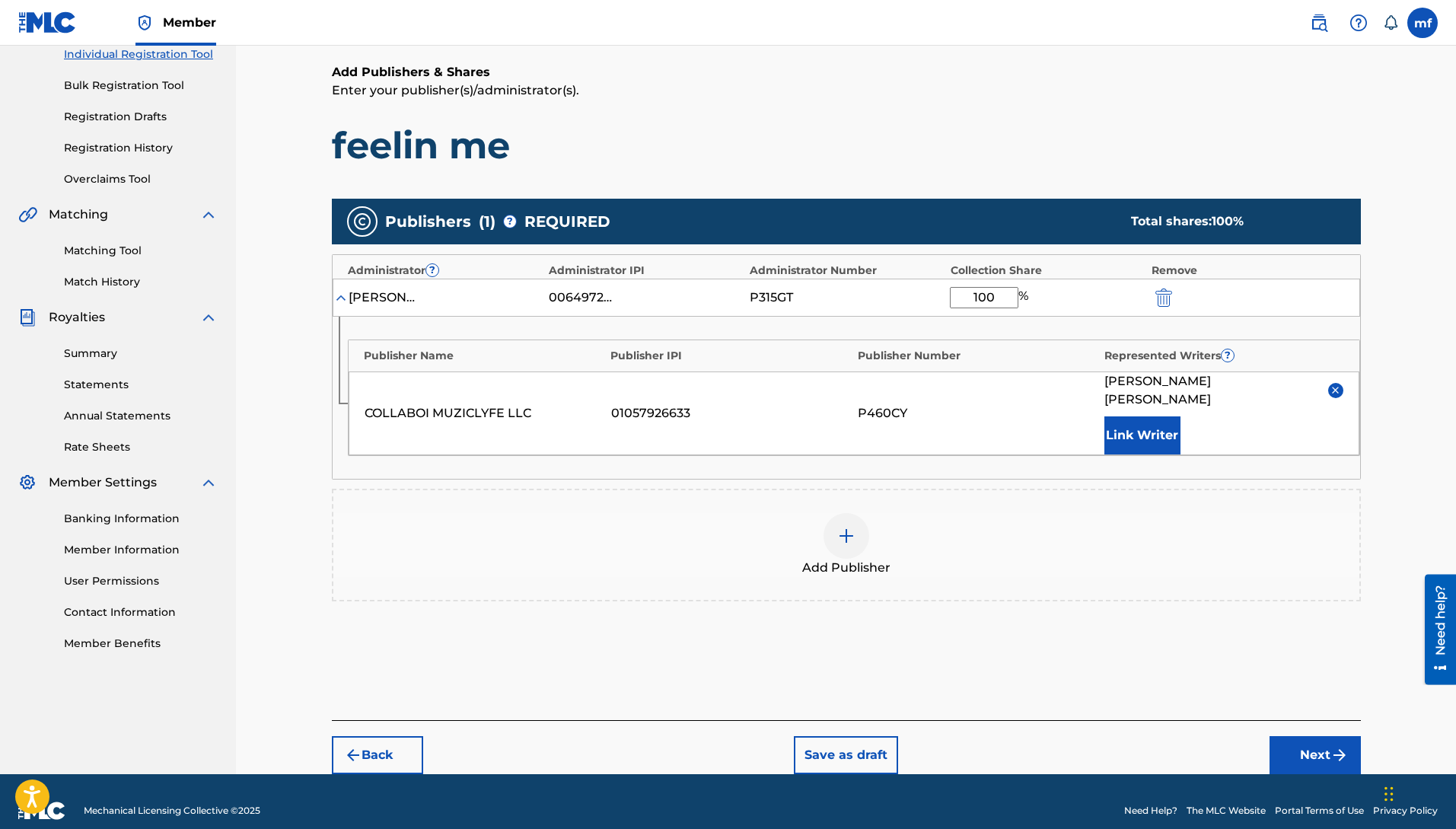
click at [1322, 736] on button "Next" at bounding box center [1315, 755] width 91 height 38
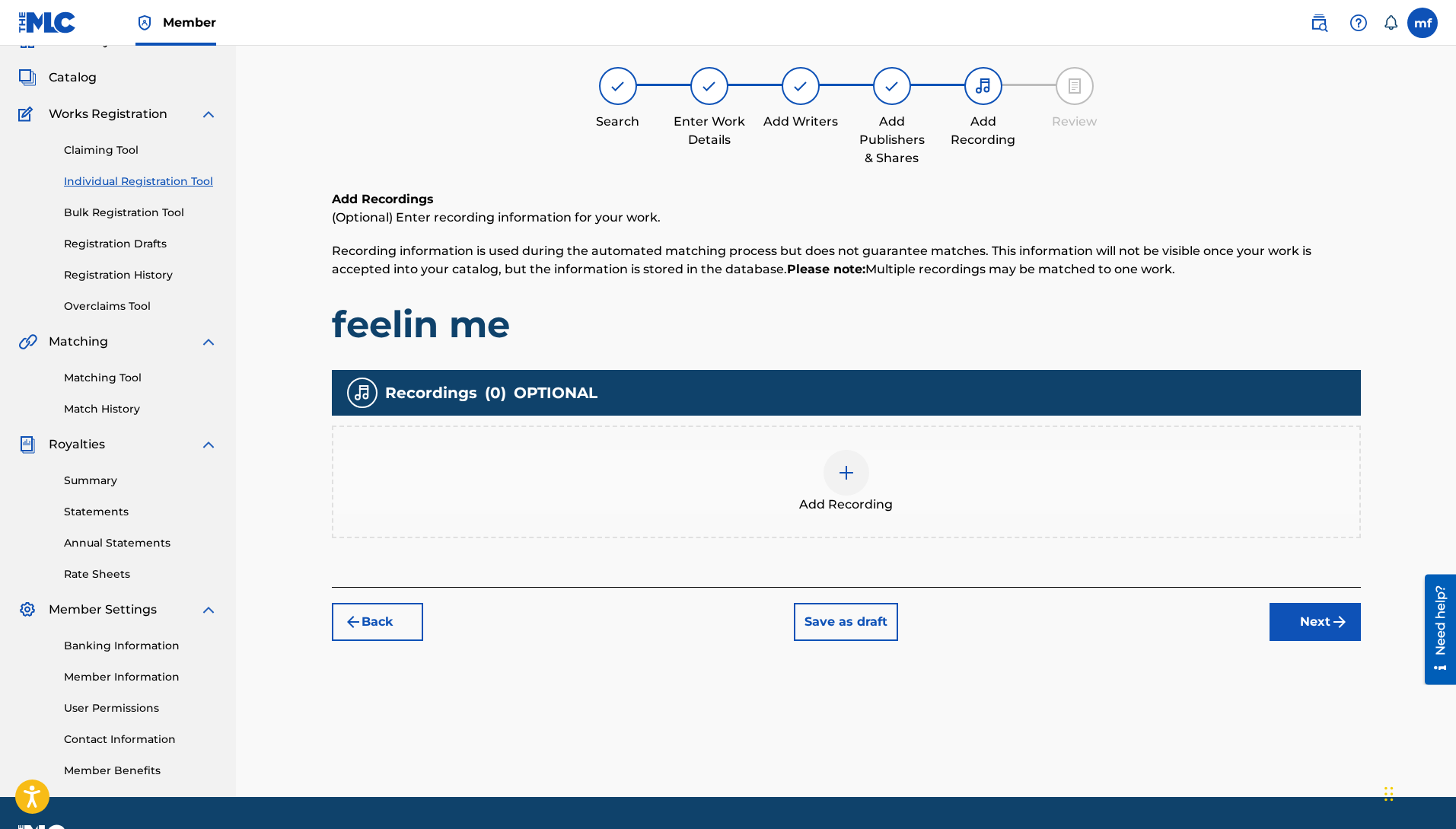
scroll to position [68, 0]
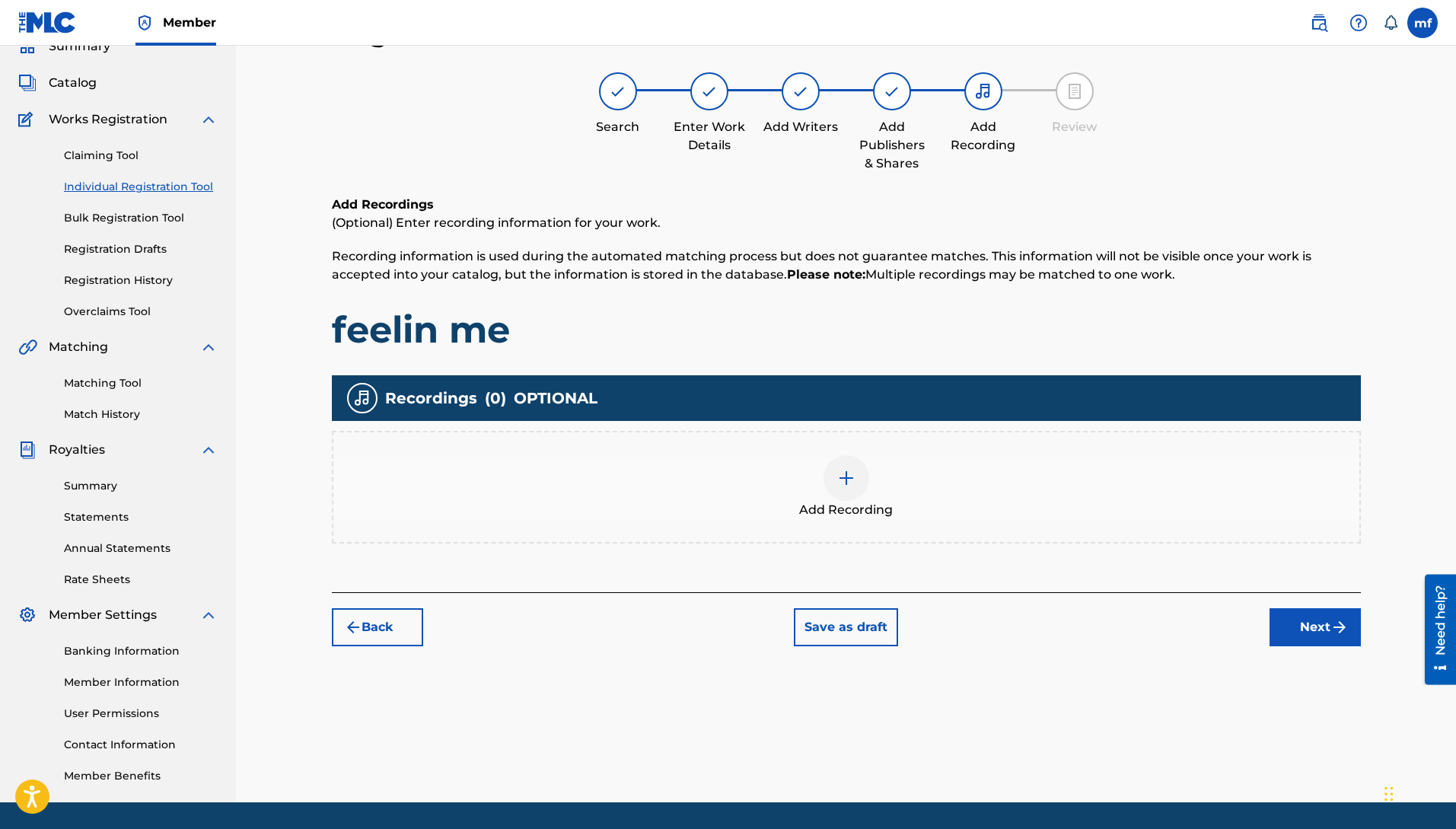
click at [850, 481] on img at bounding box center [847, 478] width 19 height 19
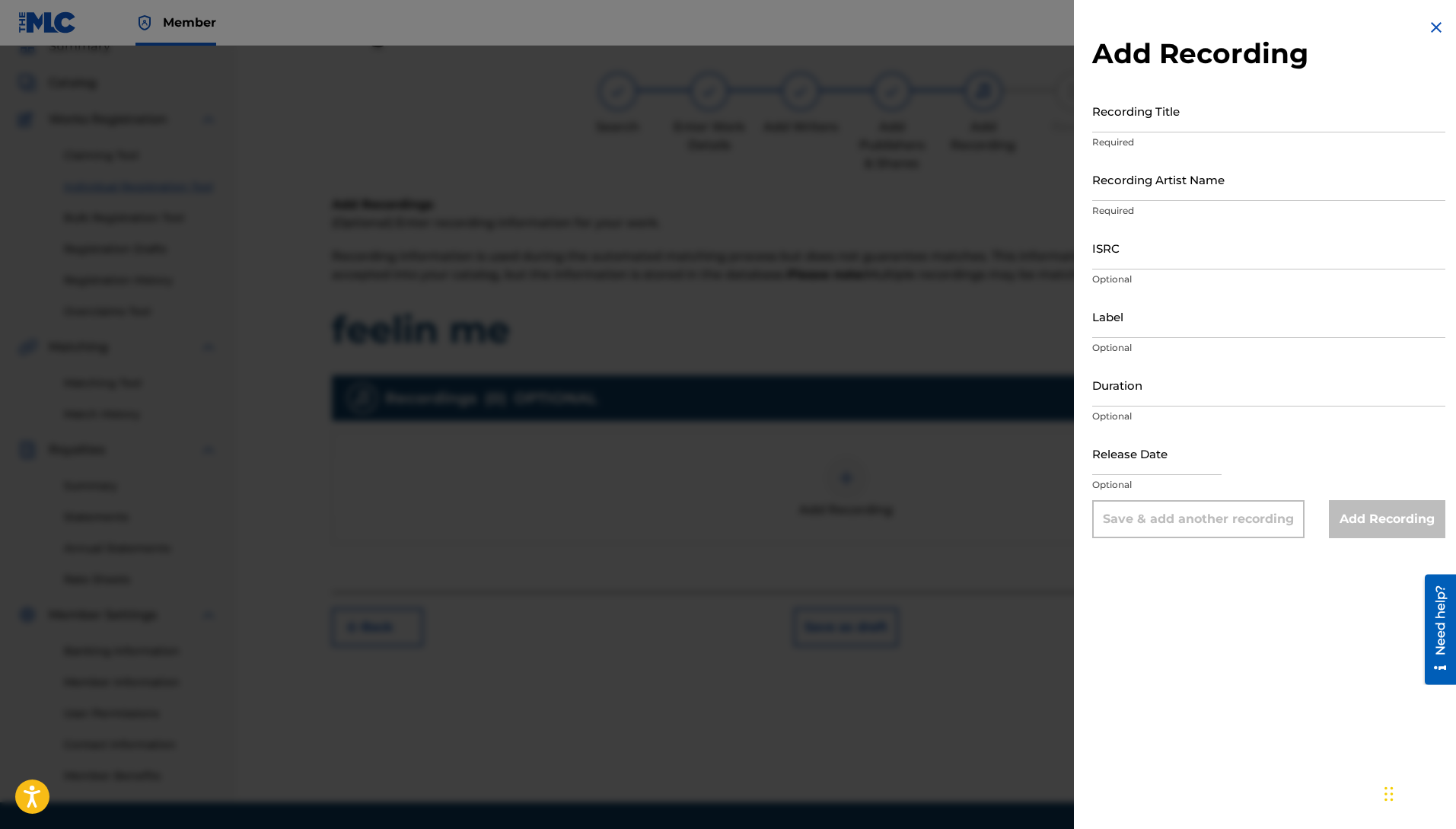
click at [1115, 116] on input "Recording Title" at bounding box center [1268, 110] width 353 height 43
type input "FEELIN ME"
click at [1190, 187] on input "Recording Artist Name" at bounding box center [1268, 179] width 353 height 43
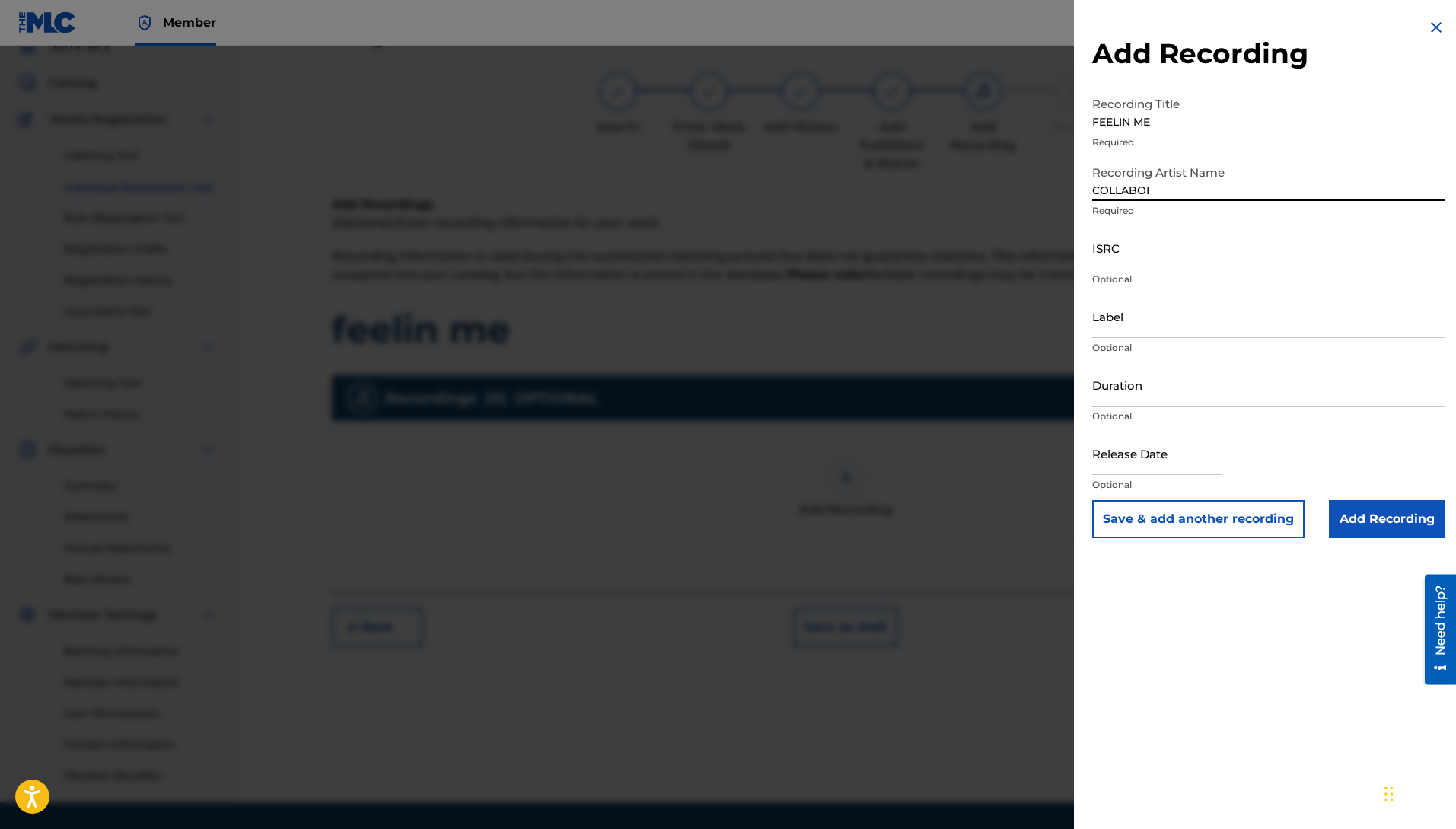
type input "COLLABOI"
click at [1143, 264] on input "ISRC" at bounding box center [1268, 247] width 353 height 43
type input "QZMEM2444012"
click at [1117, 316] on input "Label" at bounding box center [1268, 316] width 353 height 43
type input "COLLABOI MUZICLYFE LLC"
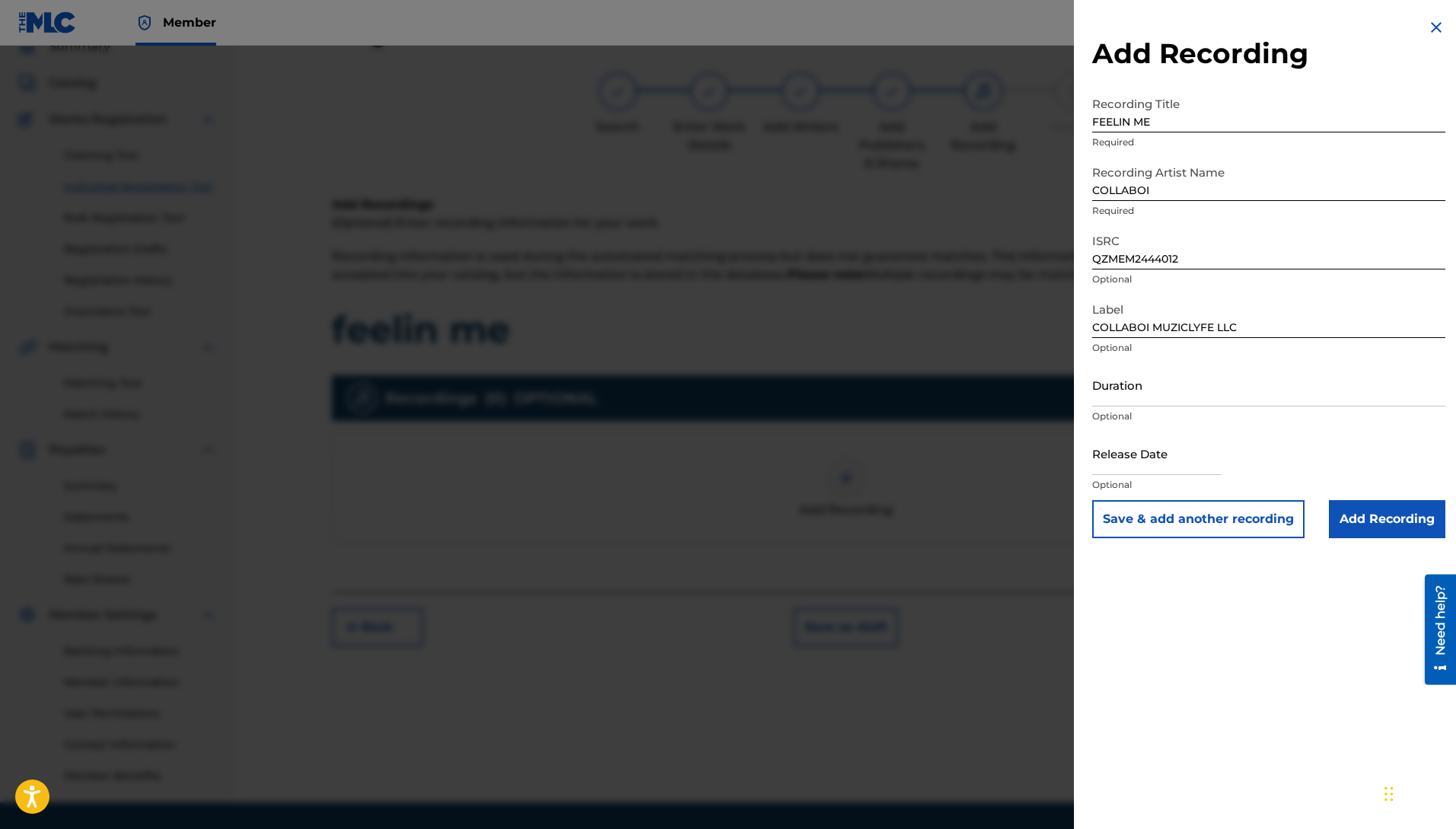
click at [1340, 516] on input "Add Recording" at bounding box center [1387, 519] width 116 height 38
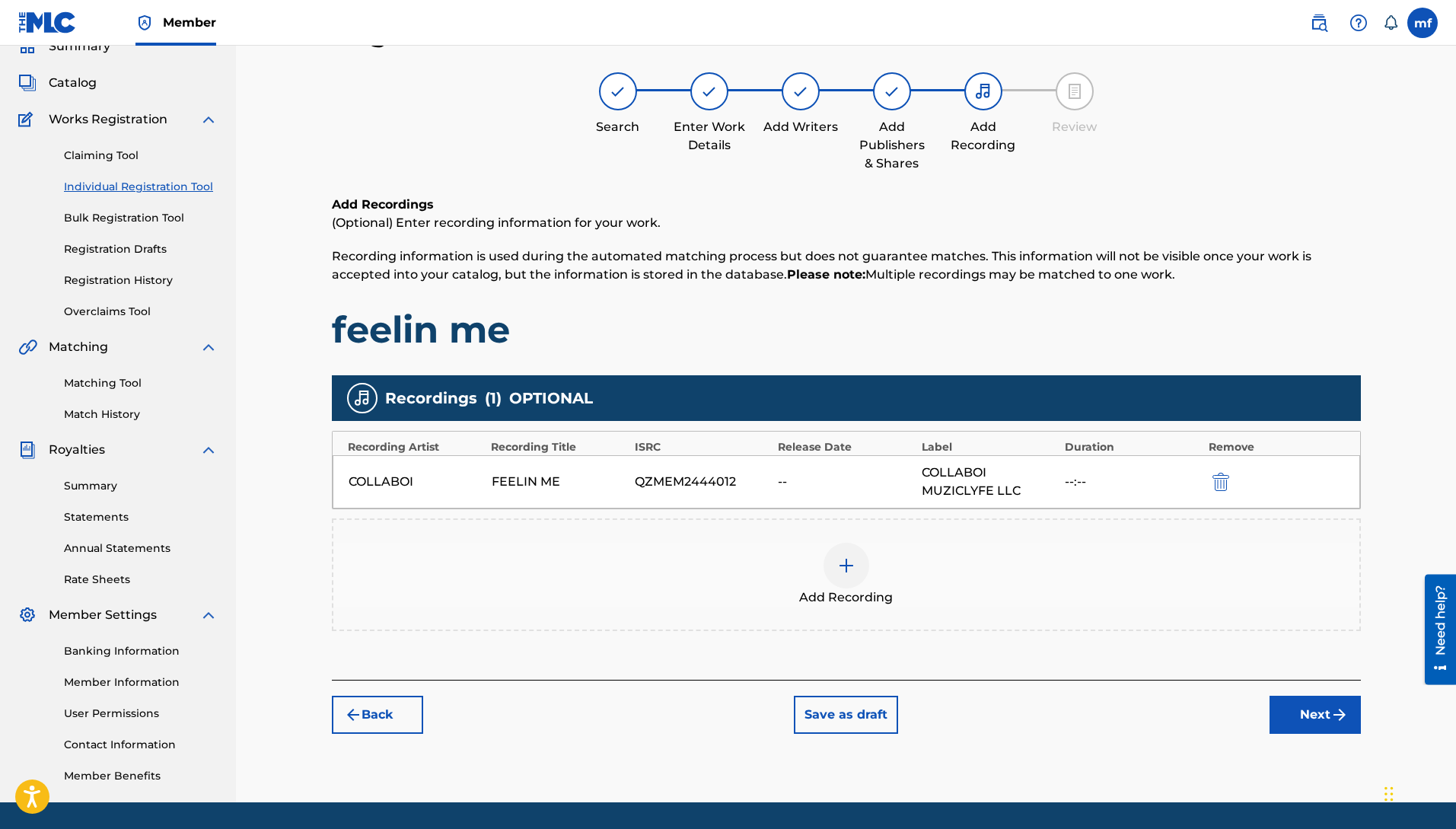
click at [1306, 708] on button "Next" at bounding box center [1315, 714] width 91 height 38
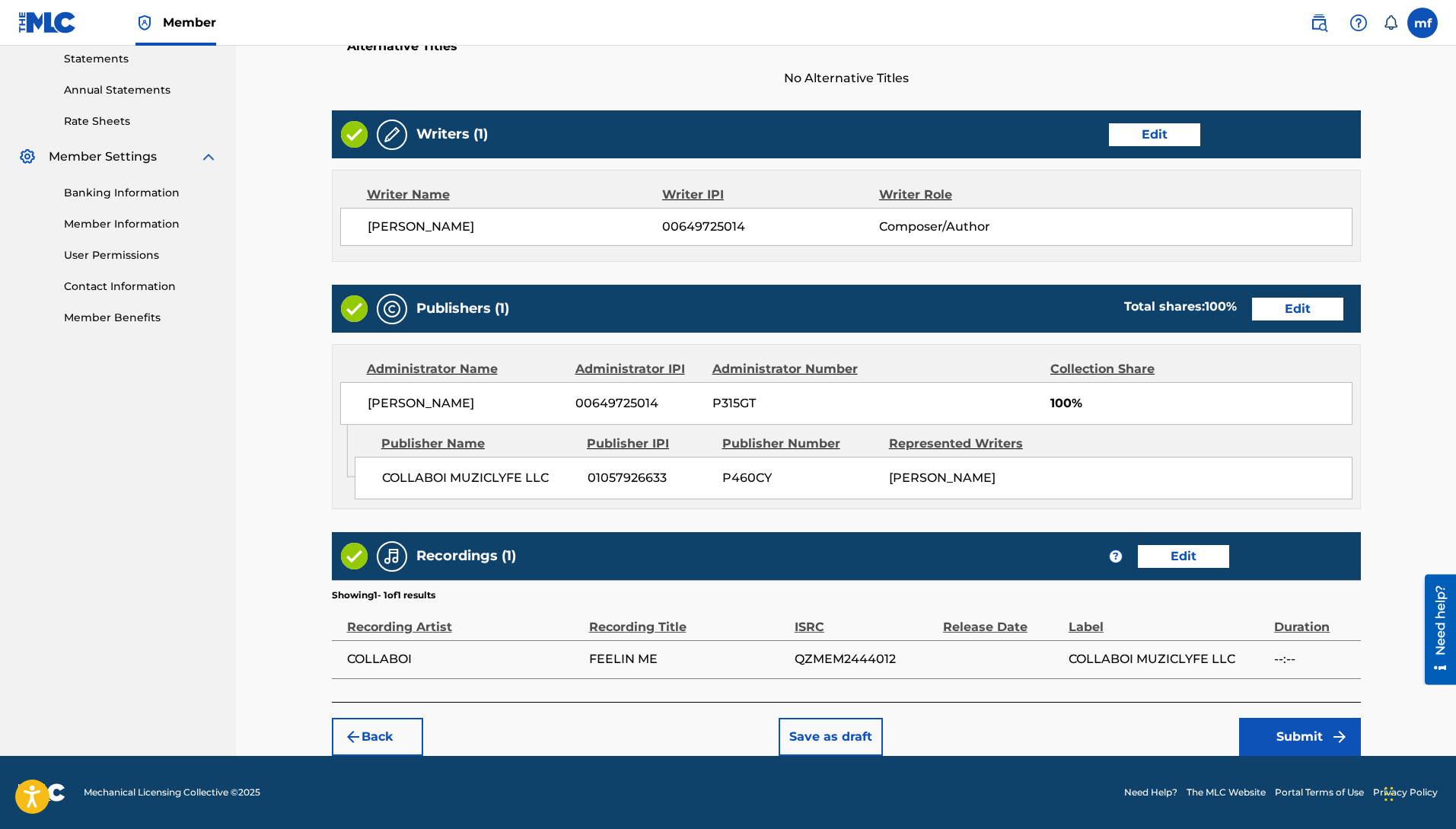
scroll to position [541, 0]
click at [1291, 733] on button "Submit" at bounding box center [1300, 736] width 122 height 38
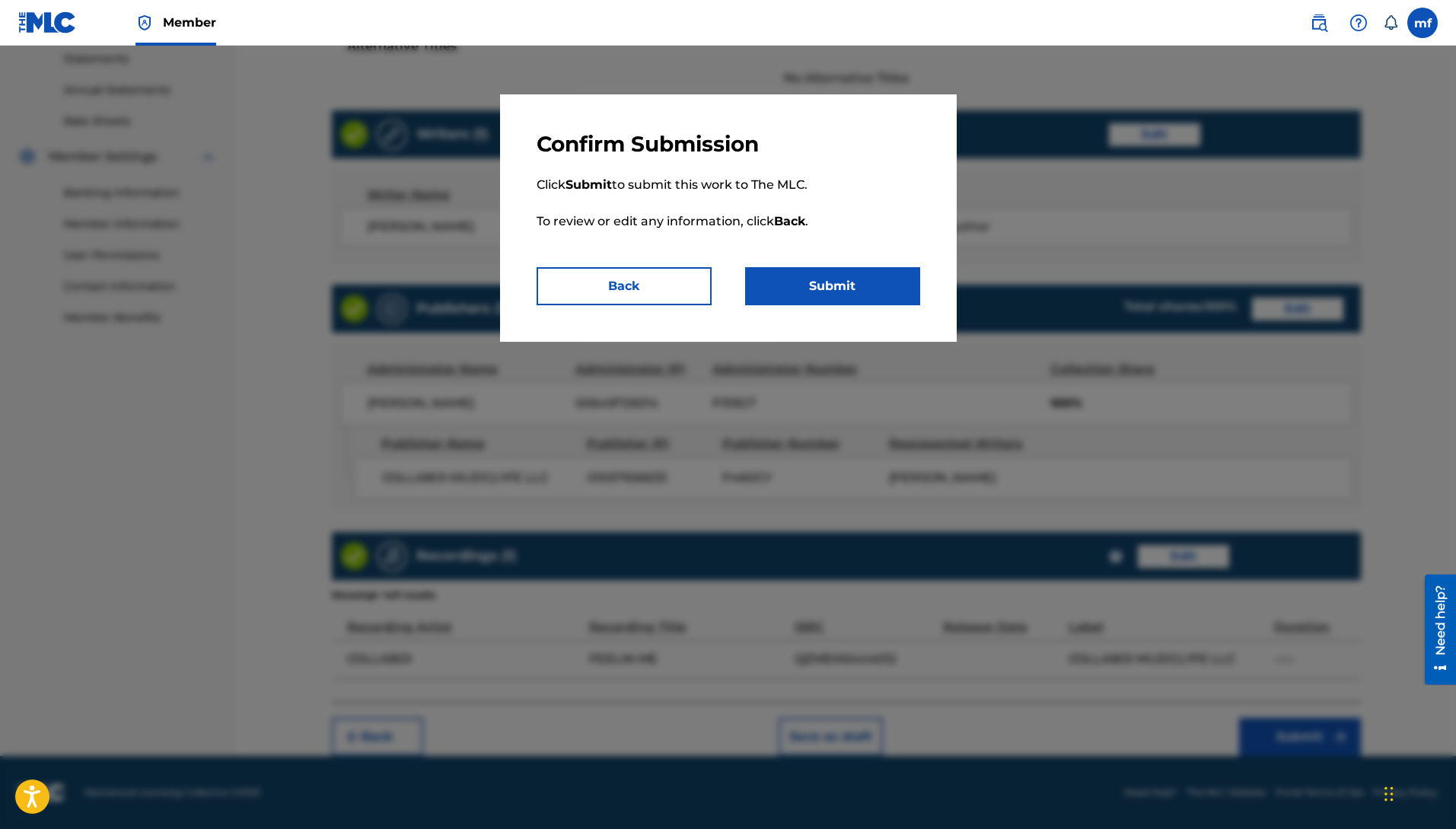
click at [839, 280] on button "Submit" at bounding box center [832, 286] width 175 height 38
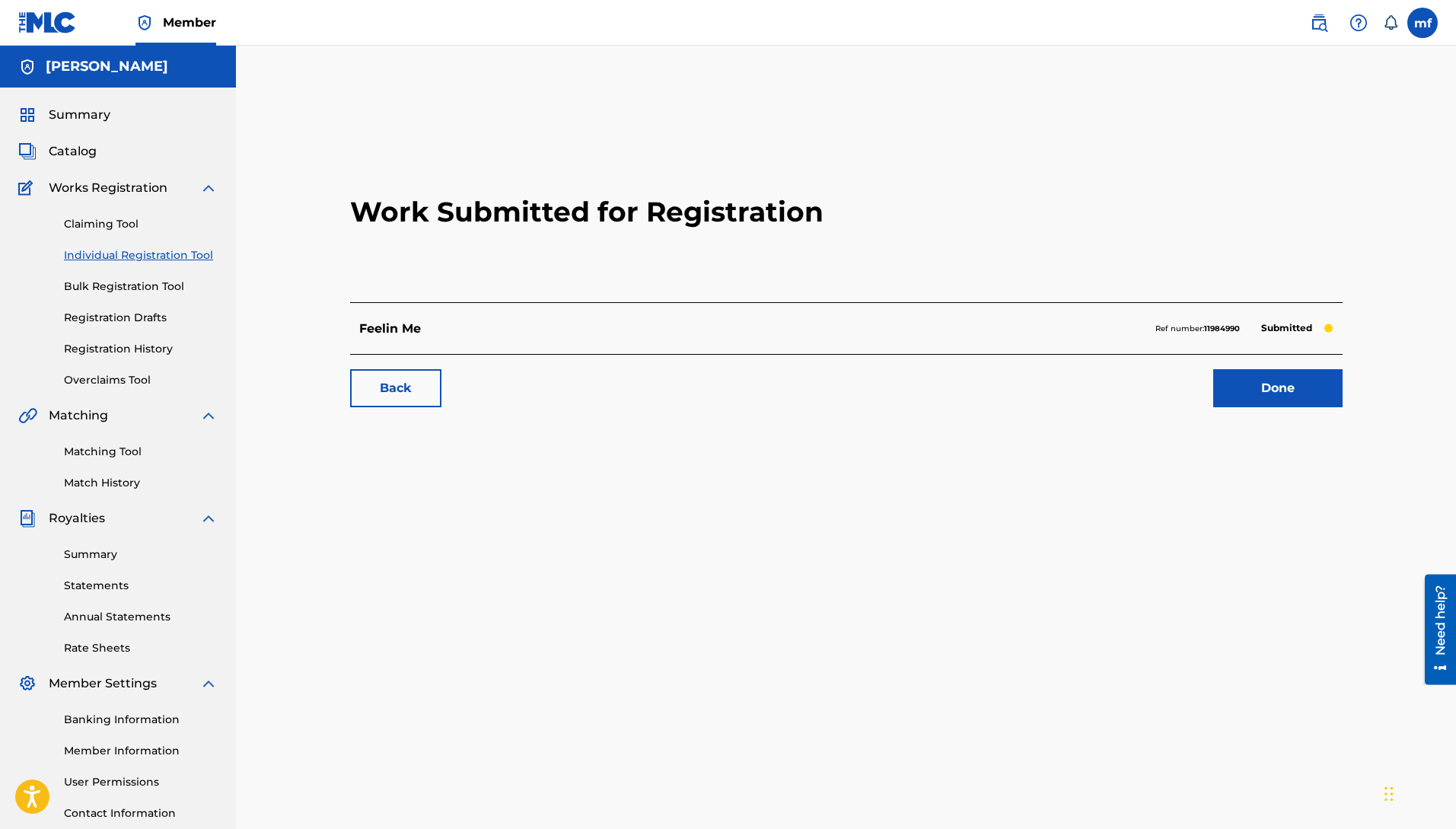
click at [1294, 388] on link "Done" at bounding box center [1278, 388] width 130 height 38
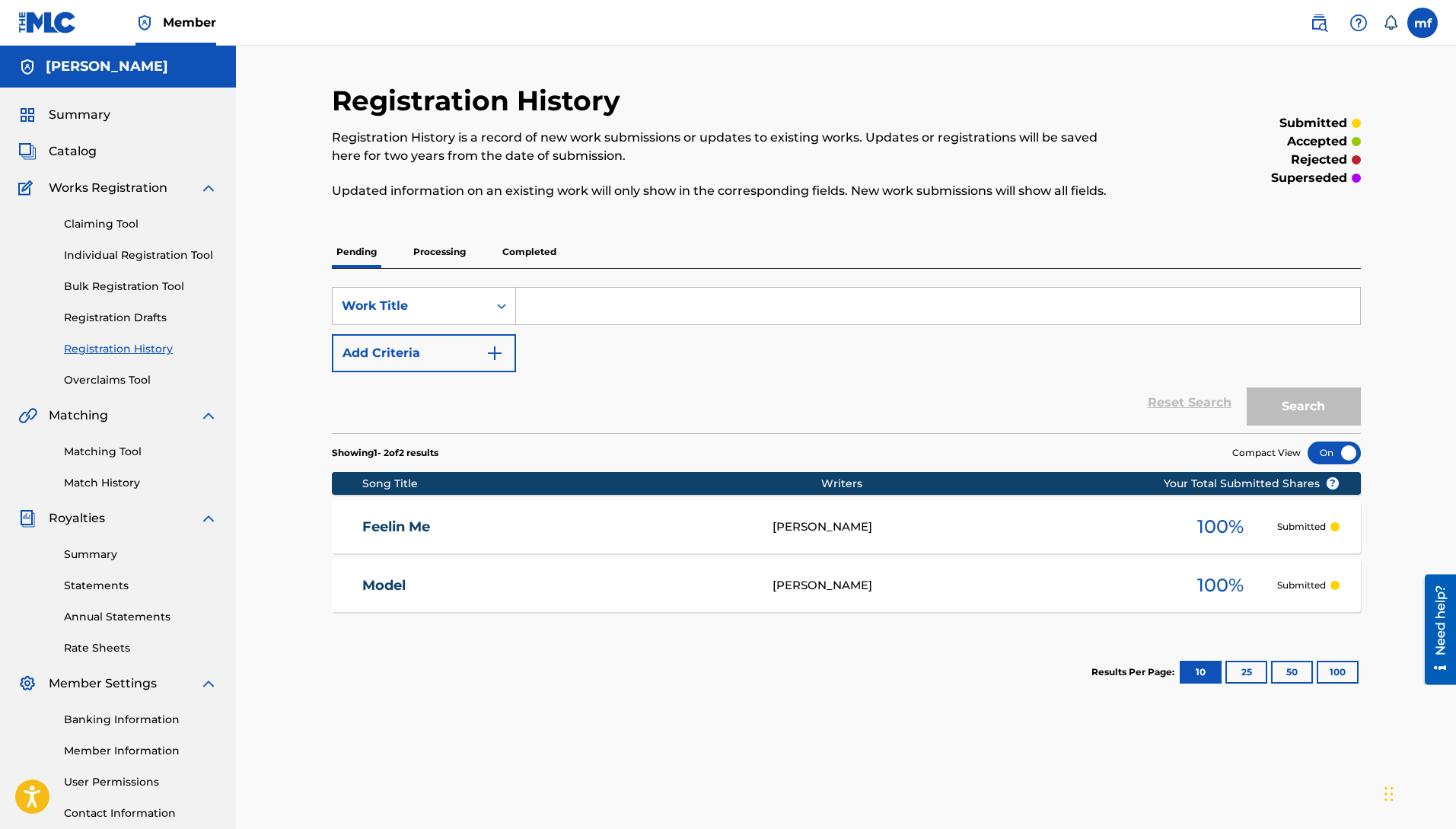
click at [571, 303] on input "Search Form" at bounding box center [938, 305] width 844 height 36
type input "NEED ONE, ONE MORE"
click at [1247, 388] on button "Search" at bounding box center [1304, 406] width 115 height 38
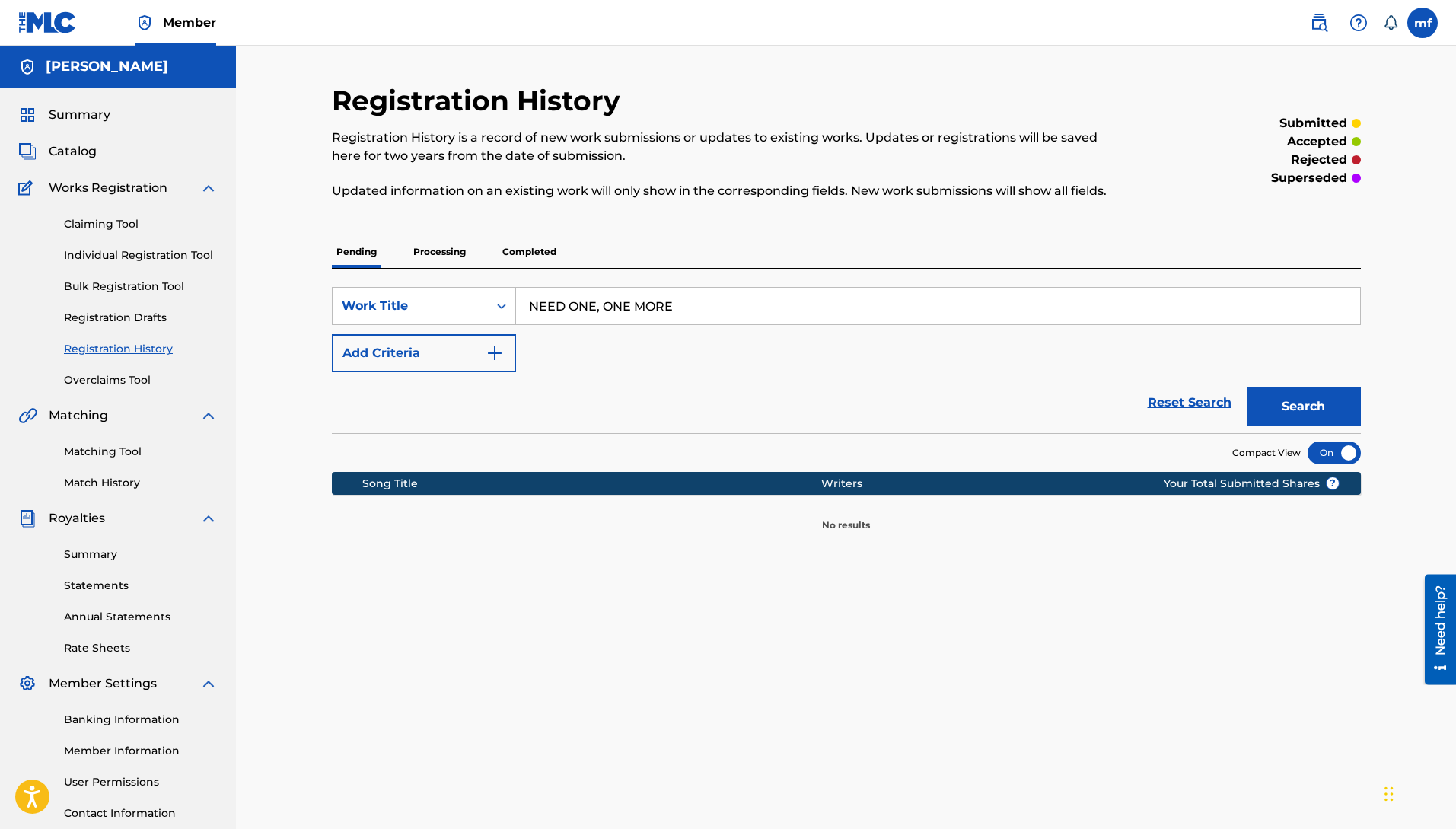
click at [1283, 403] on button "Search" at bounding box center [1304, 406] width 115 height 38
click at [119, 254] on link "Individual Registration Tool" at bounding box center [141, 255] width 153 height 16
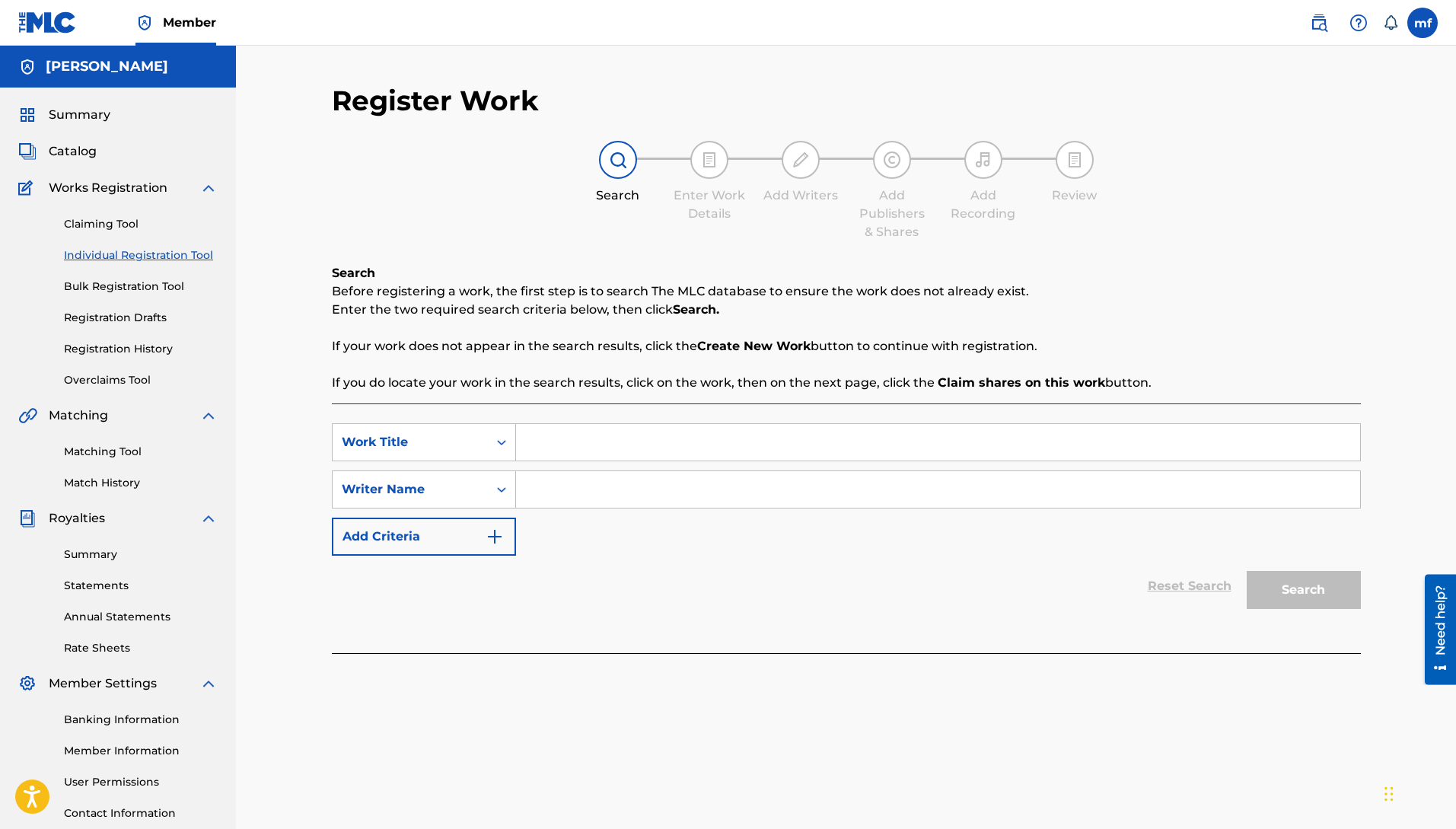
paste input "[PERSON_NAME]"
type input "[PERSON_NAME]"
click at [622, 439] on input "Search Form" at bounding box center [938, 441] width 844 height 36
click at [1264, 582] on button "Search" at bounding box center [1304, 590] width 115 height 38
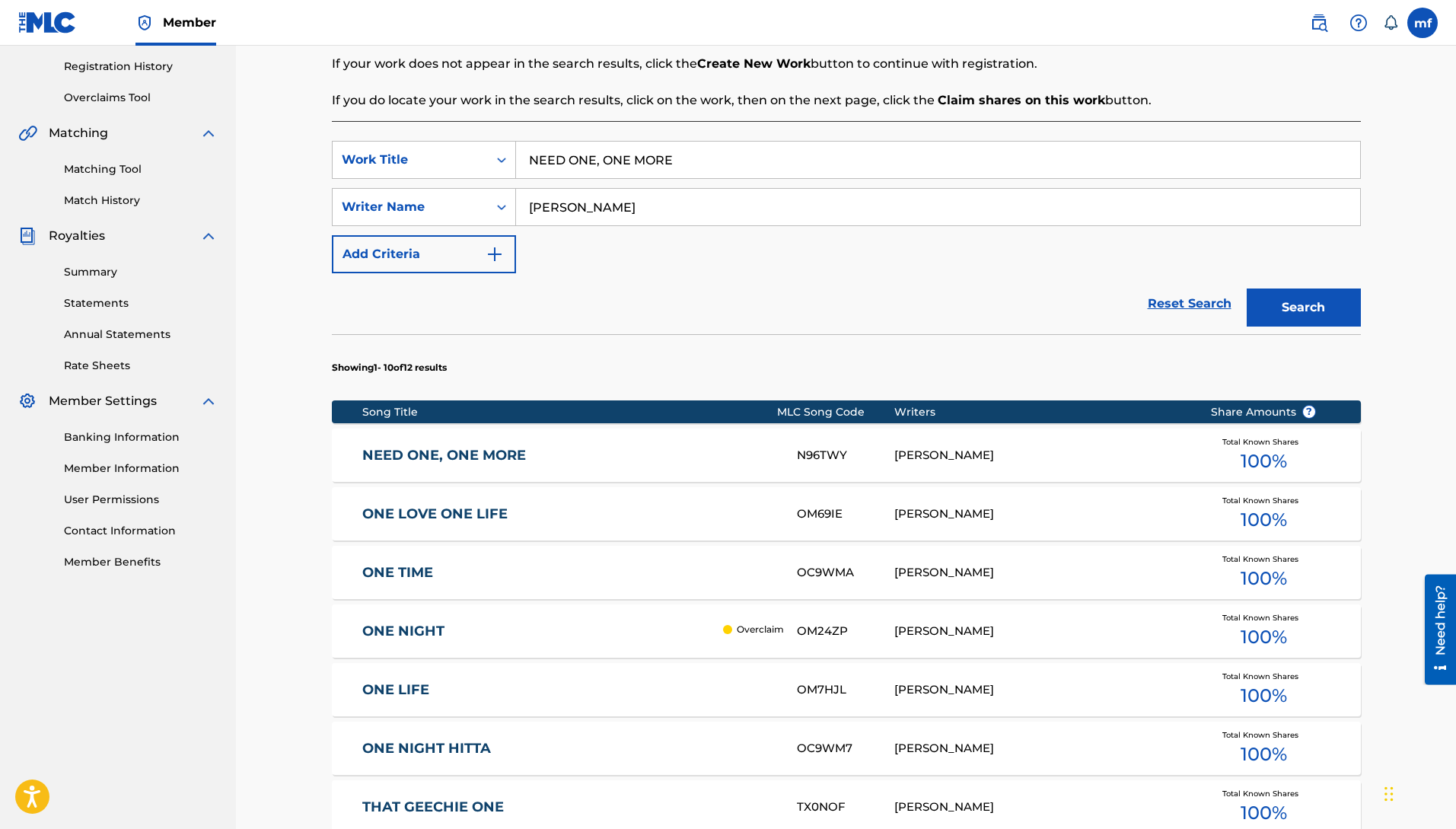
scroll to position [217, 0]
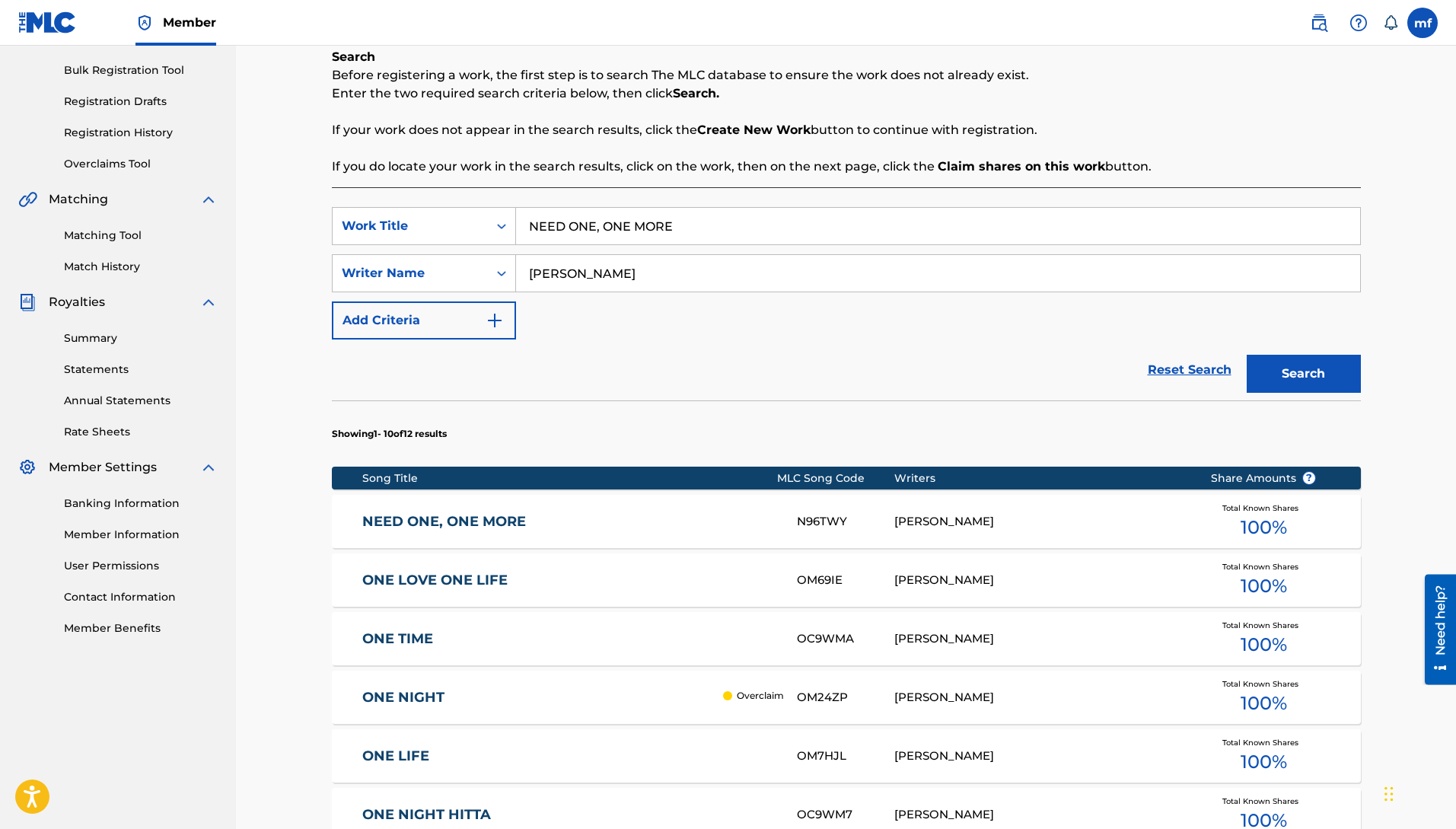
drag, startPoint x: 692, startPoint y: 225, endPoint x: 238, endPoint y: 218, distance: 454.1
click at [238, 218] on div "Register Work Search Enter Work Details Add Writers Add Publishers & Shares Add…" at bounding box center [846, 549] width 1220 height 1439
click at [1247, 355] on button "Search" at bounding box center [1304, 373] width 115 height 38
drag, startPoint x: 655, startPoint y: 225, endPoint x: 389, endPoint y: 212, distance: 266.3
click at [389, 212] on div "SearchWithCriteriab157fa9f-de39-4ef1-81b7-1e381401eec9 Work Title FATHERS LOVE" at bounding box center [846, 226] width 1029 height 38
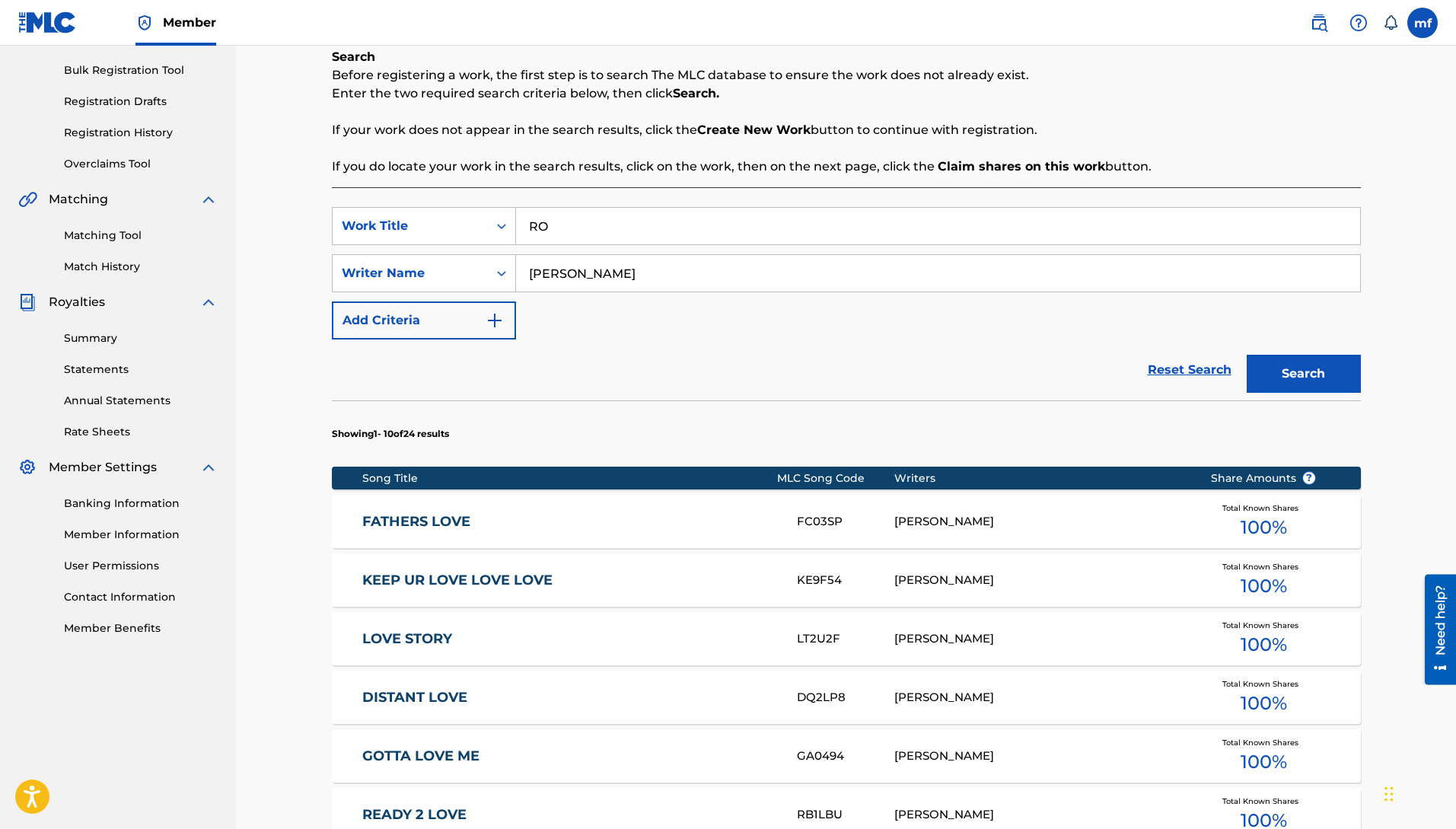
type input "R"
type input "PLAY AROUND"
click at [1247, 355] on button "Search" at bounding box center [1304, 373] width 115 height 38
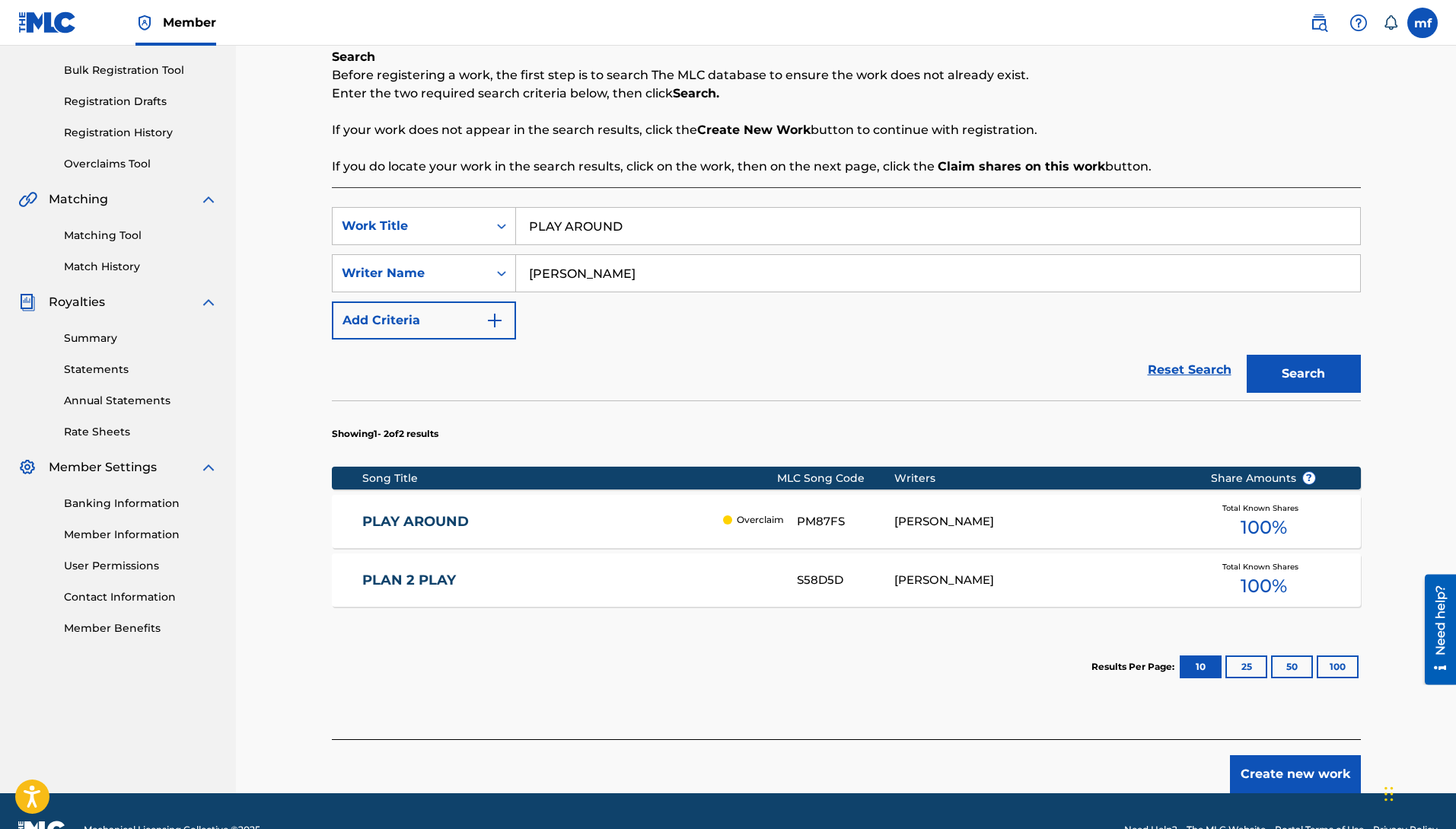
click at [472, 523] on link "PLAY AROUND" at bounding box center [538, 521] width 353 height 18
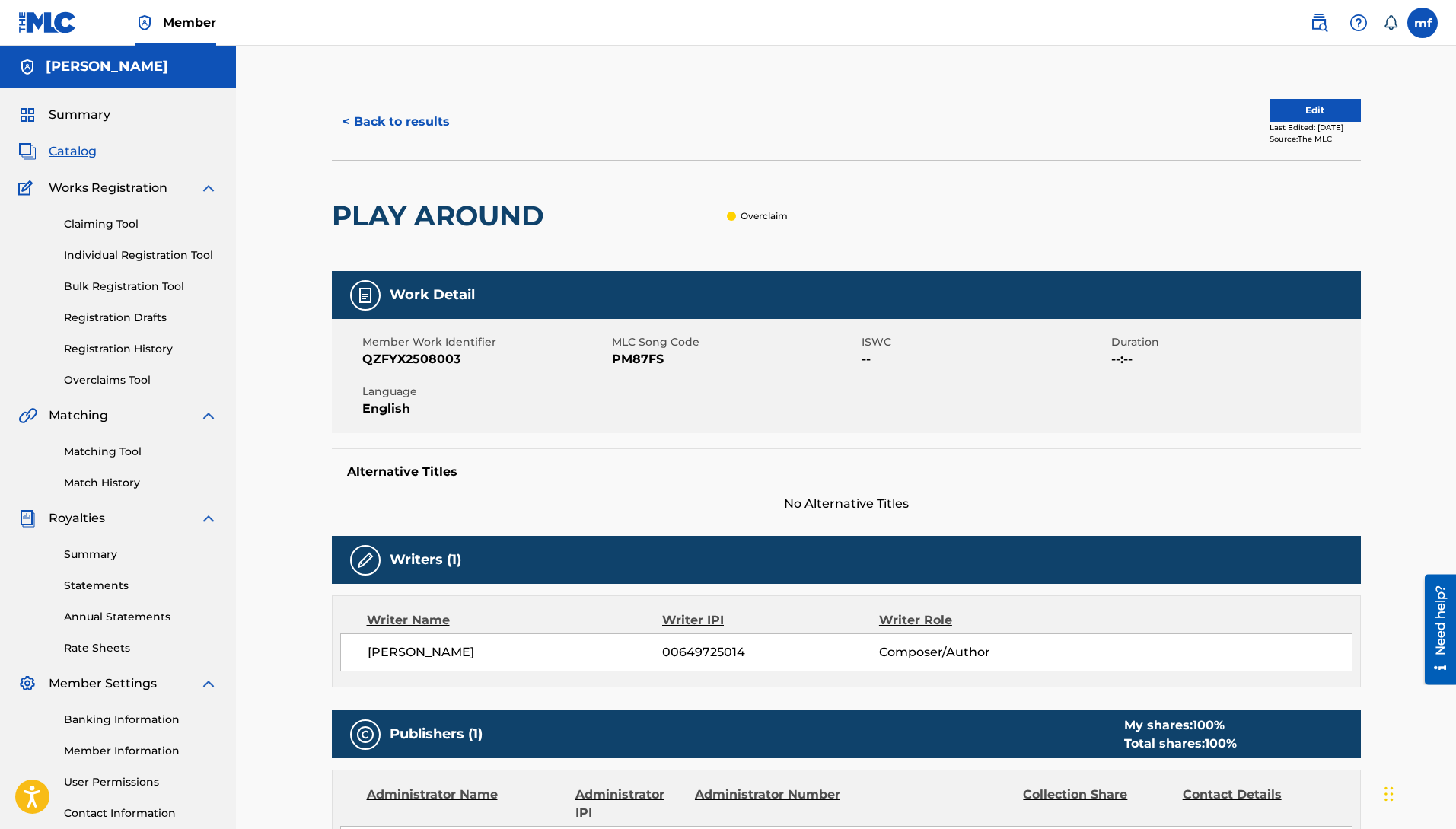
click at [397, 126] on button "< Back to results" at bounding box center [396, 121] width 129 height 38
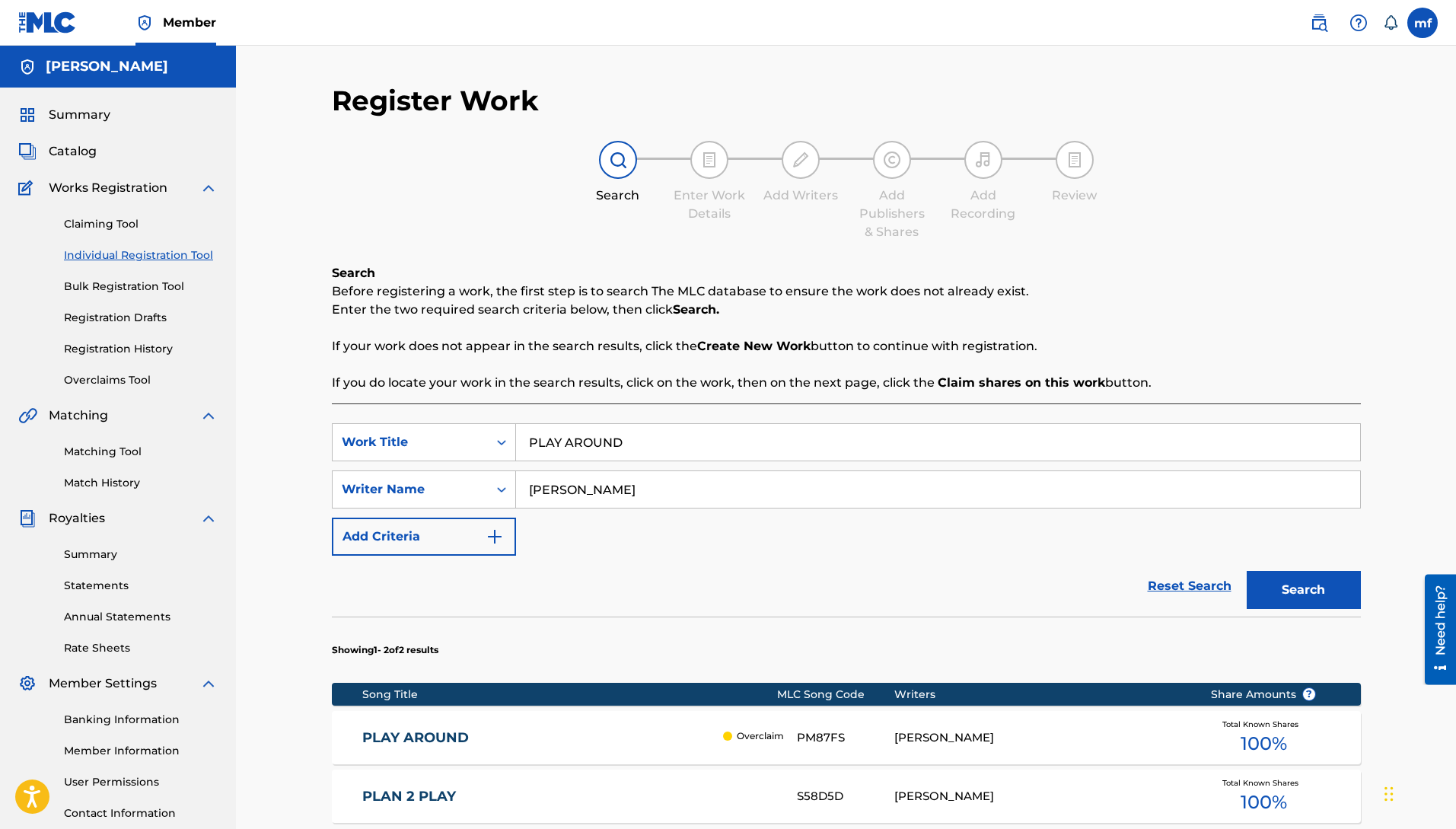
scroll to position [115, 0]
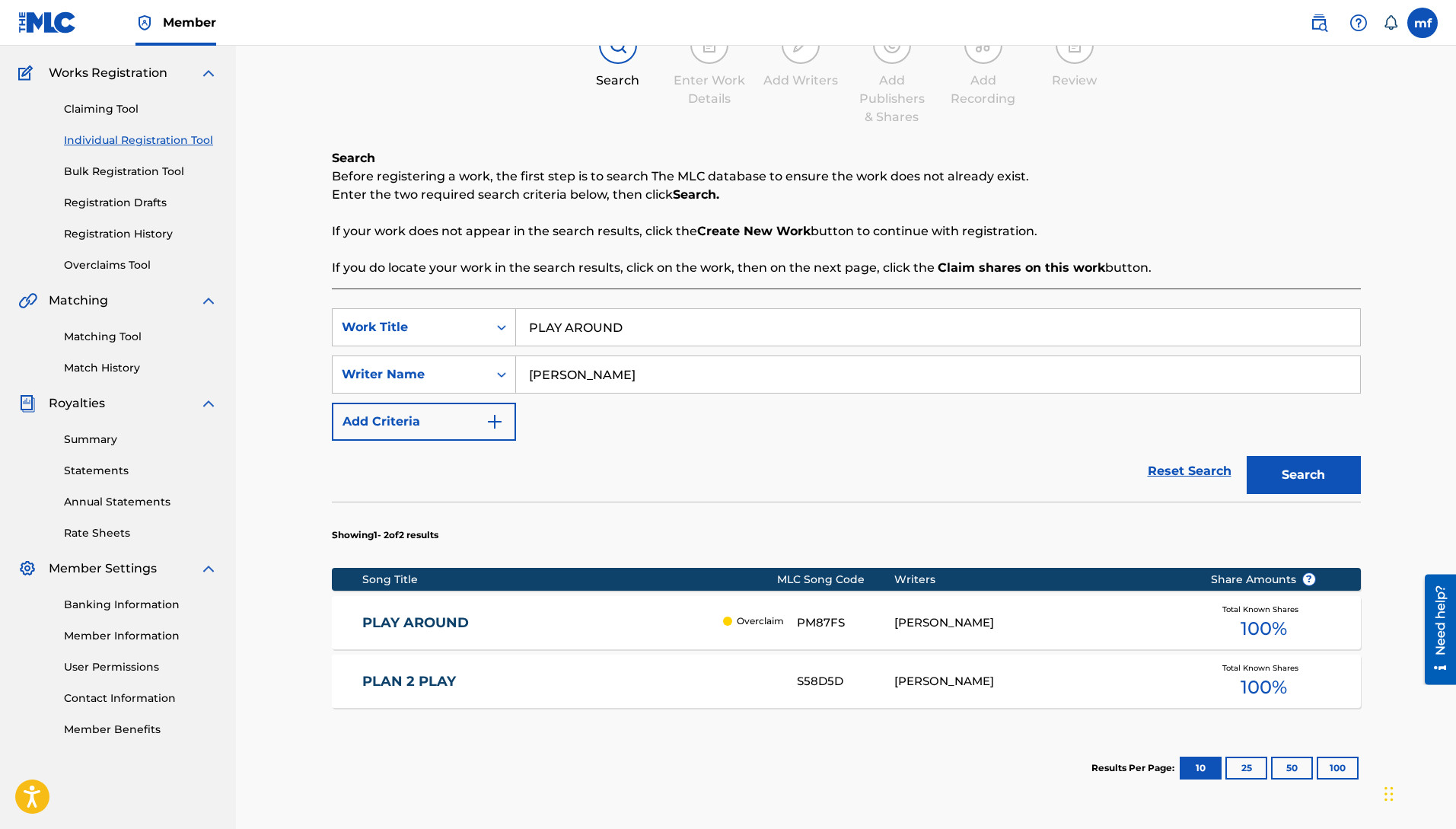
click at [747, 618] on p "Overclaim" at bounding box center [760, 621] width 47 height 13
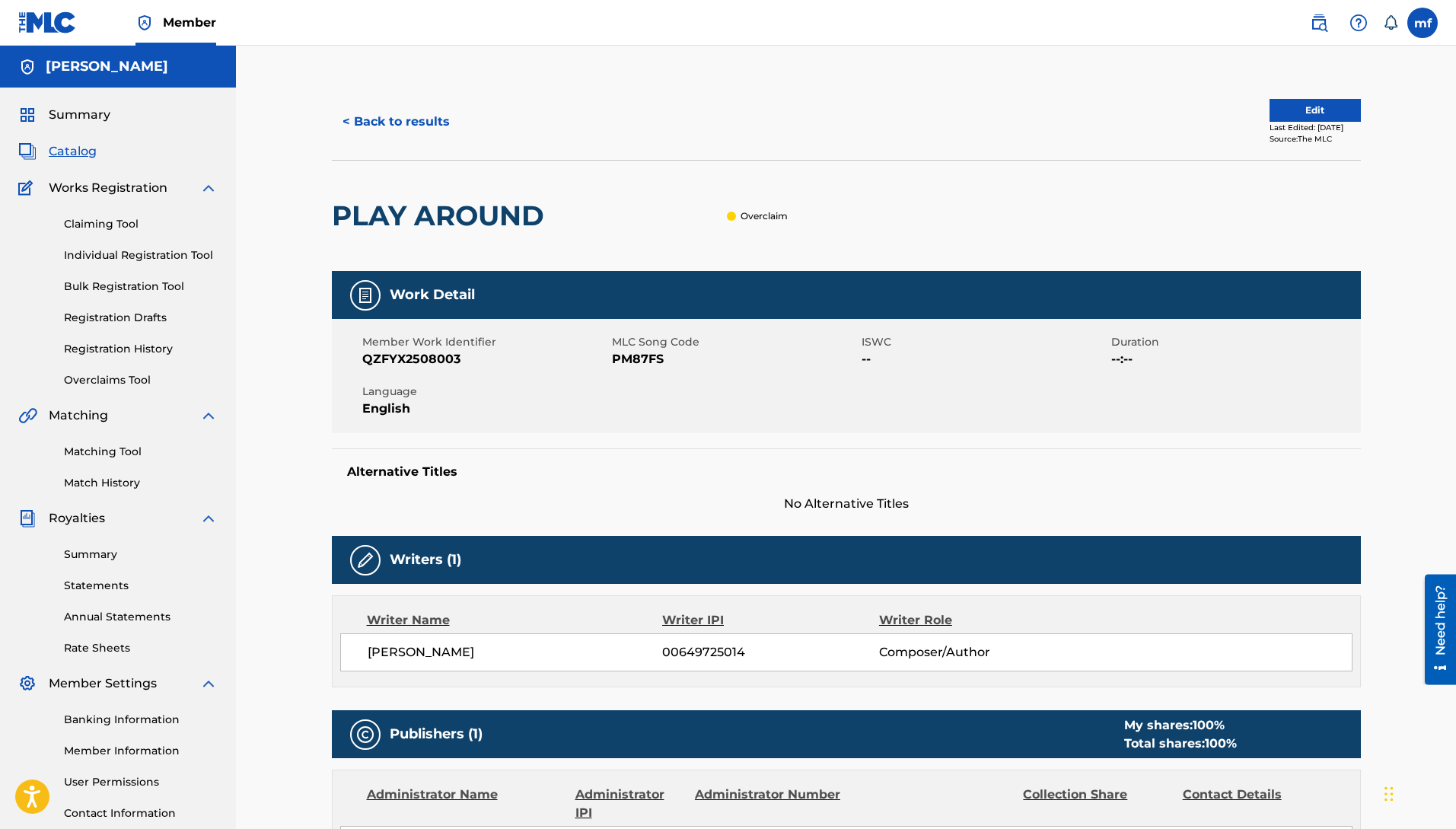
click at [359, 123] on button "< Back to results" at bounding box center [396, 121] width 129 height 38
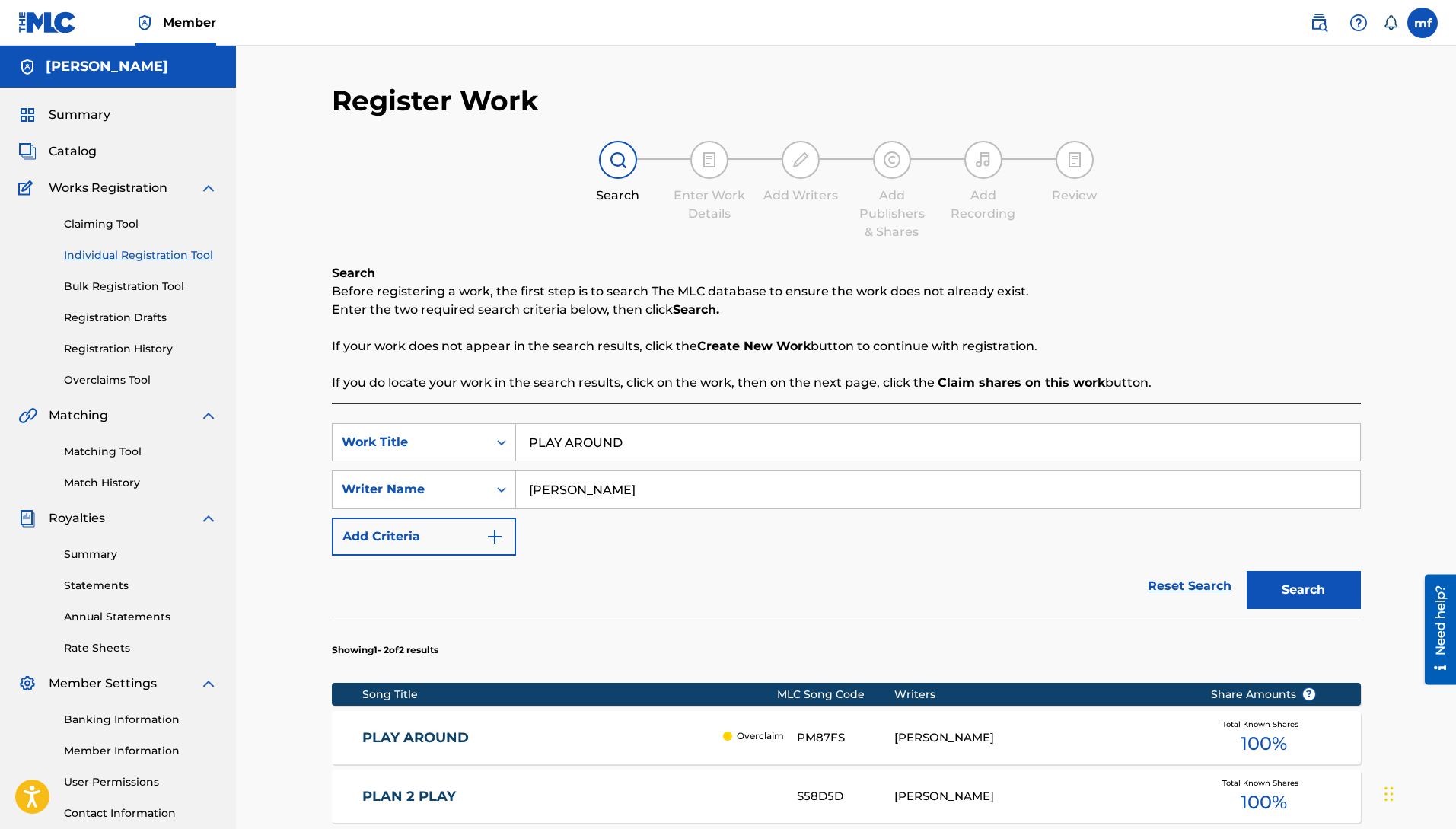
scroll to position [115, 0]
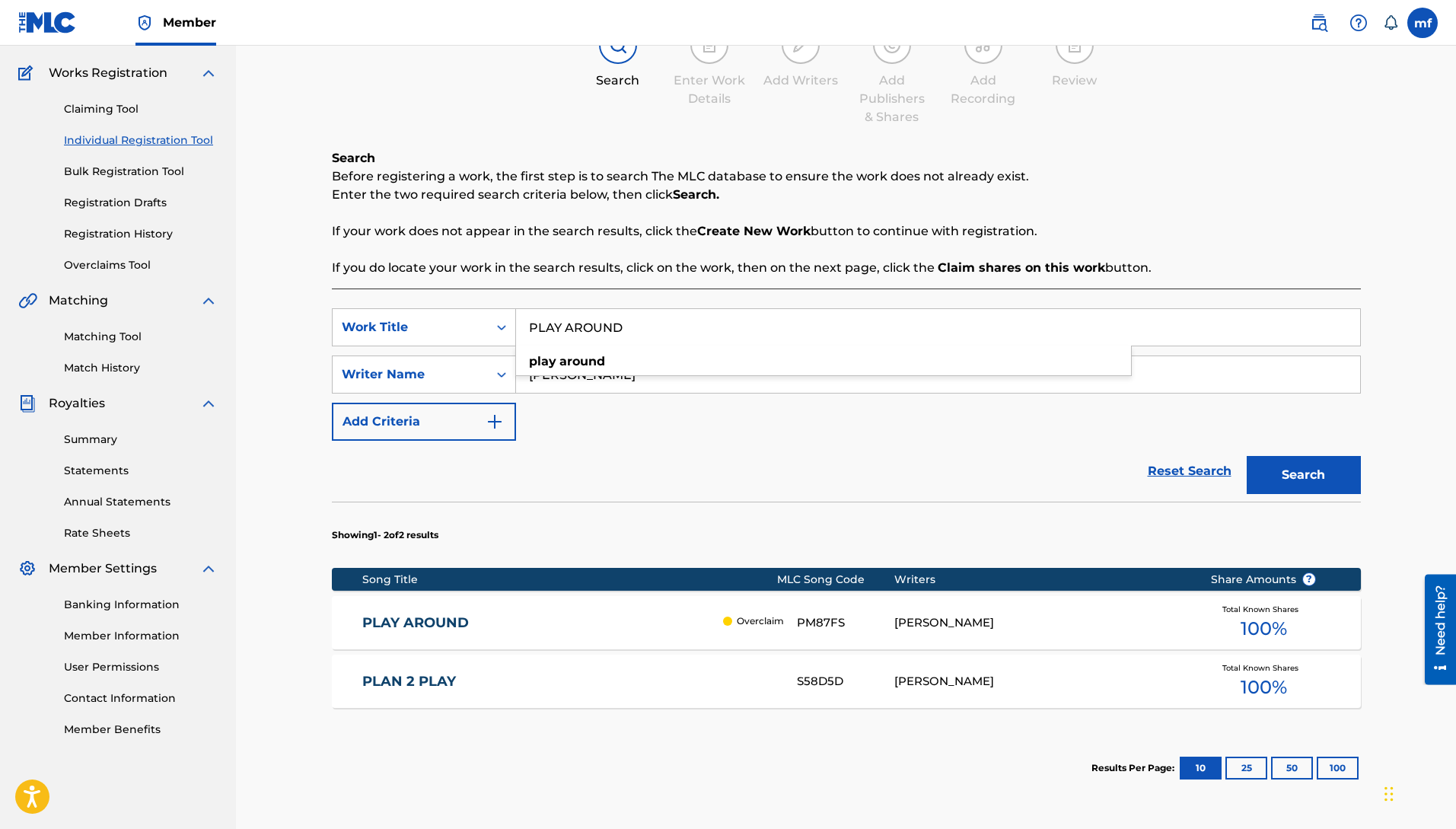
drag, startPoint x: 633, startPoint y: 328, endPoint x: 469, endPoint y: 307, distance: 165.3
click at [469, 307] on div "SearchWithCriteriab157fa9f-de39-4ef1-81b7-1e381401eec9 Work Title PLAY AROUND p…" at bounding box center [846, 564] width 1029 height 552
click at [1247, 456] on button "Search" at bounding box center [1304, 474] width 115 height 38
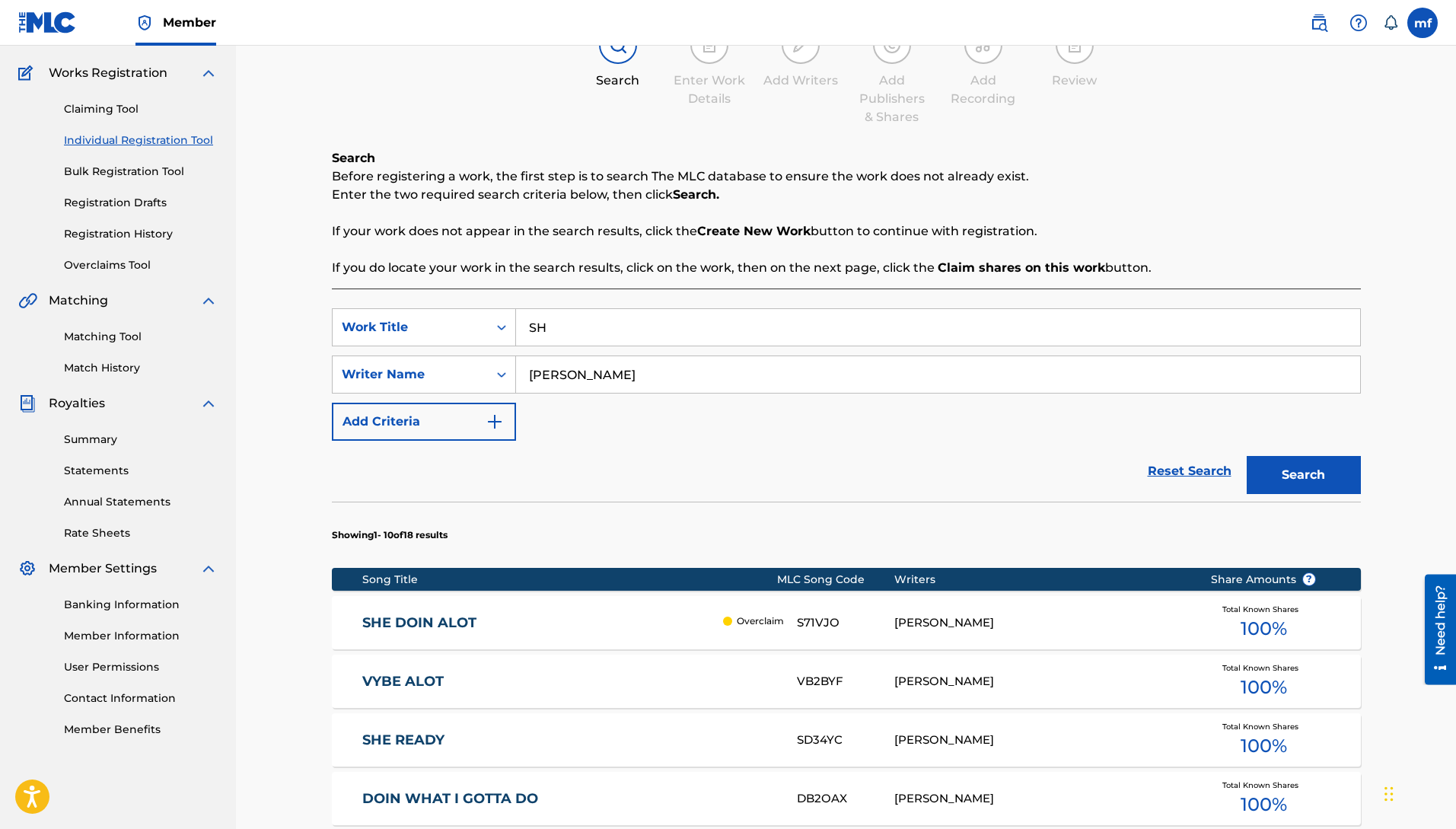
type input "S"
type input "[PERSON_NAME]"
click at [1247, 456] on button "Search" at bounding box center [1304, 474] width 115 height 38
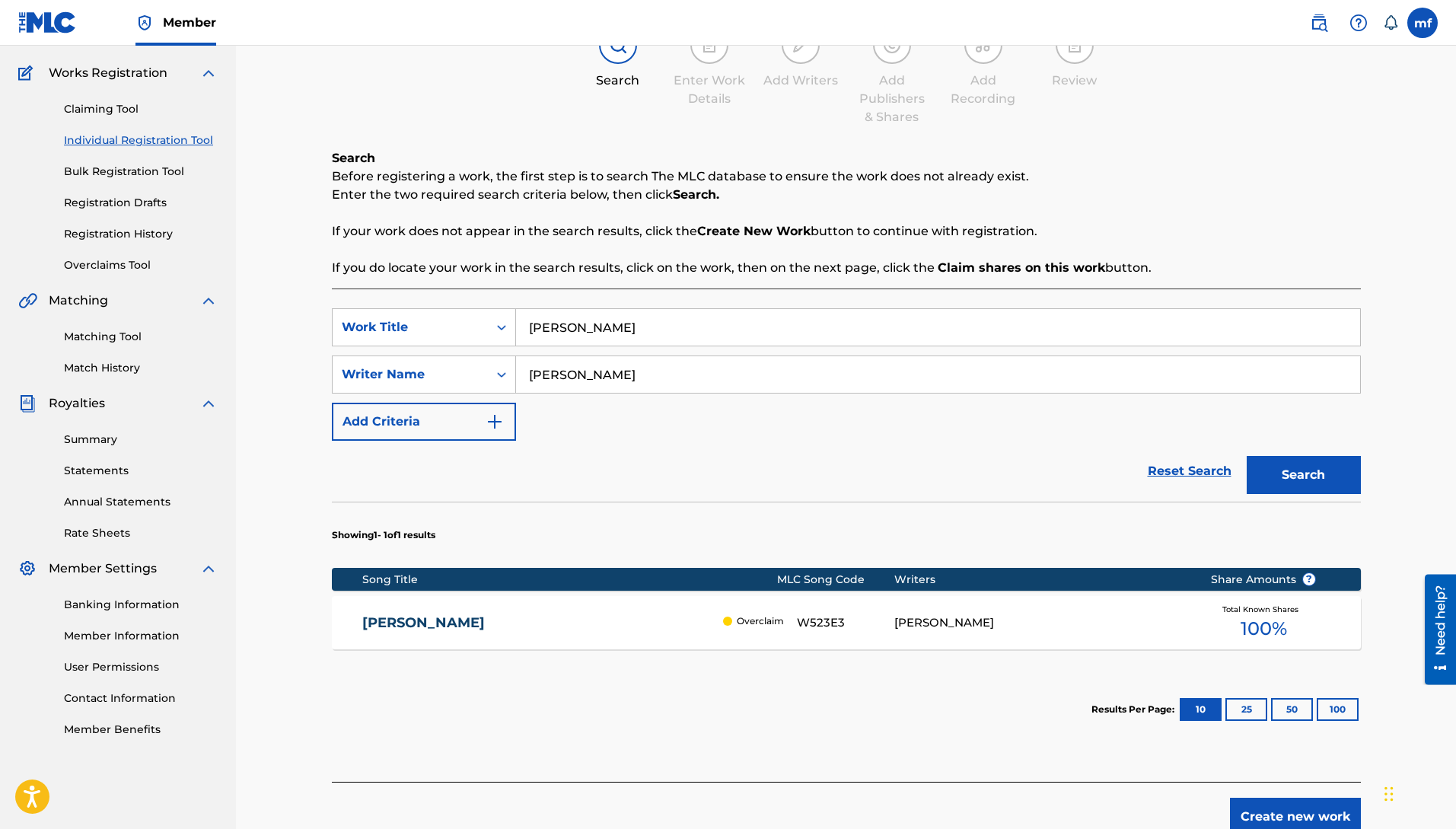
drag, startPoint x: 611, startPoint y: 332, endPoint x: 517, endPoint y: 327, distance: 94.1
click at [517, 327] on input "[PERSON_NAME]" at bounding box center [938, 327] width 844 height 36
click at [1247, 456] on button "Search" at bounding box center [1304, 474] width 115 height 38
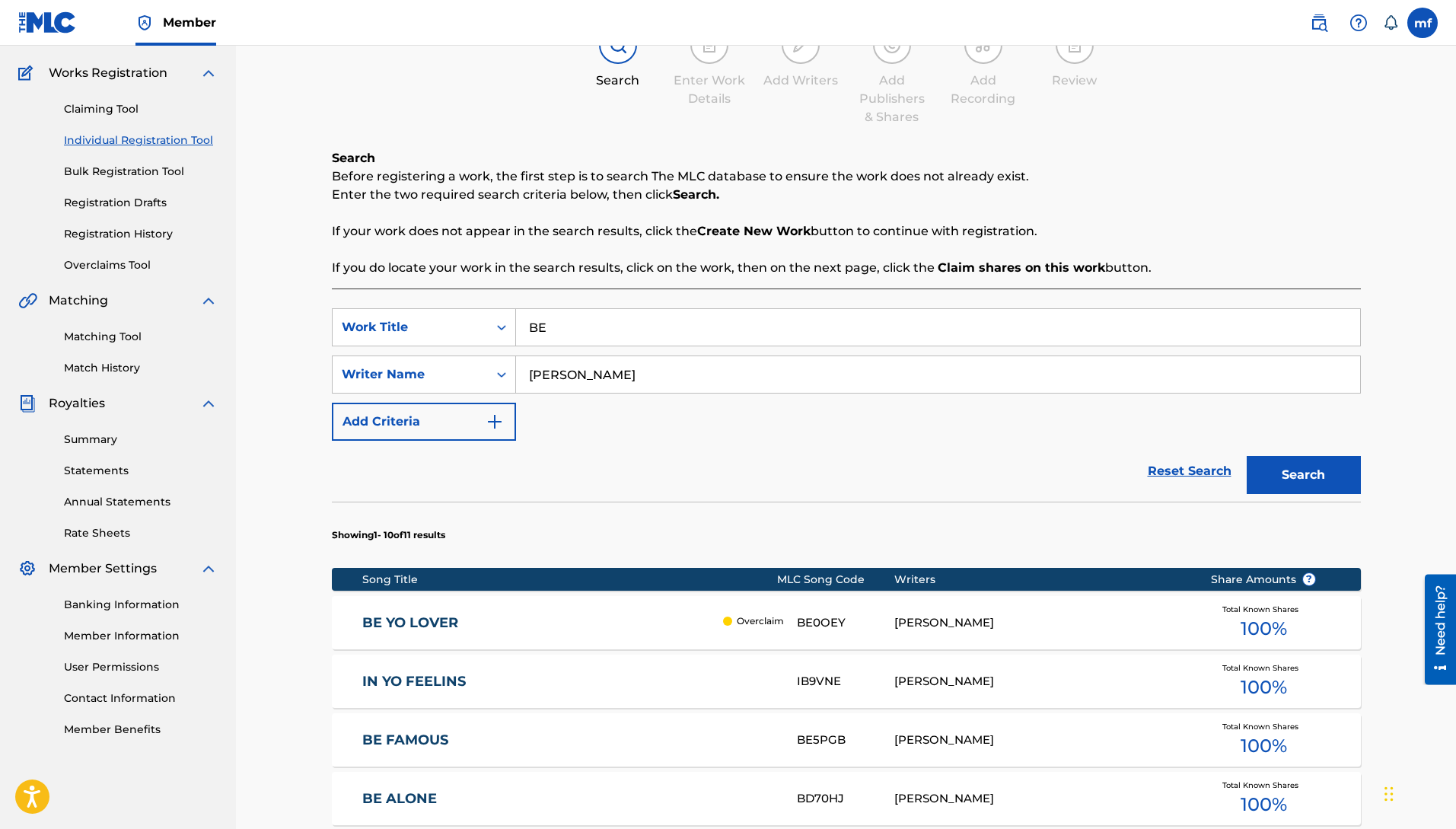
type input "B"
click at [1247, 456] on button "Search" at bounding box center [1304, 474] width 115 height 38
type input "M"
click at [1247, 456] on button "Search" at bounding box center [1304, 474] width 115 height 38
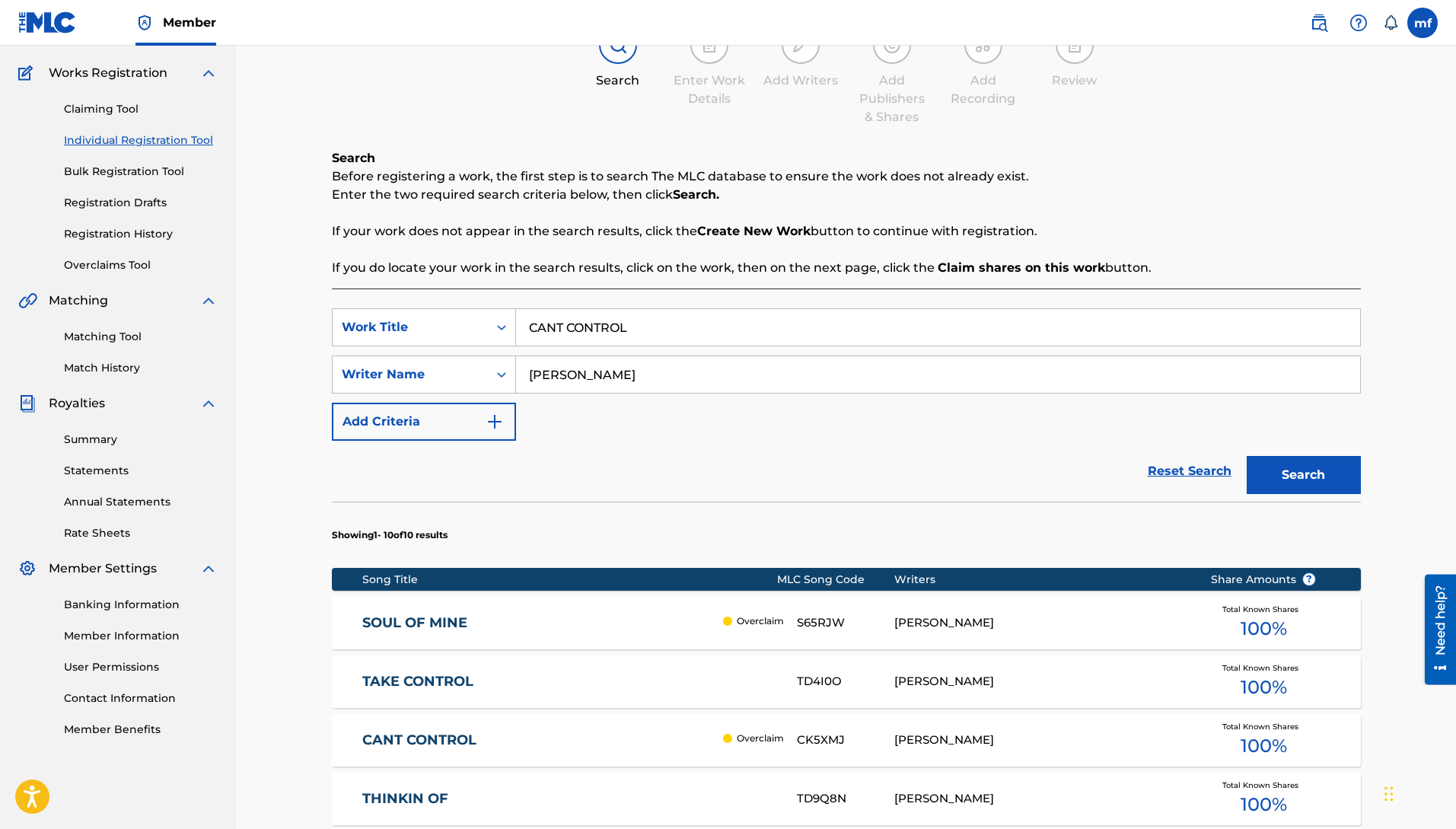
click at [1247, 456] on button "Search" at bounding box center [1304, 474] width 115 height 38
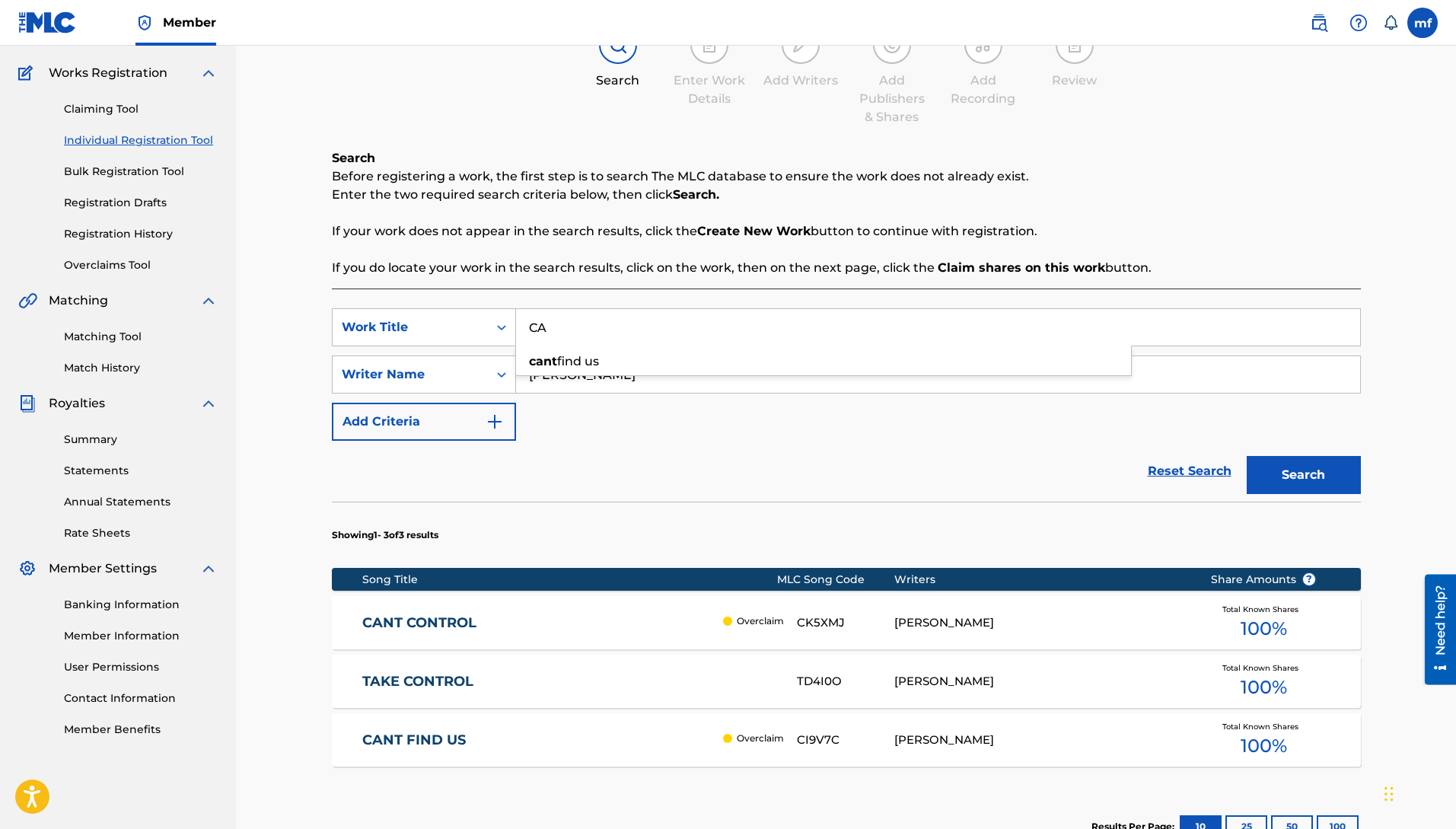
type input "C"
click at [1247, 456] on button "Search" at bounding box center [1304, 474] width 115 height 38
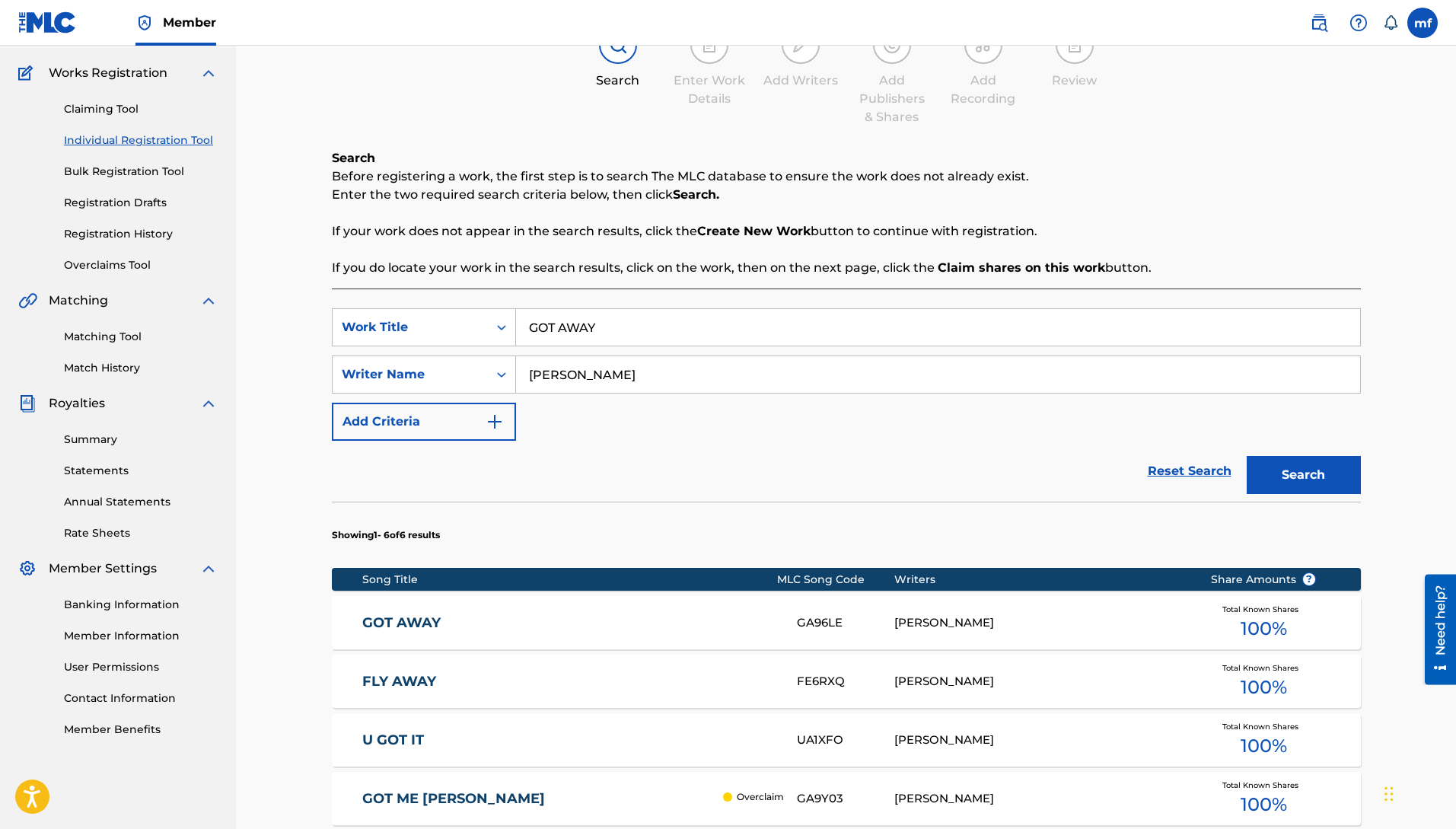
click at [1270, 473] on button "Search" at bounding box center [1304, 474] width 115 height 38
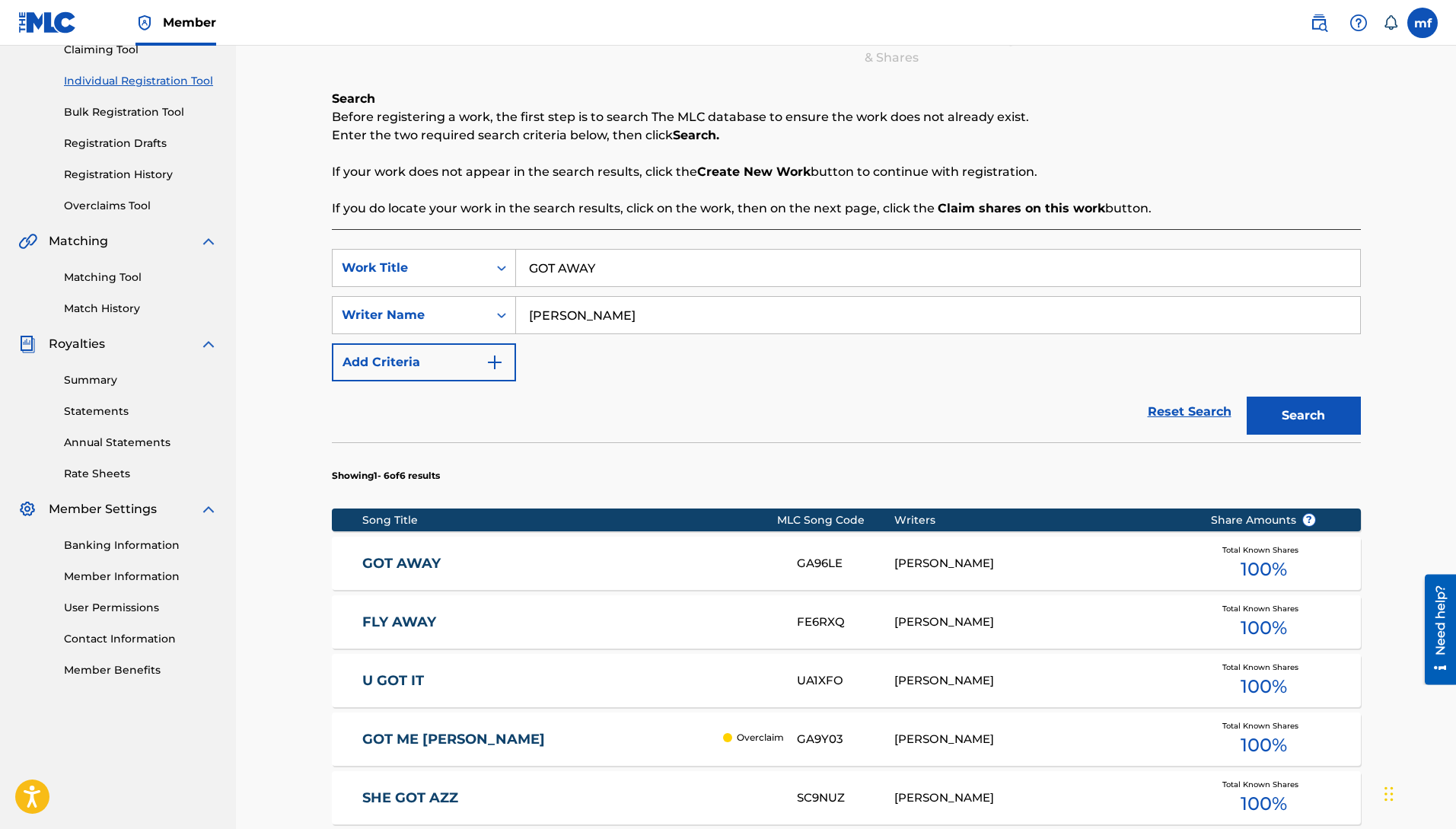
scroll to position [176, 0]
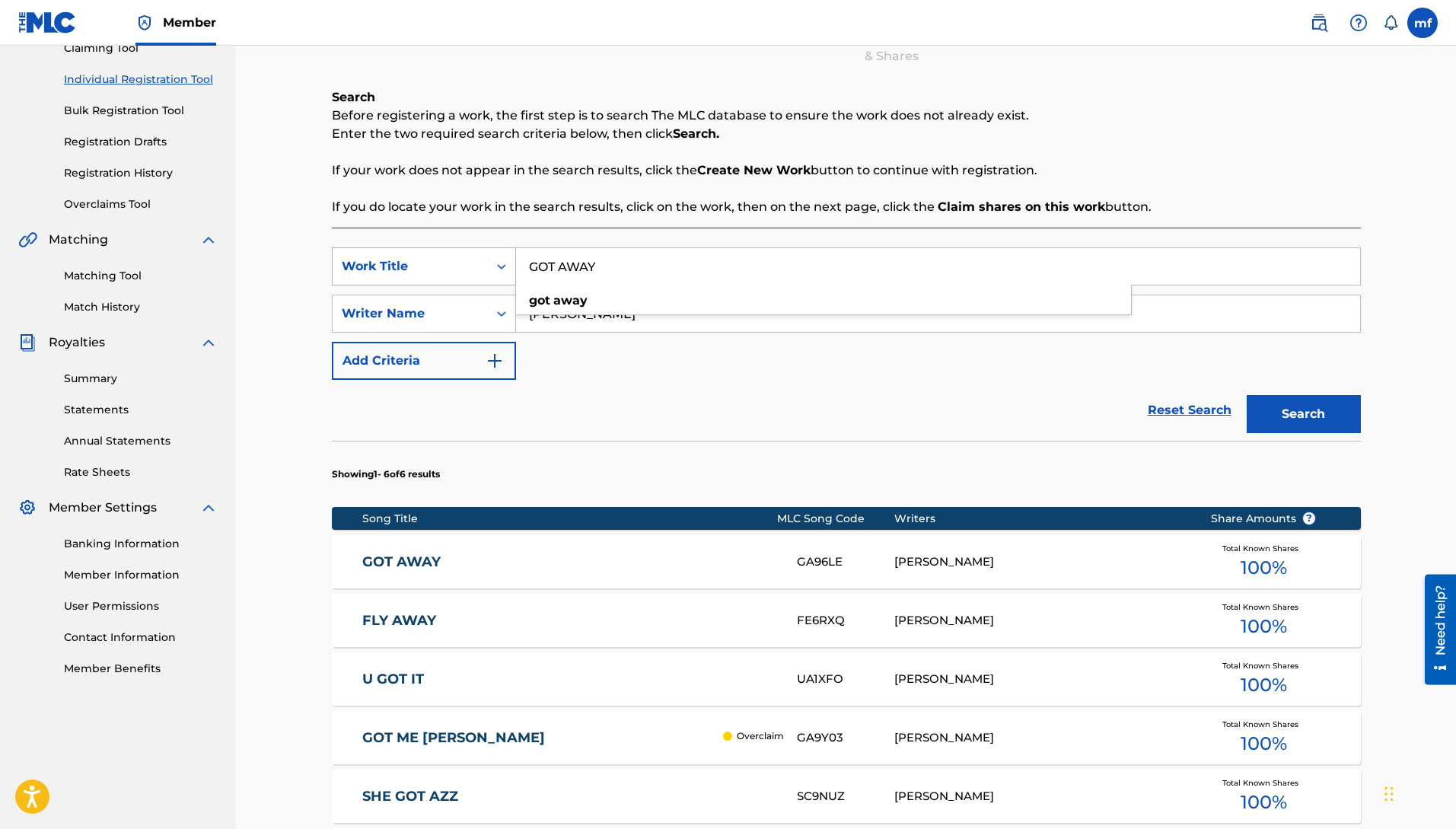
drag, startPoint x: 635, startPoint y: 265, endPoint x: 403, endPoint y: 264, distance: 232.0
click at [403, 264] on div "SearchWithCriteriab157fa9f-de39-4ef1-81b7-1e381401eec9 Work Title GOT AWAY got …" at bounding box center [846, 266] width 1029 height 38
type input "IN MY EYES HUH"
click at [1247, 395] on button "Search" at bounding box center [1304, 414] width 115 height 38
drag, startPoint x: 660, startPoint y: 257, endPoint x: 533, endPoint y: 262, distance: 127.1
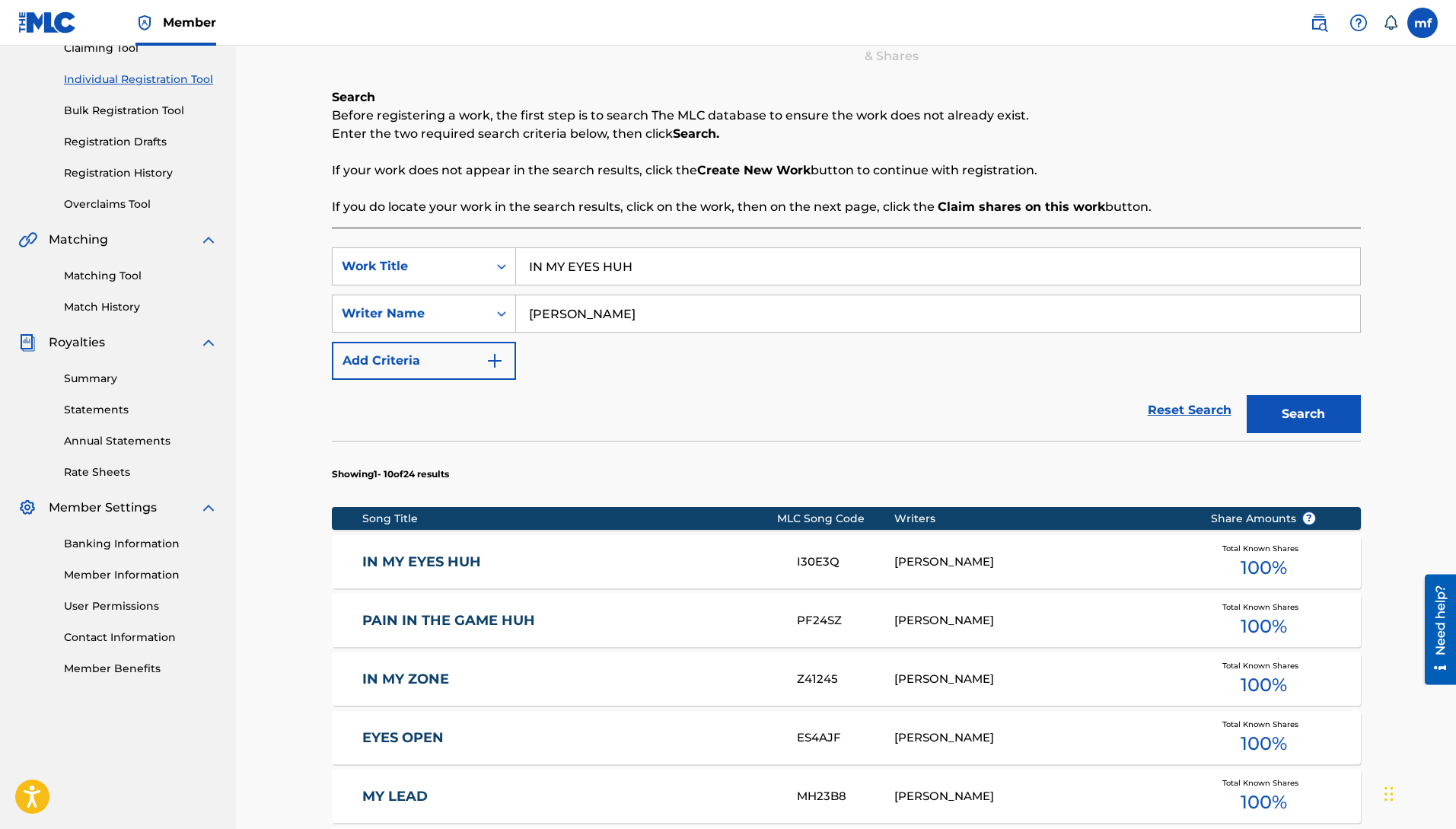
click at [544, 264] on input "IN MY EYES HUH" at bounding box center [938, 266] width 844 height 36
drag, startPoint x: 689, startPoint y: 273, endPoint x: 528, endPoint y: 249, distance: 162.8
click at [528, 249] on input "IN MY EYES HUH" at bounding box center [938, 266] width 844 height 36
click at [1247, 395] on button "Search" at bounding box center [1304, 414] width 115 height 38
drag, startPoint x: 665, startPoint y: 271, endPoint x: 506, endPoint y: 247, distance: 160.8
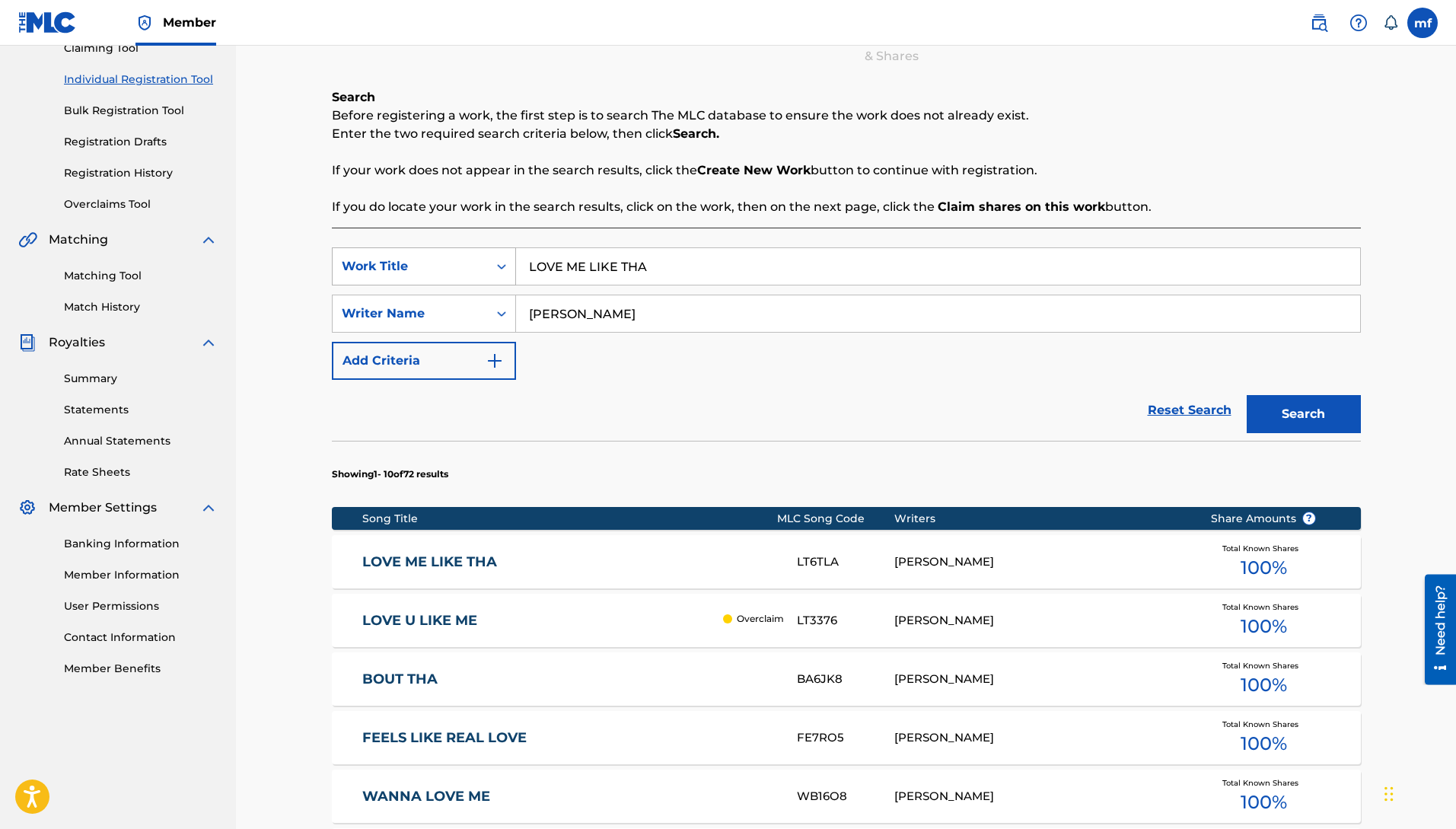
click at [508, 248] on div "SearchWithCriteriab157fa9f-de39-4ef1-81b7-1e381401eec9 Work Title LOVE ME LIKE …" at bounding box center [846, 266] width 1029 height 38
click at [1247, 395] on button "Search" at bounding box center [1304, 414] width 115 height 38
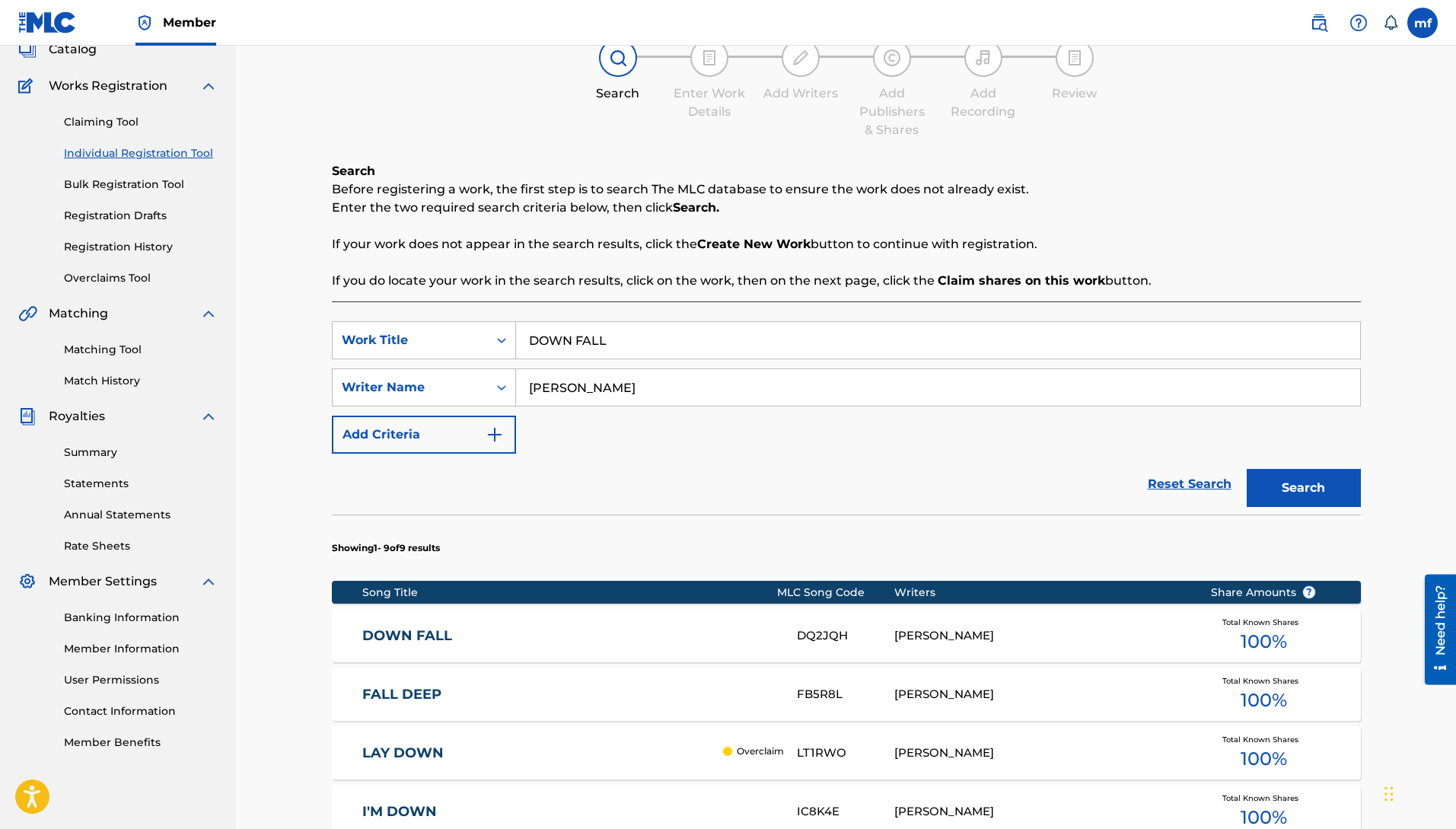
scroll to position [94, 0]
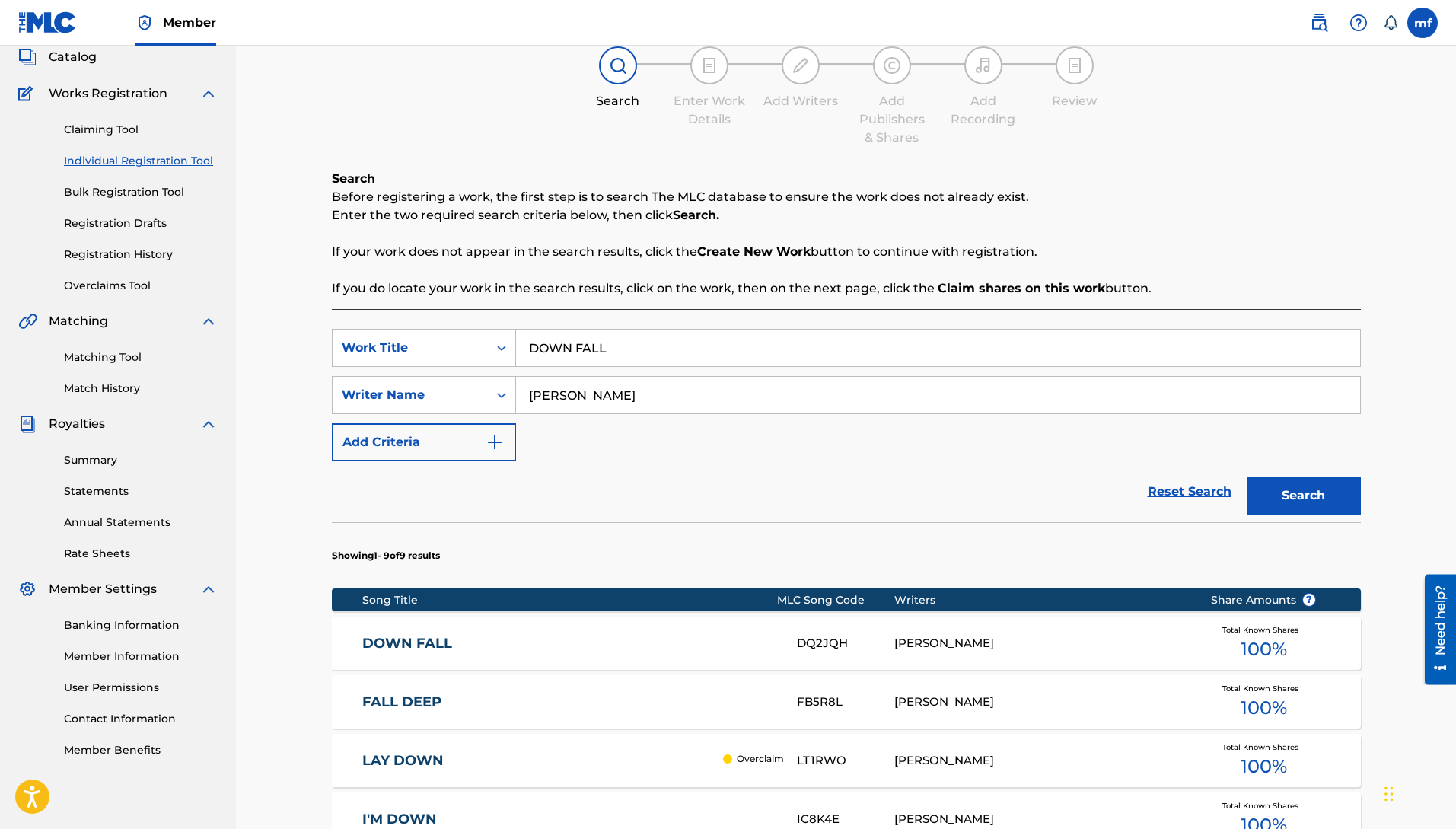
drag, startPoint x: 633, startPoint y: 354, endPoint x: 527, endPoint y: 339, distance: 107.1
click at [528, 339] on input "DOWN FALL" at bounding box center [938, 347] width 844 height 36
type input "D"
click at [1247, 477] on button "Search" at bounding box center [1304, 495] width 115 height 38
type input "A"
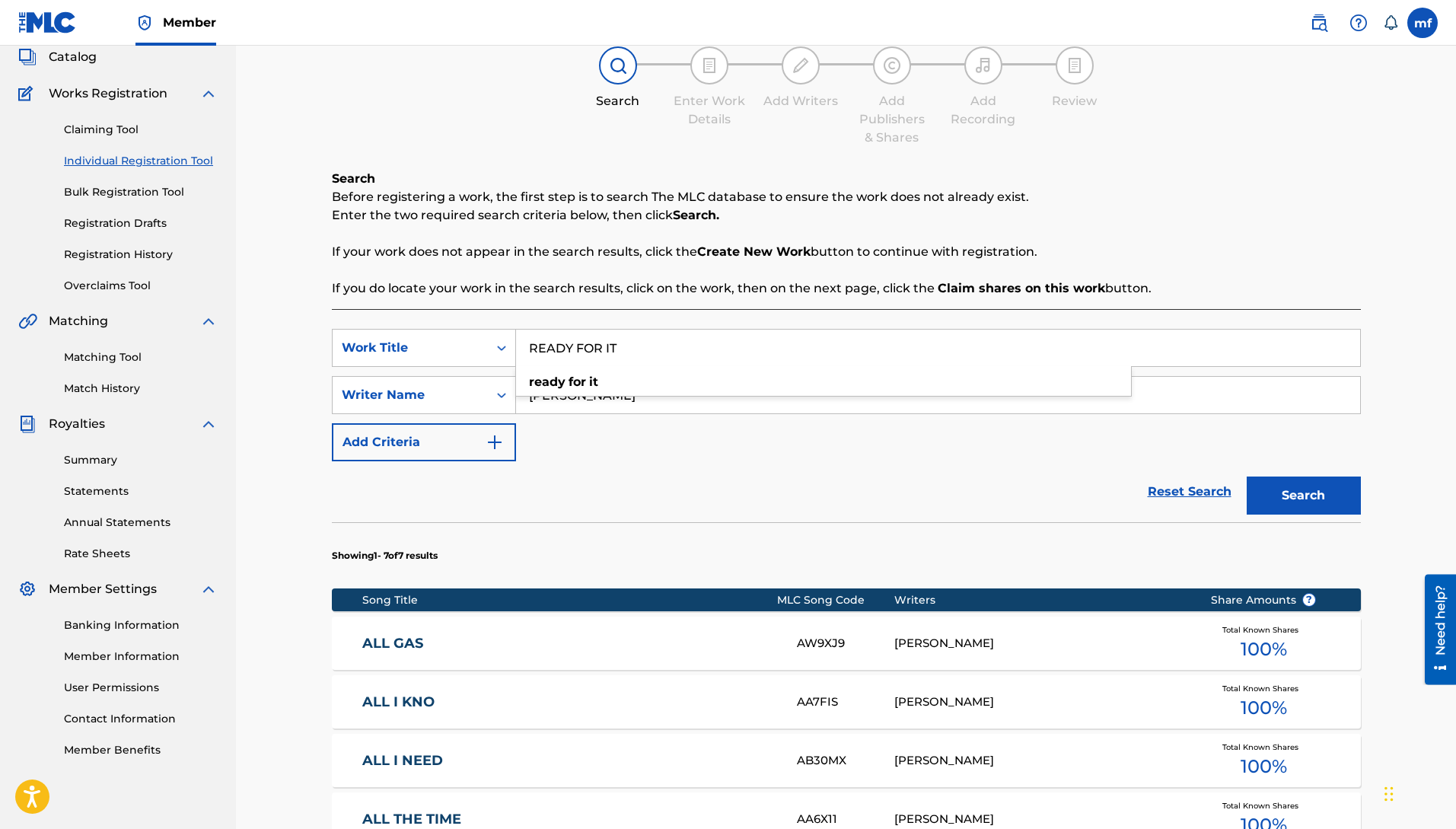
click at [1247, 477] on button "Search" at bounding box center [1304, 495] width 115 height 38
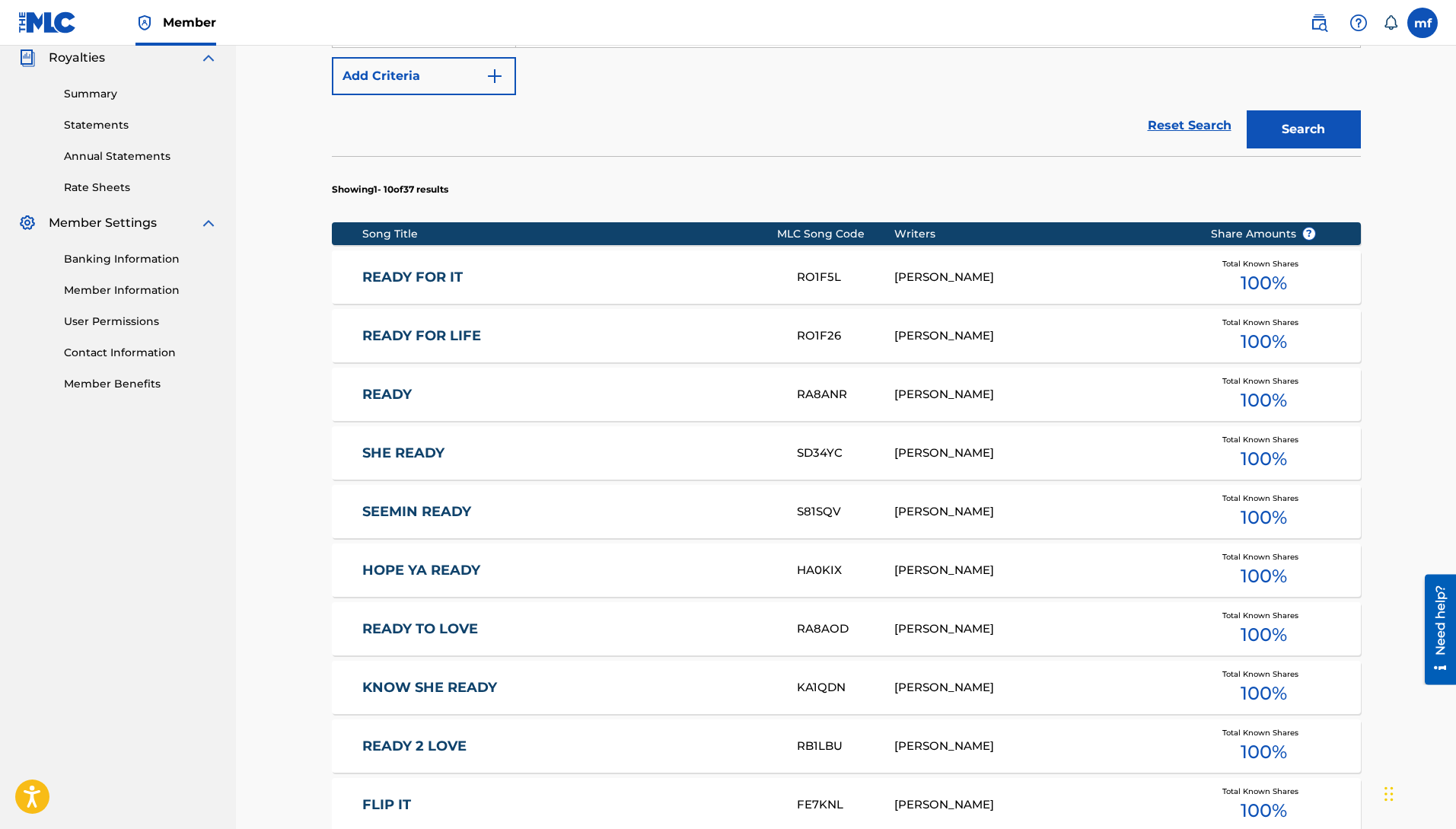
scroll to position [0, 0]
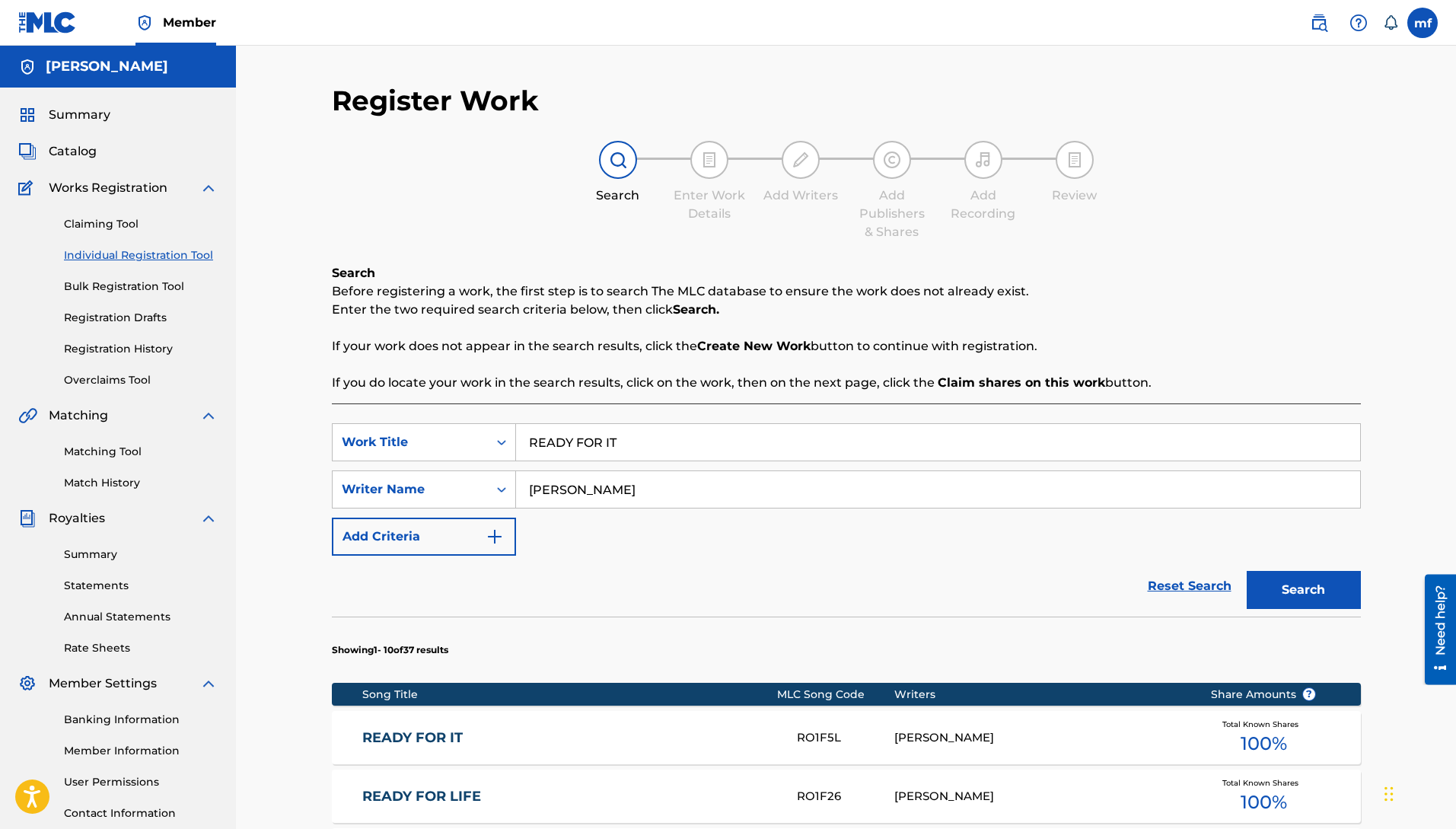
drag, startPoint x: 603, startPoint y: 440, endPoint x: 576, endPoint y: 439, distance: 27.0
click at [576, 439] on input "READY FOR IT" at bounding box center [938, 441] width 844 height 36
type input "READY 4 IT"
click at [1247, 571] on button "Search" at bounding box center [1304, 590] width 115 height 38
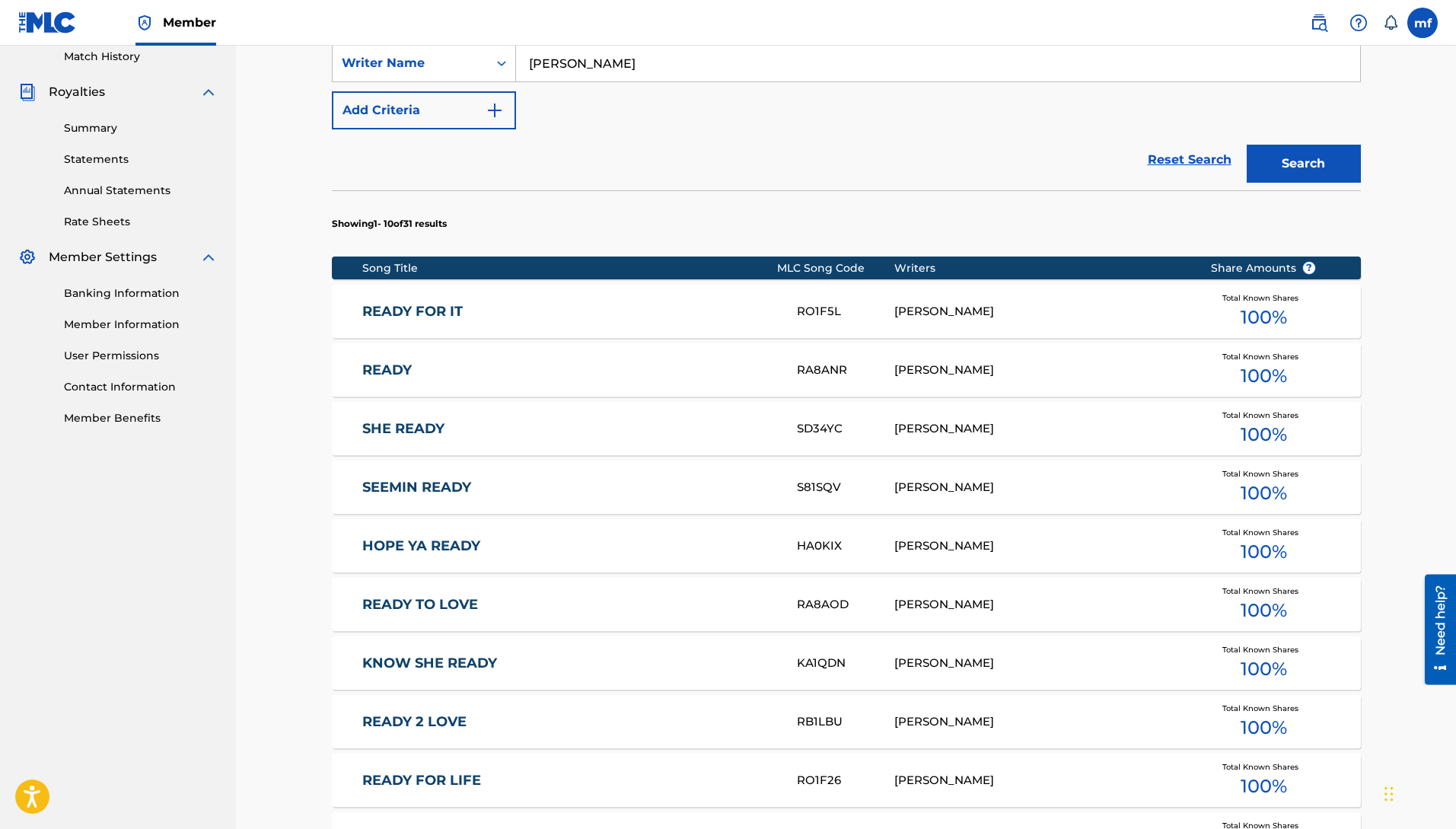
scroll to position [453, 0]
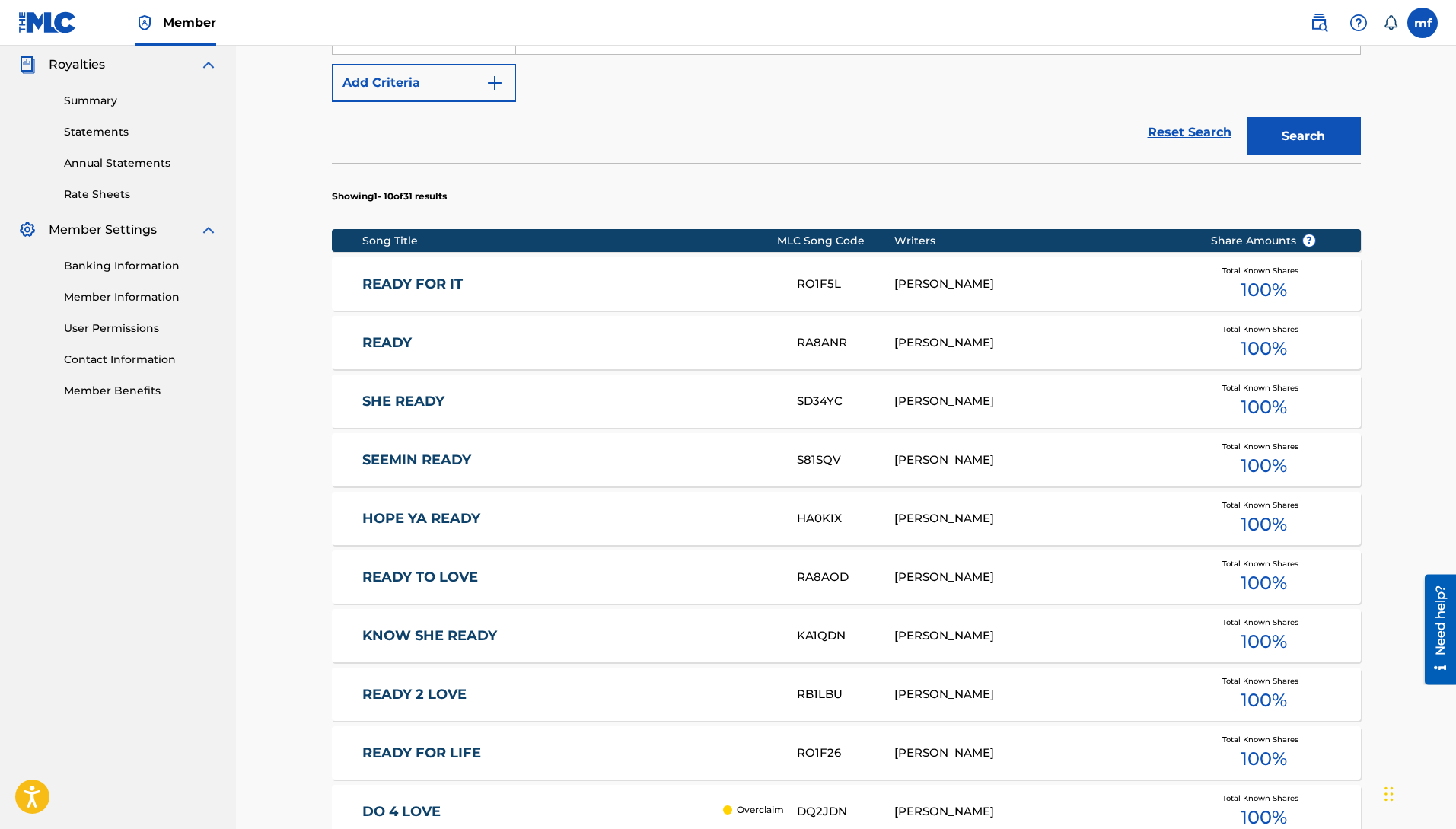
click at [672, 282] on link "READY FOR IT" at bounding box center [569, 284] width 414 height 18
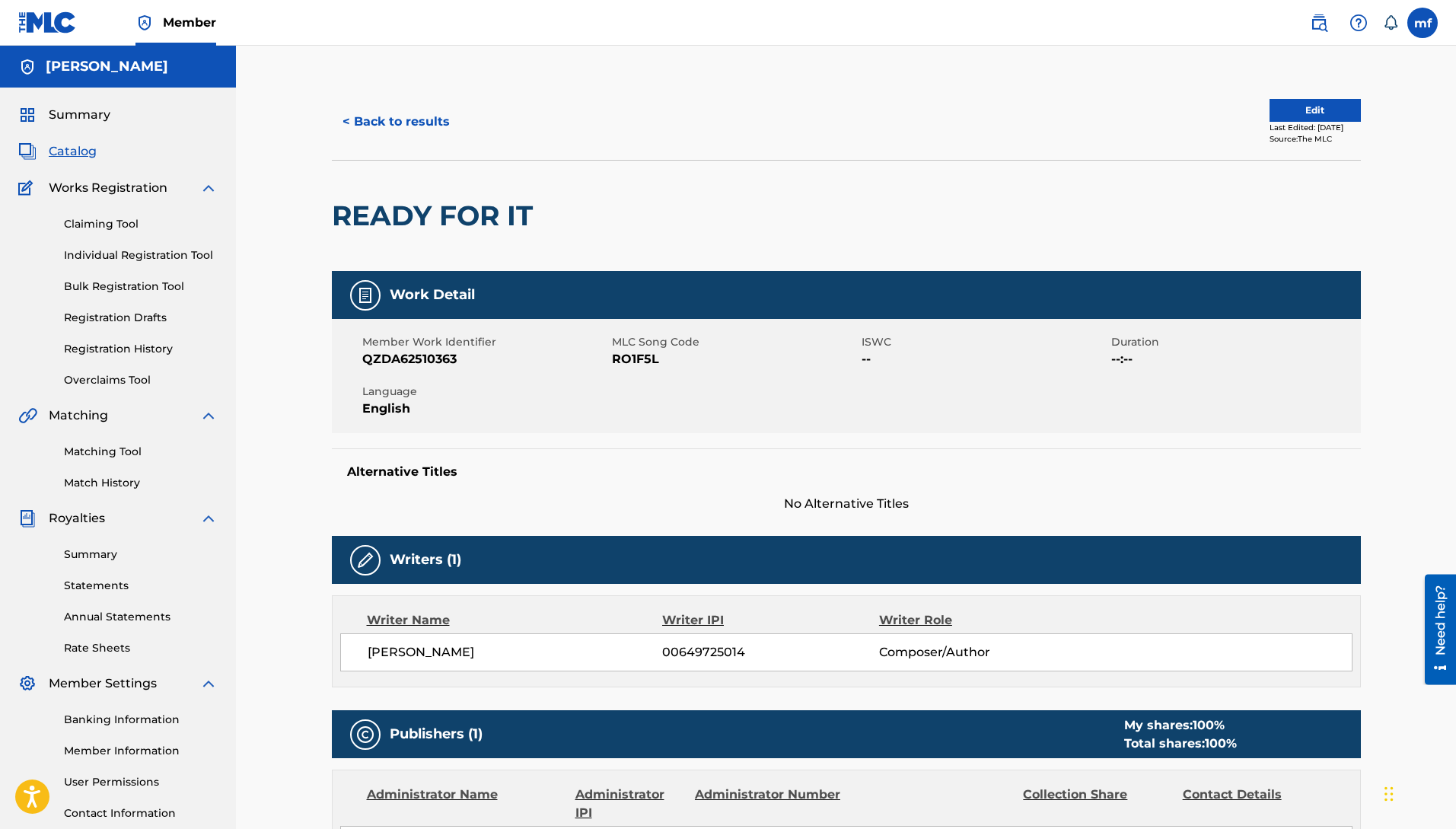
click at [1270, 110] on button "Edit" at bounding box center [1315, 110] width 91 height 23
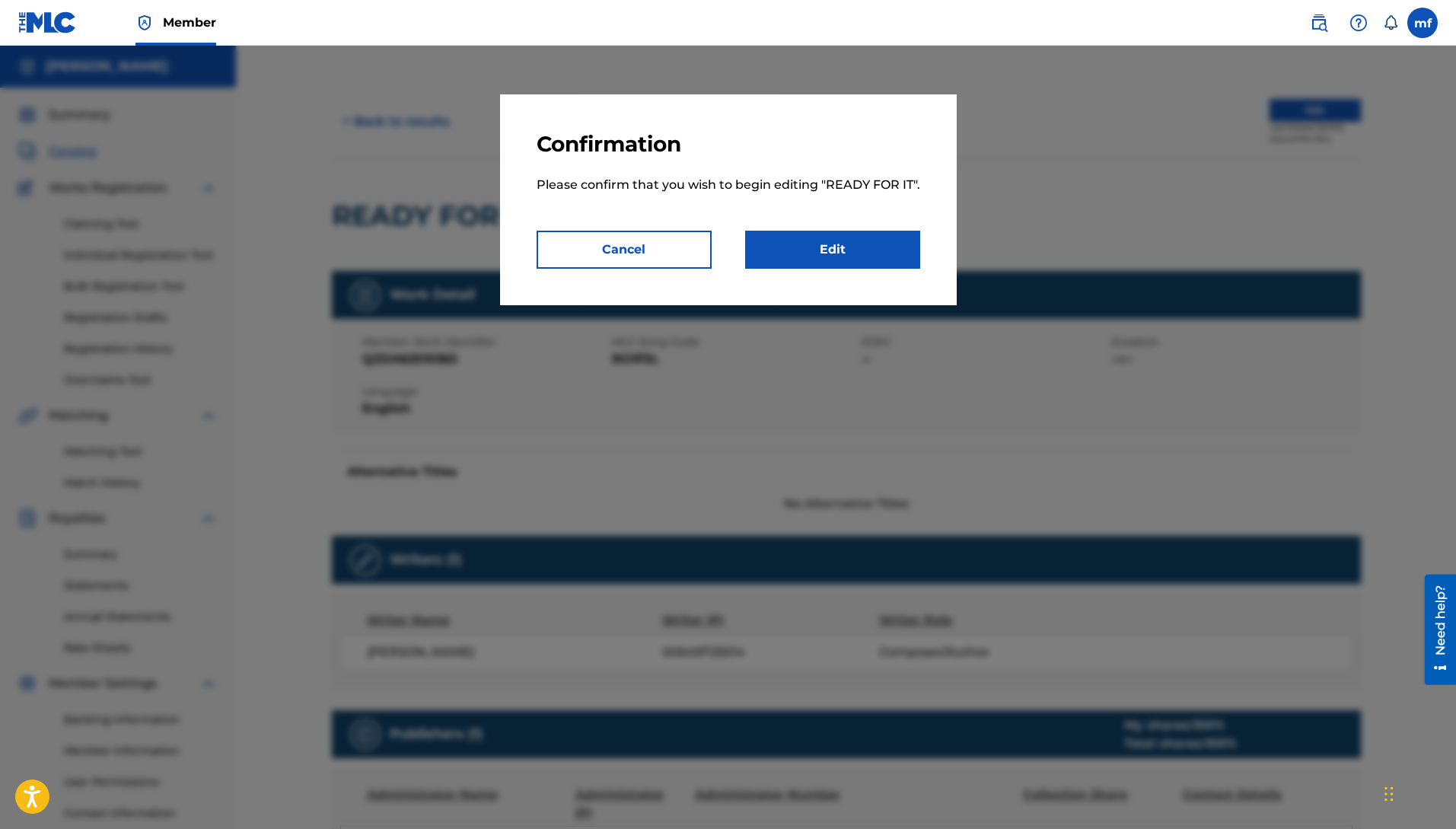
click at [833, 269] on link "Edit" at bounding box center [832, 249] width 175 height 38
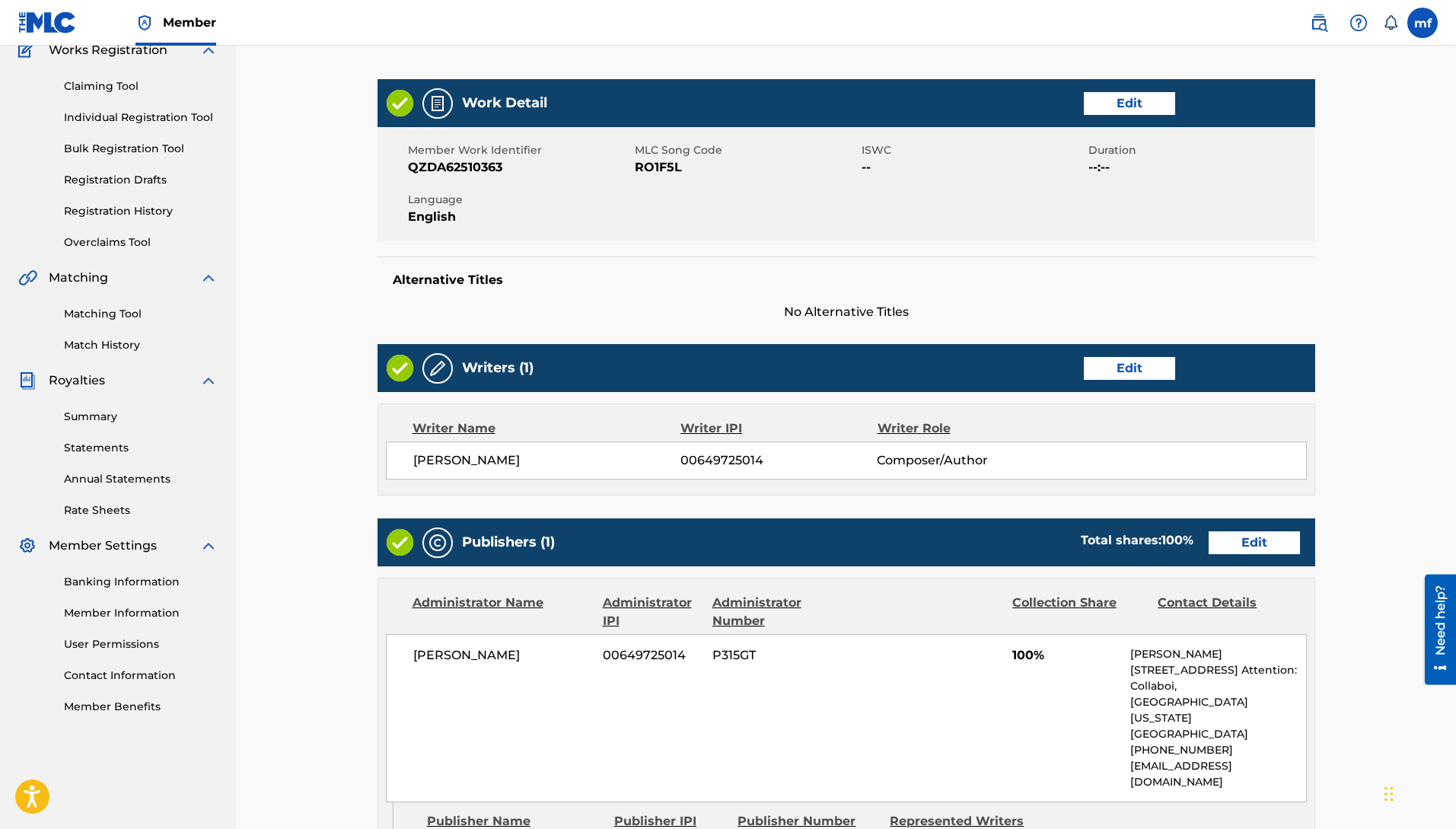
scroll to position [125, 0]
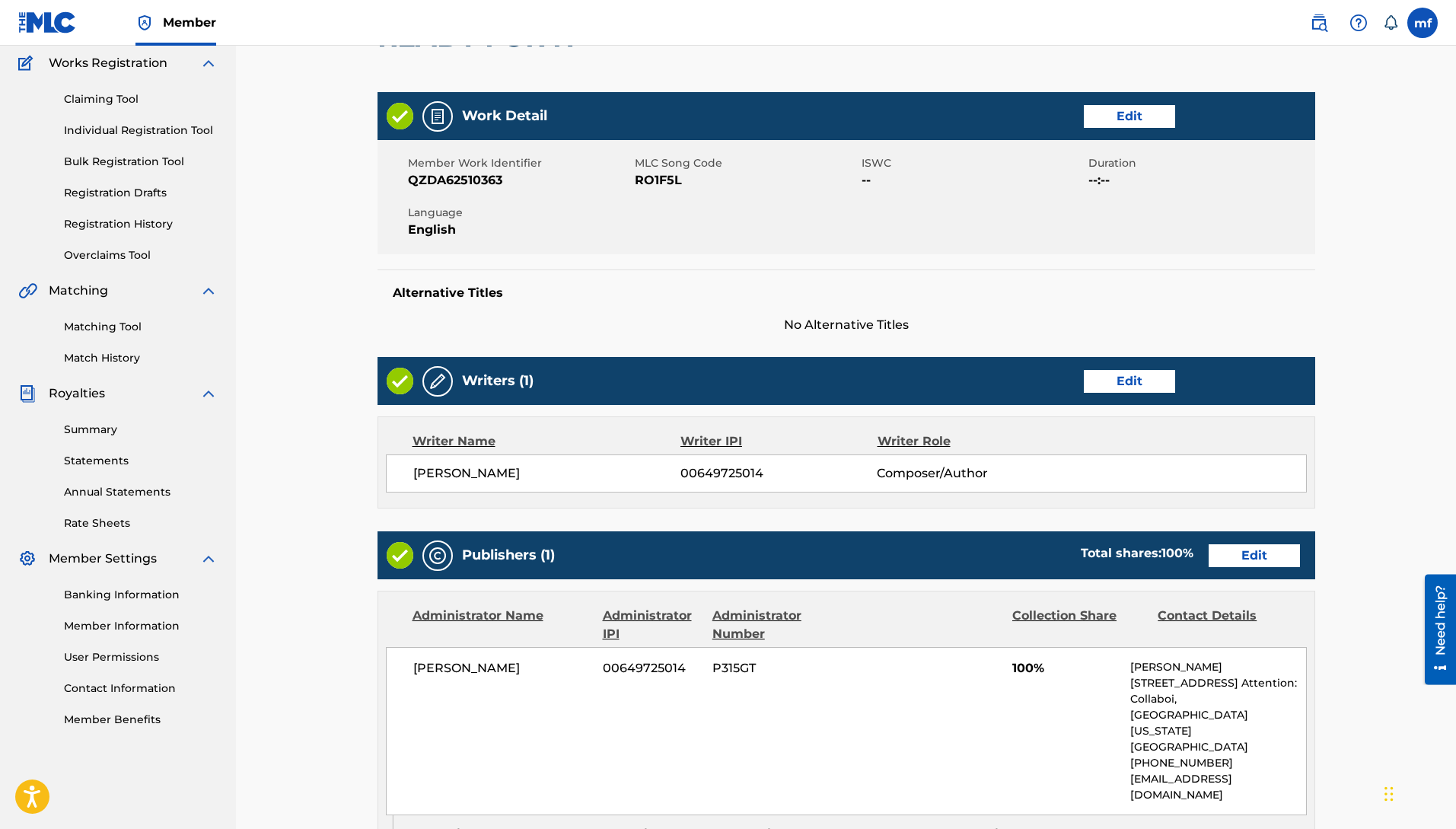
click at [1127, 120] on link "Edit" at bounding box center [1129, 116] width 91 height 23
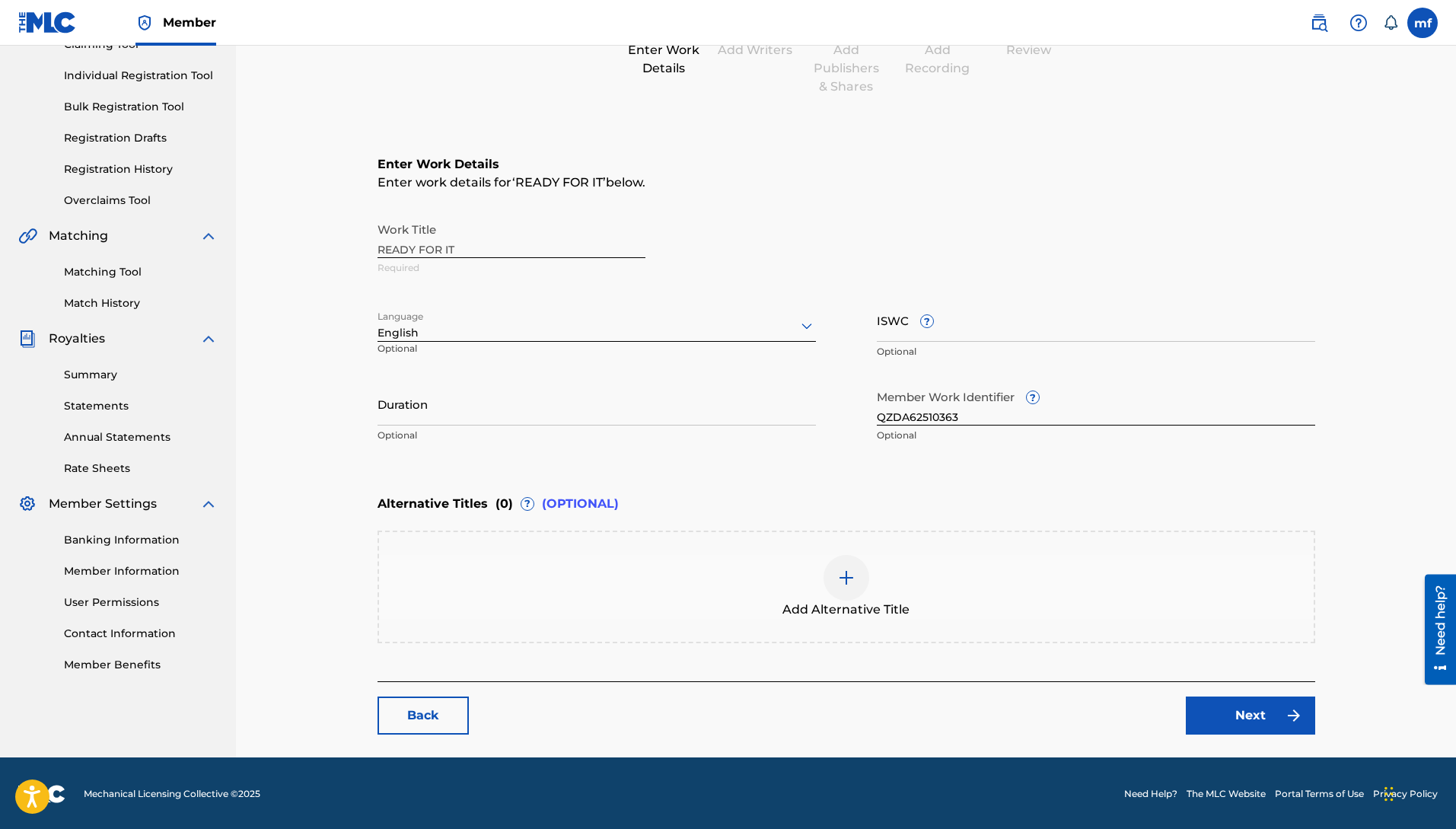
scroll to position [181, 0]
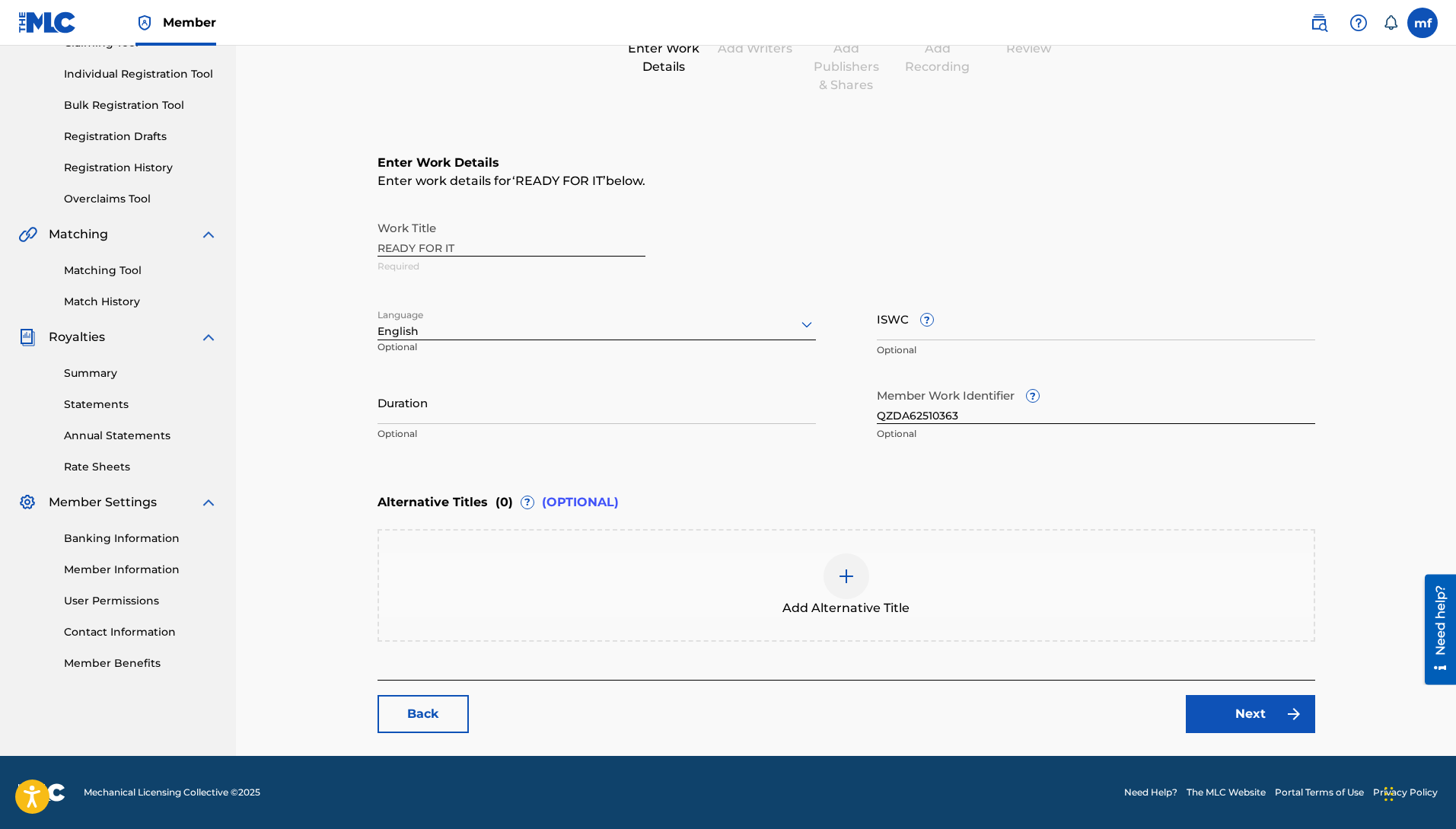
click at [853, 571] on img at bounding box center [847, 576] width 19 height 19
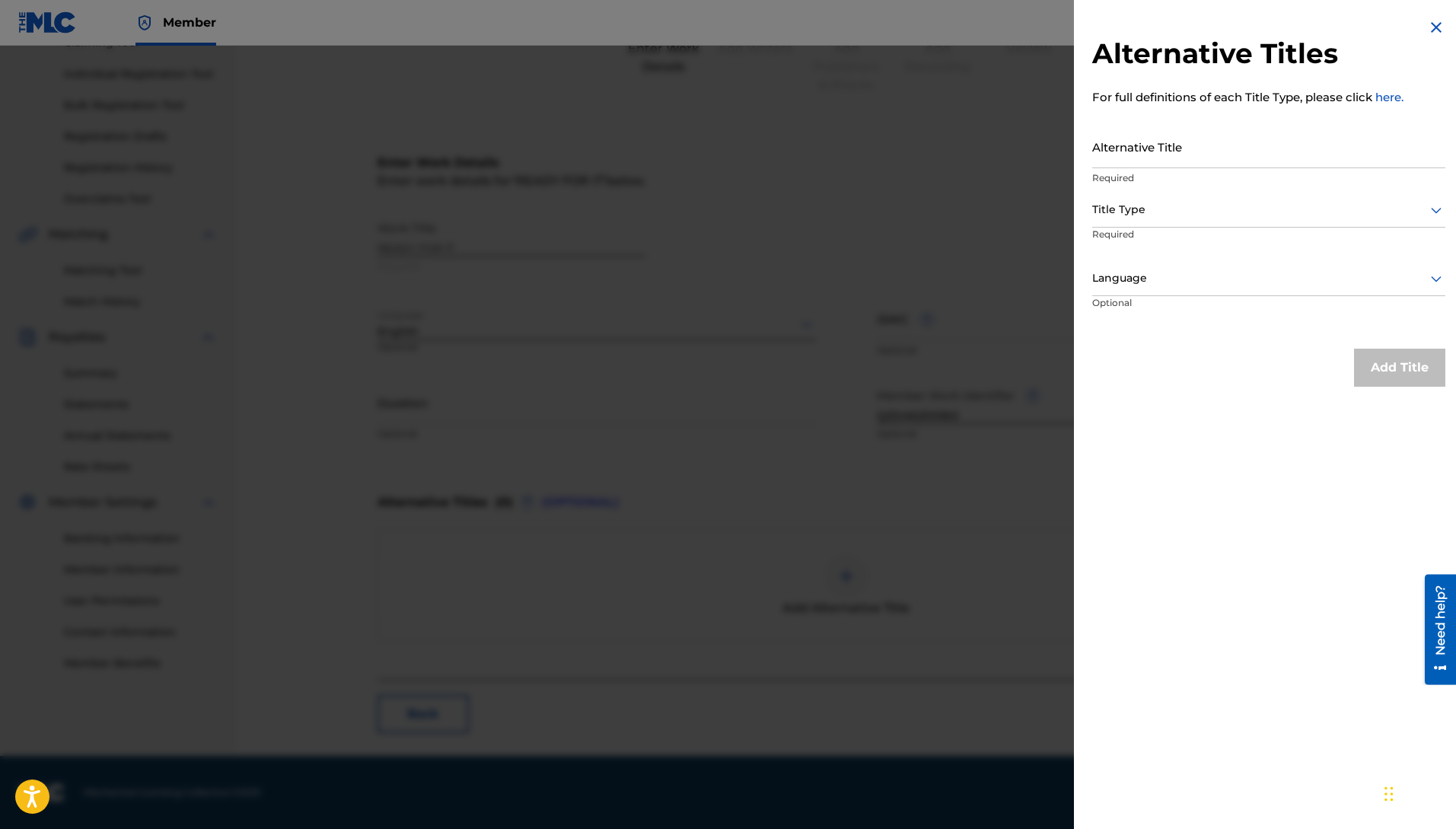
click at [1186, 152] on input "Alternative Title" at bounding box center [1268, 146] width 353 height 43
type input "READY FOR IT"
click at [1183, 211] on div at bounding box center [1268, 210] width 353 height 19
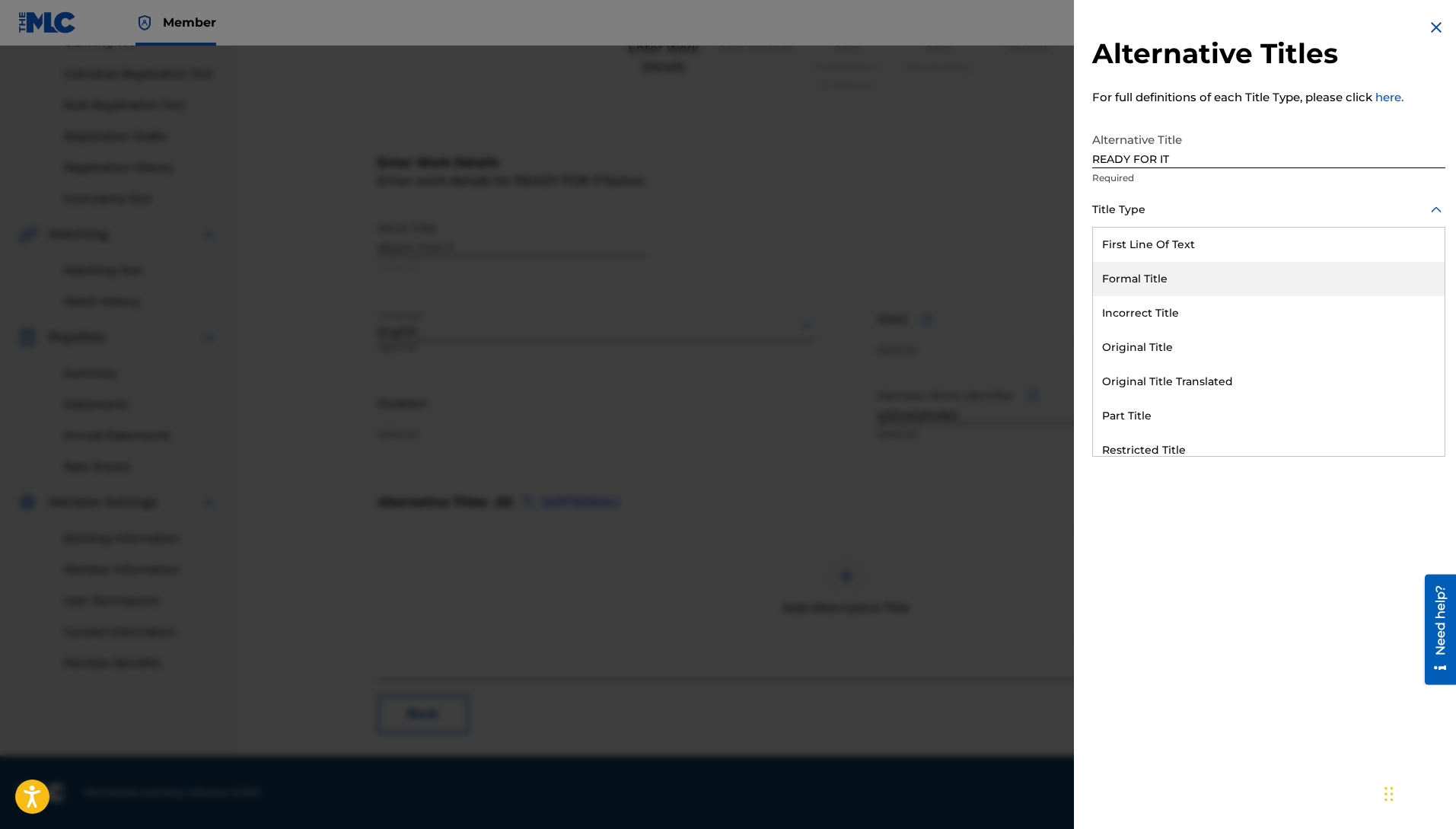
click at [1138, 276] on div "Formal Title" at bounding box center [1268, 279] width 351 height 35
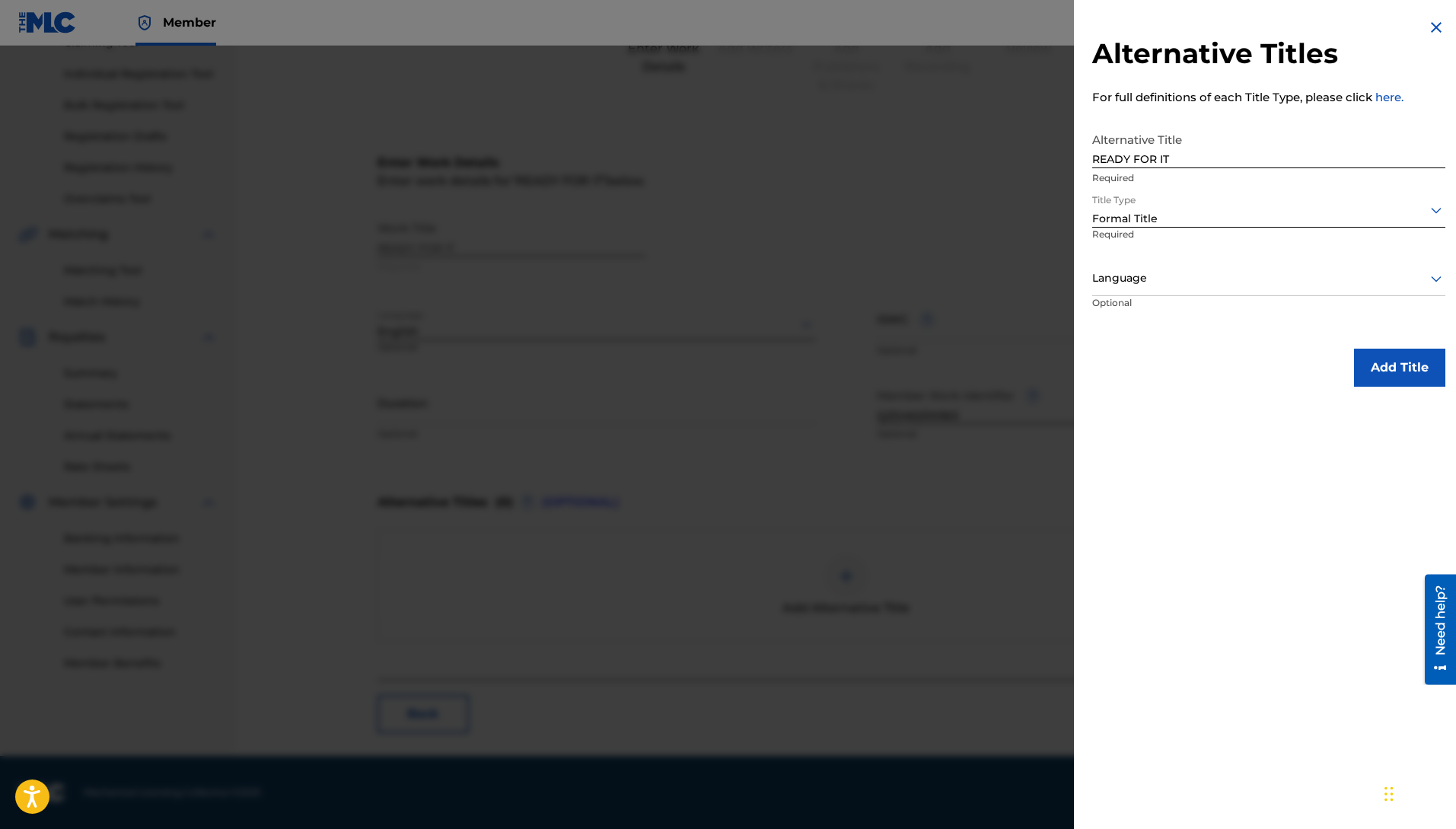
click at [1376, 375] on button "Add Title" at bounding box center [1400, 367] width 91 height 38
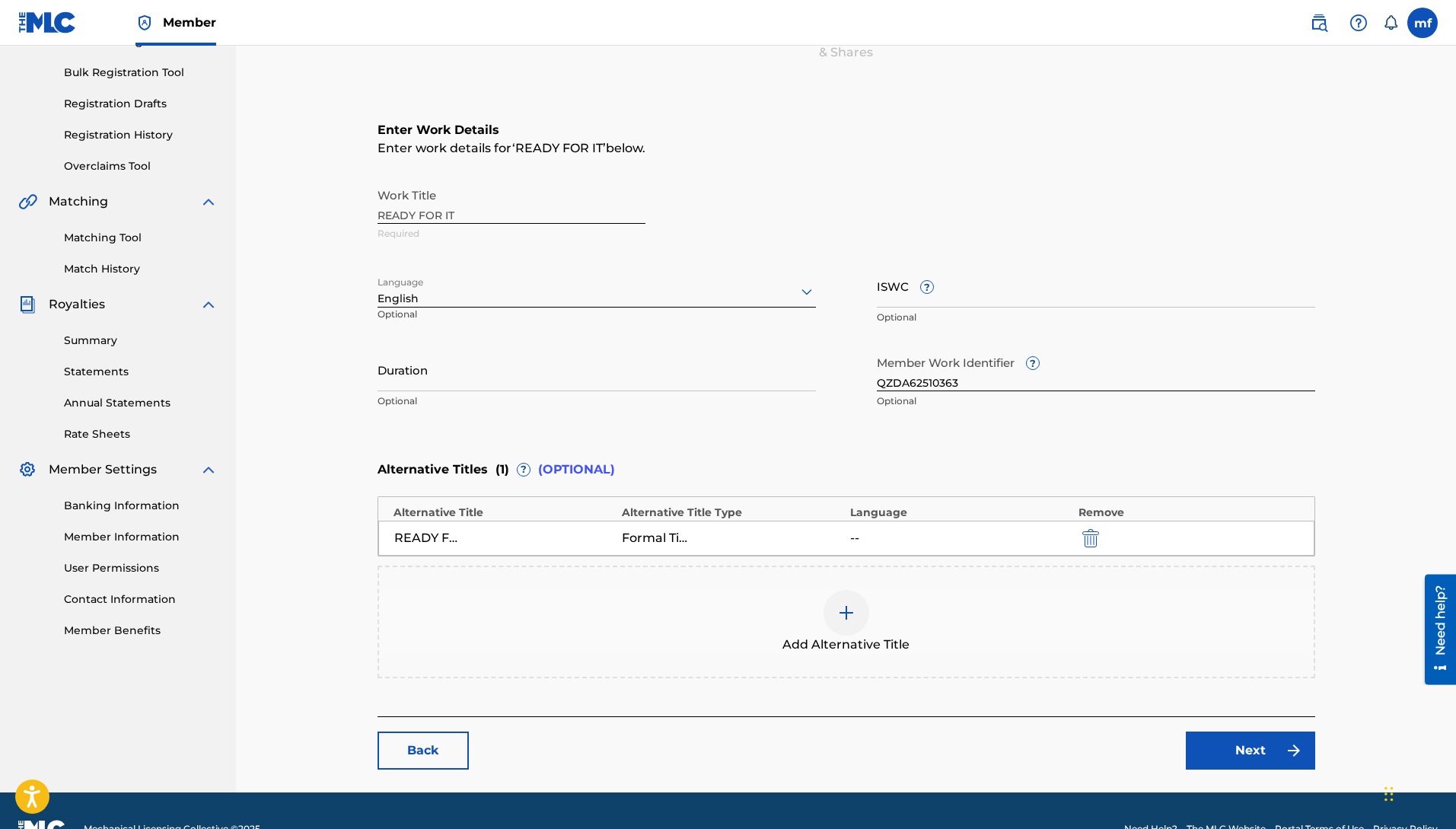
scroll to position [250, 0]
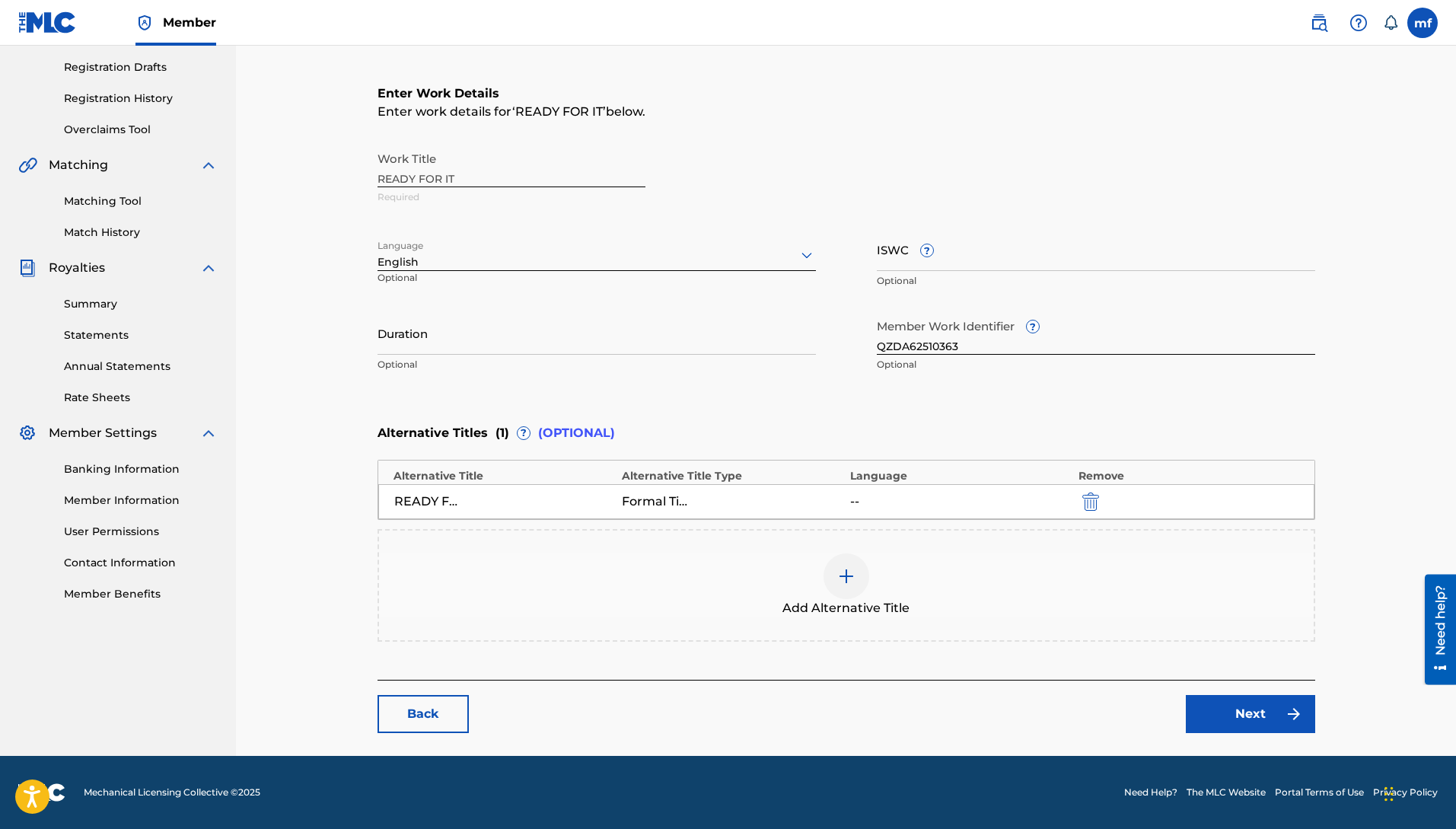
click at [1218, 710] on link "Next" at bounding box center [1250, 714] width 130 height 38
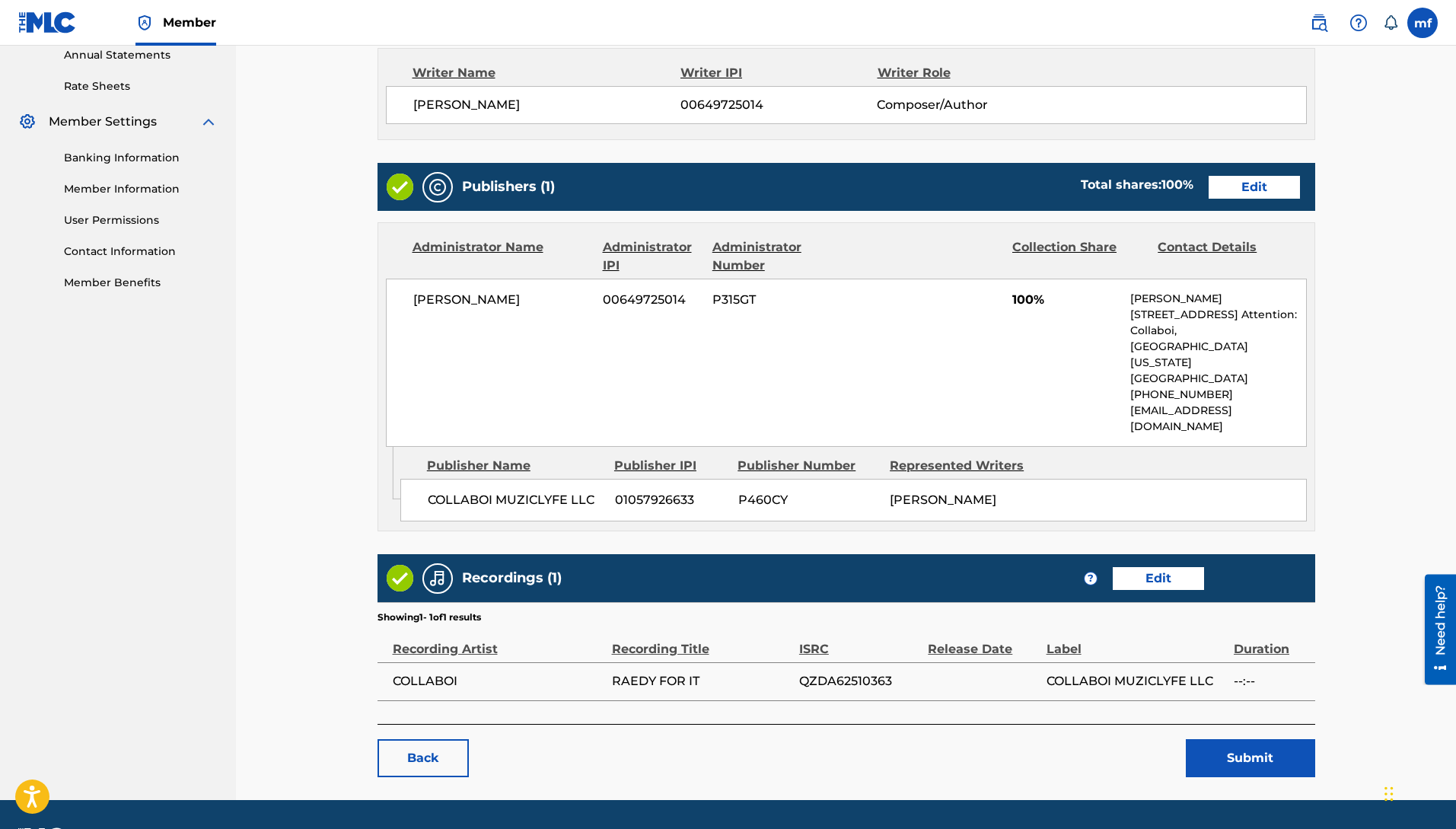
scroll to position [620, 0]
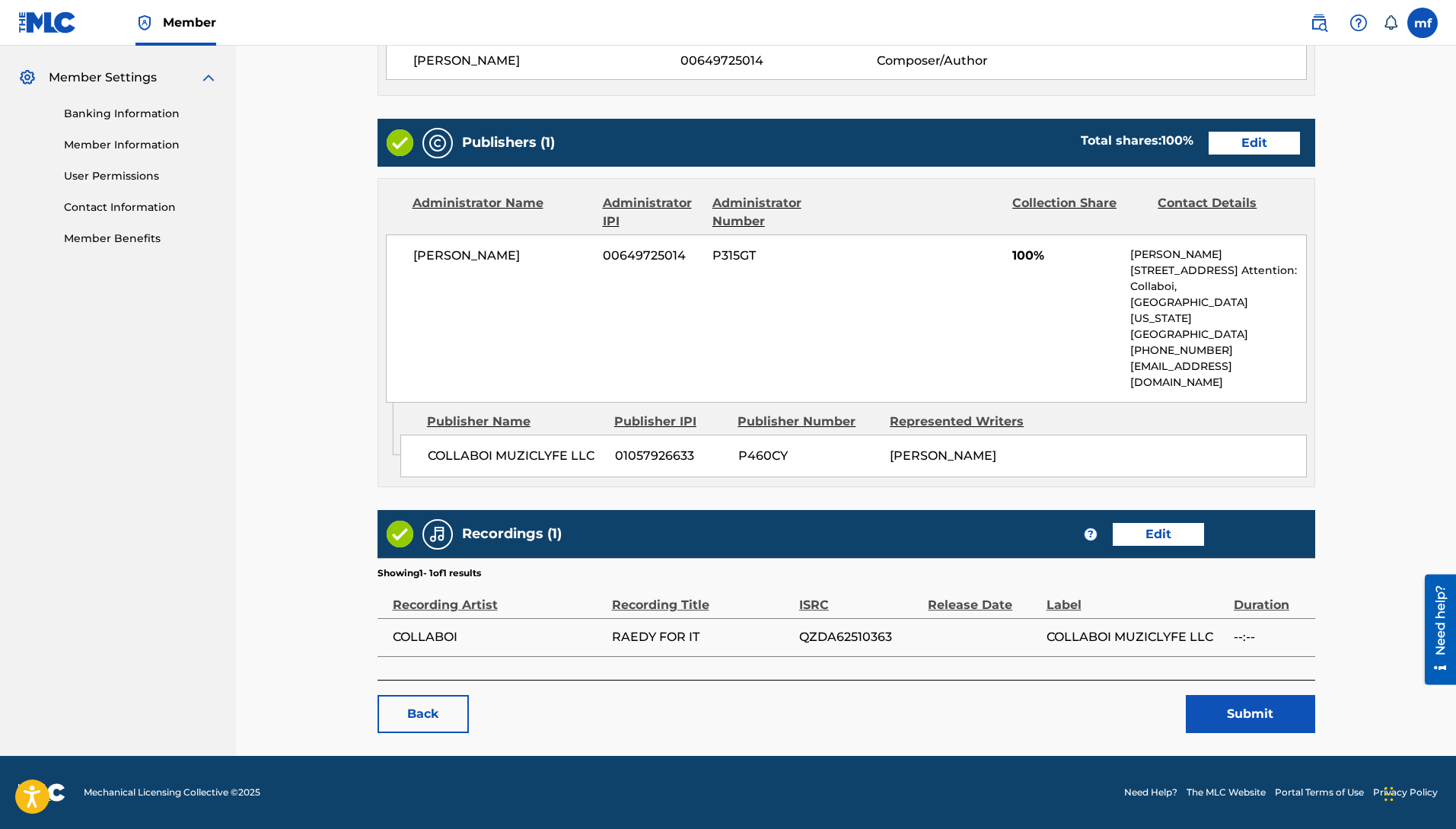
click at [1242, 714] on button "Submit" at bounding box center [1250, 714] width 130 height 38
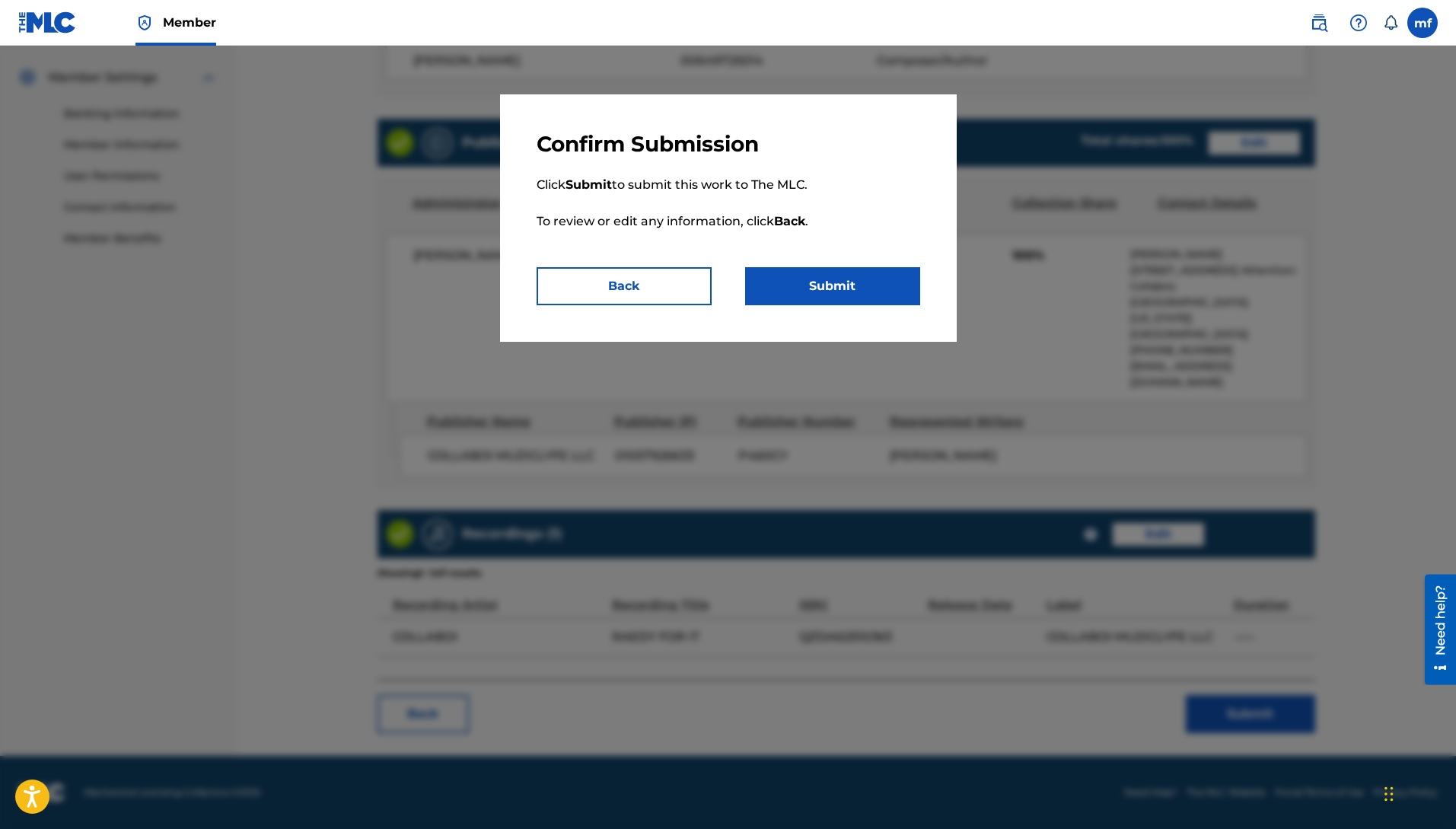
click at [849, 275] on button "Submit" at bounding box center [832, 286] width 175 height 38
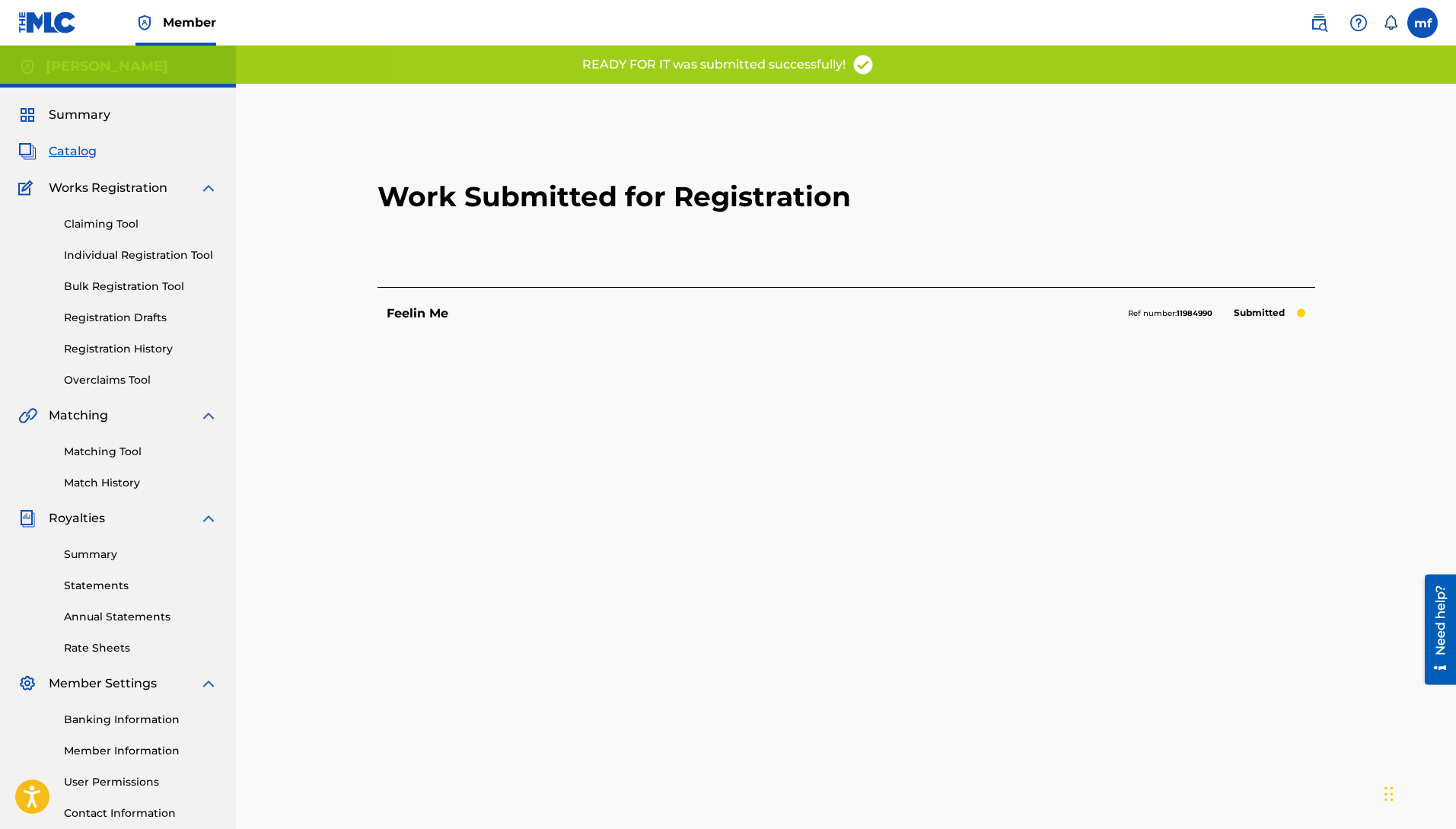
click at [135, 252] on link "Individual Registration Tool" at bounding box center [141, 255] width 153 height 16
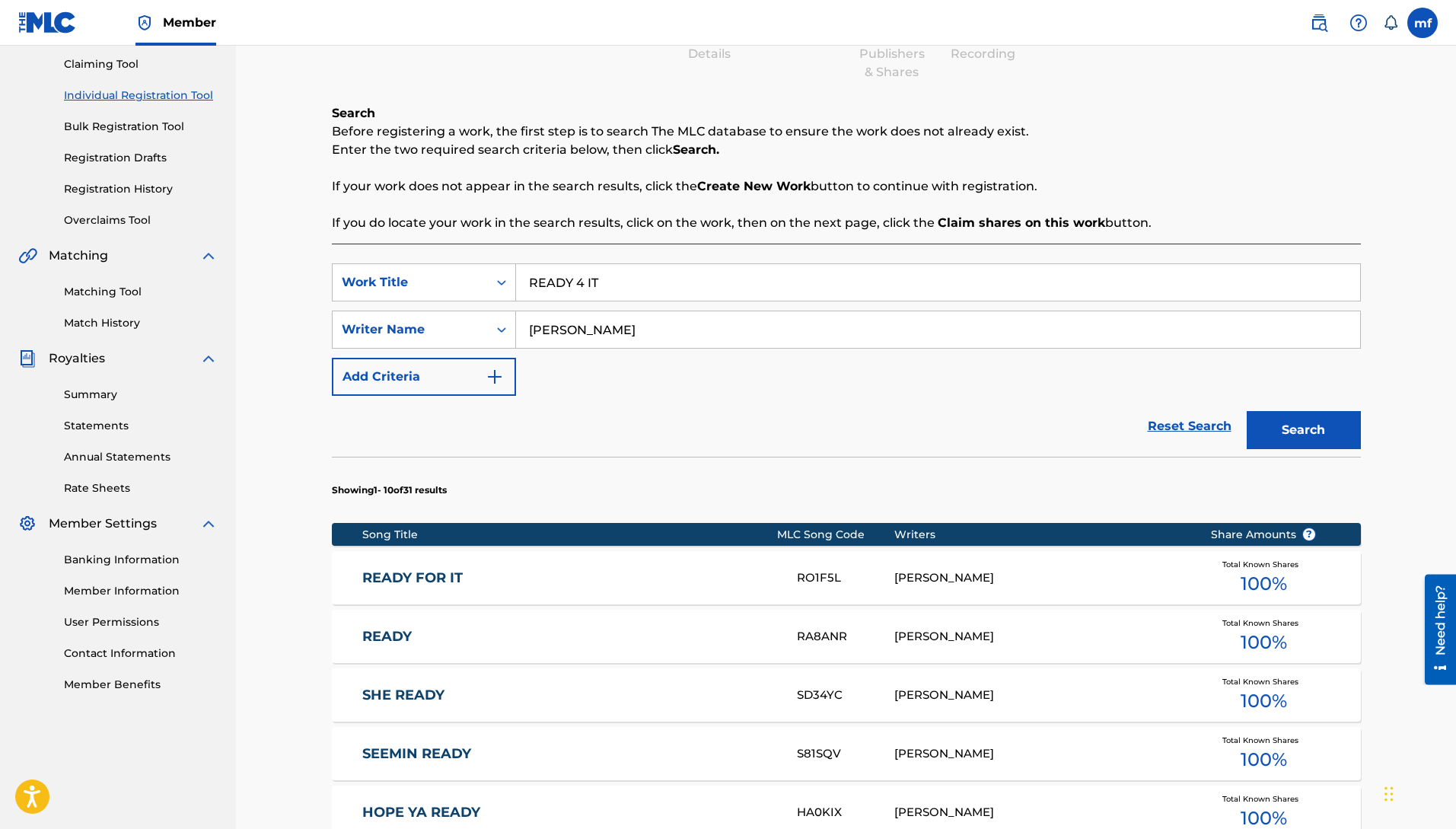
scroll to position [157, 0]
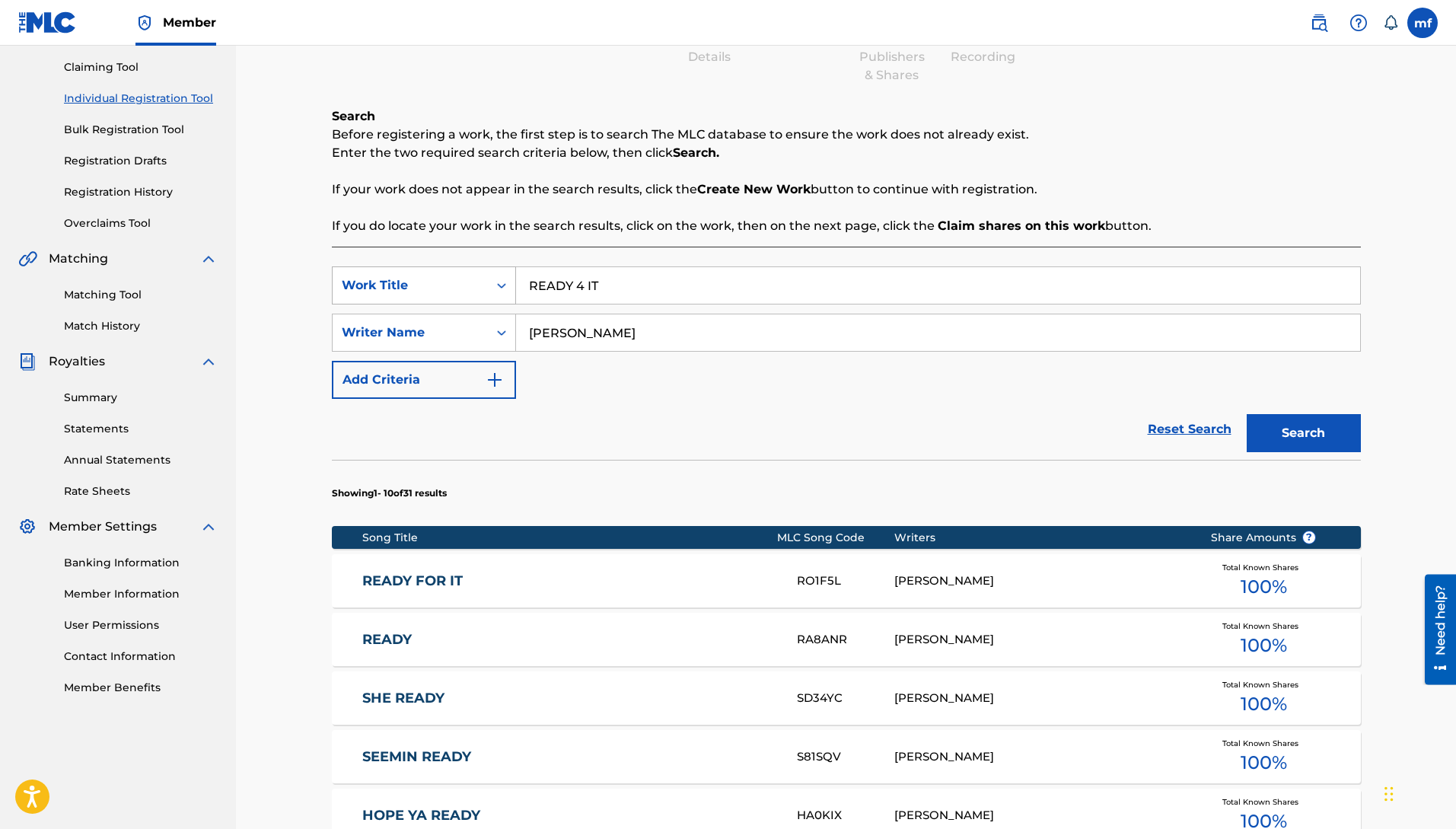
drag, startPoint x: 619, startPoint y: 286, endPoint x: 435, endPoint y: 278, distance: 184.2
click at [435, 278] on div "SearchWithCriteriab157fa9f-de39-4ef1-81b7-1e381401eec9 Work Title READY 4 IT" at bounding box center [846, 285] width 1029 height 38
click at [1247, 414] on button "Search" at bounding box center [1304, 432] width 115 height 38
type input "L"
click at [1247, 414] on button "Search" at bounding box center [1304, 432] width 115 height 38
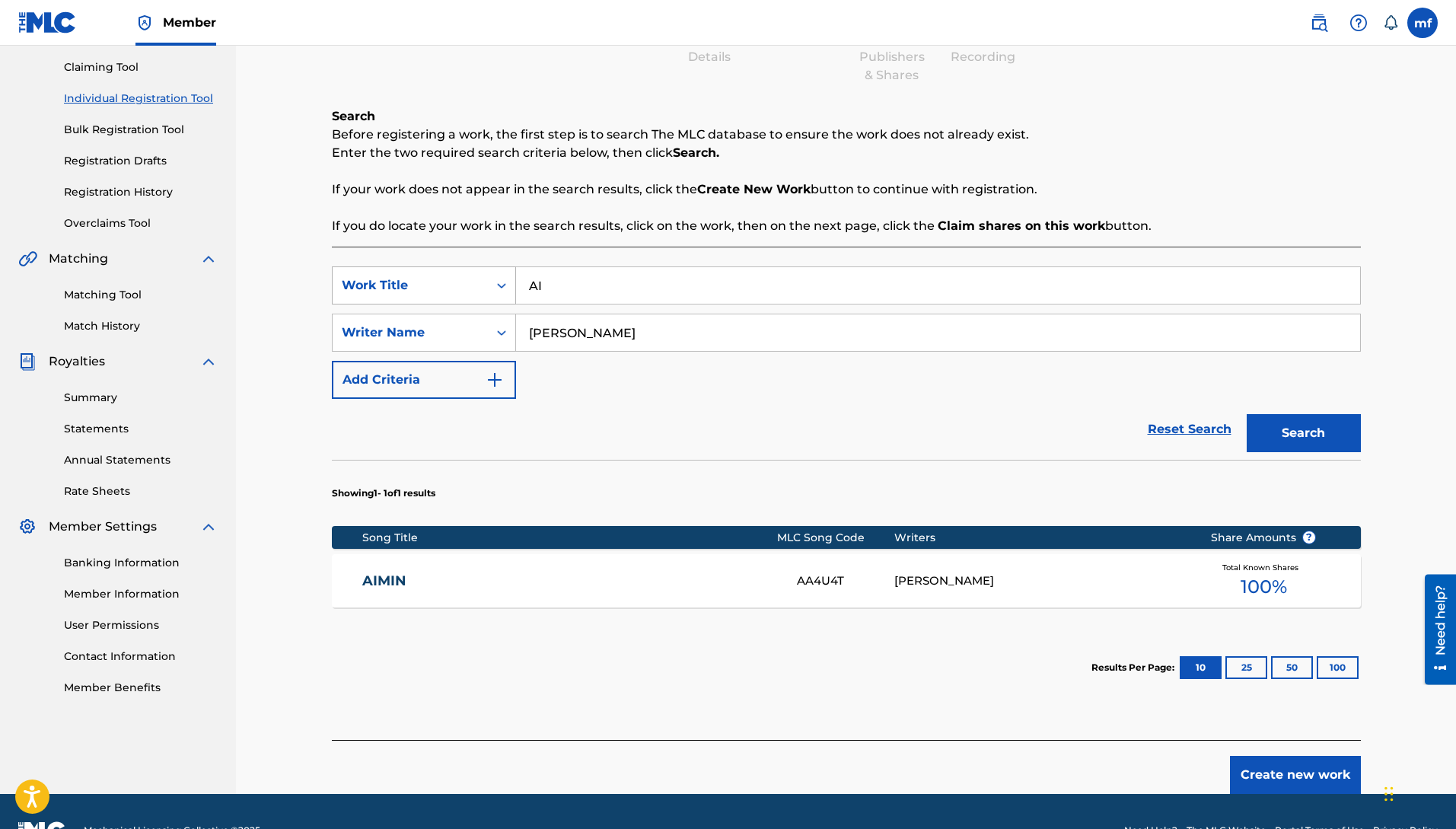
type input "A"
click at [1247, 414] on button "Search" at bounding box center [1304, 432] width 115 height 38
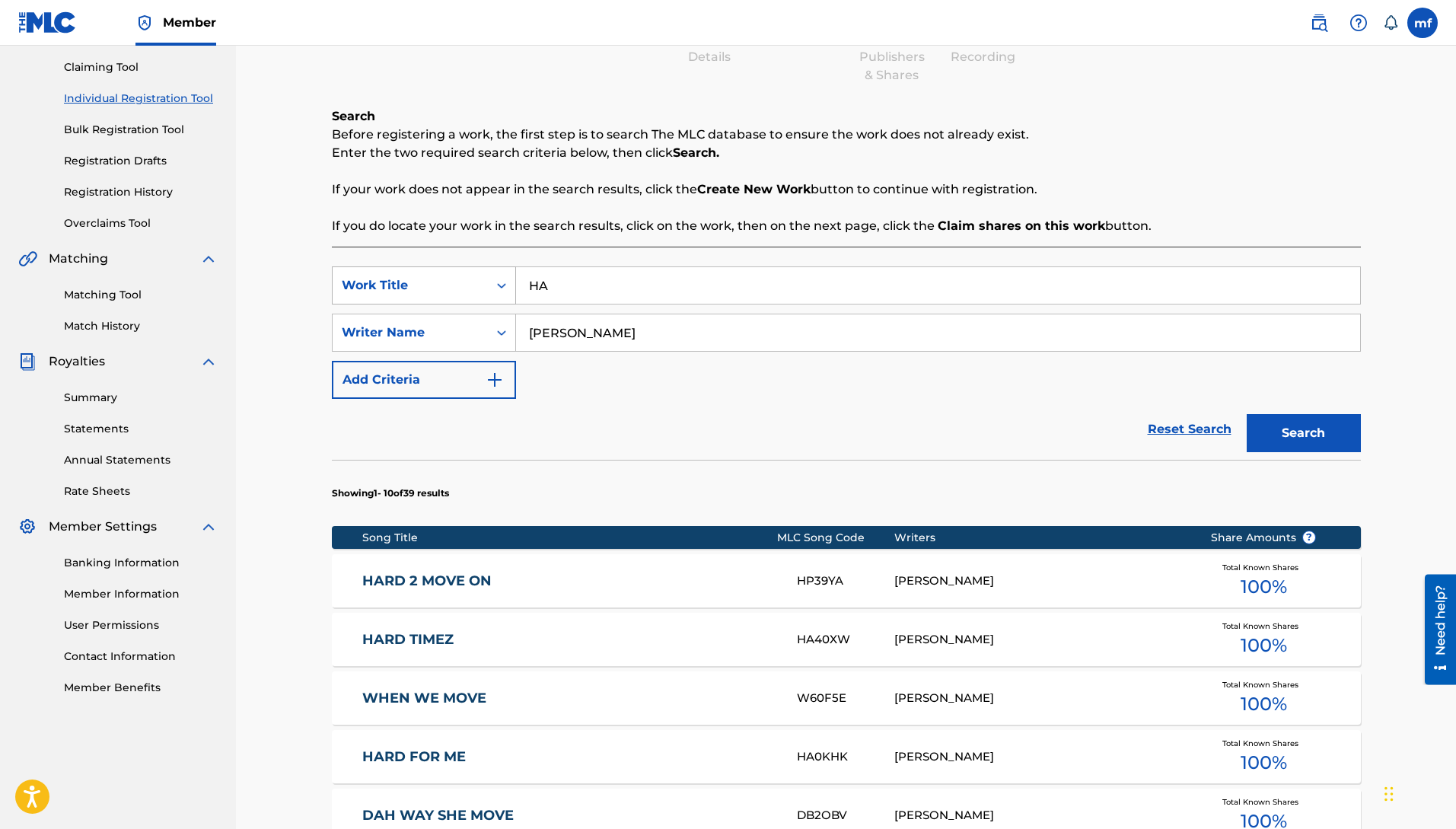
type input "H"
click at [1247, 414] on button "Search" at bounding box center [1304, 432] width 115 height 38
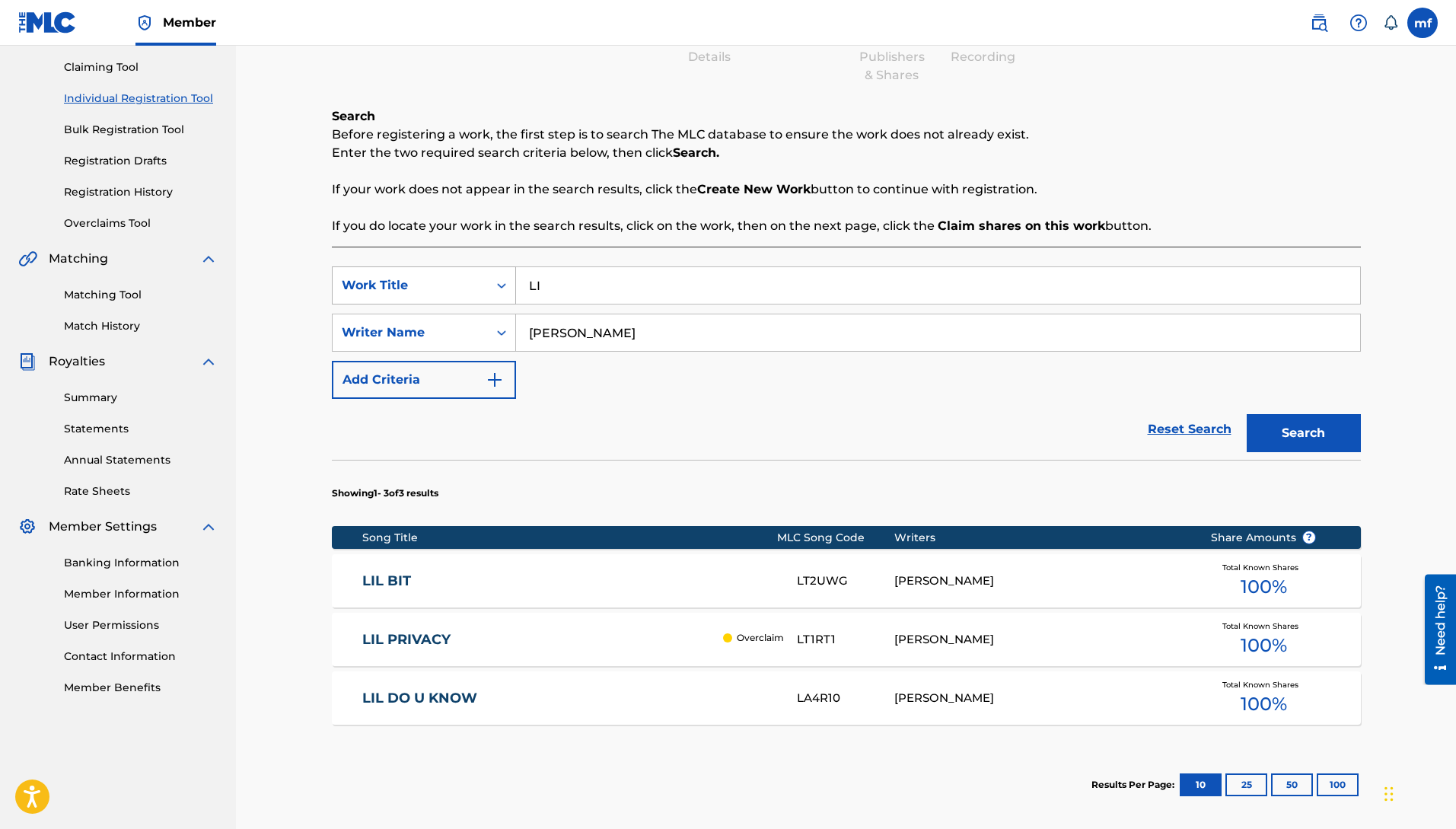
type input "L"
type input "C"
